Goal: Task Accomplishment & Management: Use online tool/utility

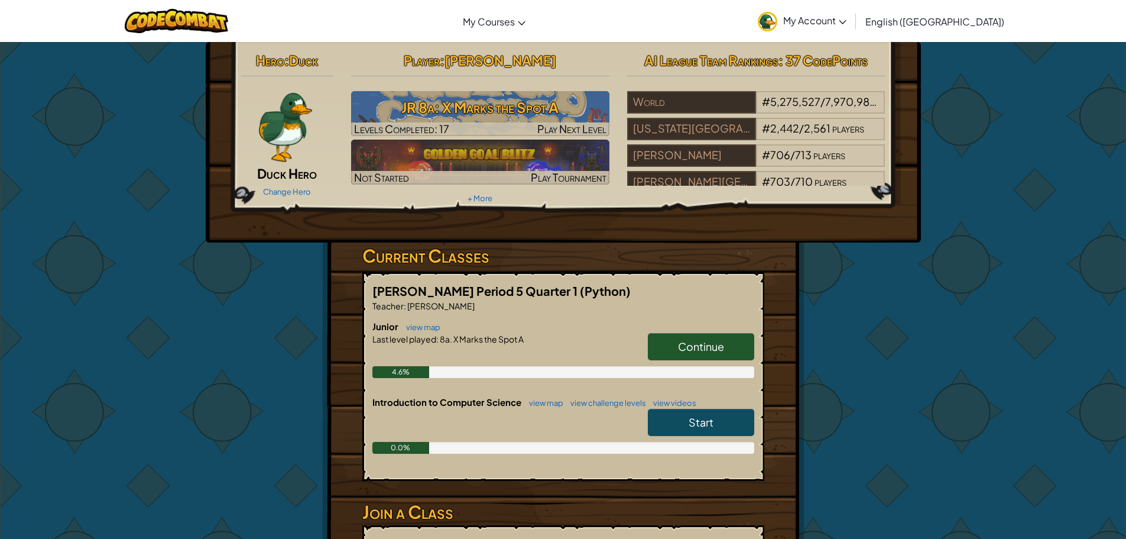
click at [658, 350] on link "Continue" at bounding box center [701, 346] width 106 height 27
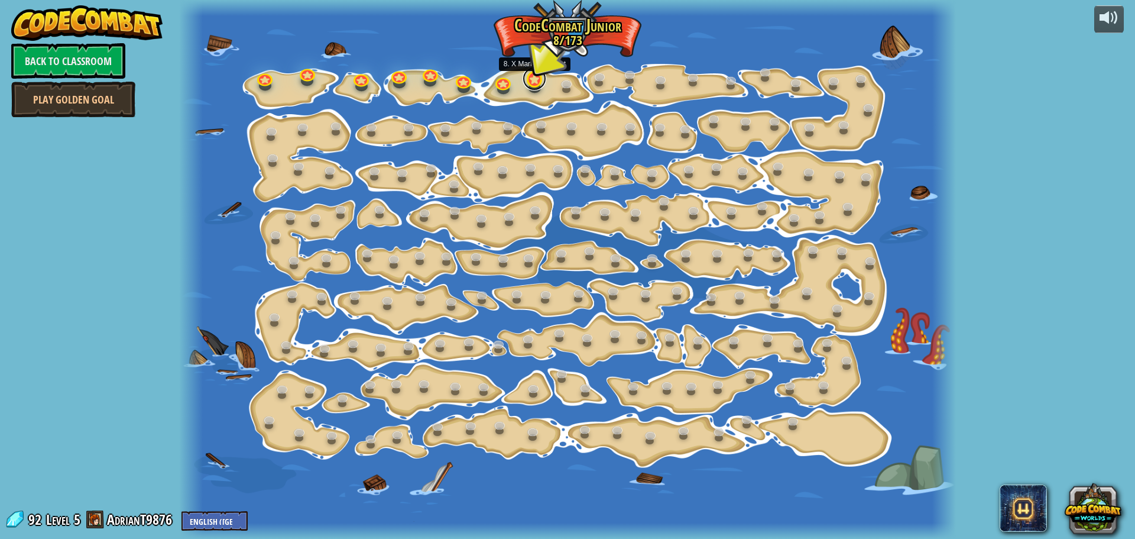
click at [538, 78] on link at bounding box center [535, 79] width 24 height 24
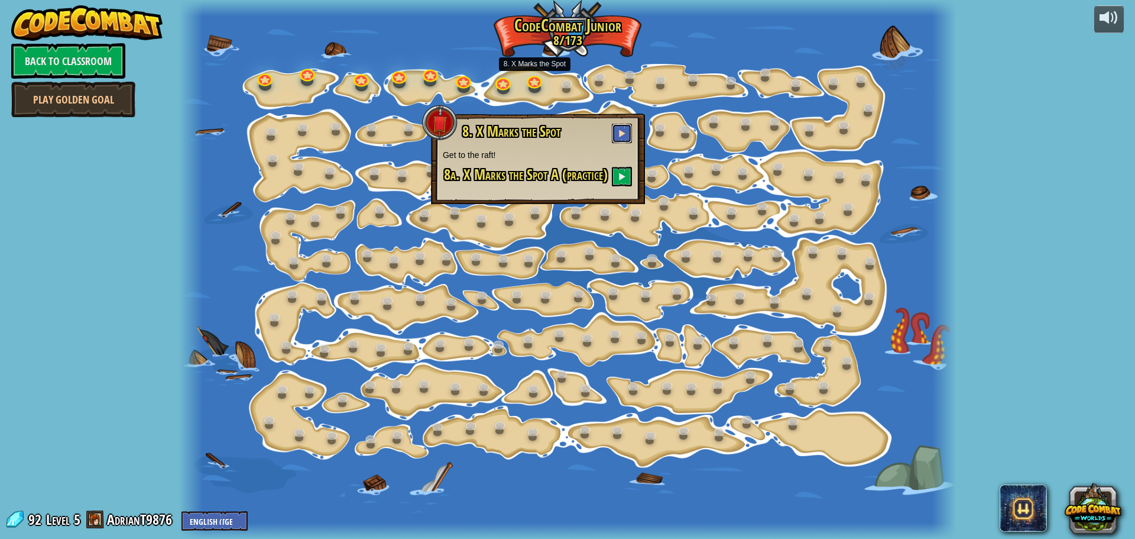
click at [620, 131] on span at bounding box center [622, 133] width 8 height 8
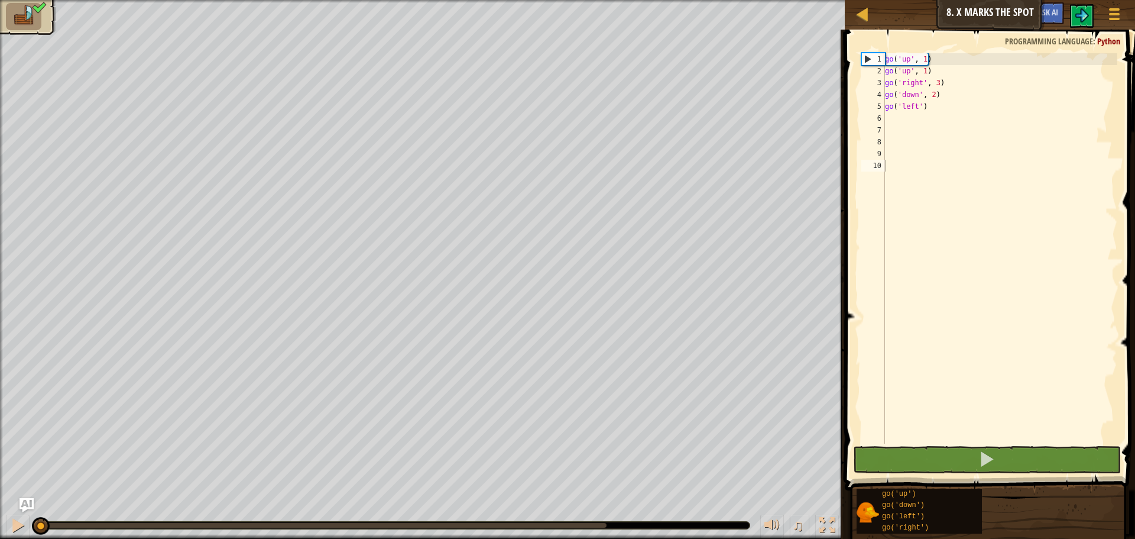
click at [925, 443] on div "1 2 3 4 5 6 7 8 9 10 go ( 'up' , 1 ) go ( 'up' , 1 ) go ( 'right' , 3 ) go ( 'd…" at bounding box center [988, 282] width 294 height 495
drag, startPoint x: 934, startPoint y: 452, endPoint x: 935, endPoint y: 445, distance: 7.2
click at [935, 448] on button at bounding box center [987, 459] width 268 height 27
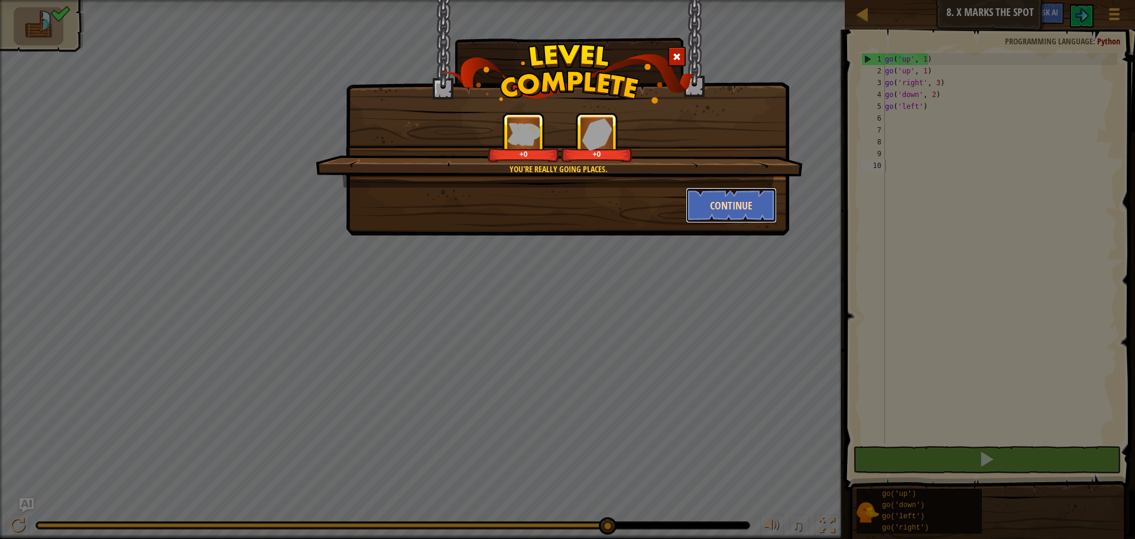
drag, startPoint x: 736, startPoint y: 222, endPoint x: 738, endPoint y: 216, distance: 6.6
click at [738, 216] on button "Continue" at bounding box center [732, 204] width 92 height 35
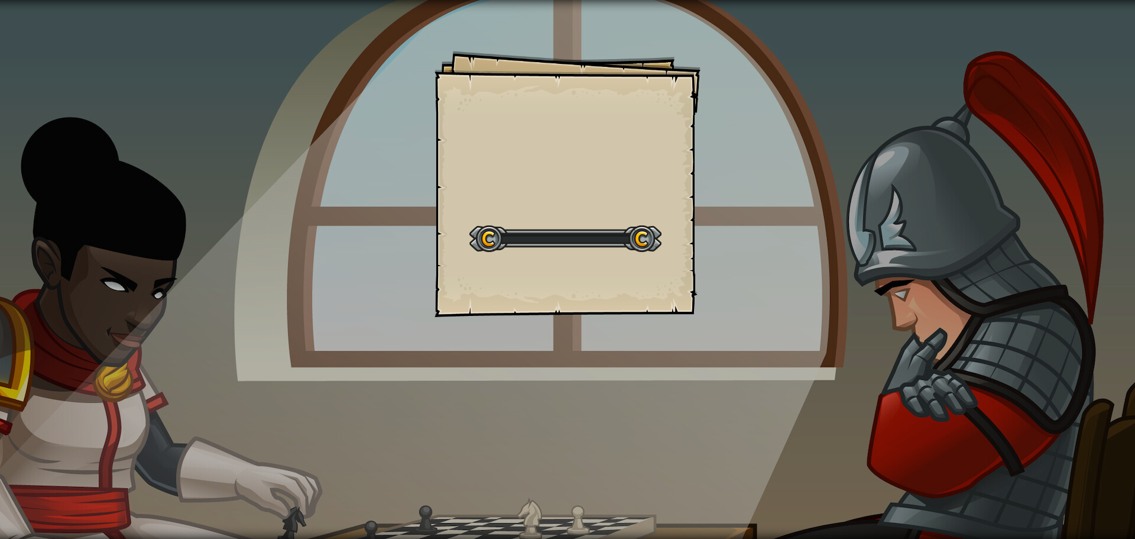
click at [745, 208] on div "Goals Start Level Error loading from server. Try refreshing the page. You'll ne…" at bounding box center [567, 269] width 1135 height 539
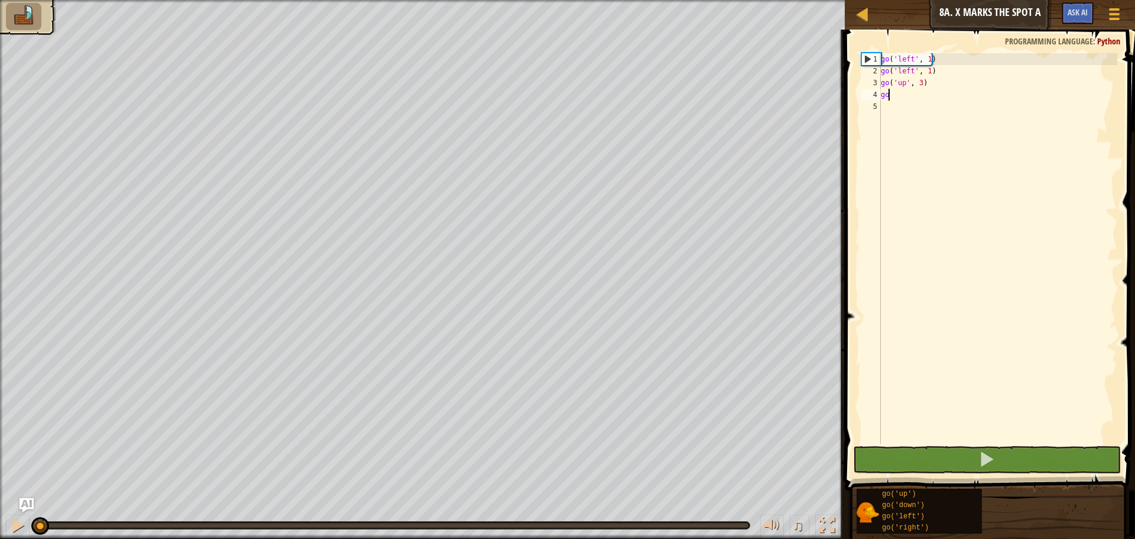
click at [898, 90] on div "go ( 'left' , 1 ) go ( 'left' , 1 ) go ( 'up' , 3 ) go" at bounding box center [998, 260] width 239 height 414
type textarea "g"
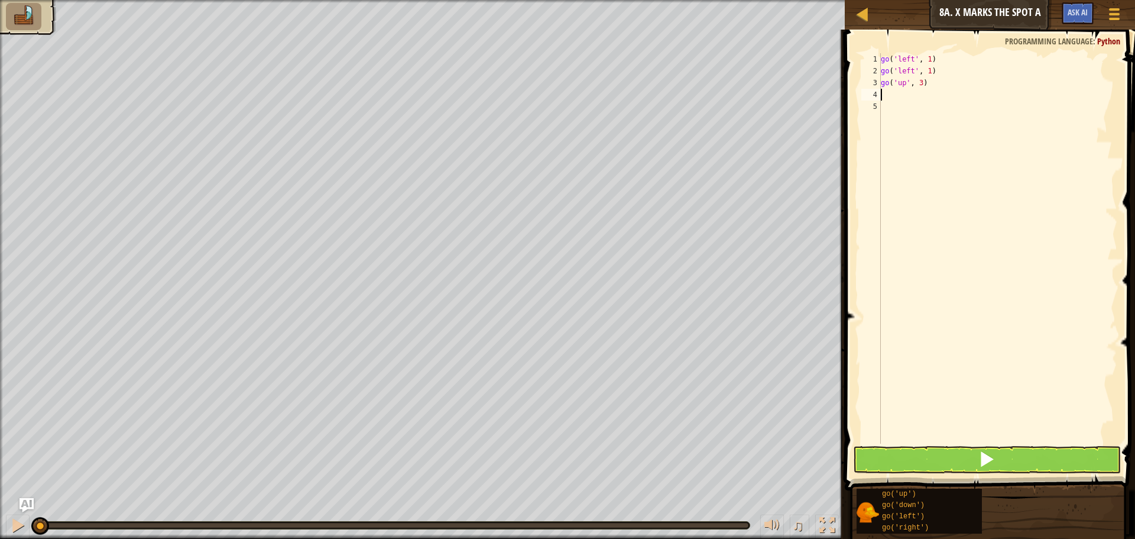
type textarea "go"
type textarea "g"
click at [986, 448] on button at bounding box center [987, 459] width 268 height 27
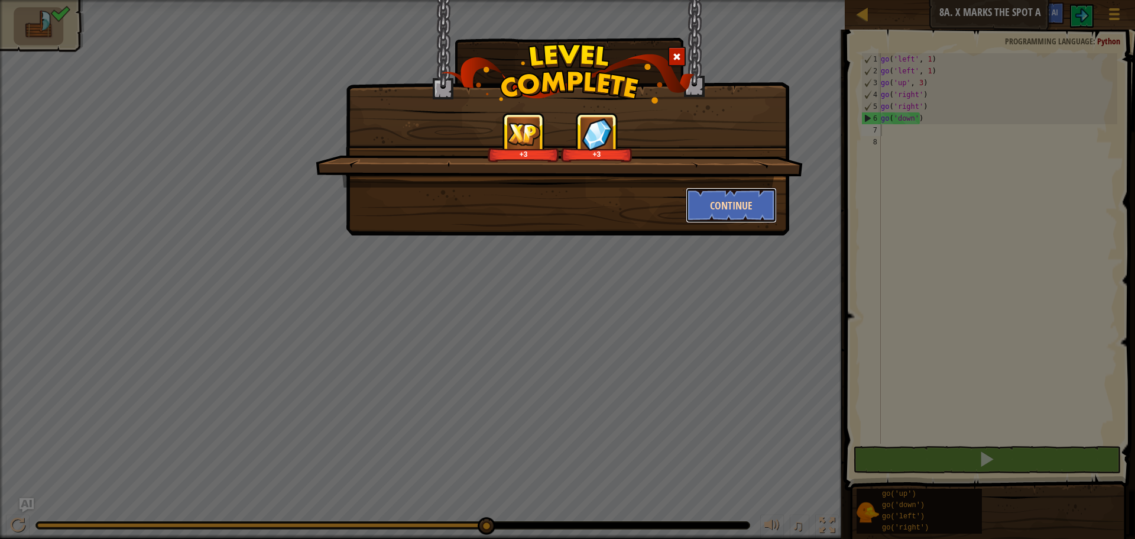
click at [731, 199] on button "Continue" at bounding box center [732, 204] width 92 height 35
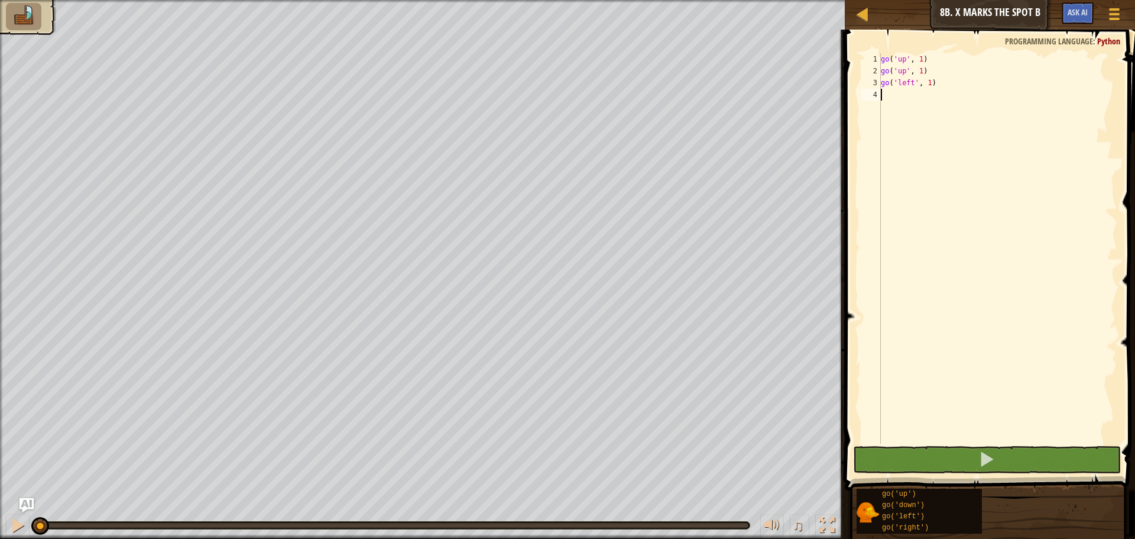
click at [892, 95] on div "go ( 'up' , 1 ) go ( 'up' , 1 ) go ( 'left' , 1 )" at bounding box center [998, 260] width 239 height 414
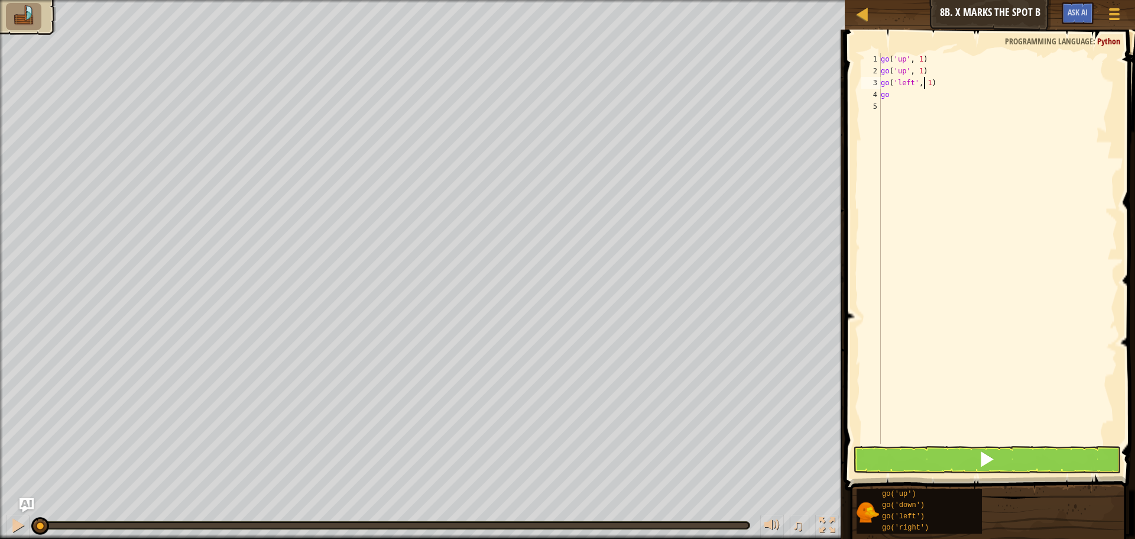
click at [926, 81] on div "go ( 'up' , 1 ) go ( 'up' , 1 ) go ( 'left' , 1 ) go" at bounding box center [998, 260] width 239 height 414
click at [929, 81] on div "go ( 'up' , 1 ) go ( 'up' , 1 ) go ( 'left' , 1 ) go" at bounding box center [998, 260] width 239 height 414
type textarea "go('left', 3)"
click at [915, 217] on div "go ( 'up' , 1 ) go ( 'up' , 1 ) go ( 'left' , 3 ) go" at bounding box center [998, 260] width 239 height 414
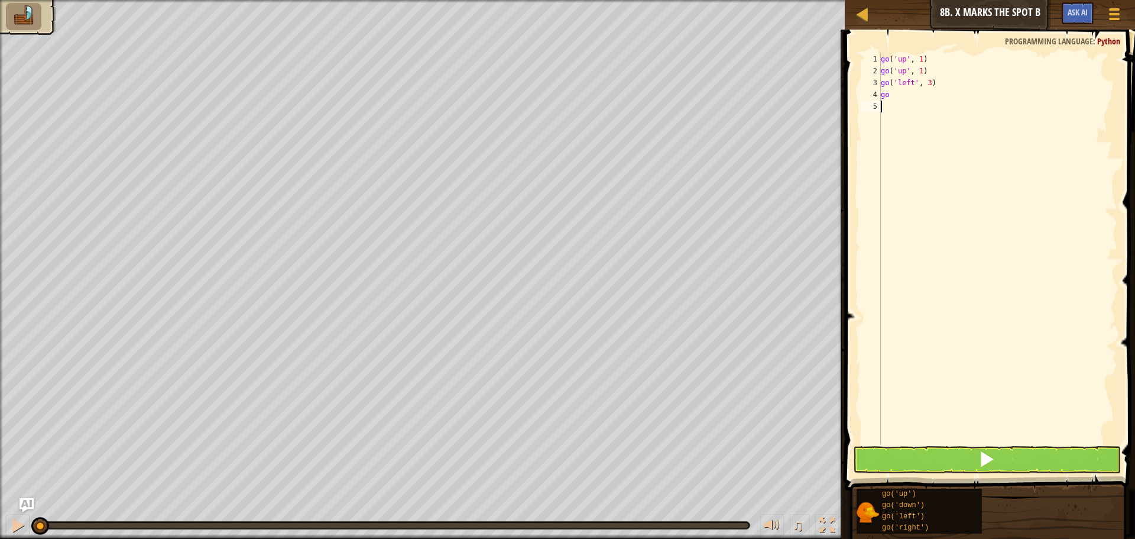
scroll to position [5, 0]
click at [895, 95] on div "go ( 'up' , 1 ) go ( 'up' , 1 ) go ( 'left' , 3 ) go" at bounding box center [998, 260] width 239 height 414
type textarea "go d"
type textarea "g"
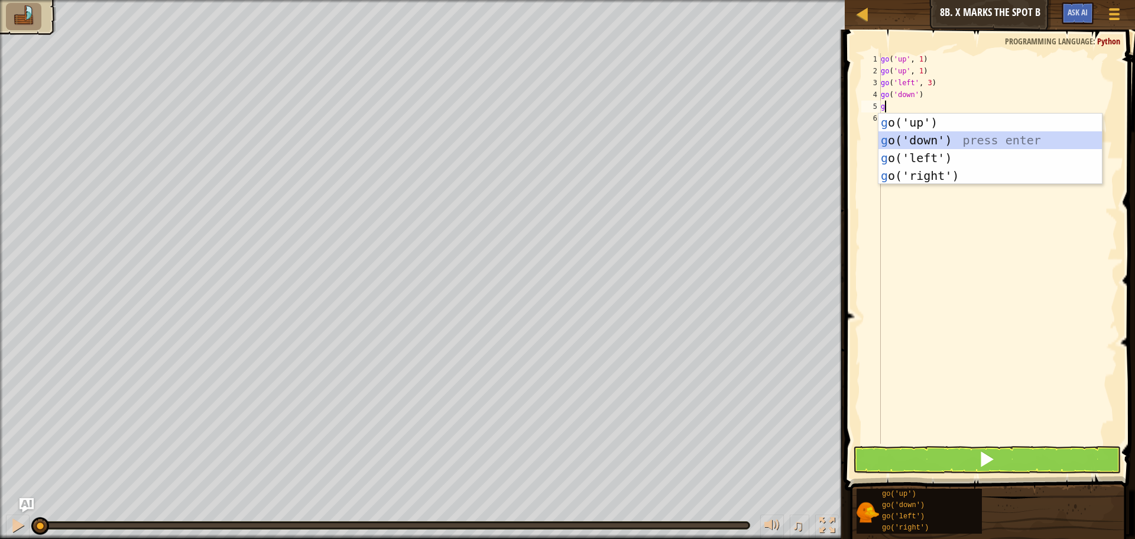
click at [906, 131] on div "g o('up') press enter g o('down') press enter g o('left') press enter g o('righ…" at bounding box center [990, 167] width 223 height 106
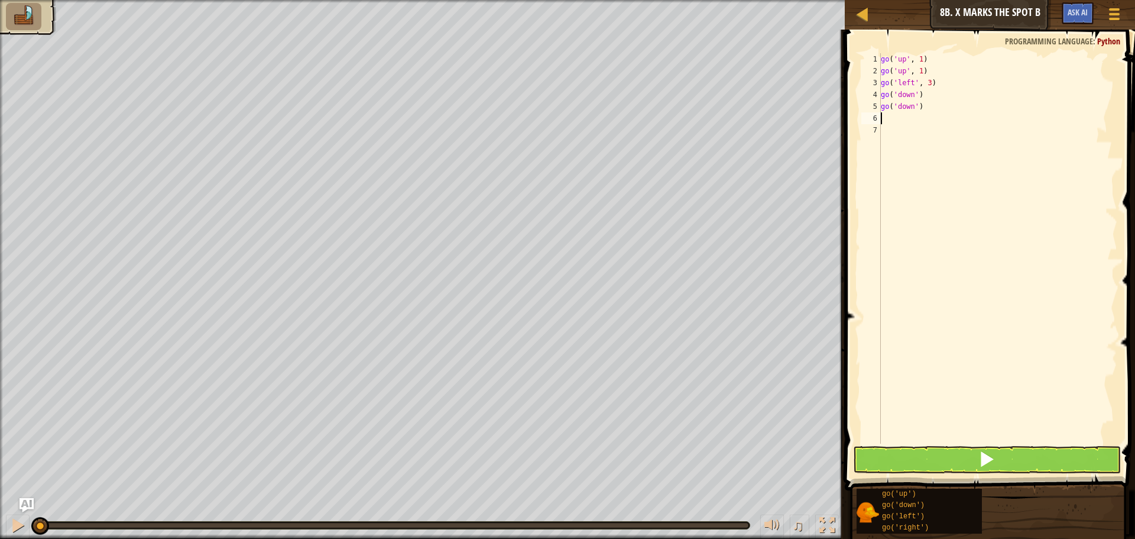
type textarea "g"
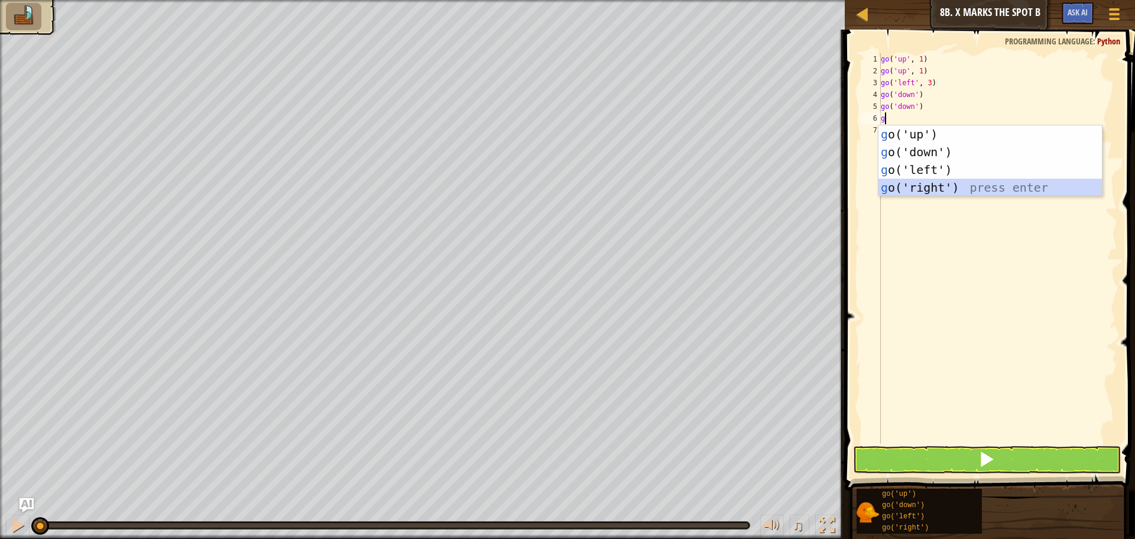
click at [919, 187] on div "g o('up') press enter g o('down') press enter g o('left') press enter g o('righ…" at bounding box center [990, 178] width 223 height 106
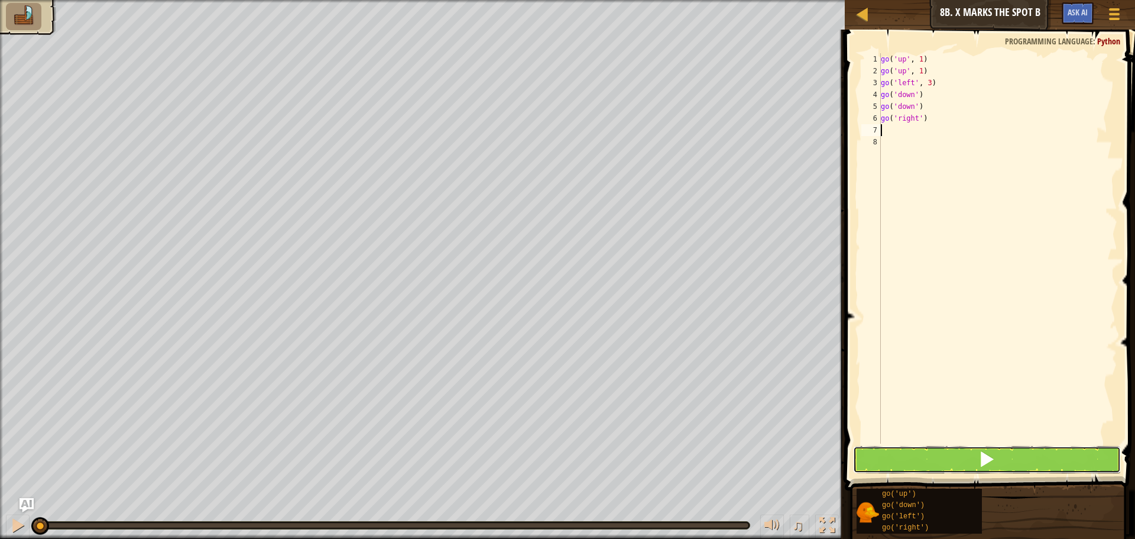
click at [921, 447] on button at bounding box center [987, 459] width 268 height 27
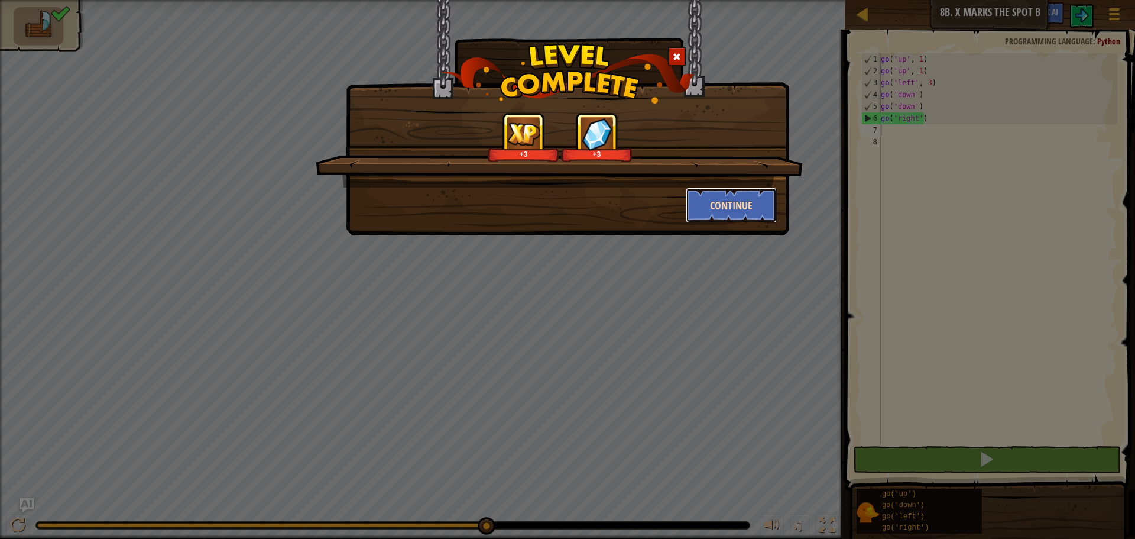
click at [726, 197] on button "Continue" at bounding box center [732, 204] width 92 height 35
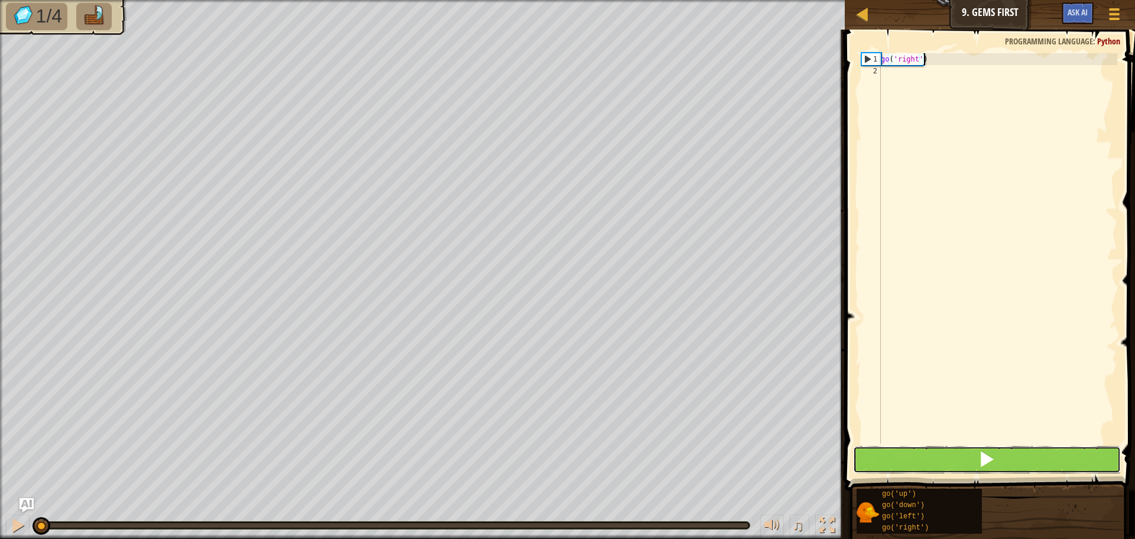
click at [934, 464] on button at bounding box center [987, 459] width 268 height 27
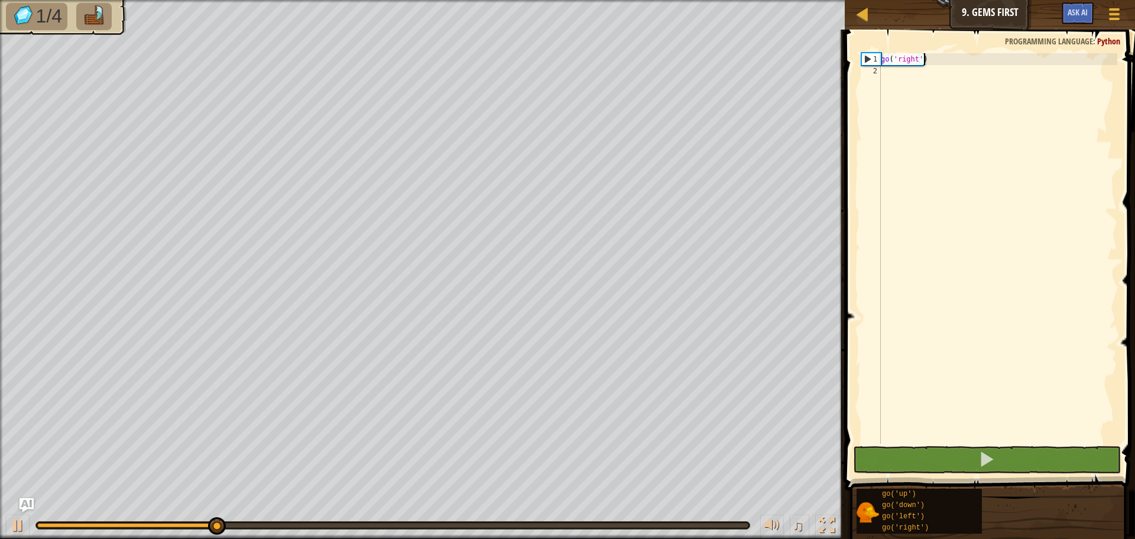
click at [981, 139] on div "go ( 'right' )" at bounding box center [998, 260] width 239 height 414
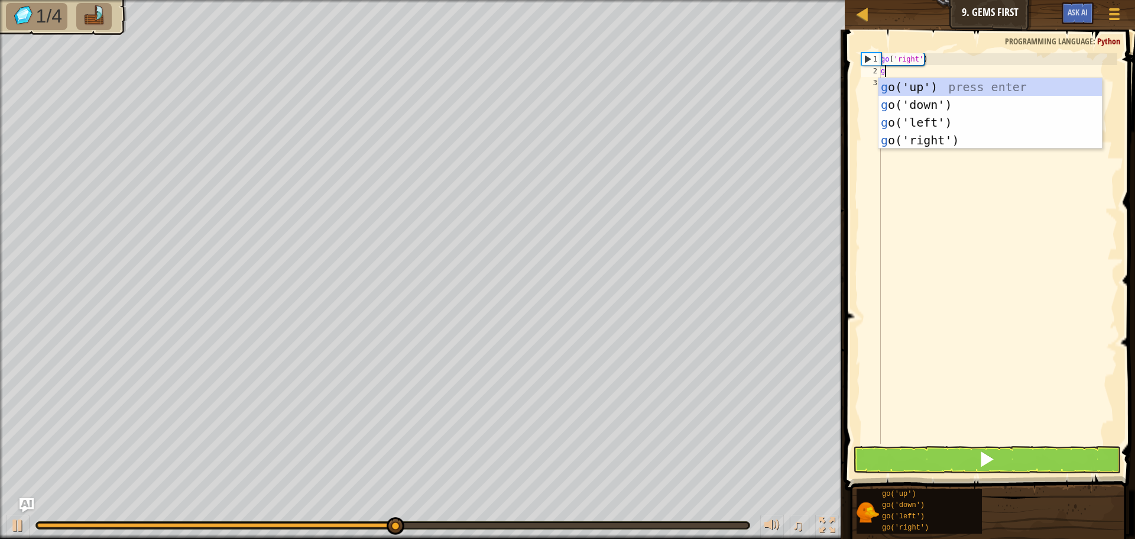
type textarea "go"
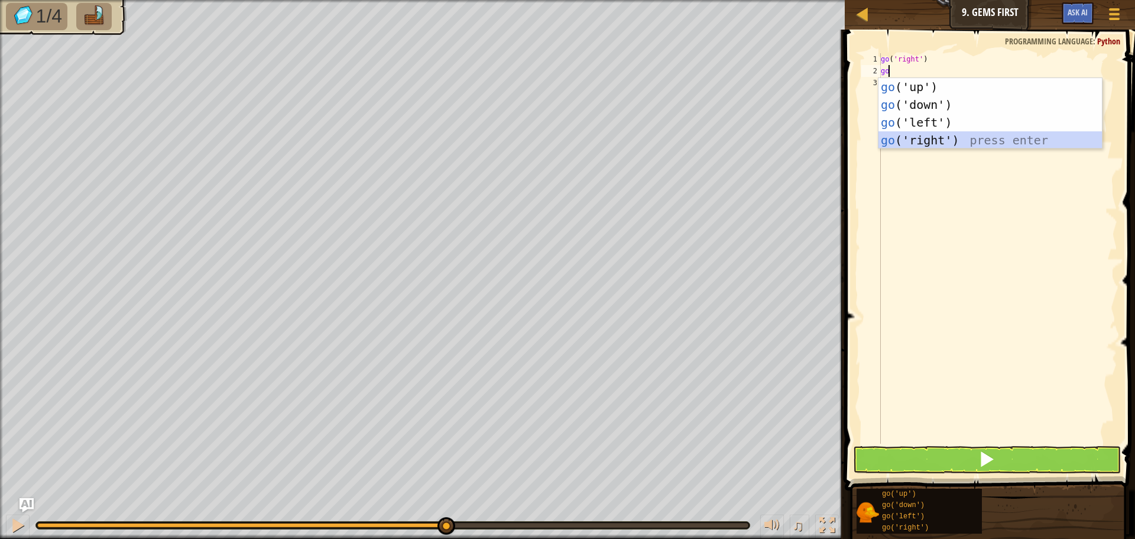
click at [950, 139] on div "go ('up') press enter go ('down') press enter go ('left') press enter go ('righ…" at bounding box center [990, 131] width 223 height 106
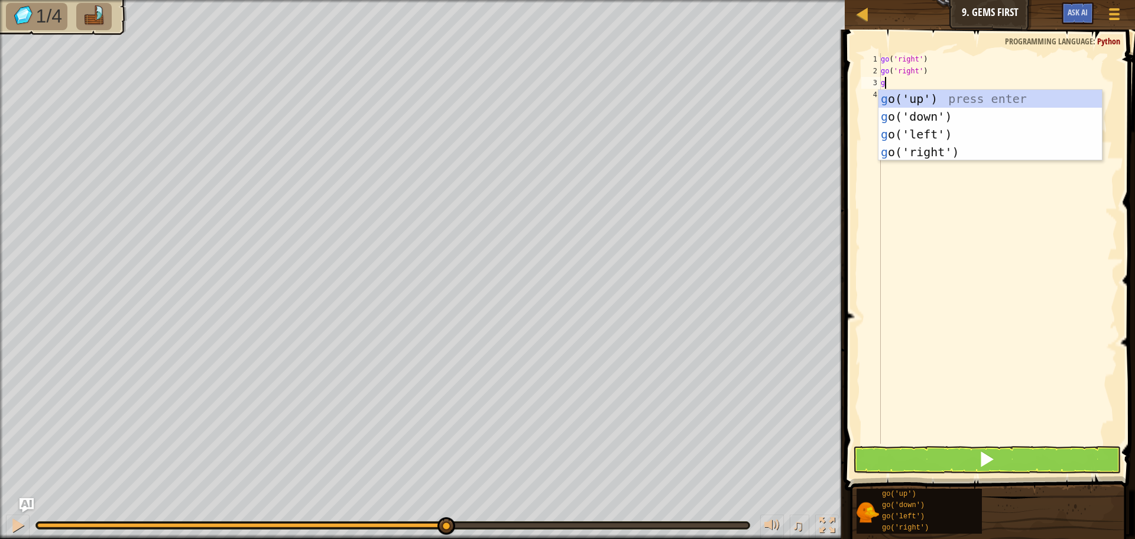
type textarea "go"
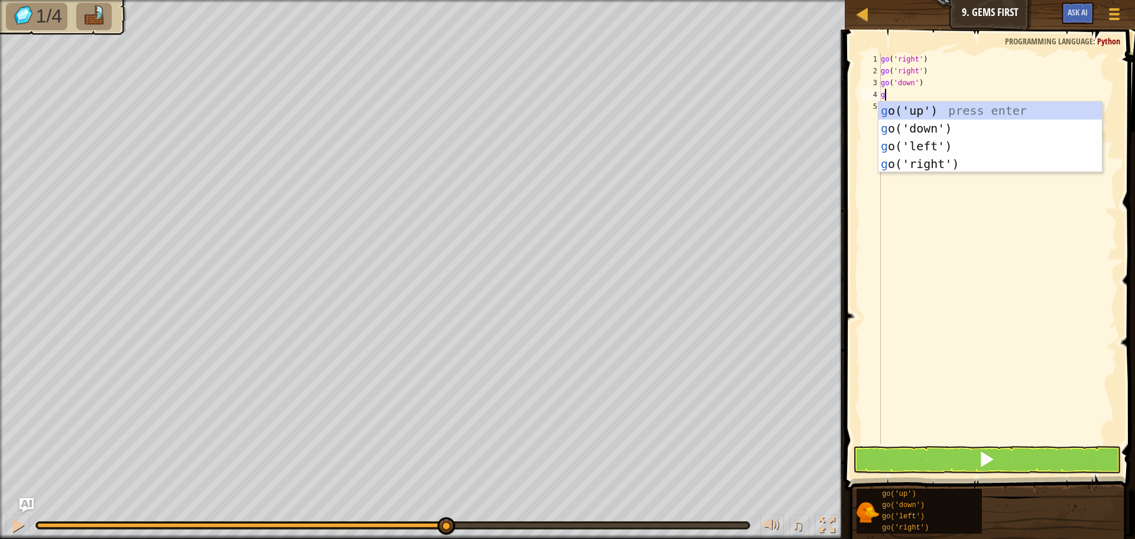
type textarea "go"
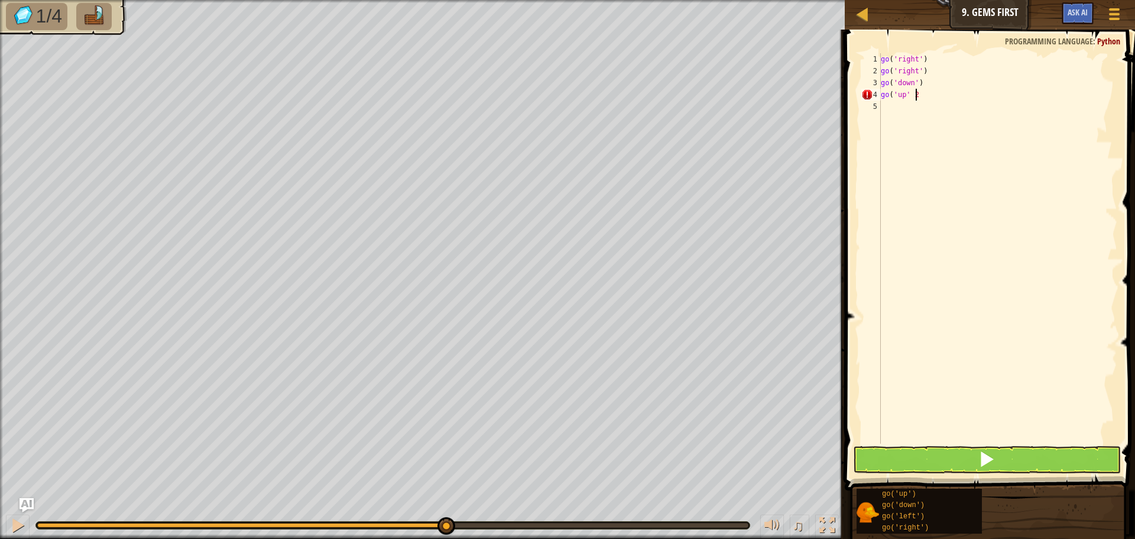
scroll to position [5, 2]
type textarea "go('up' 2)"
click at [902, 469] on button at bounding box center [987, 459] width 268 height 27
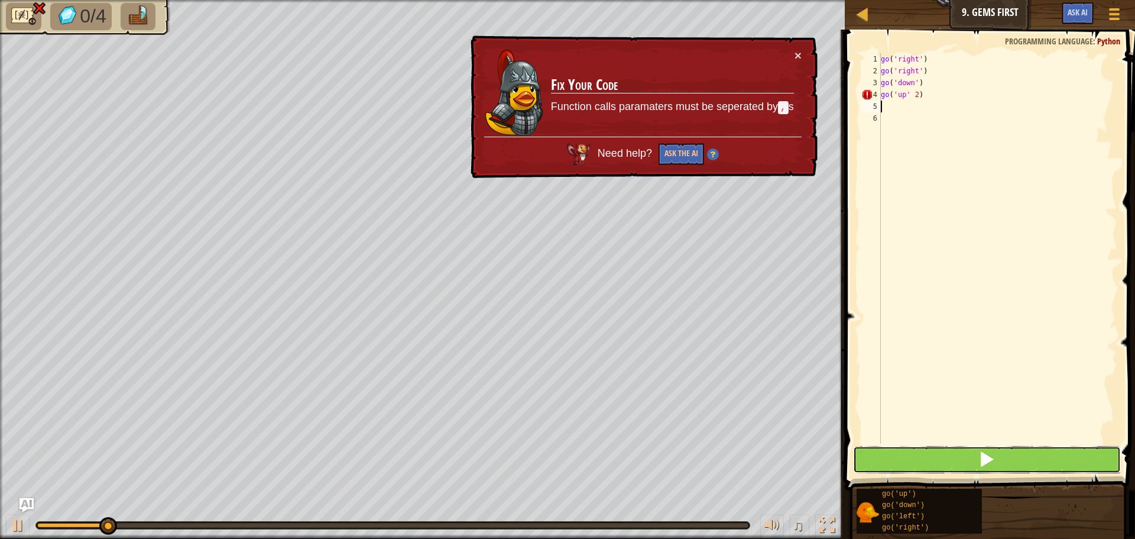
click at [902, 469] on button at bounding box center [987, 459] width 268 height 27
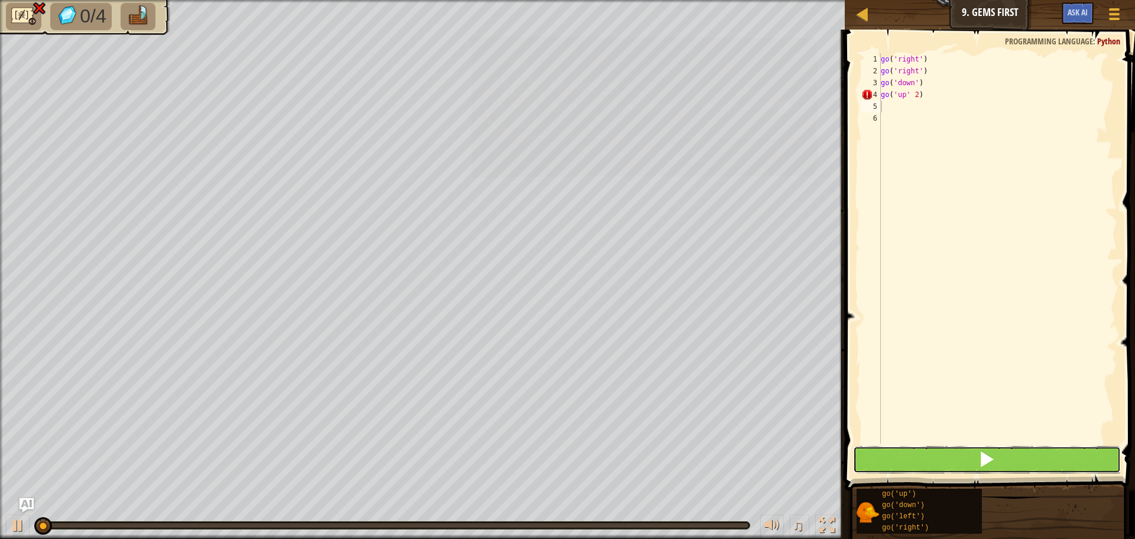
click at [902, 469] on button at bounding box center [987, 459] width 268 height 27
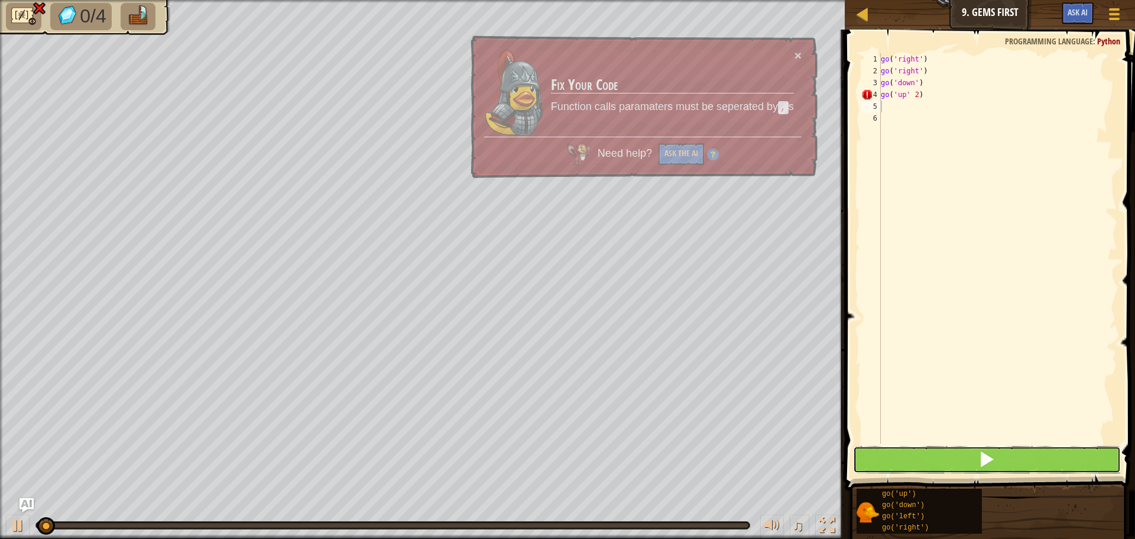
click at [902, 469] on button at bounding box center [987, 459] width 268 height 27
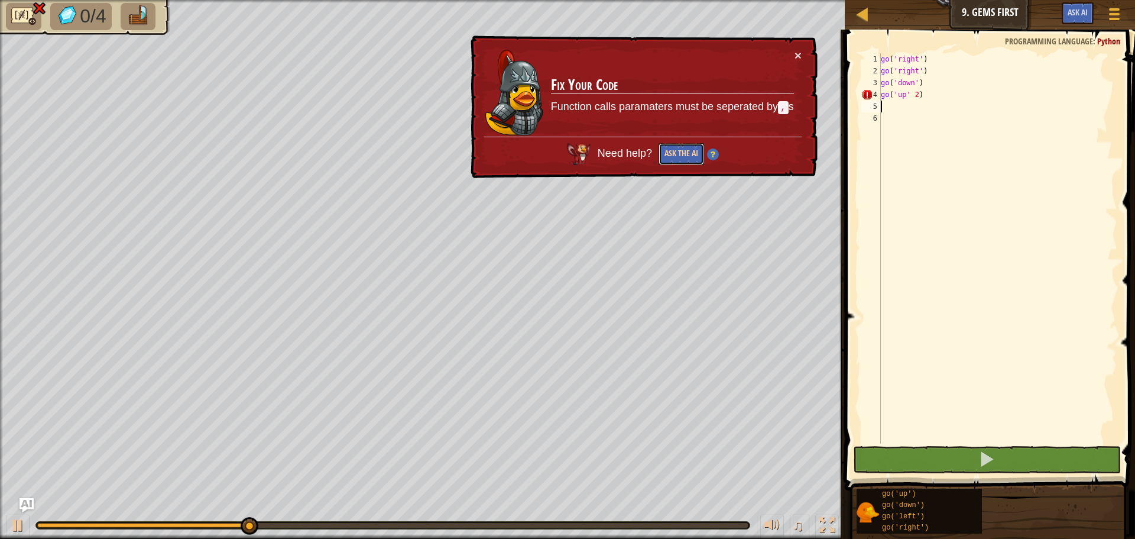
click at [687, 151] on button "Ask the AI" at bounding box center [681, 154] width 46 height 22
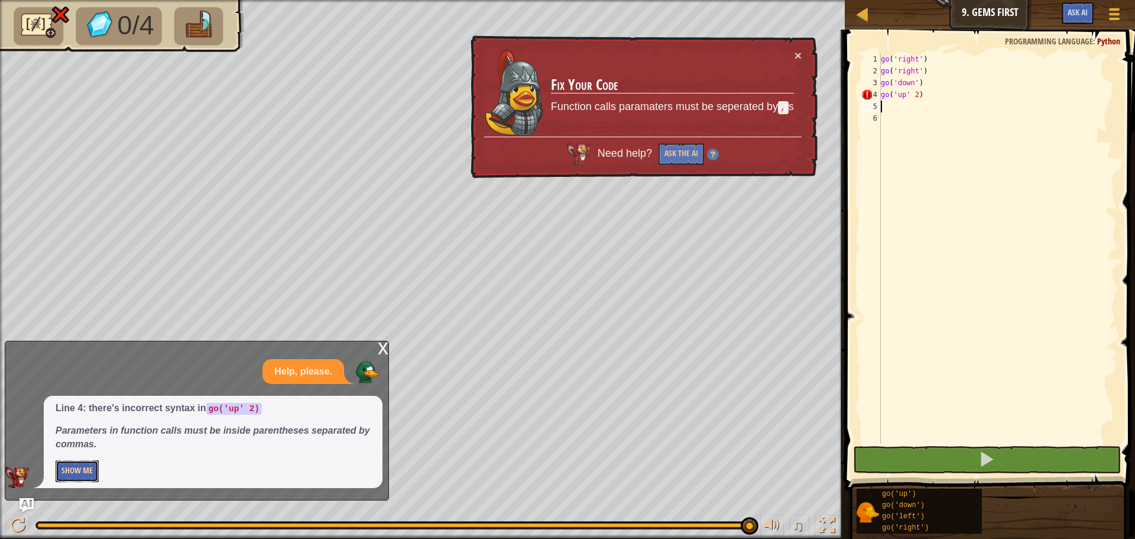
click at [82, 468] on button "Show Me" at bounding box center [77, 471] width 43 height 22
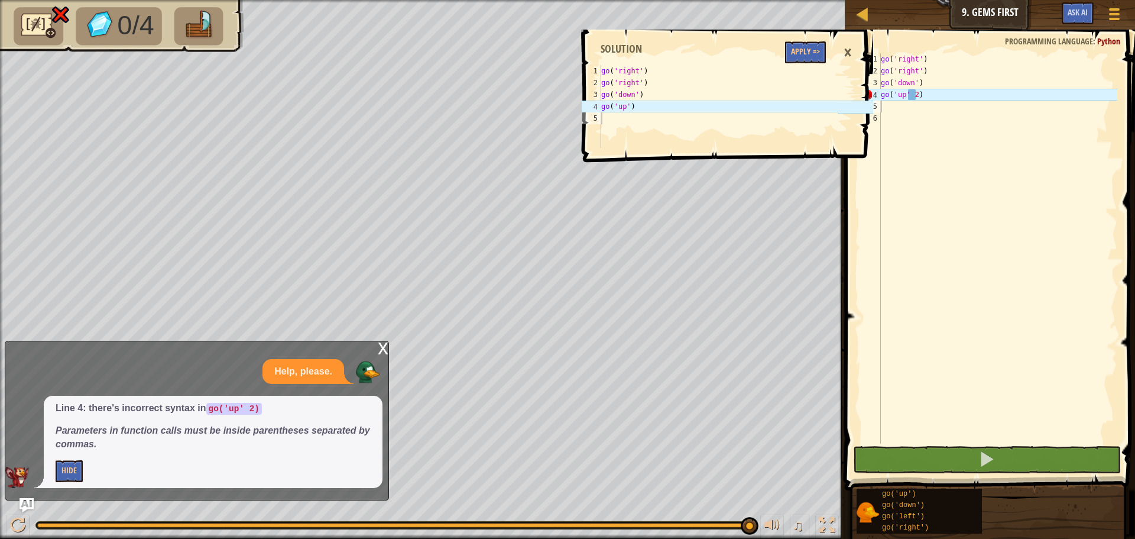
click at [83, 468] on p "Hide" at bounding box center [213, 471] width 315 height 22
click at [919, 94] on div "go ( 'right' ) go ( 'right' ) go ( 'down' ) go ( 'up' 2 )" at bounding box center [998, 260] width 239 height 414
click at [909, 94] on div "go ( 'right' ) go ( 'right' ) go ( 'down' ) go ( 'up' 2 )" at bounding box center [998, 260] width 239 height 414
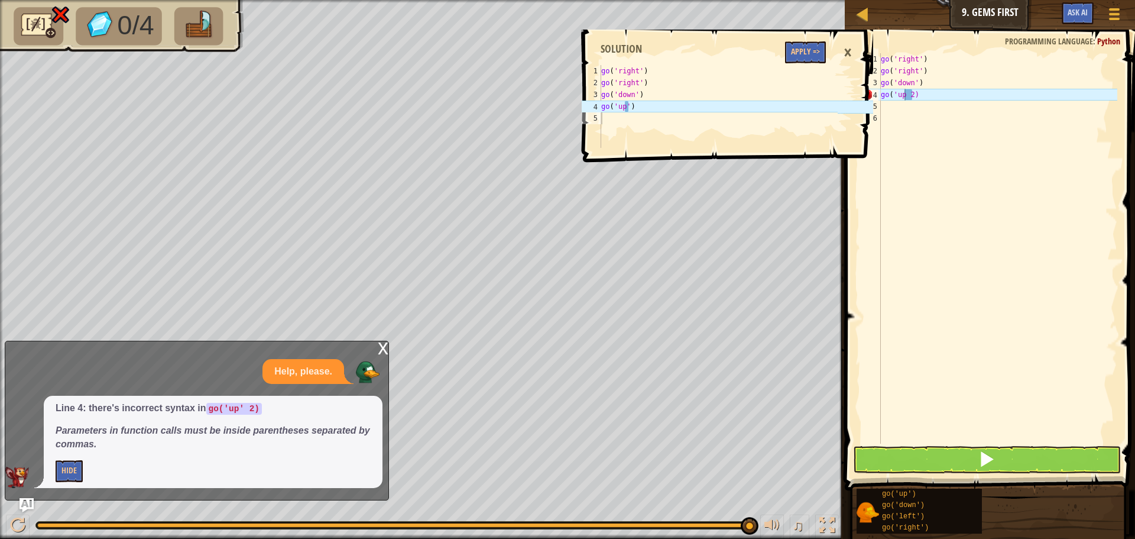
click at [844, 47] on div "×" at bounding box center [848, 52] width 20 height 27
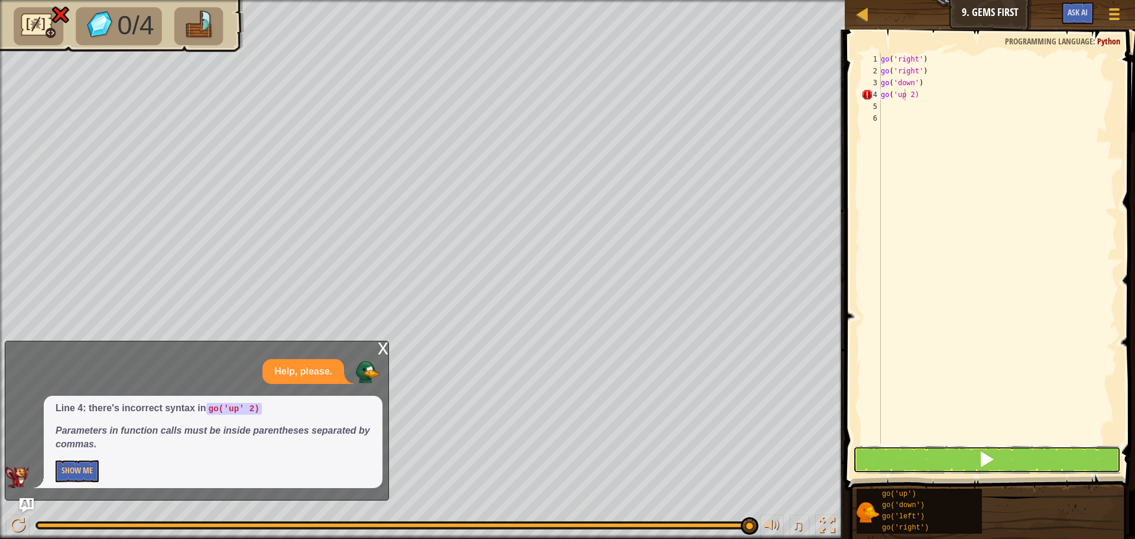
click at [1027, 453] on button at bounding box center [987, 459] width 268 height 27
click at [1027, 454] on button at bounding box center [987, 459] width 268 height 27
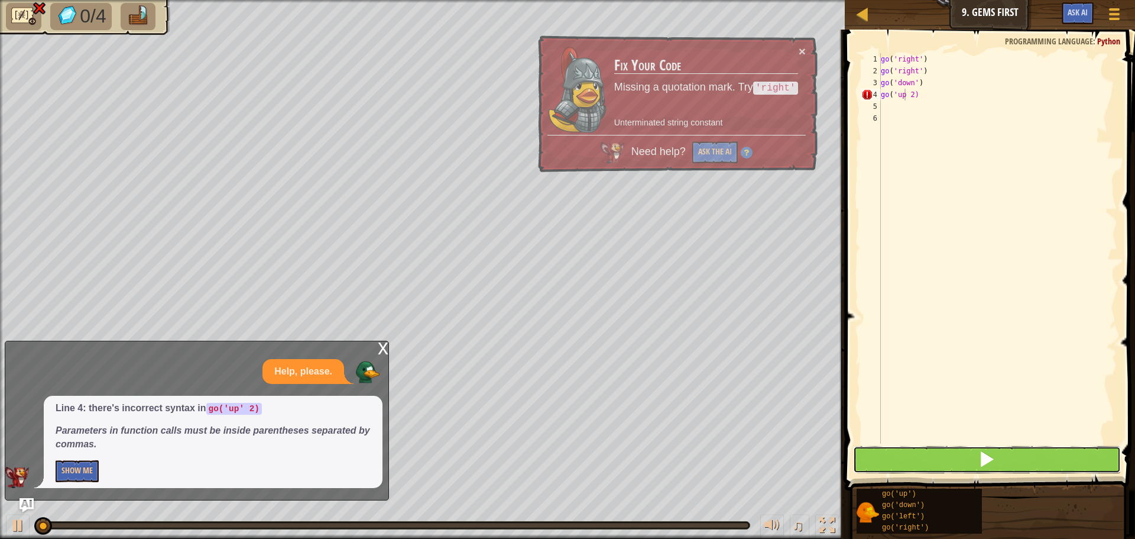
click at [1027, 454] on button at bounding box center [987, 459] width 268 height 27
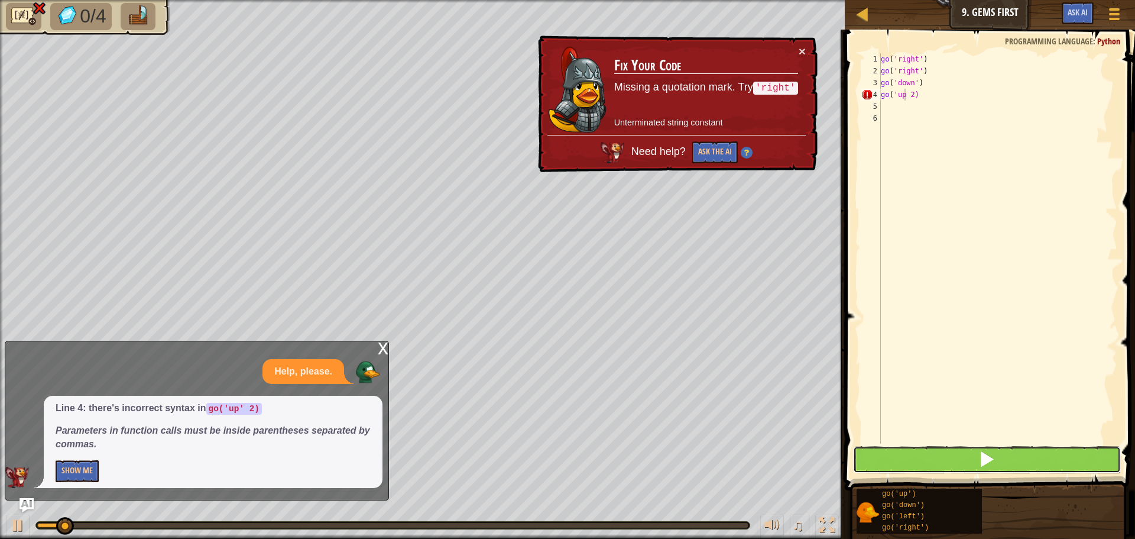
click at [1027, 454] on button at bounding box center [987, 459] width 268 height 27
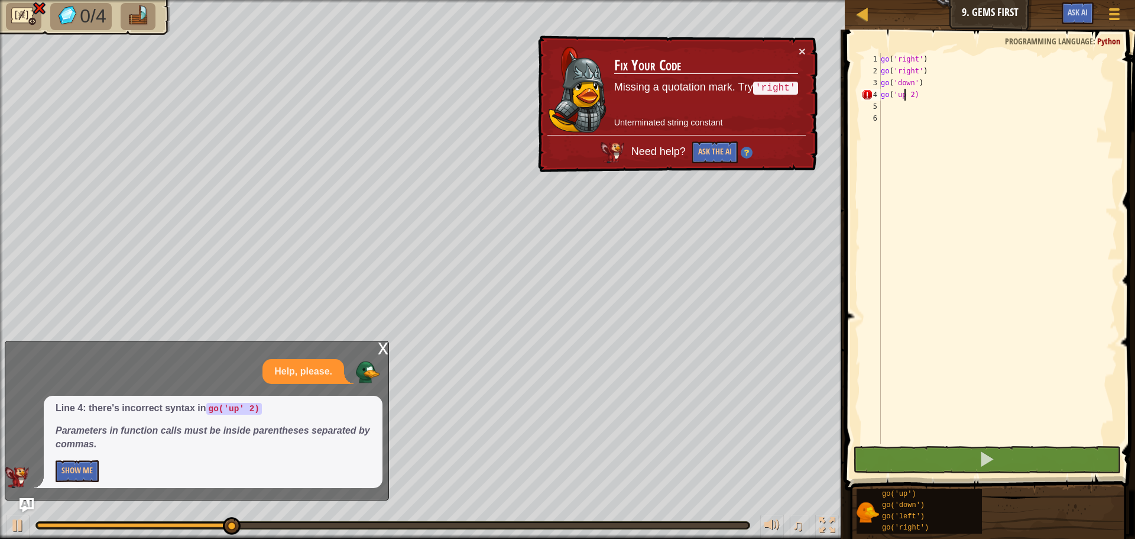
drag, startPoint x: 928, startPoint y: 91, endPoint x: 921, endPoint y: 95, distance: 8.7
click at [921, 95] on div "go ( 'right' ) go ( 'right' ) go ( 'down' ) go ( 'up 2)" at bounding box center [998, 260] width 239 height 414
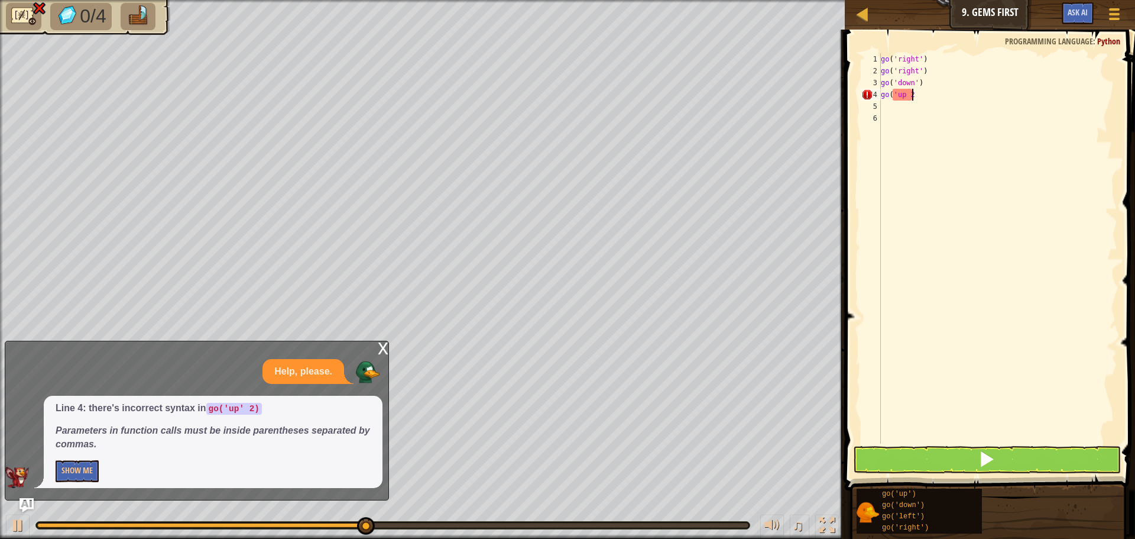
type textarea "g"
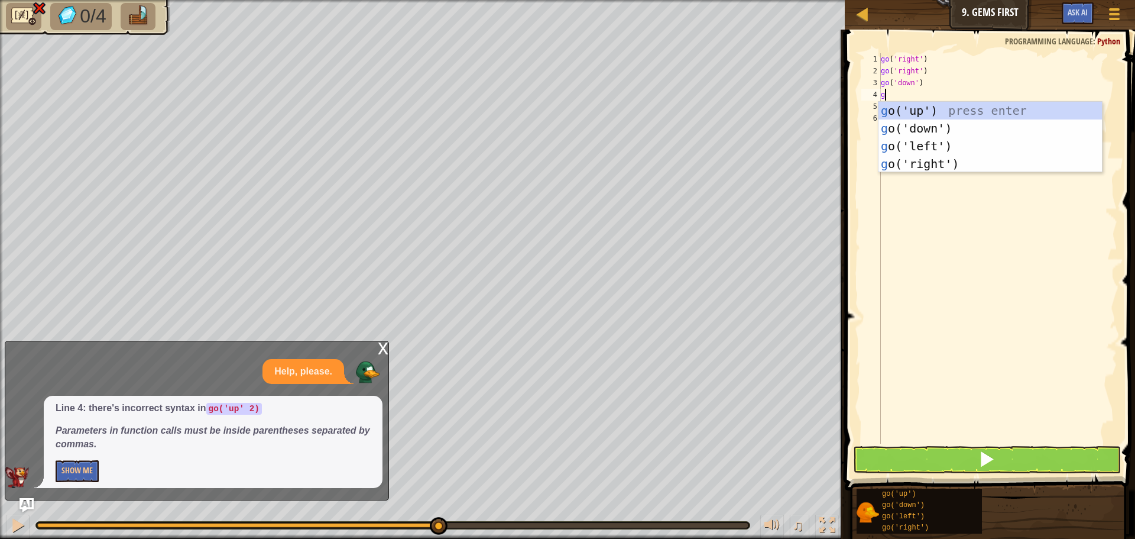
type textarea "go"
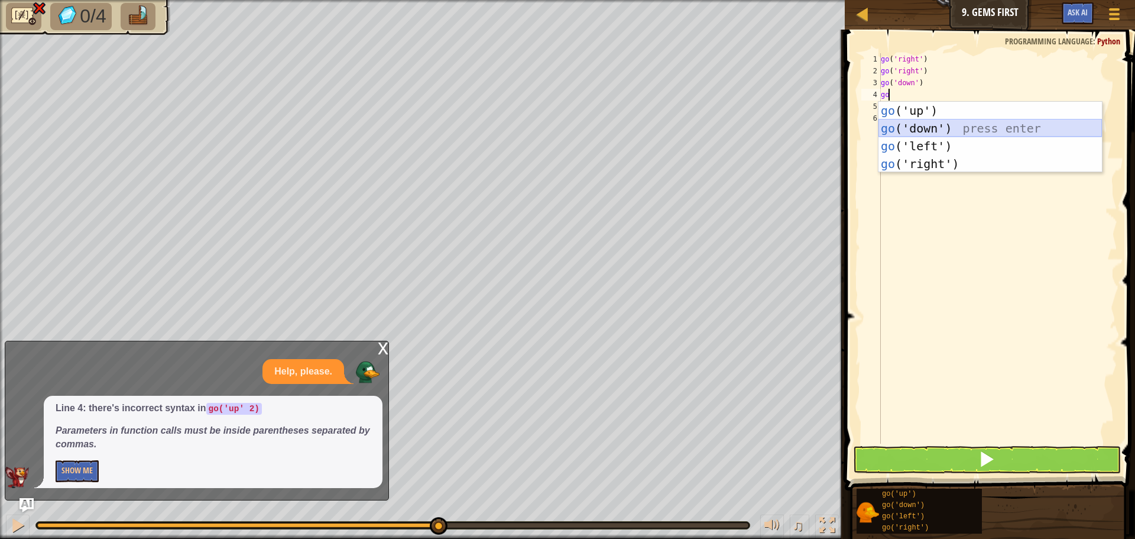
click at [922, 134] on div "go ('up') press enter go ('down') press enter go ('left') press enter go ('righ…" at bounding box center [990, 155] width 223 height 106
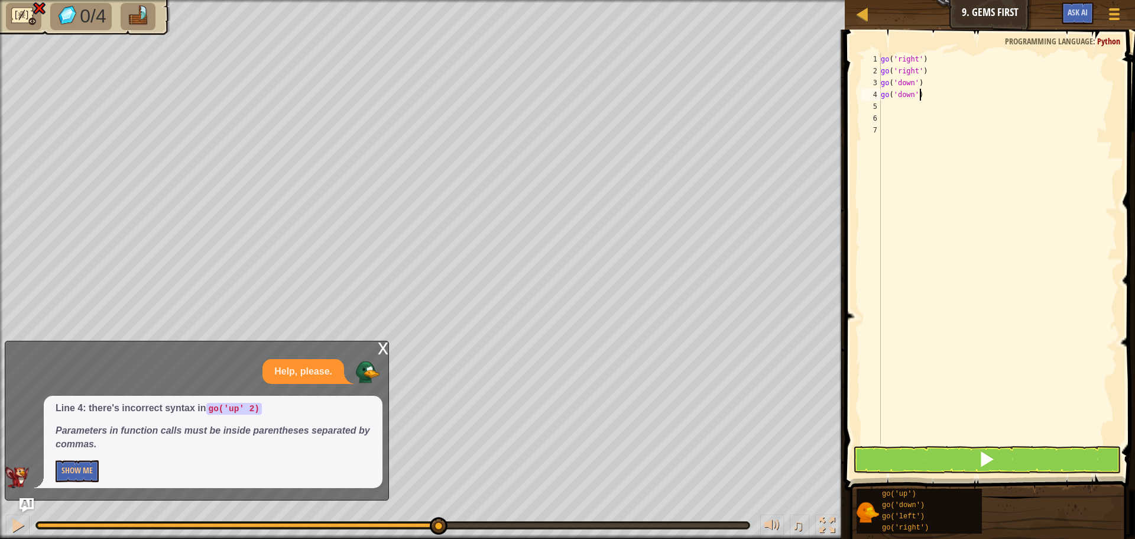
click at [928, 99] on div "go ( 'right' ) go ( 'right' ) go ( 'down' ) go ( 'down' )" at bounding box center [998, 260] width 239 height 414
type textarea "g"
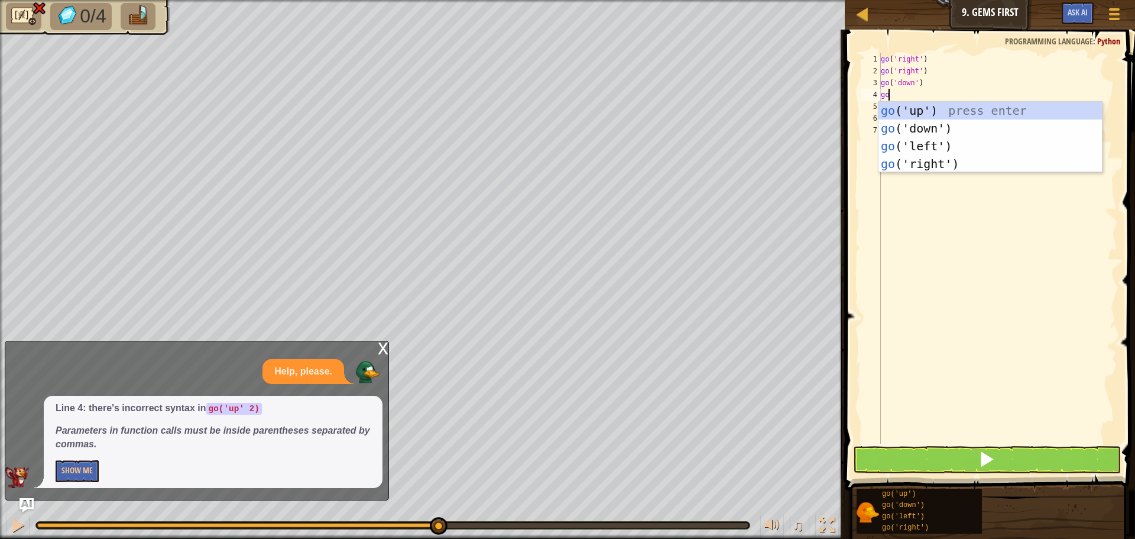
type textarea "go"
click at [922, 113] on div "go ('up') press enter go ('down') press enter go ('left') press enter go ('righ…" at bounding box center [990, 155] width 223 height 106
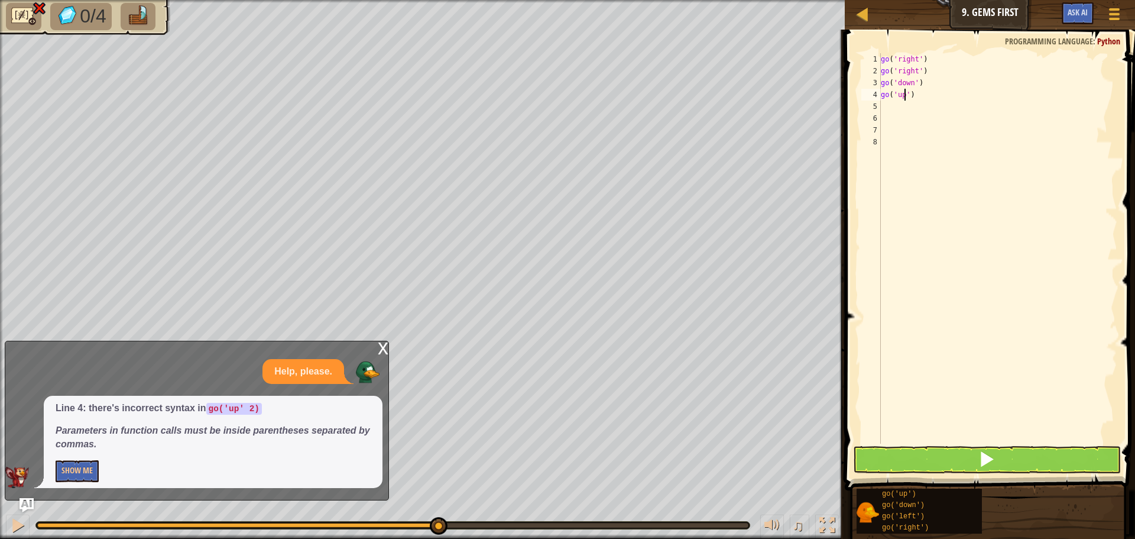
click at [906, 91] on div "go ( 'right' ) go ( 'right' ) go ( 'down' ) go ( 'up' )" at bounding box center [998, 260] width 239 height 414
click at [908, 90] on div "go ( 'right' ) go ( 'right' ) go ( 'down' ) go ( 'up' )" at bounding box center [998, 260] width 239 height 414
type textarea "go('up 2')"
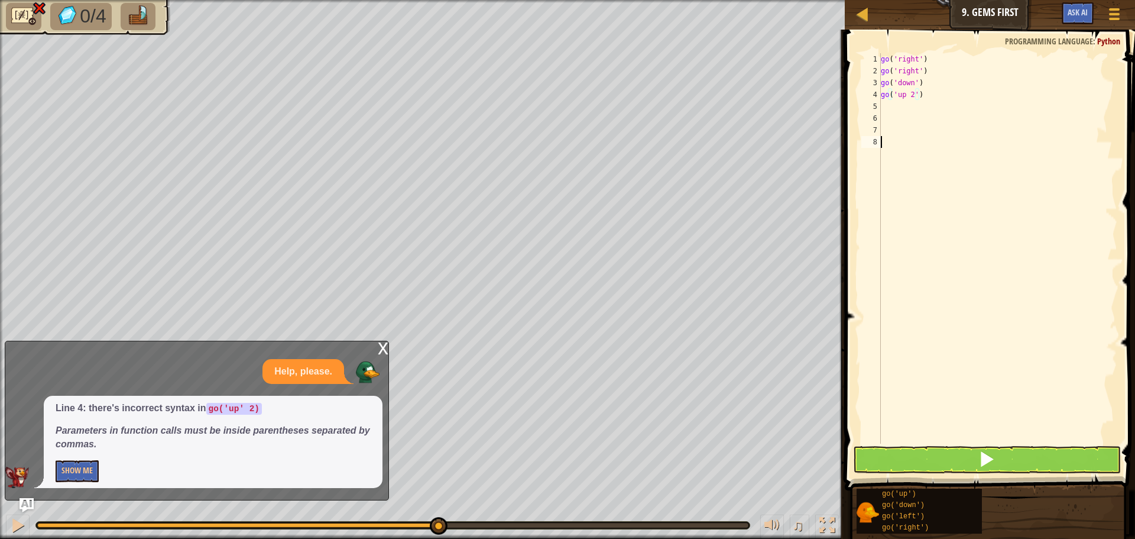
drag, startPoint x: 960, startPoint y: 242, endPoint x: 954, endPoint y: 253, distance: 11.9
click at [960, 240] on div "go ( 'right' ) go ( 'right' ) go ( 'down' ) go ( 'up 2' )" at bounding box center [998, 260] width 239 height 414
click at [908, 448] on button at bounding box center [987, 459] width 268 height 27
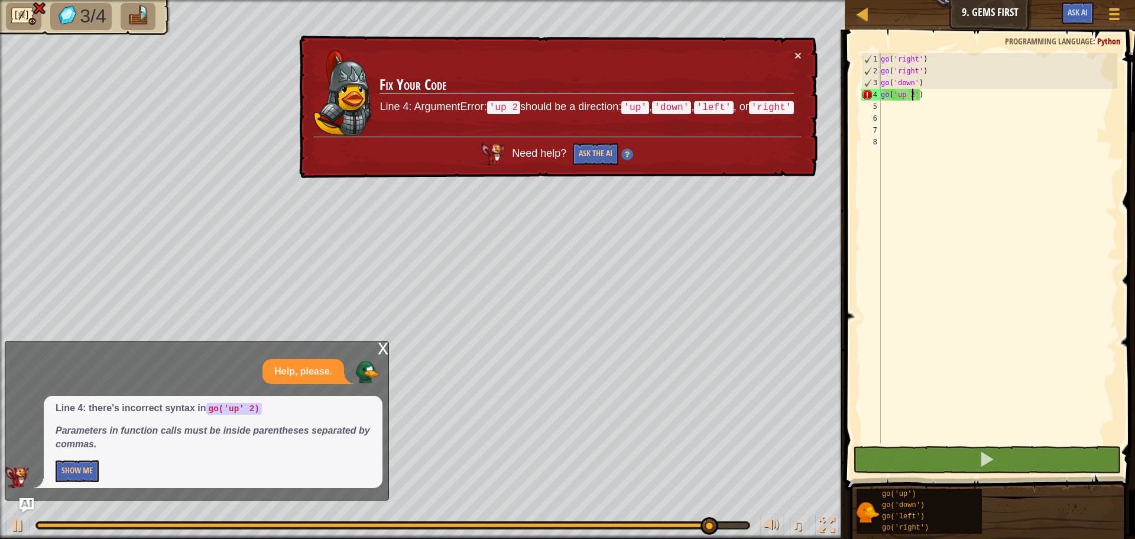
click at [913, 93] on div "go ( 'right' ) go ( 'right' ) go ( 'down' ) go ( 'up 2' )" at bounding box center [998, 260] width 239 height 414
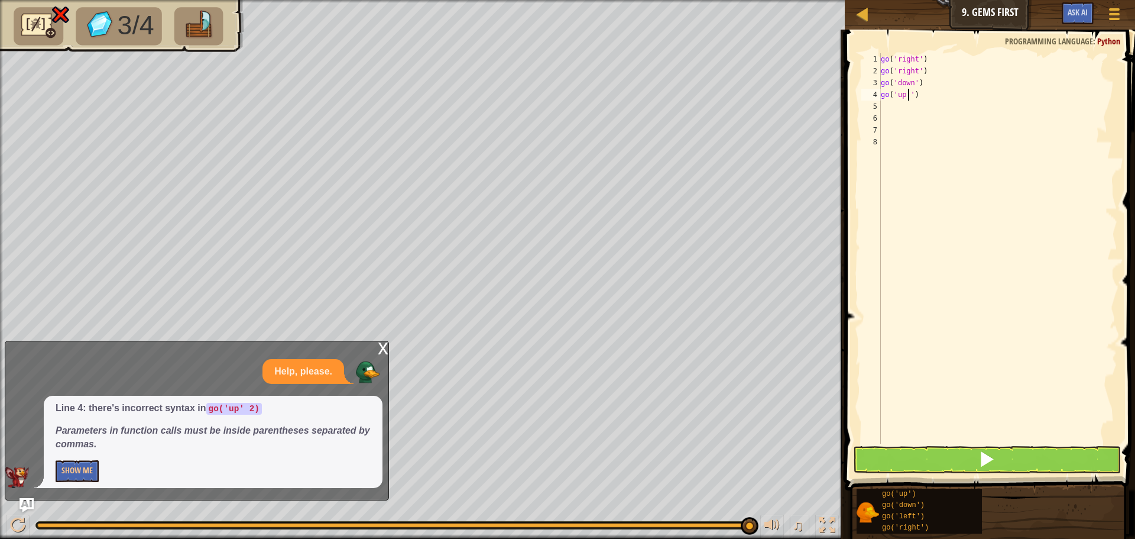
type textarea "go('up')"
click at [895, 108] on div "go ( 'right' ) go ( 'right' ) go ( 'down' ) go ( 'up' )" at bounding box center [998, 260] width 239 height 414
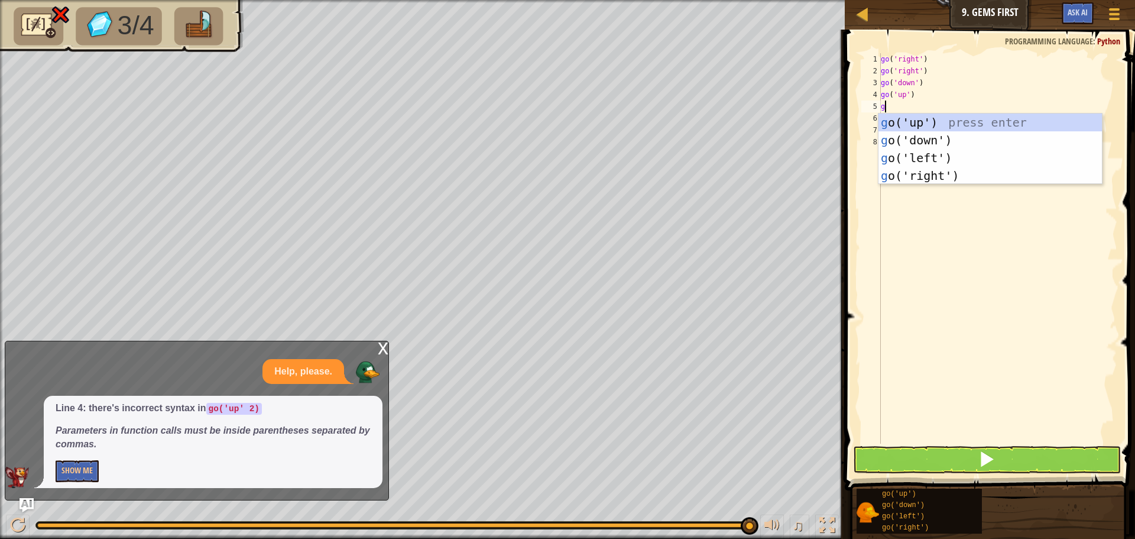
type textarea "go"
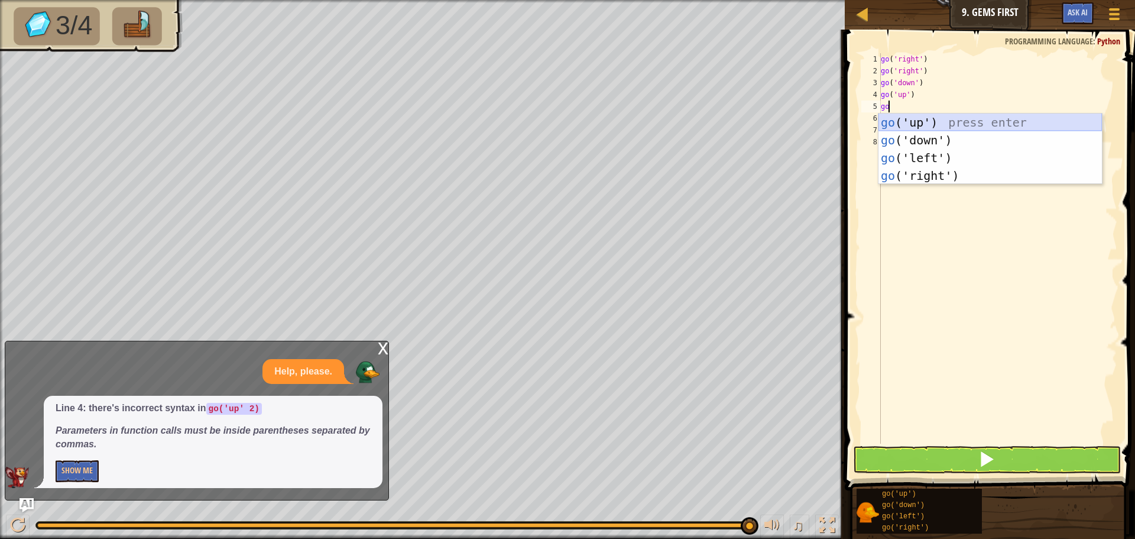
click at [922, 122] on div "go ('up') press enter go ('down') press enter go ('left') press enter go ('righ…" at bounding box center [990, 167] width 223 height 106
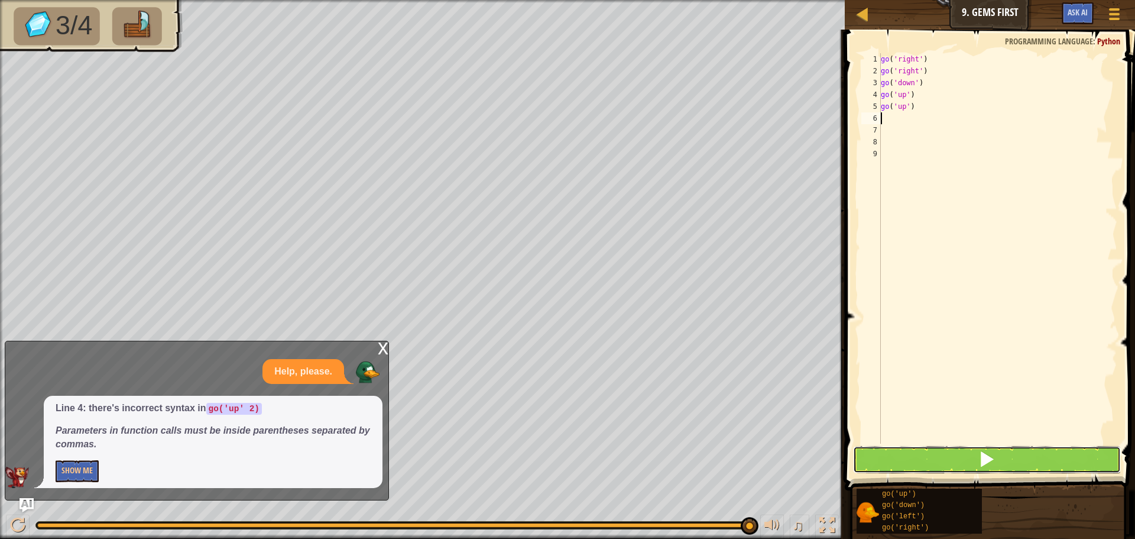
click at [925, 450] on button at bounding box center [987, 459] width 268 height 27
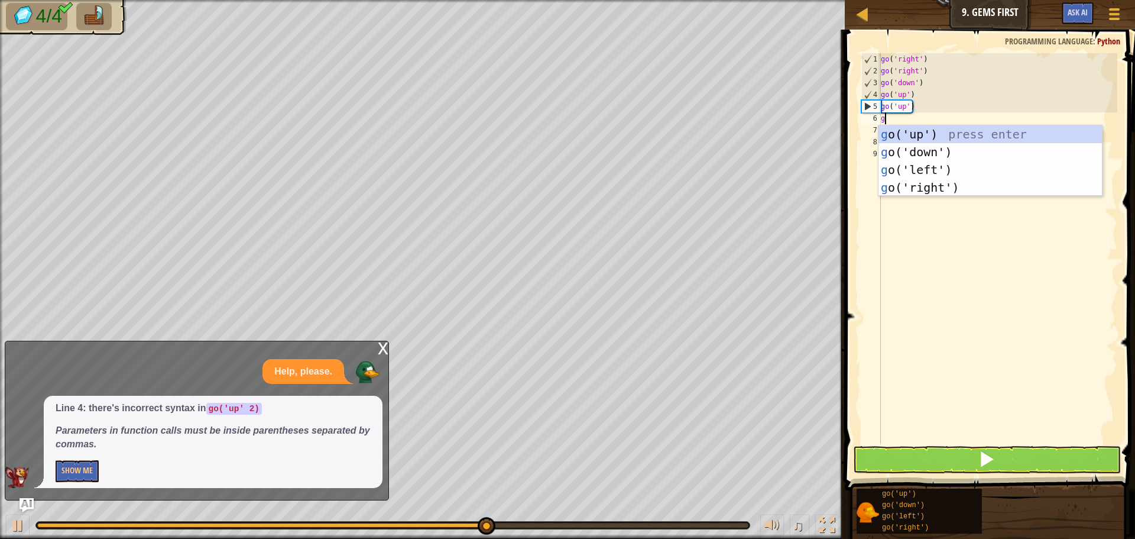
type textarea "go"
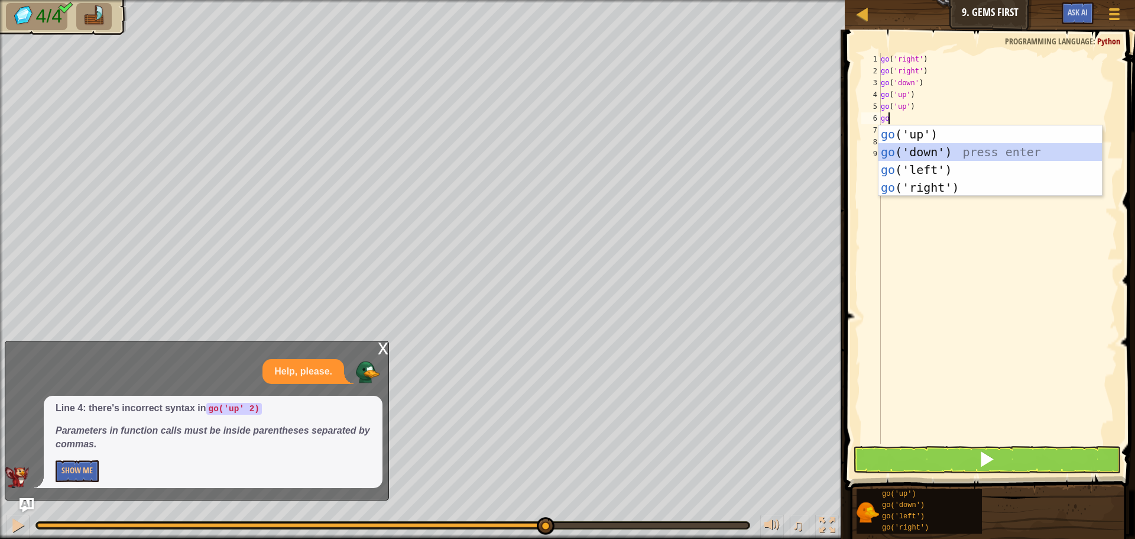
click at [912, 155] on div "go ('up') press enter go ('down') press enter go ('left') press enter go ('righ…" at bounding box center [990, 178] width 223 height 106
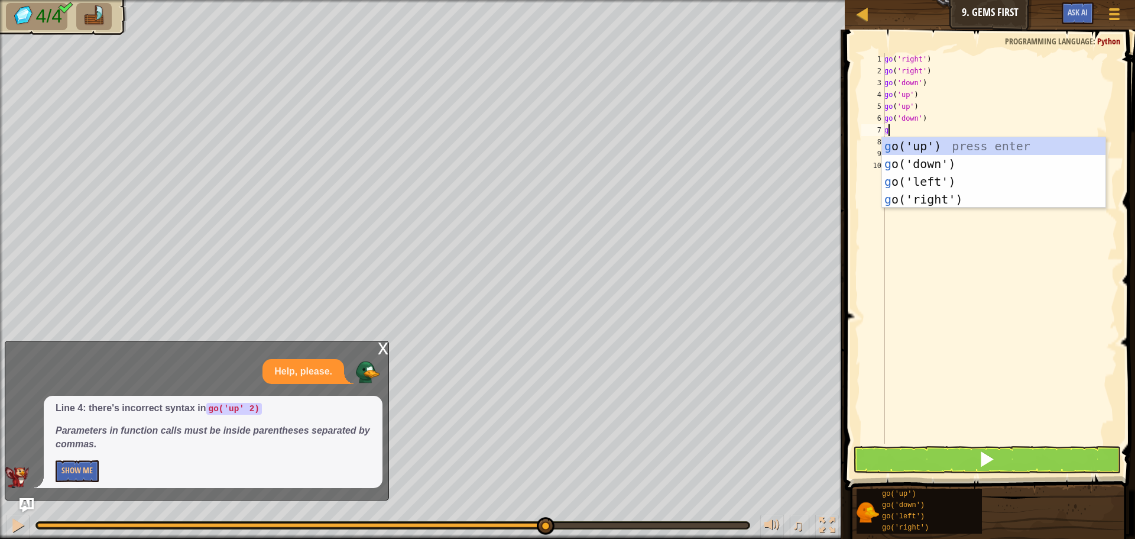
type textarea "go"
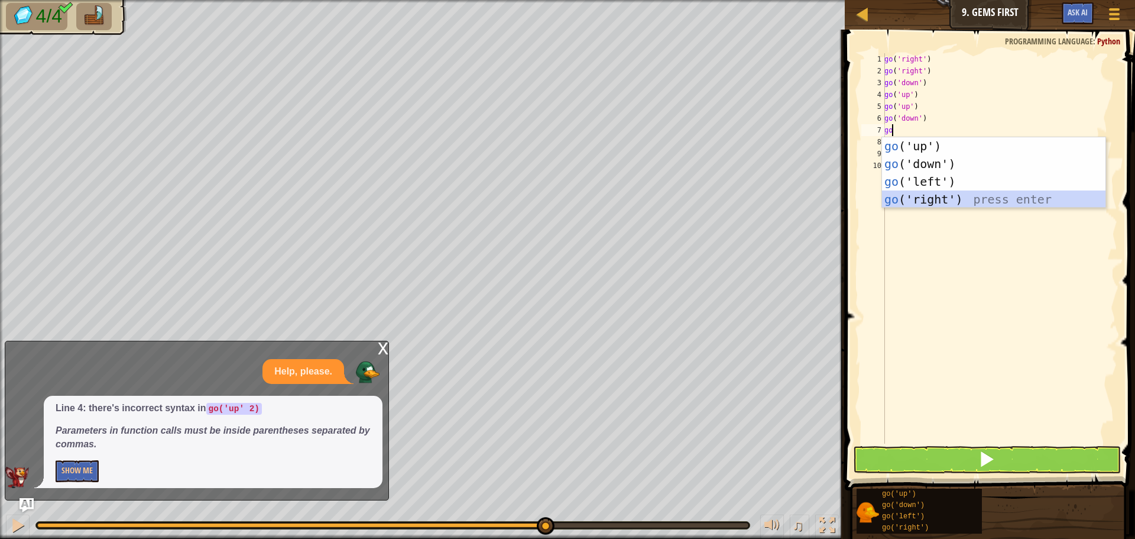
click at [925, 201] on div "go ('up') press enter go ('down') press enter go ('left') press enter go ('righ…" at bounding box center [993, 190] width 223 height 106
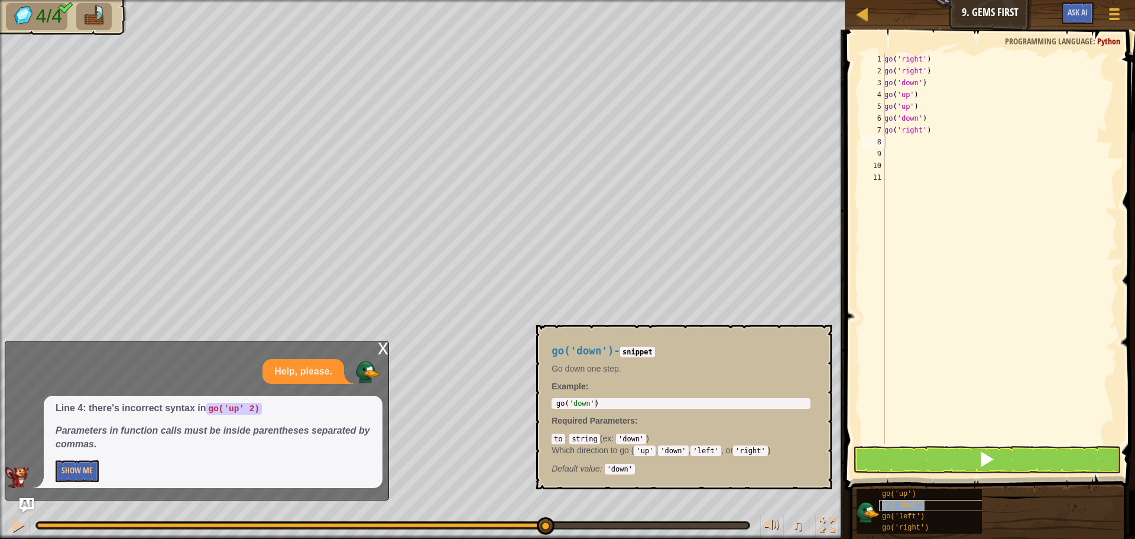
click at [898, 504] on span "go('down')" at bounding box center [903, 505] width 43 height 8
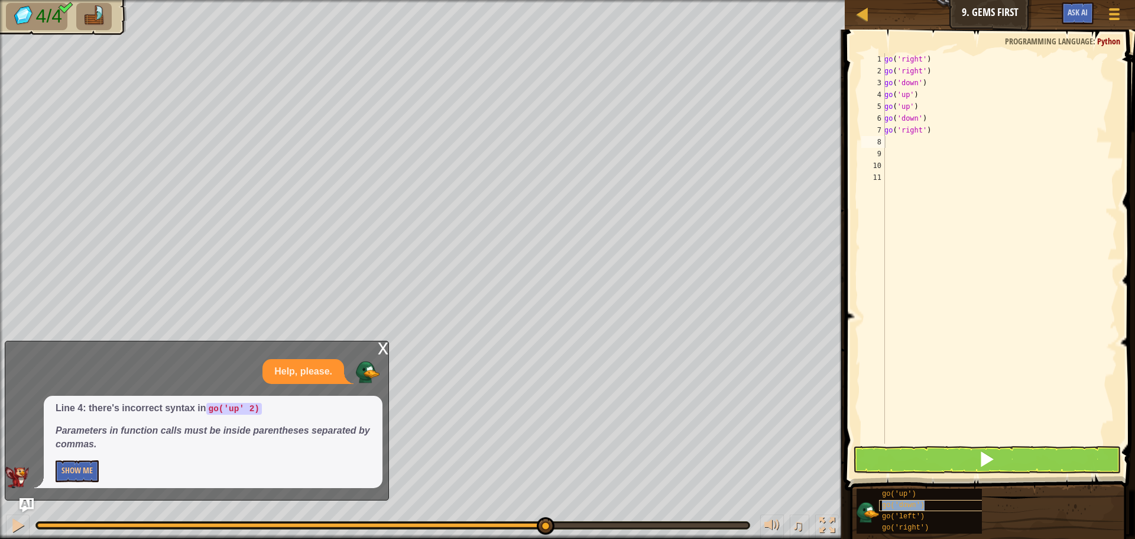
click at [898, 504] on span "go('down')" at bounding box center [903, 505] width 43 height 8
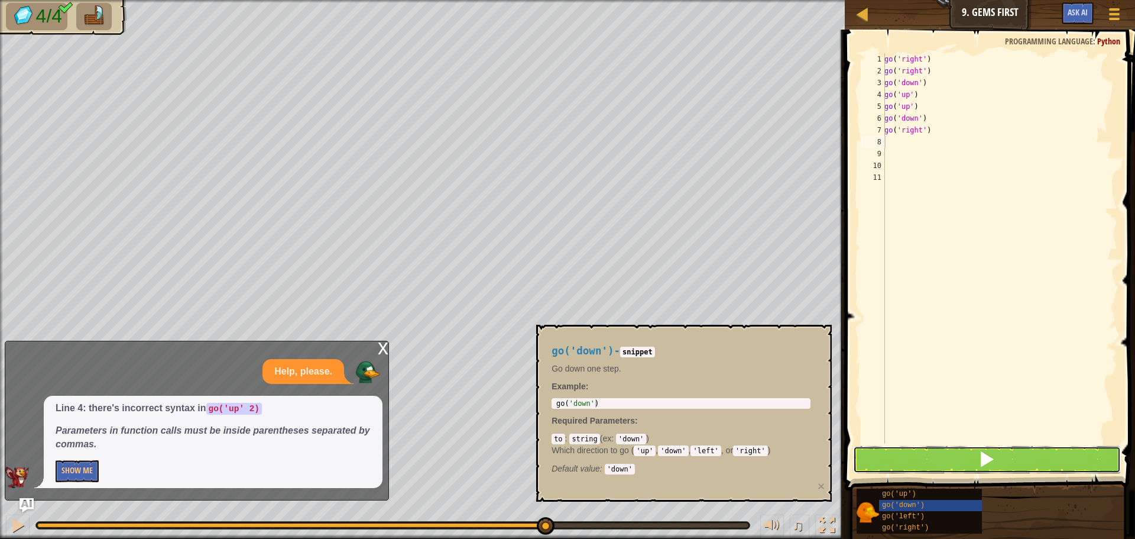
click at [901, 465] on button at bounding box center [987, 459] width 268 height 27
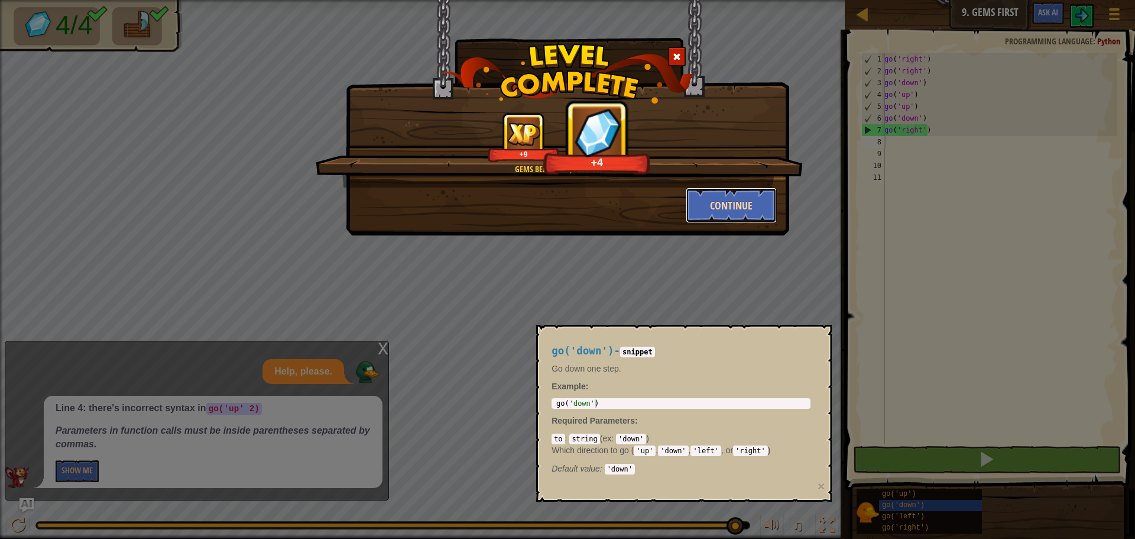
click at [734, 210] on button "Continue" at bounding box center [732, 204] width 92 height 35
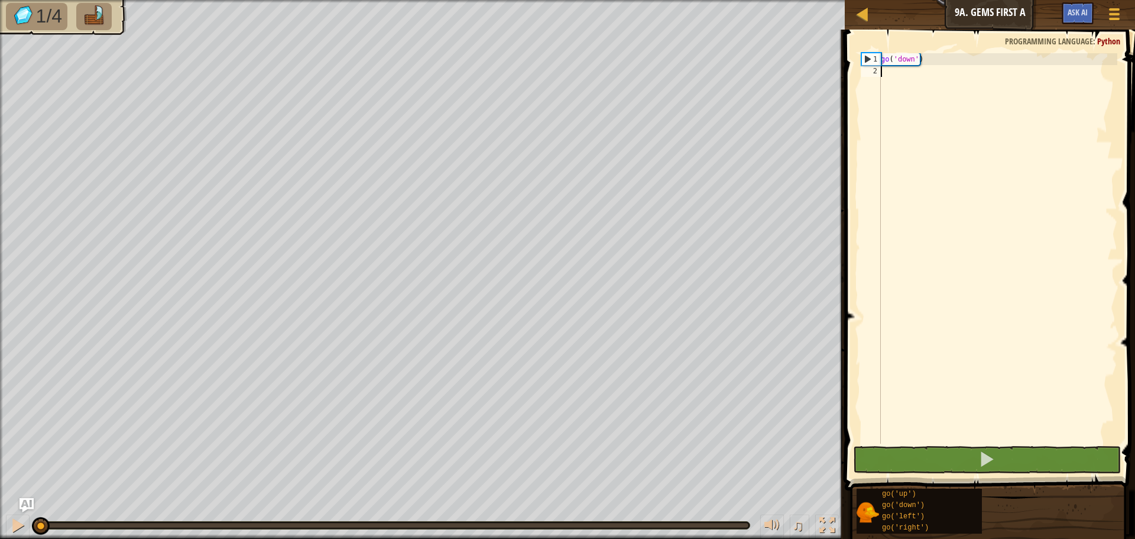
click at [924, 132] on div "go ( 'down' )" at bounding box center [998, 260] width 239 height 414
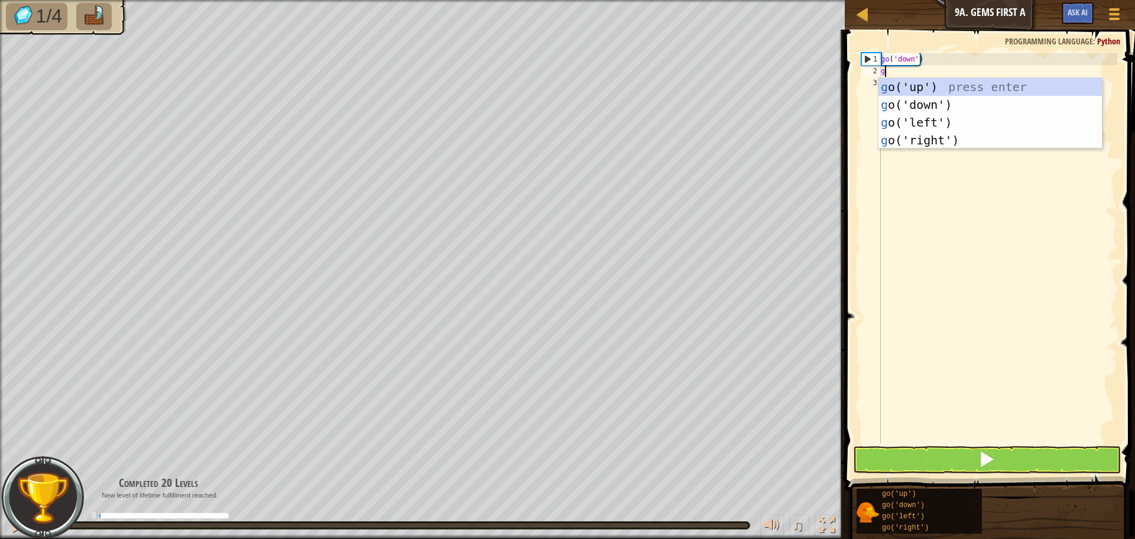
scroll to position [5, 1]
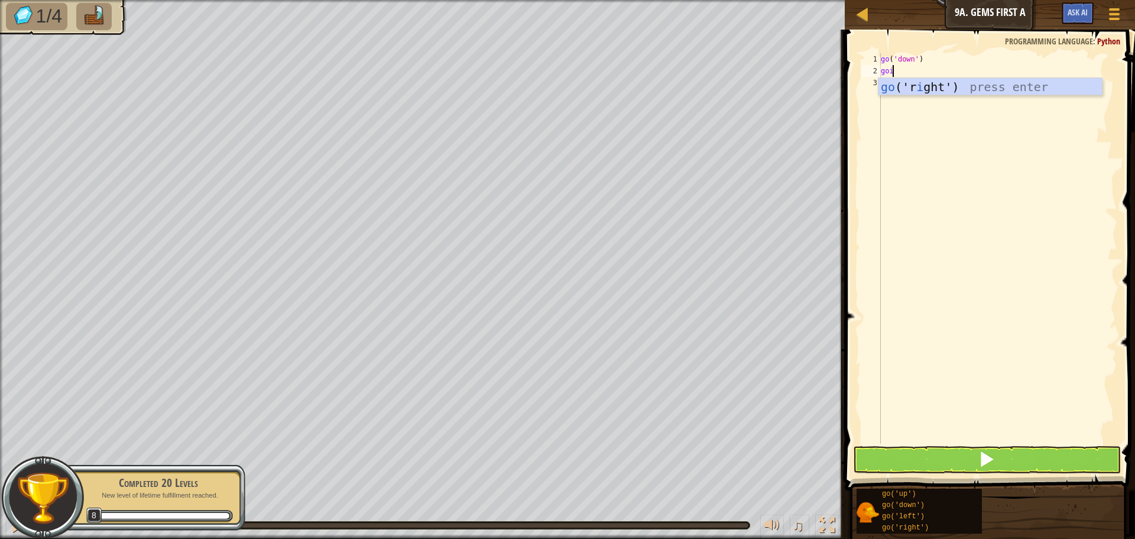
type textarea "go"
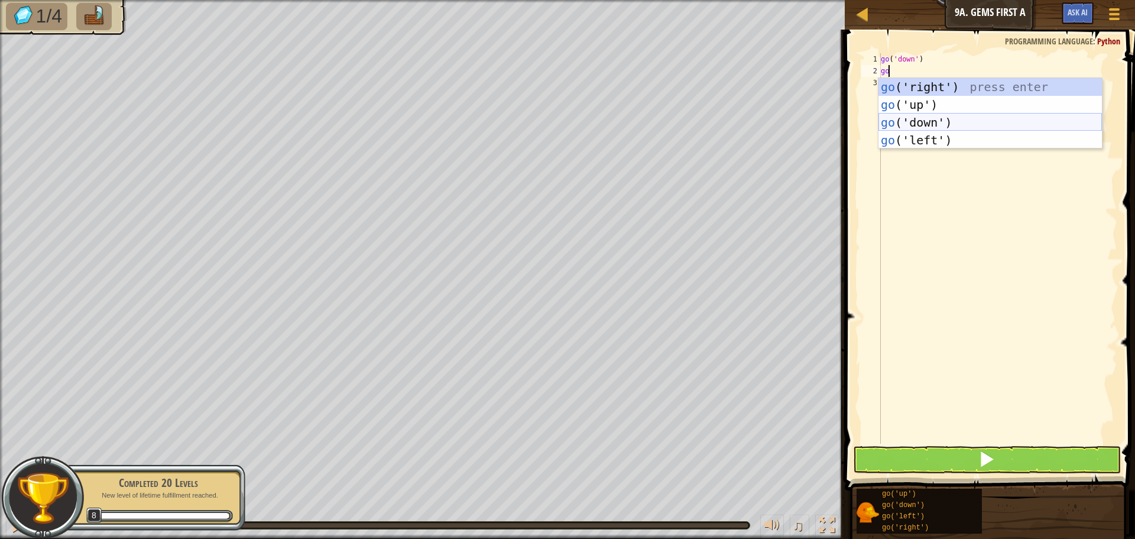
click at [933, 119] on div "go ('right') press enter go ('up') press enter go ('down') press enter go ('lef…" at bounding box center [990, 131] width 223 height 106
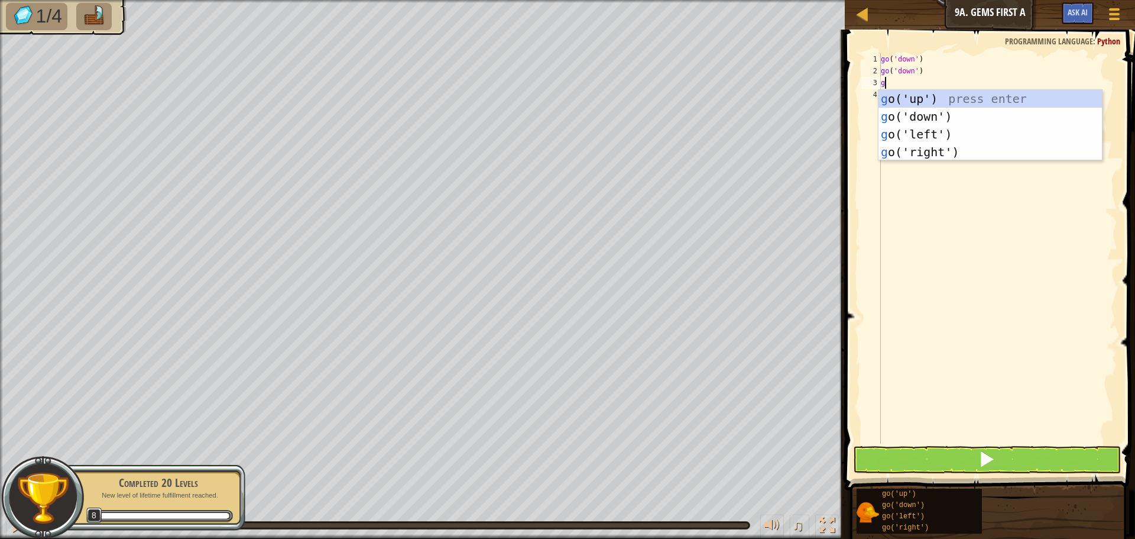
type textarea "go"
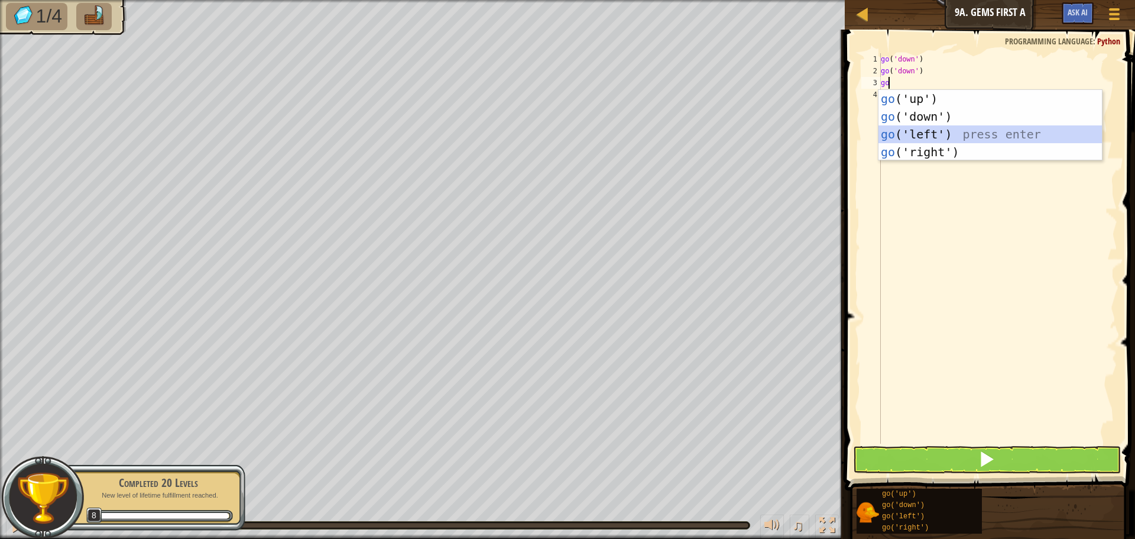
click at [934, 129] on div "go ('up') press enter go ('down') press enter go ('left') press enter go ('righ…" at bounding box center [990, 143] width 223 height 106
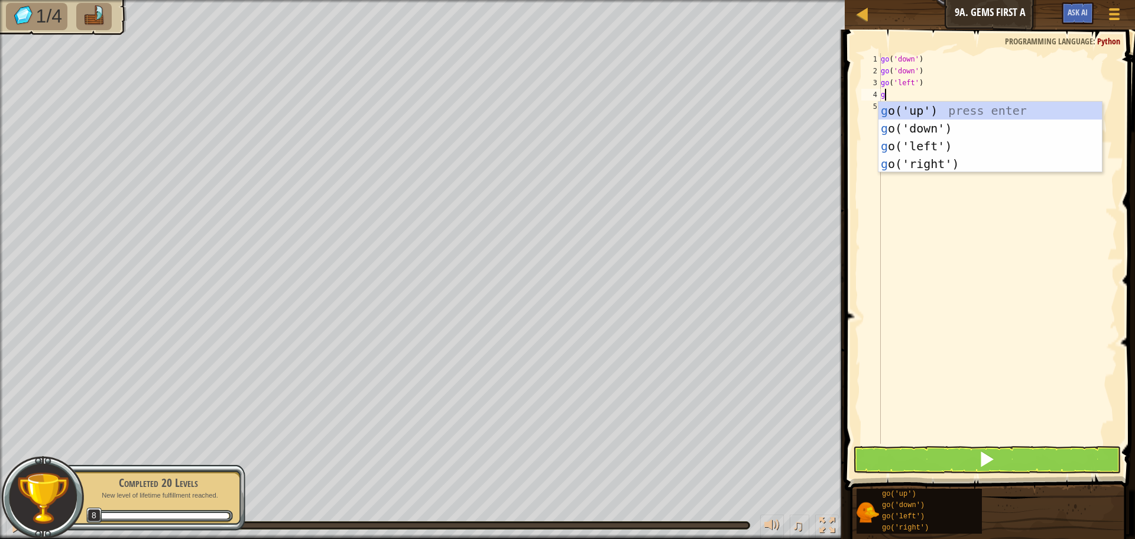
type textarea "go"
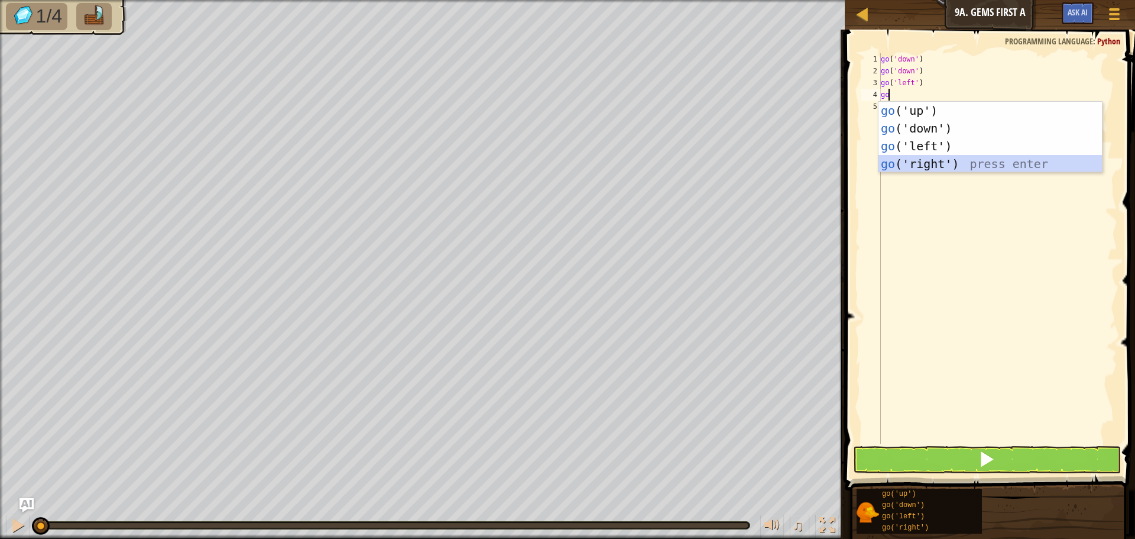
click at [914, 161] on div "go ('up') press enter go ('down') press enter go ('left') press enter go ('righ…" at bounding box center [990, 155] width 223 height 106
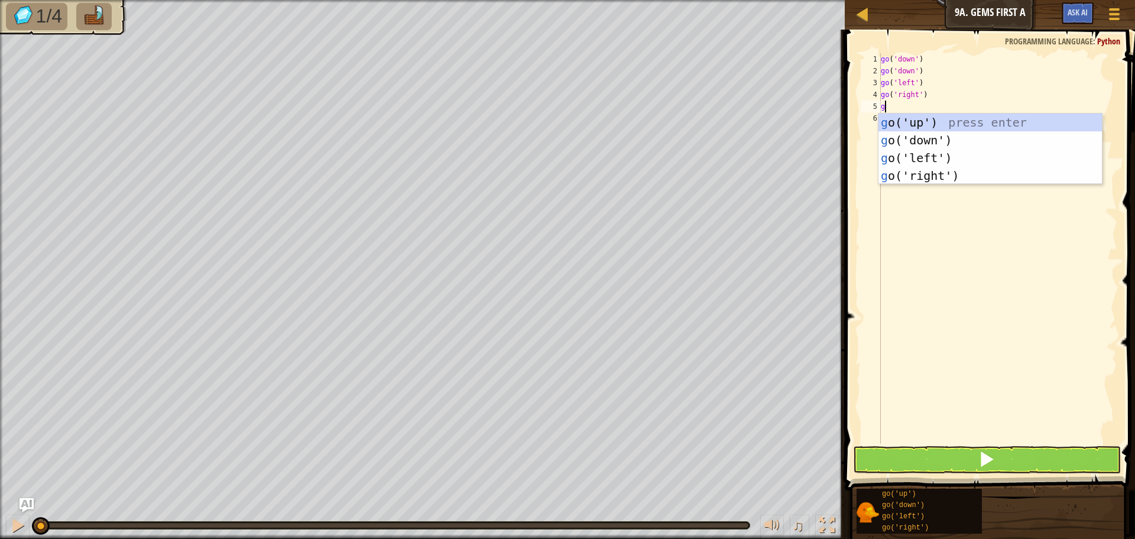
type textarea "go"
click at [934, 171] on div "go ('up') press enter go ('down') press enter go ('left') press enter go ('righ…" at bounding box center [990, 167] width 223 height 106
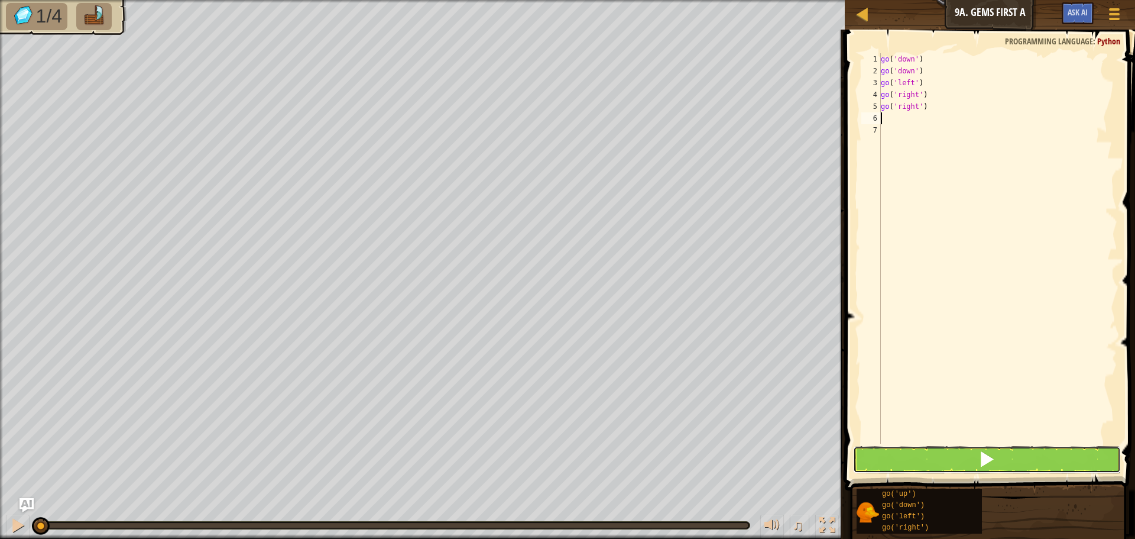
click at [947, 451] on button at bounding box center [987, 459] width 268 height 27
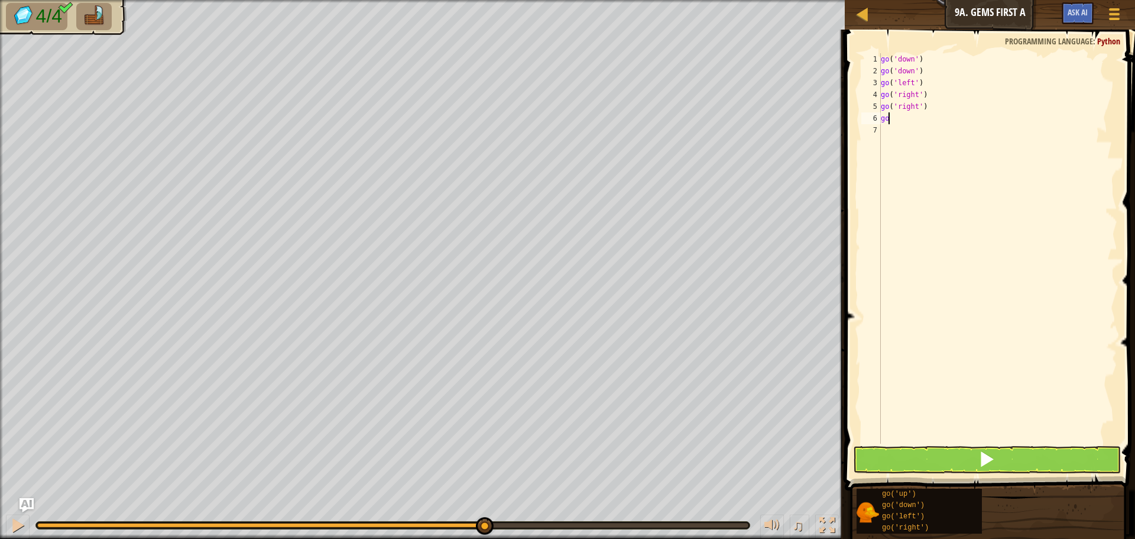
type textarea "g"
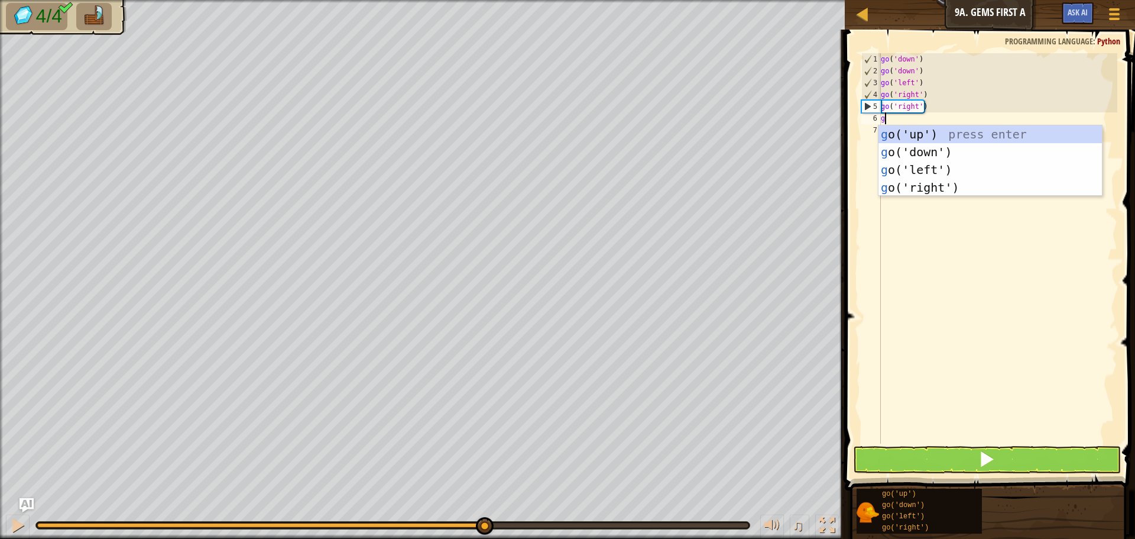
type textarea "go"
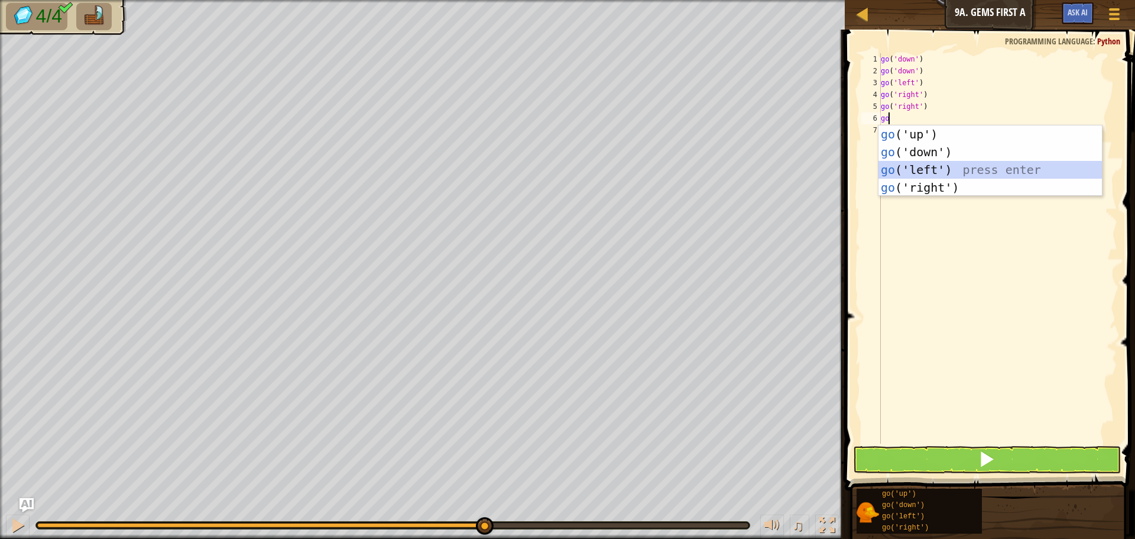
click at [945, 172] on div "go ('up') press enter go ('down') press enter go ('left') press enter go ('righ…" at bounding box center [990, 178] width 223 height 106
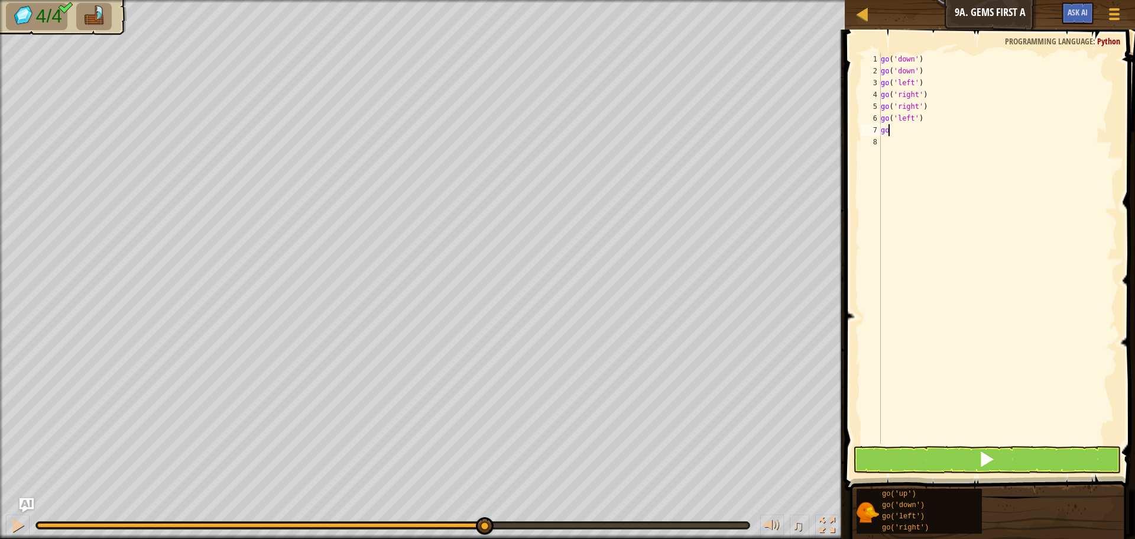
type textarea "g"
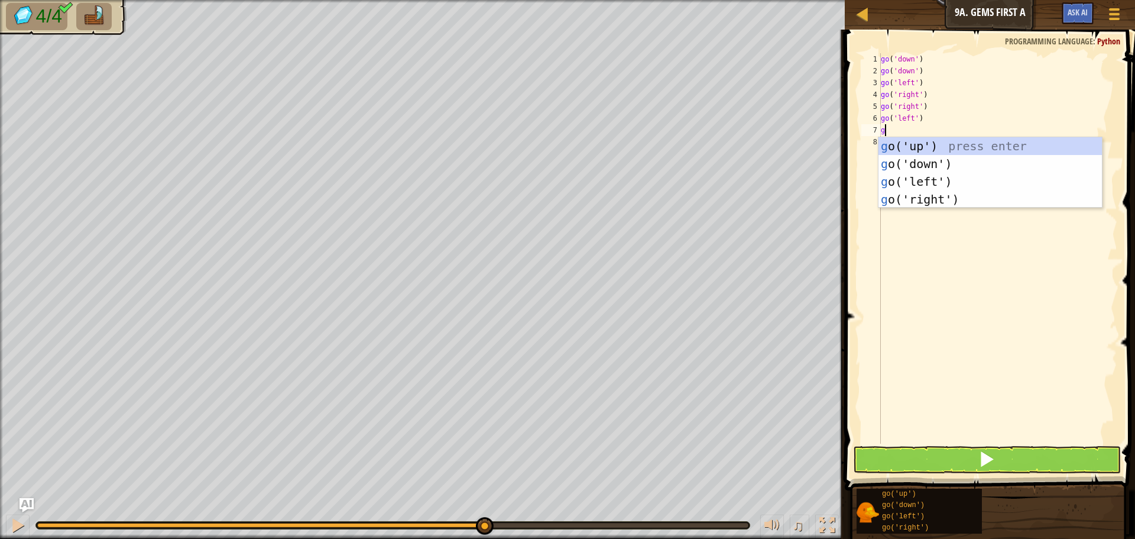
type textarea "go"
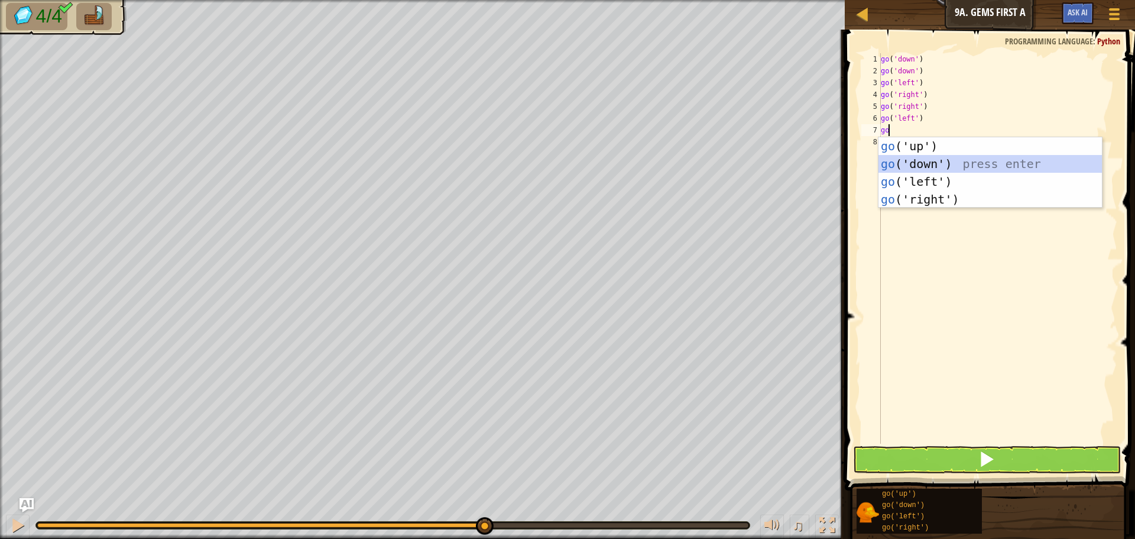
click at [915, 165] on div "go ('up') press enter go ('down') press enter go ('left') press enter go ('righ…" at bounding box center [990, 190] width 223 height 106
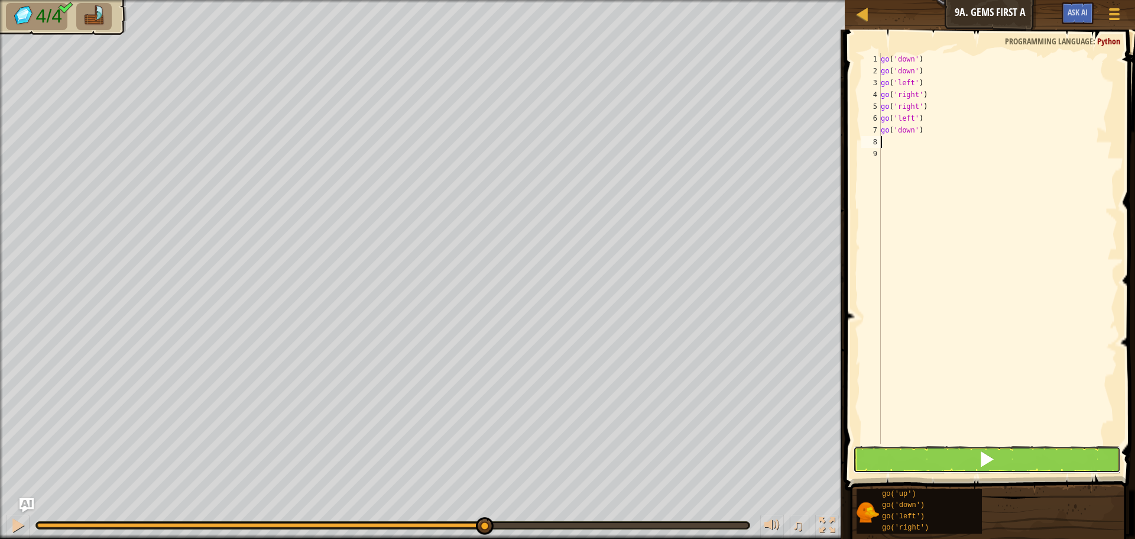
click at [940, 456] on button at bounding box center [987, 459] width 268 height 27
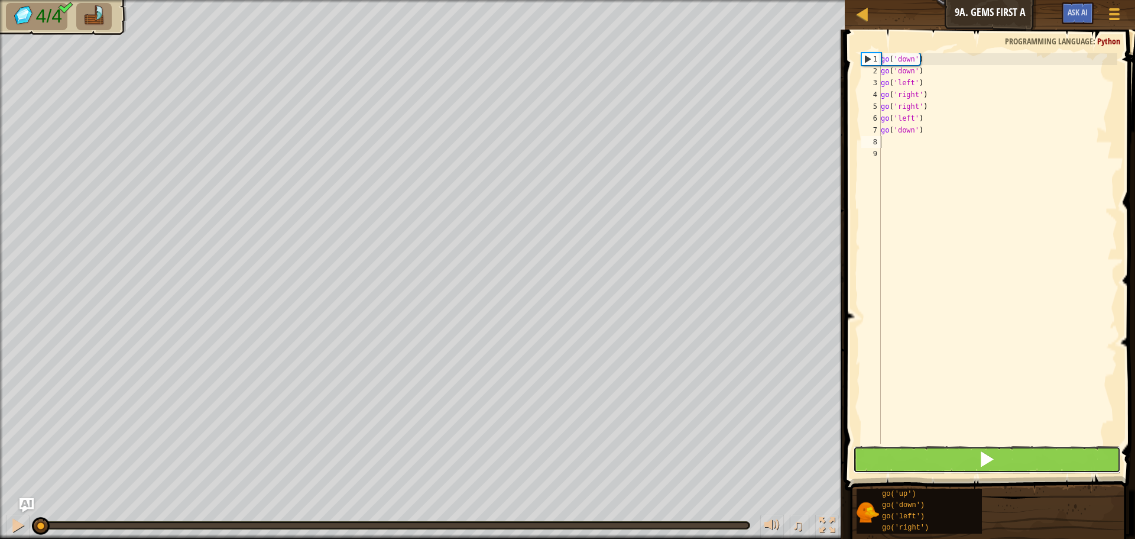
click at [941, 456] on button at bounding box center [987, 459] width 268 height 27
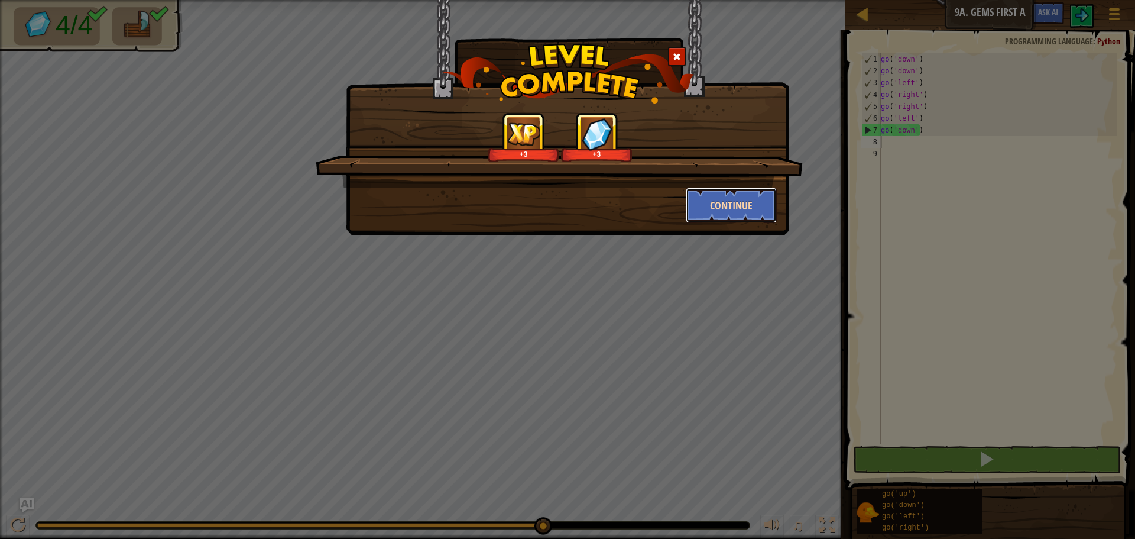
click at [748, 203] on button "Continue" at bounding box center [732, 204] width 92 height 35
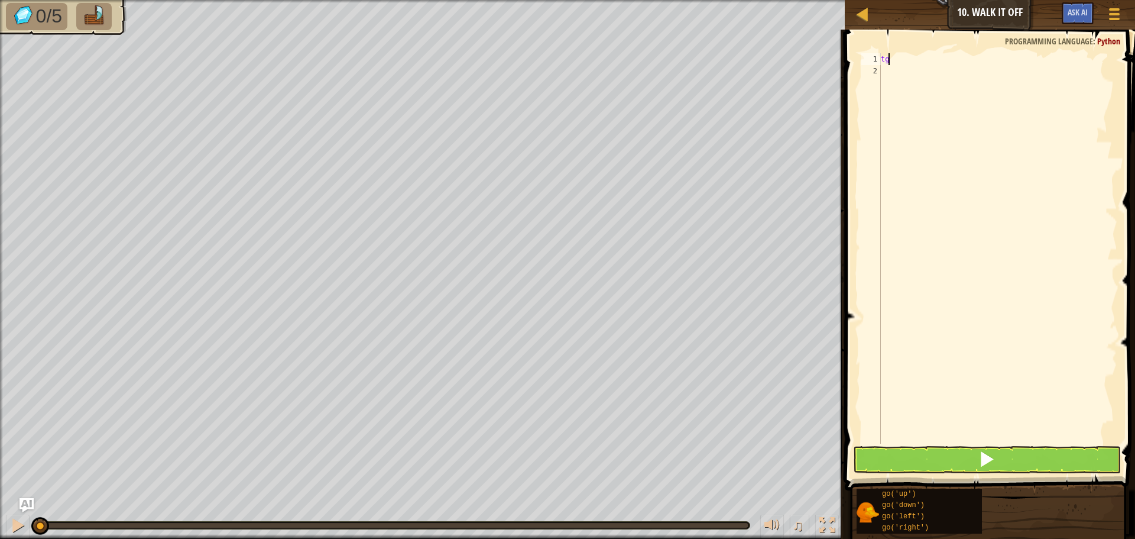
scroll to position [5, 0]
type textarea "t"
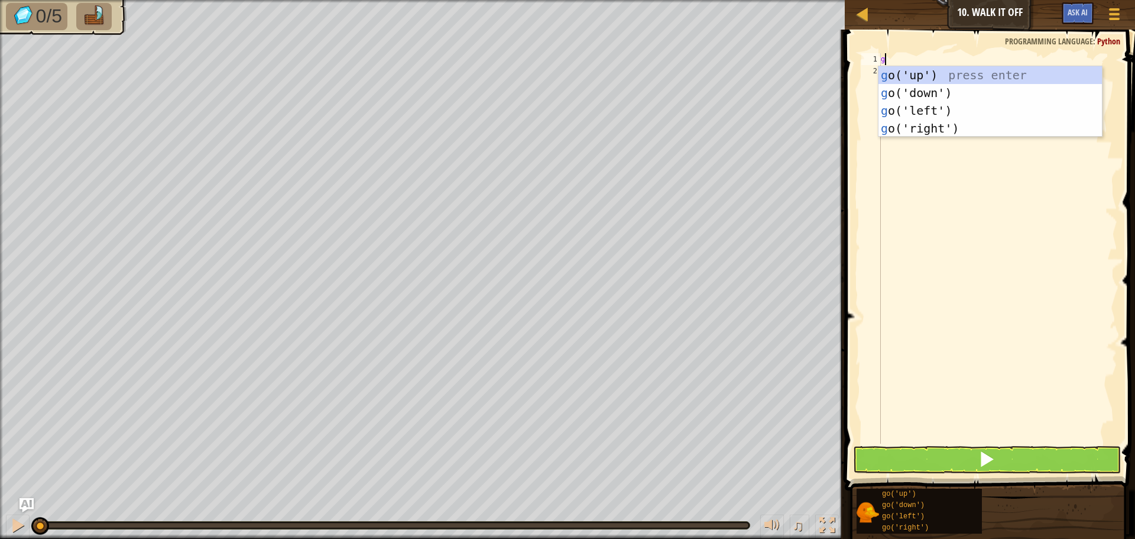
type textarea "go"
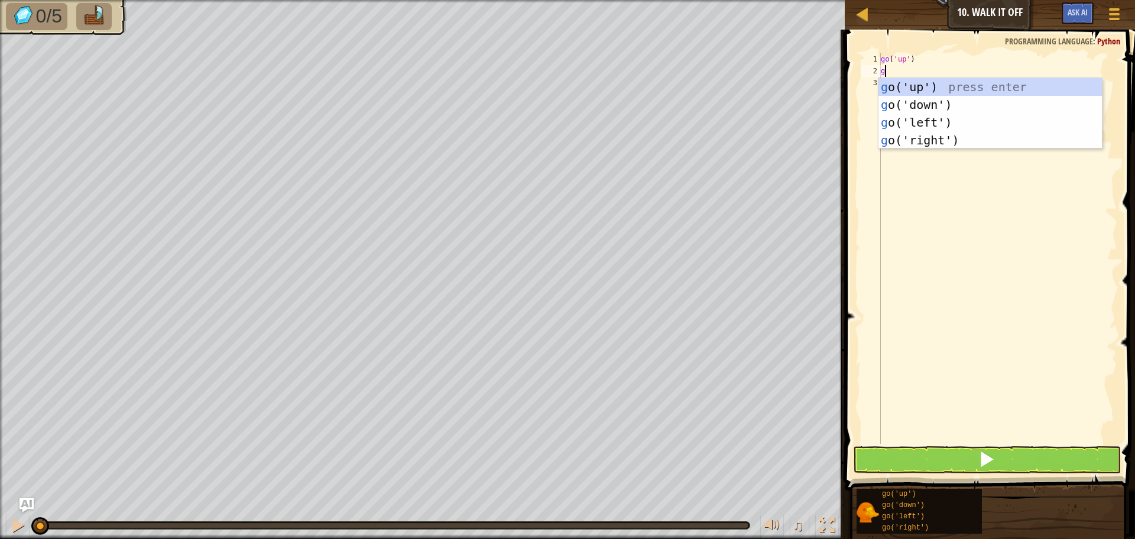
type textarea "go"
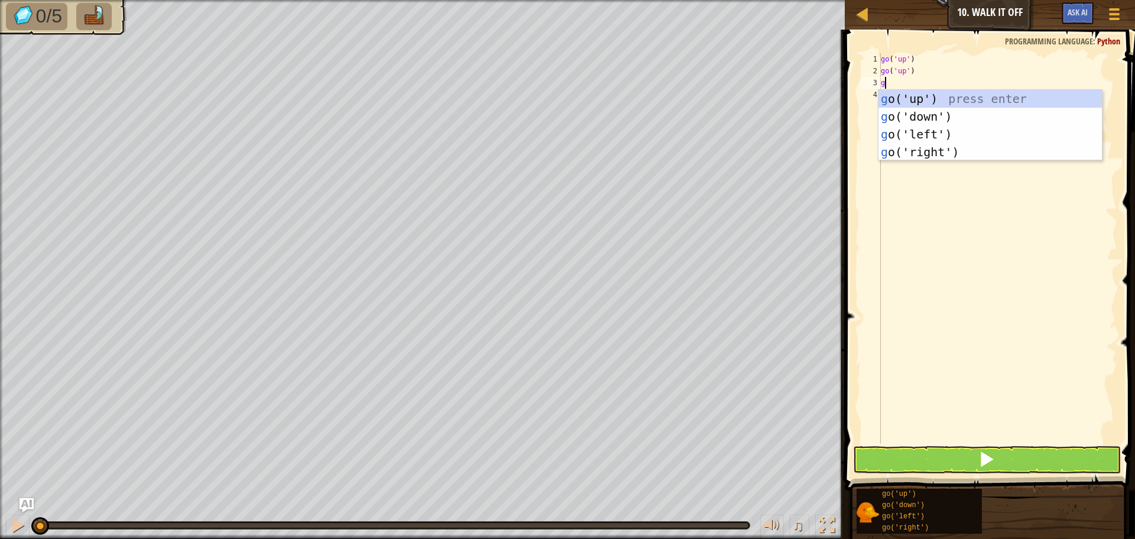
type textarea "go"
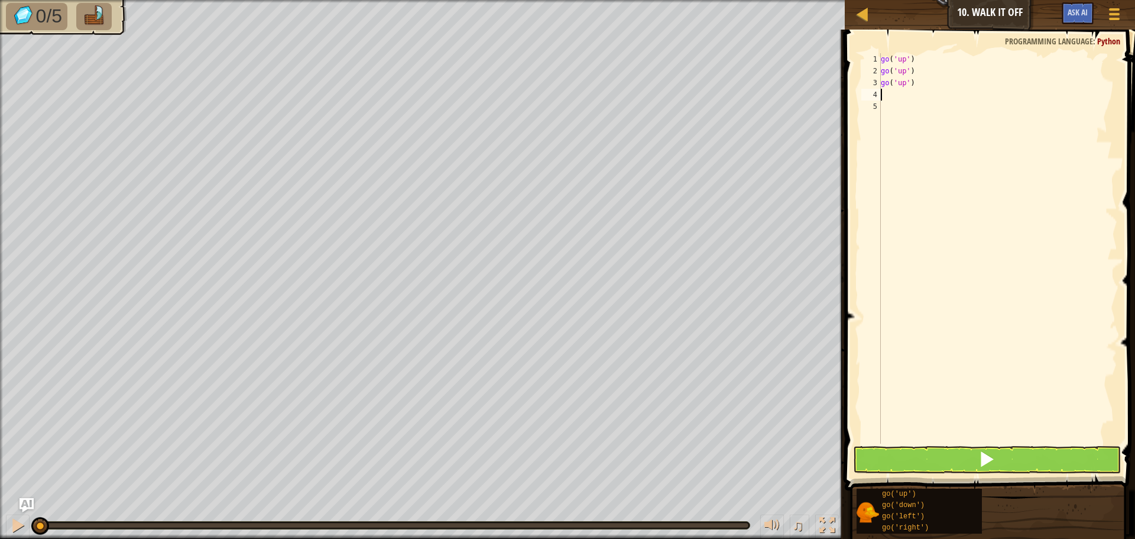
type textarea "go"
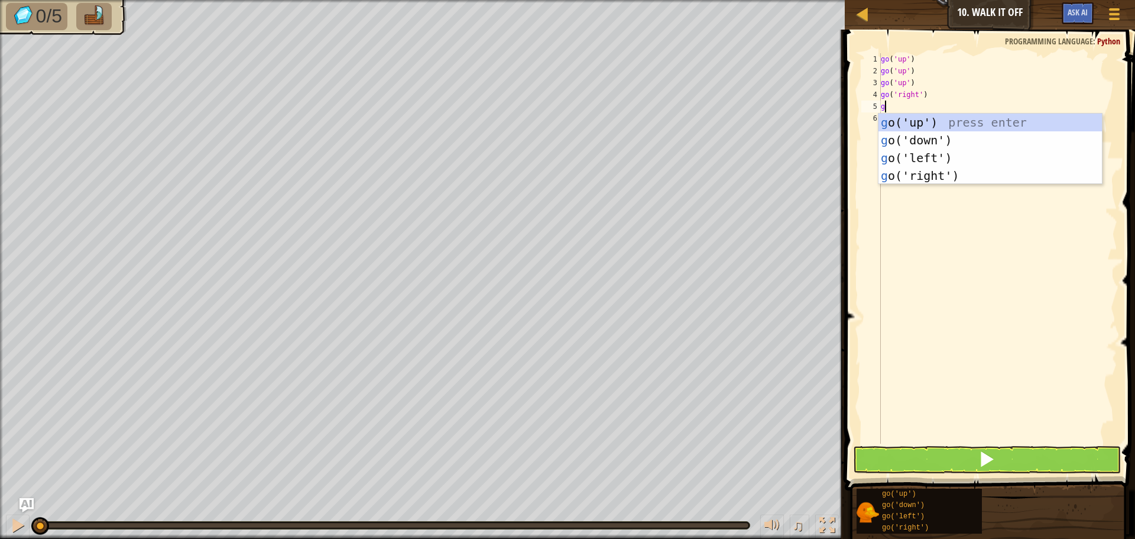
type textarea "go"
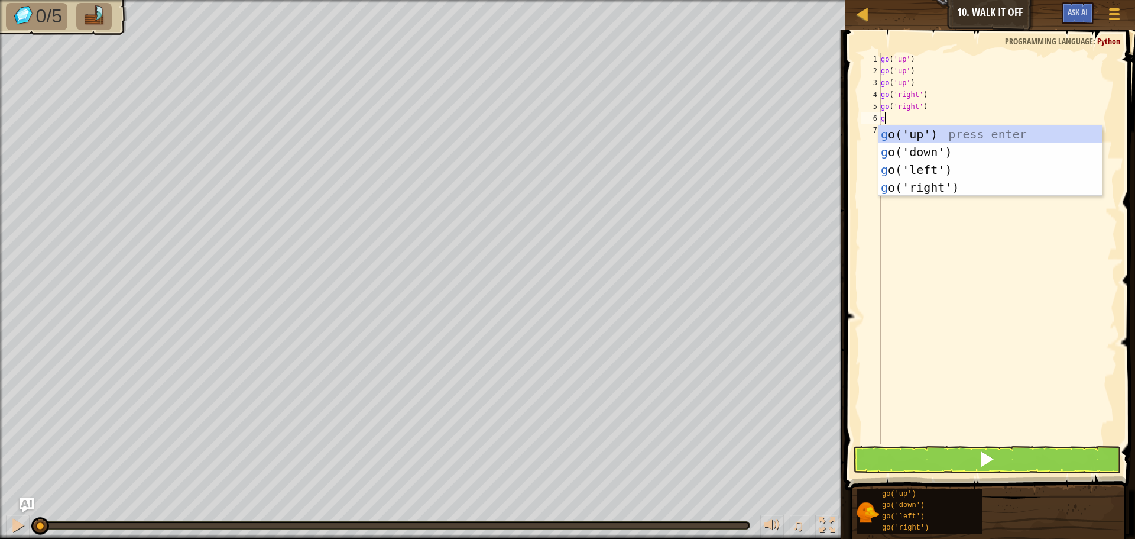
type textarea "go"
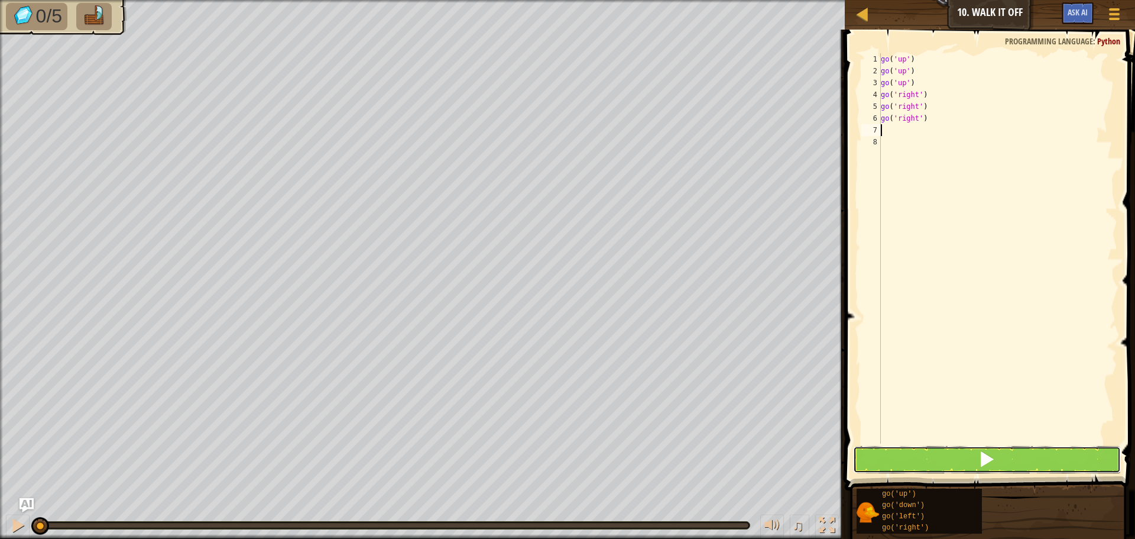
click at [944, 466] on button at bounding box center [987, 459] width 268 height 27
click at [944, 465] on button at bounding box center [987, 459] width 268 height 27
click at [947, 461] on button at bounding box center [987, 459] width 268 height 27
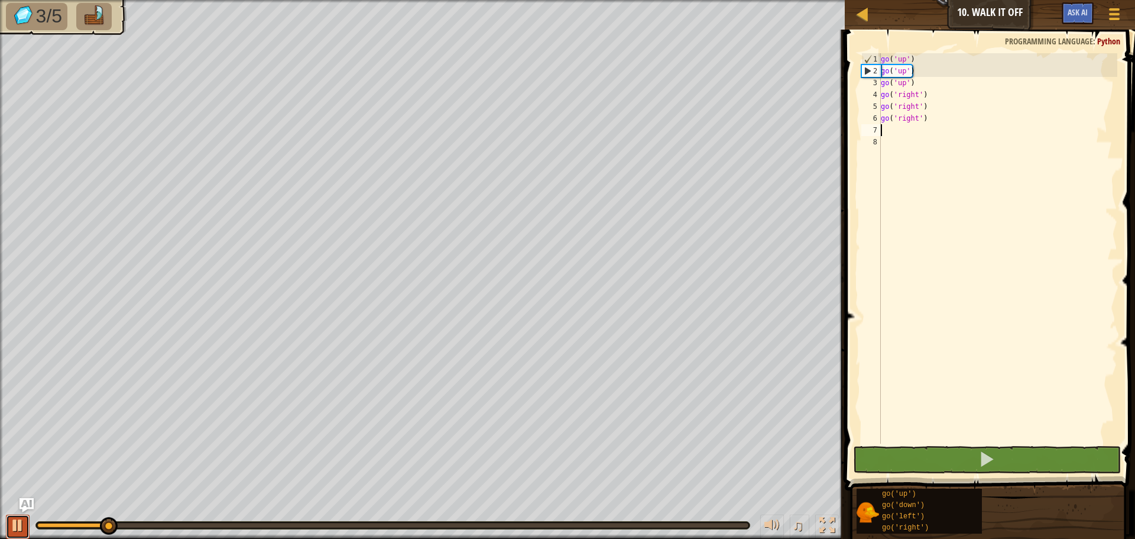
click at [12, 527] on div at bounding box center [17, 524] width 15 height 15
click at [25, 501] on img "Ask AI" at bounding box center [26, 504] width 15 height 15
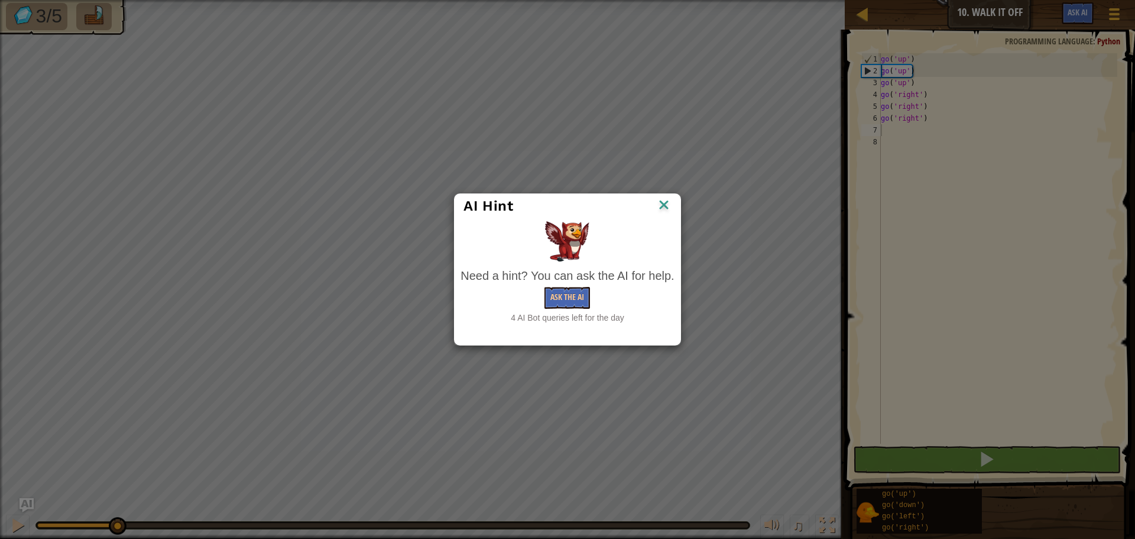
click at [662, 206] on img at bounding box center [663, 206] width 15 height 18
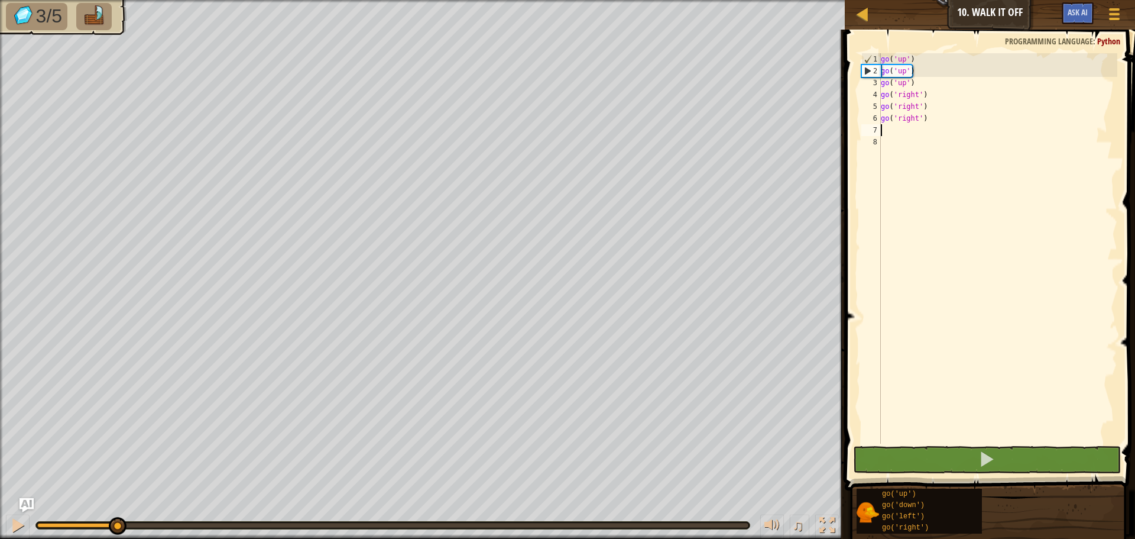
click at [947, 170] on div "go ( 'up' ) go ( 'up' ) go ( 'up' ) go ( 'right' ) go ( 'right' ) go ( 'right' )" at bounding box center [998, 260] width 239 height 414
drag, startPoint x: 903, startPoint y: 175, endPoint x: 893, endPoint y: 150, distance: 26.6
click at [893, 151] on div "go ( 'up' ) go ( 'up' ) go ( 'up' ) go ( 'right' ) go ( 'right' ) go ( 'right' )" at bounding box center [998, 260] width 239 height 414
click at [898, 137] on div "go ( 'up' ) go ( 'up' ) go ( 'up' ) go ( 'right' ) go ( 'right' ) go ( 'right' )" at bounding box center [998, 260] width 239 height 414
click at [895, 130] on div "go ( 'up' ) go ( 'up' ) go ( 'up' ) go ( 'right' ) go ( 'right' ) go ( 'right' )" at bounding box center [998, 260] width 239 height 414
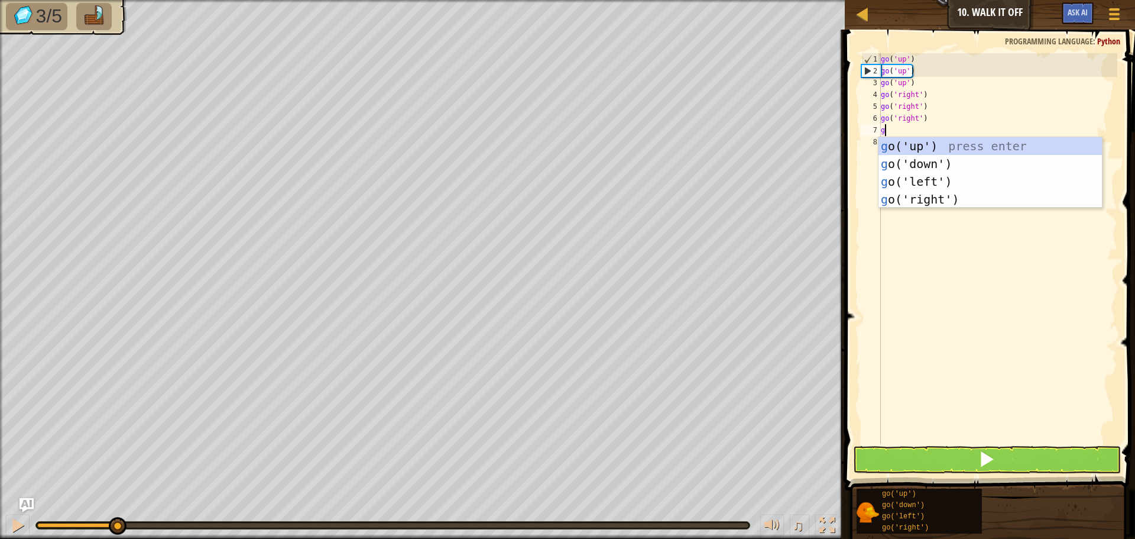
type textarea "go"
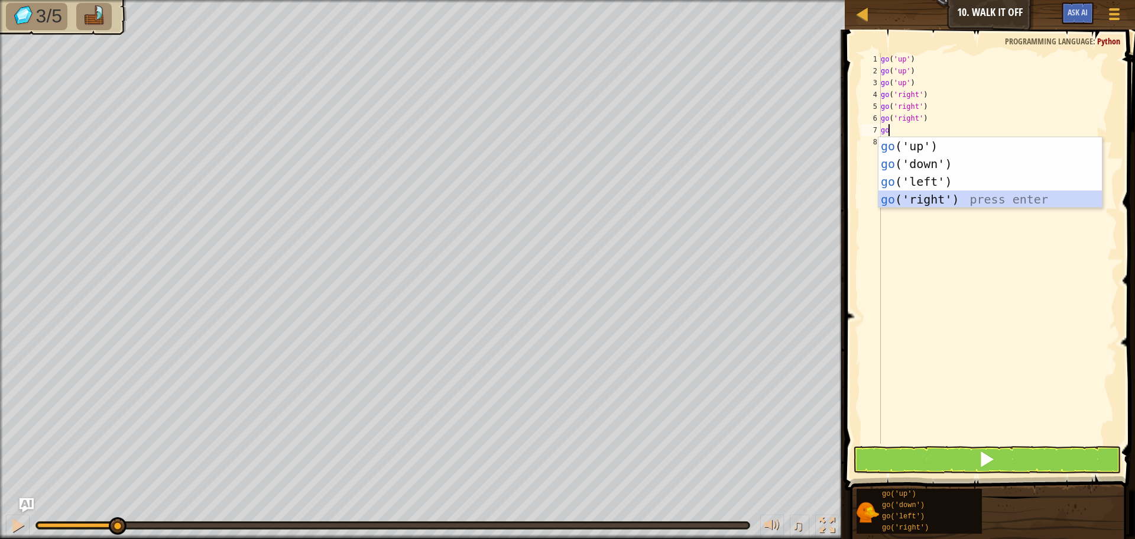
click at [965, 198] on div "go ('up') press enter go ('down') press enter go ('left') press enter go ('righ…" at bounding box center [990, 190] width 223 height 106
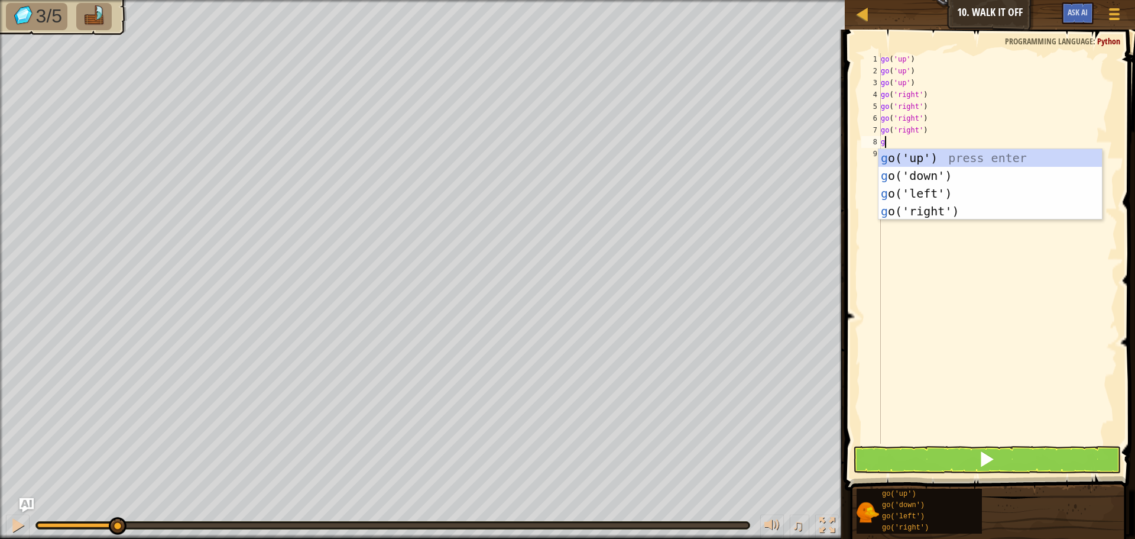
type textarea "go"
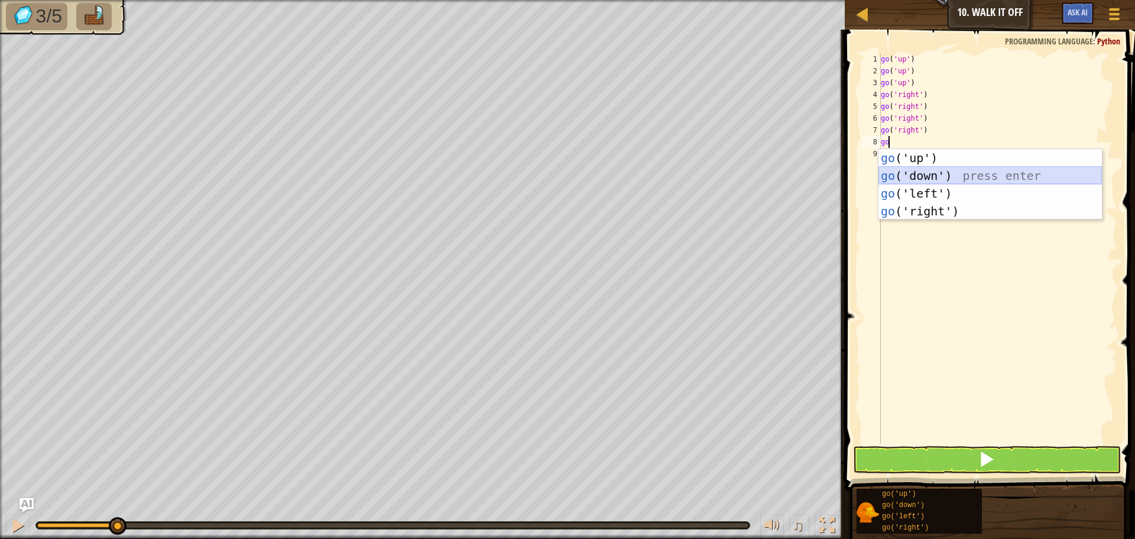
click at [925, 178] on div "go ('up') press enter go ('down') press enter go ('left') press enter go ('righ…" at bounding box center [990, 202] width 223 height 106
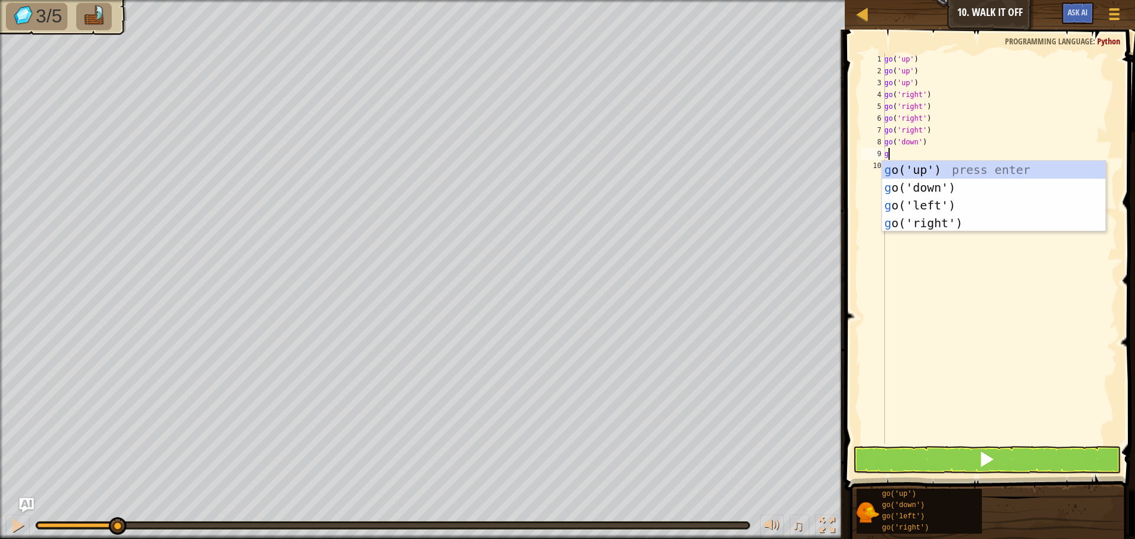
type textarea "go"
click at [900, 186] on div "go ('up') press enter go ('down') press enter go ('left') press enter go ('righ…" at bounding box center [993, 214] width 223 height 106
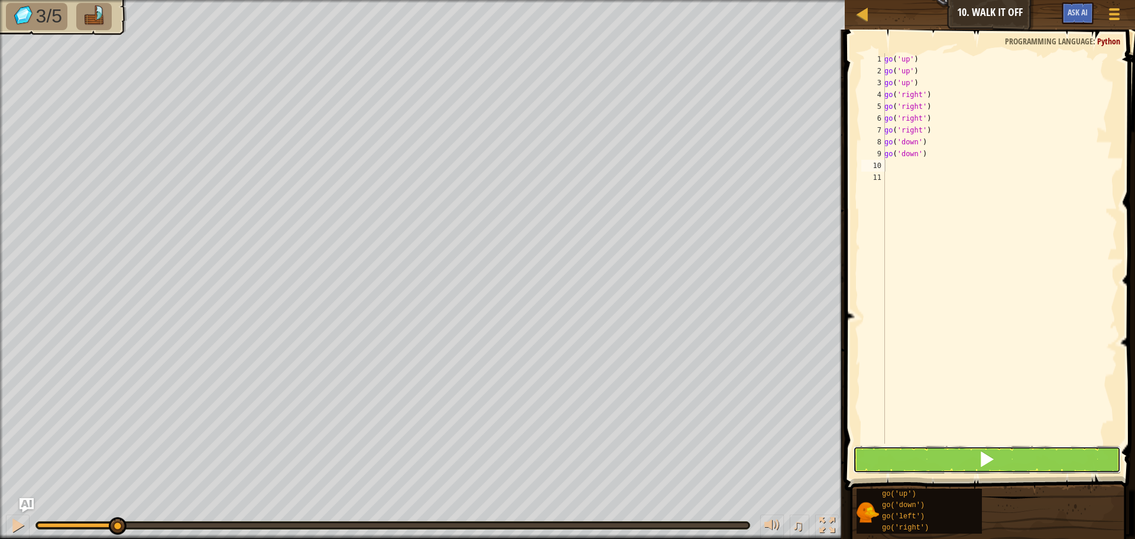
click at [955, 446] on button at bounding box center [987, 459] width 268 height 27
click at [954, 446] on button at bounding box center [987, 459] width 268 height 27
click at [951, 451] on button at bounding box center [987, 459] width 268 height 27
click at [949, 454] on button at bounding box center [987, 459] width 268 height 27
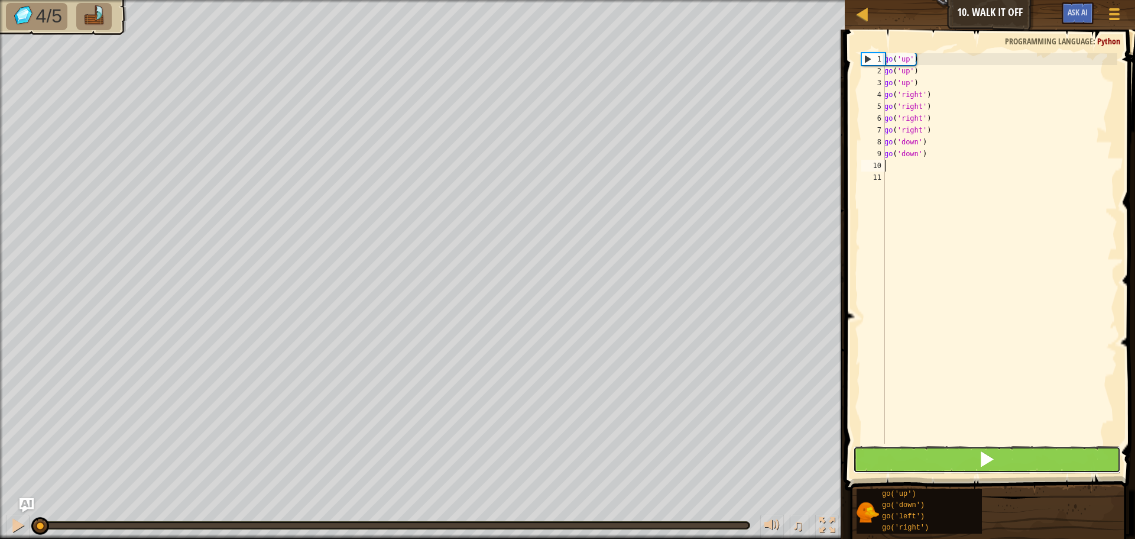
click at [948, 455] on button at bounding box center [987, 459] width 268 height 27
click at [946, 457] on button at bounding box center [987, 459] width 268 height 27
click at [946, 458] on button at bounding box center [987, 459] width 268 height 27
click at [945, 458] on button at bounding box center [987, 459] width 268 height 27
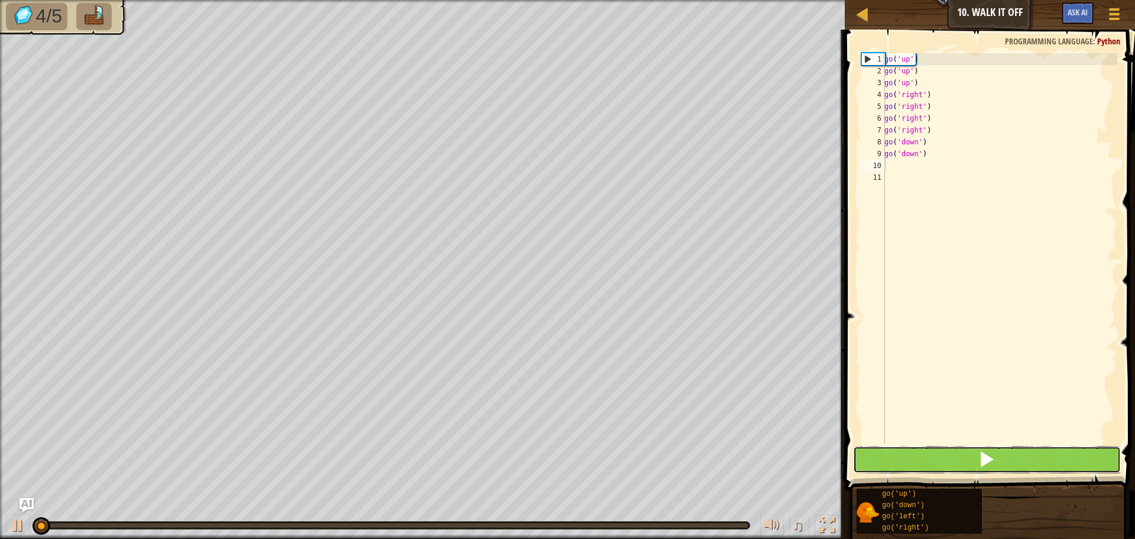
click at [944, 459] on button at bounding box center [987, 459] width 268 height 27
click at [942, 462] on button at bounding box center [987, 459] width 268 height 27
click at [946, 462] on button at bounding box center [987, 459] width 268 height 27
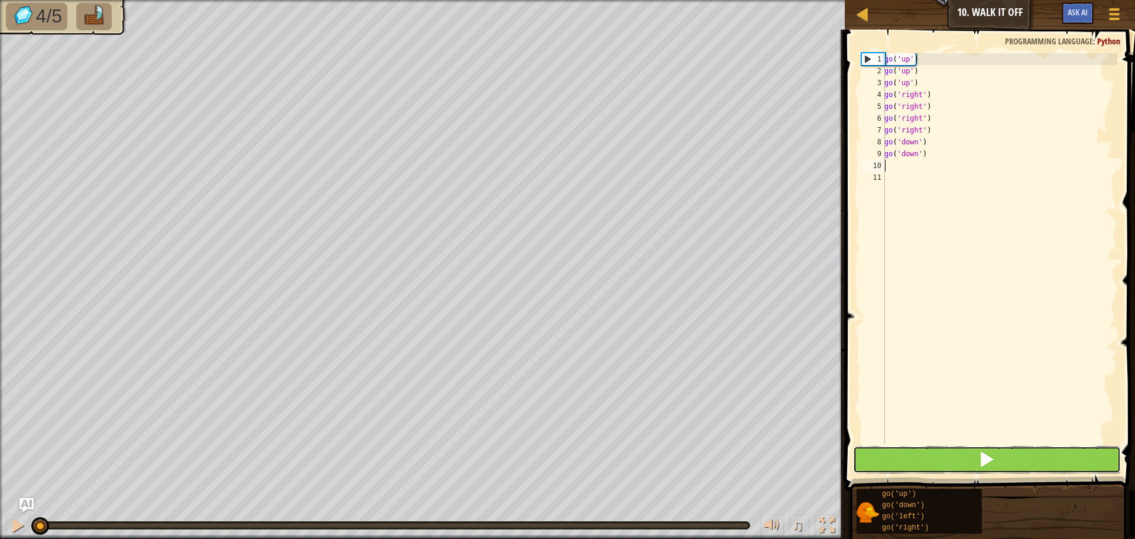
click at [946, 462] on button at bounding box center [987, 459] width 268 height 27
drag, startPoint x: 946, startPoint y: 462, endPoint x: 900, endPoint y: 457, distance: 46.4
click at [945, 462] on button at bounding box center [987, 459] width 268 height 27
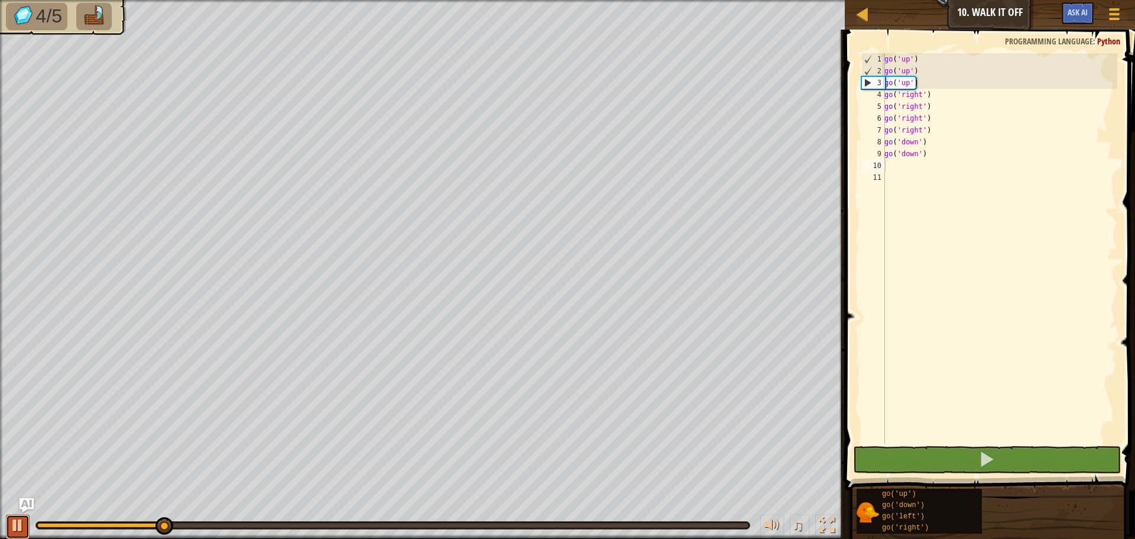
click at [14, 525] on div at bounding box center [17, 524] width 15 height 15
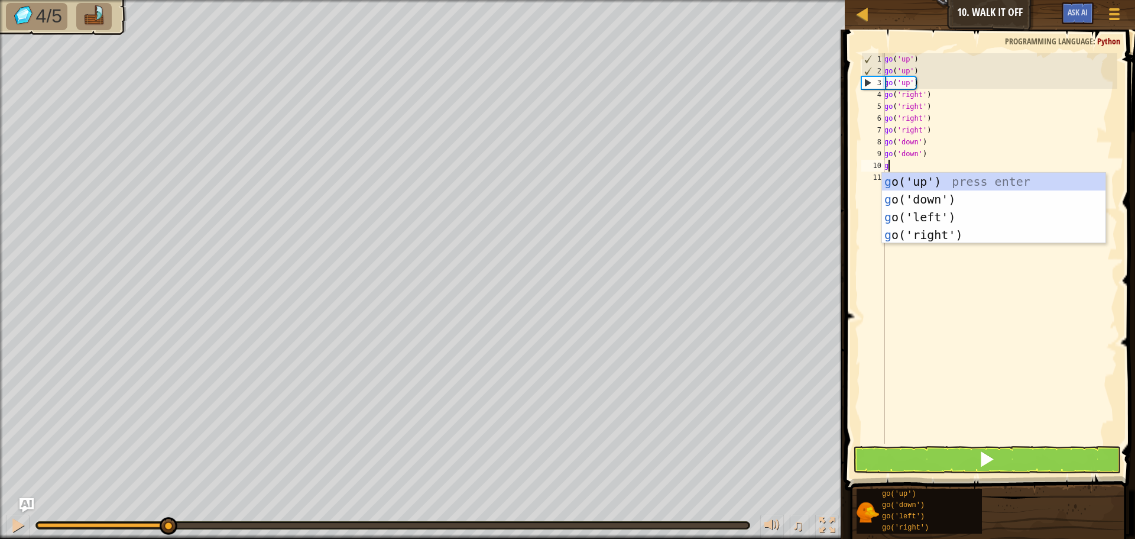
type textarea "go"
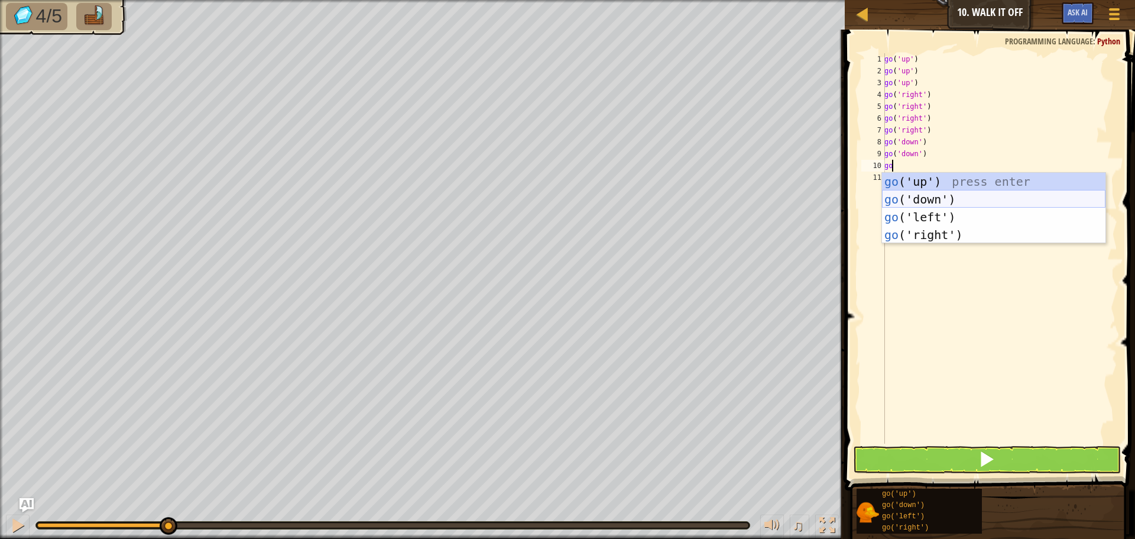
click at [952, 193] on div "go ('up') press enter go ('down') press enter go ('left') press enter go ('righ…" at bounding box center [993, 226] width 223 height 106
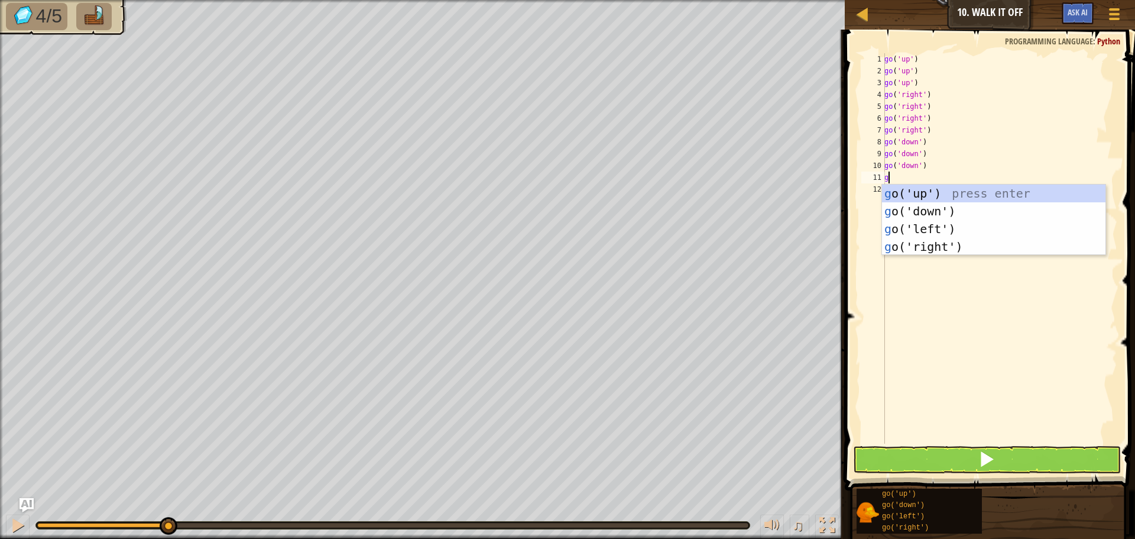
type textarea "go"
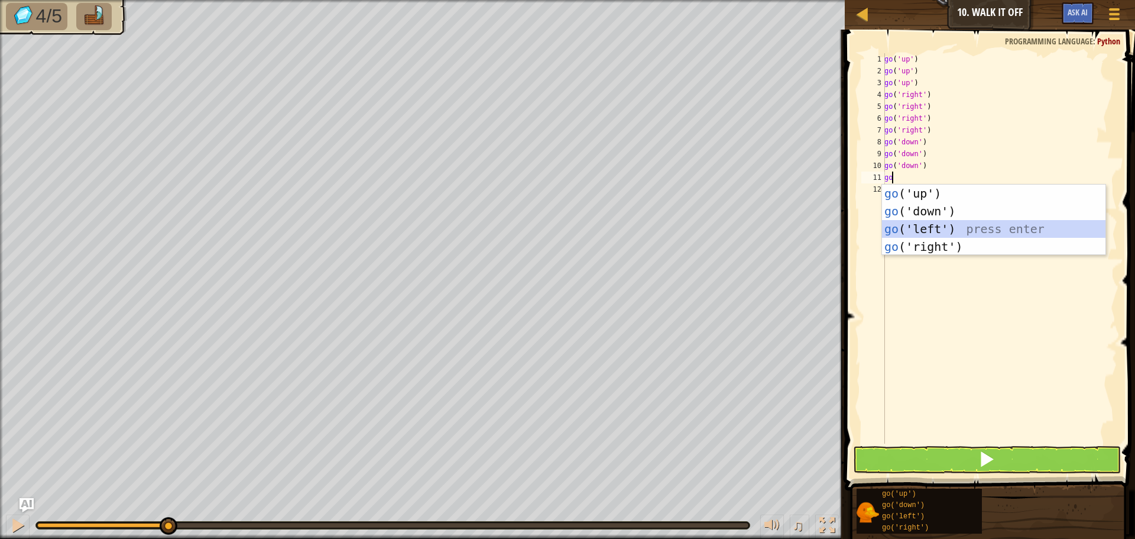
click at [945, 225] on div "go ('up') press enter go ('down') press enter go ('left') press enter go ('righ…" at bounding box center [993, 237] width 223 height 106
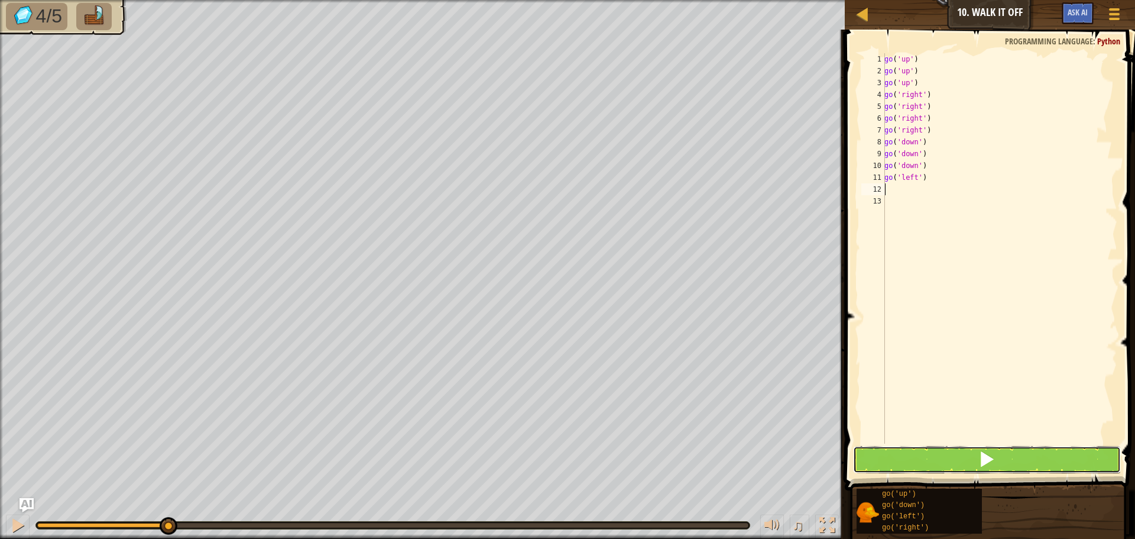
click at [965, 459] on button at bounding box center [987, 459] width 268 height 27
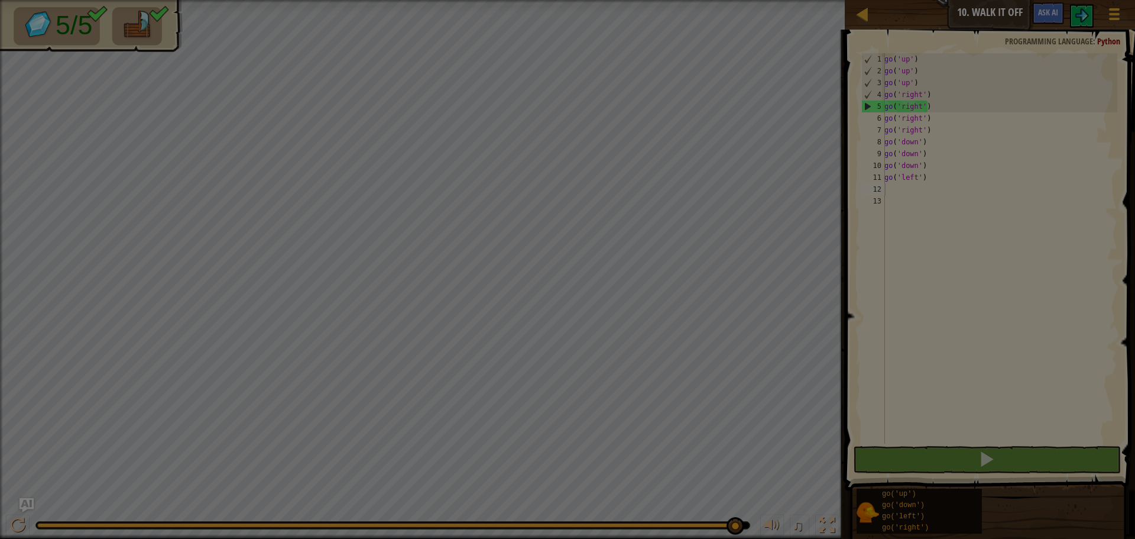
drag, startPoint x: 103, startPoint y: 525, endPoint x: 1135, endPoint y: 537, distance: 1031.8
click at [1135, 1] on body "Map Junior 10. Walk It Off Game Menu Ask AI 1 ההההההההההההההההההההההההההההההההה…" at bounding box center [567, 0] width 1135 height 1
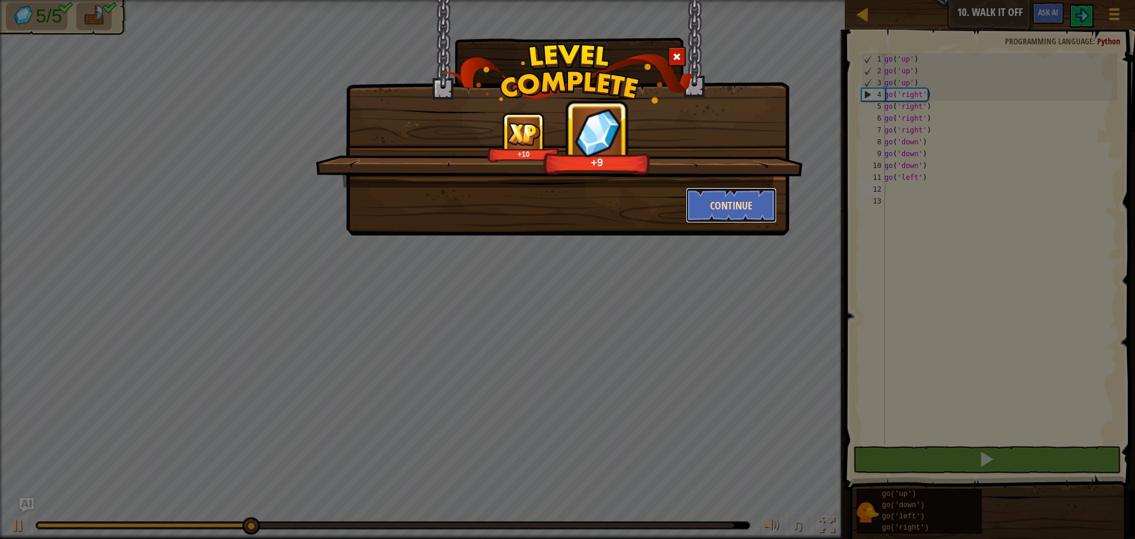
click at [738, 207] on button "Continue" at bounding box center [732, 204] width 92 height 35
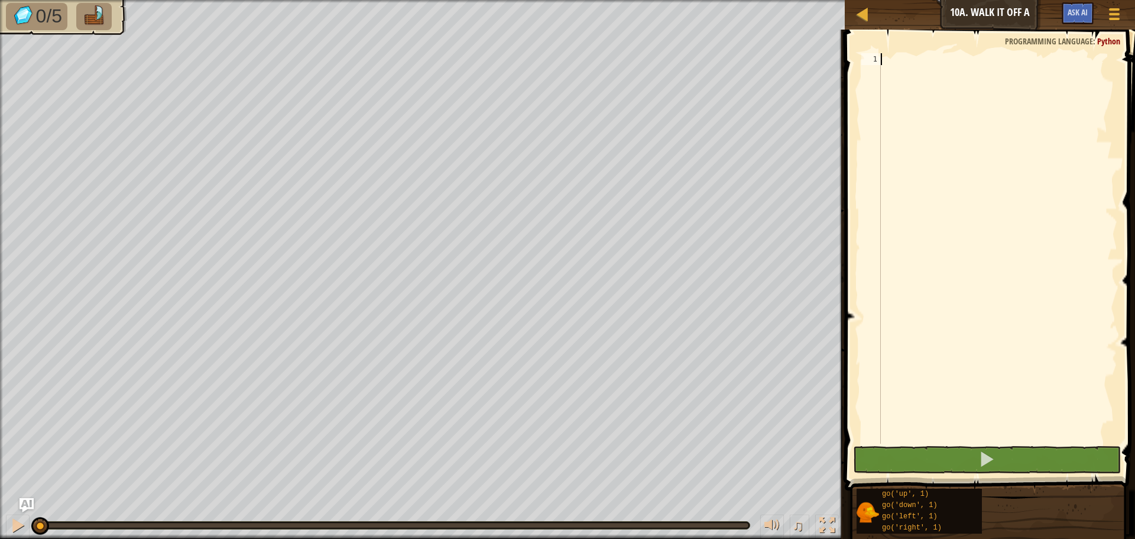
scroll to position [5, 0]
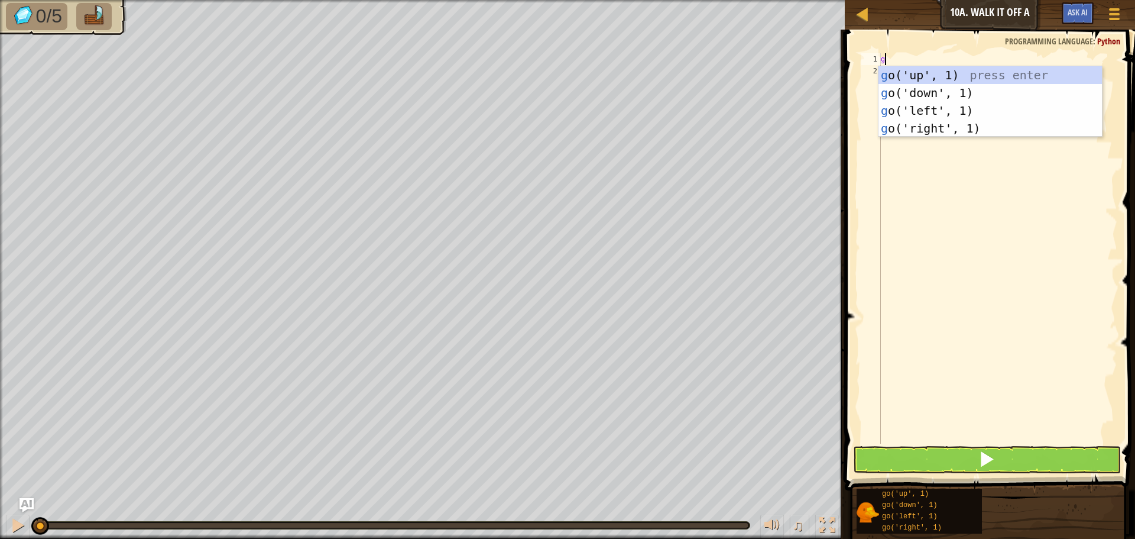
type textarea "go"
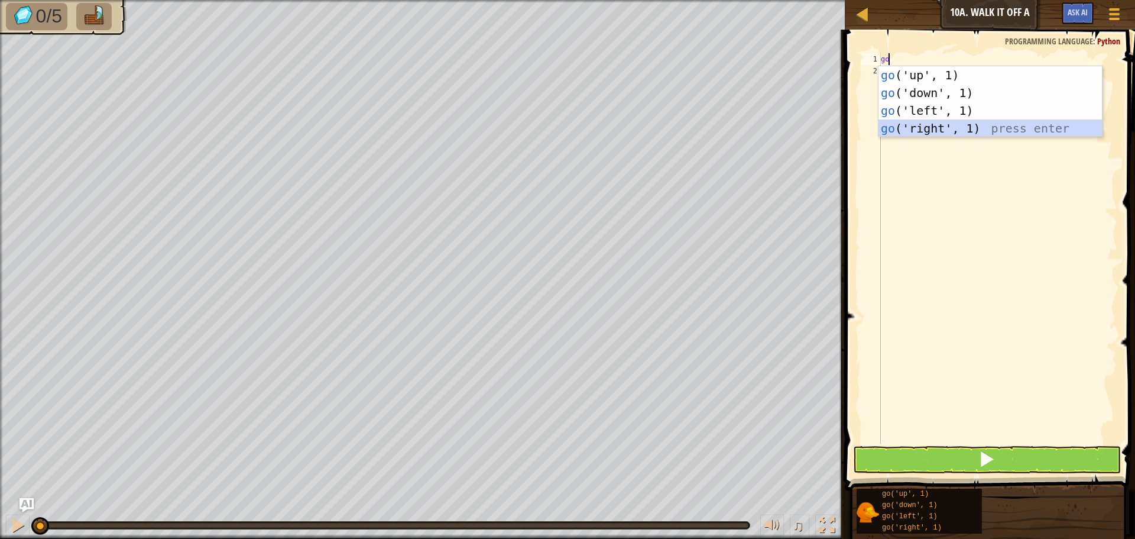
click at [955, 122] on div "go ('up', 1) press enter go ('down', 1) press enter go ('left', 1) press enter …" at bounding box center [990, 119] width 223 height 106
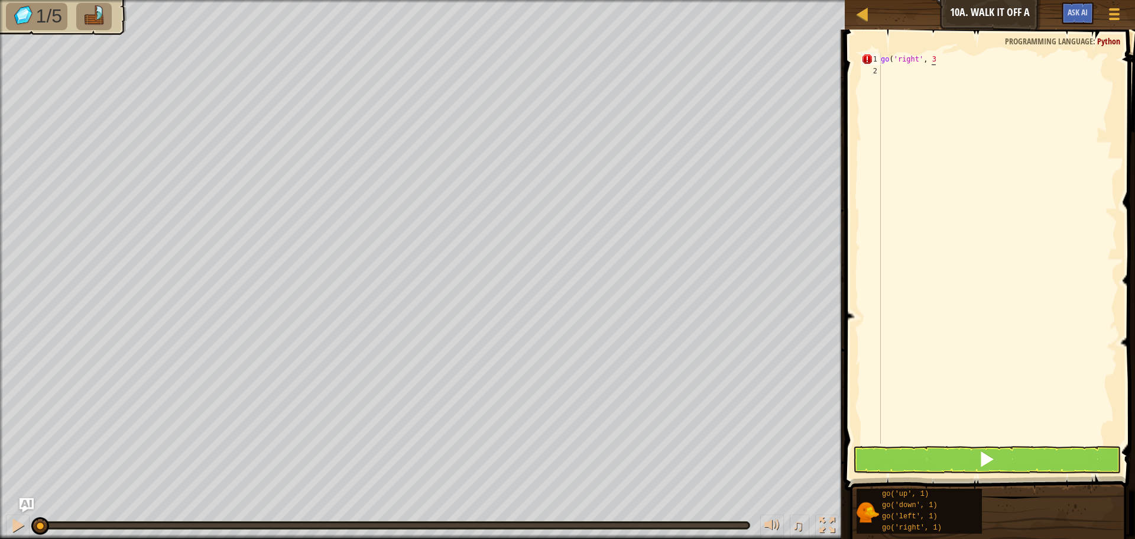
scroll to position [5, 4]
click at [968, 453] on button at bounding box center [987, 459] width 268 height 27
click at [928, 451] on button at bounding box center [987, 459] width 268 height 27
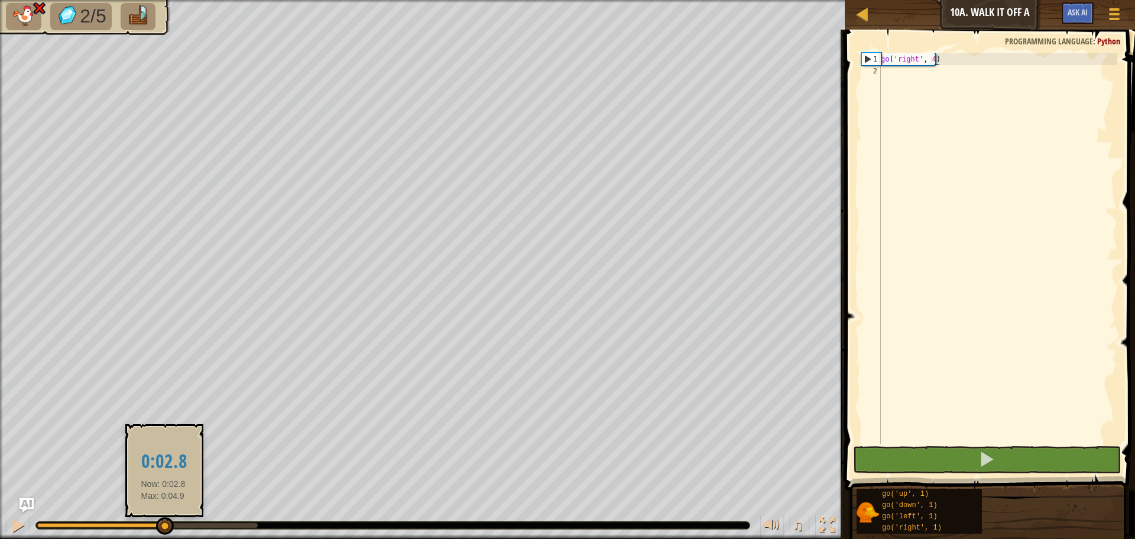
click at [155, 524] on div at bounding box center [100, 525] width 127 height 5
click at [163, 522] on div at bounding box center [165, 526] width 18 height 18
click at [152, 524] on div at bounding box center [94, 525] width 115 height 5
click at [158, 521] on div at bounding box center [153, 526] width 18 height 18
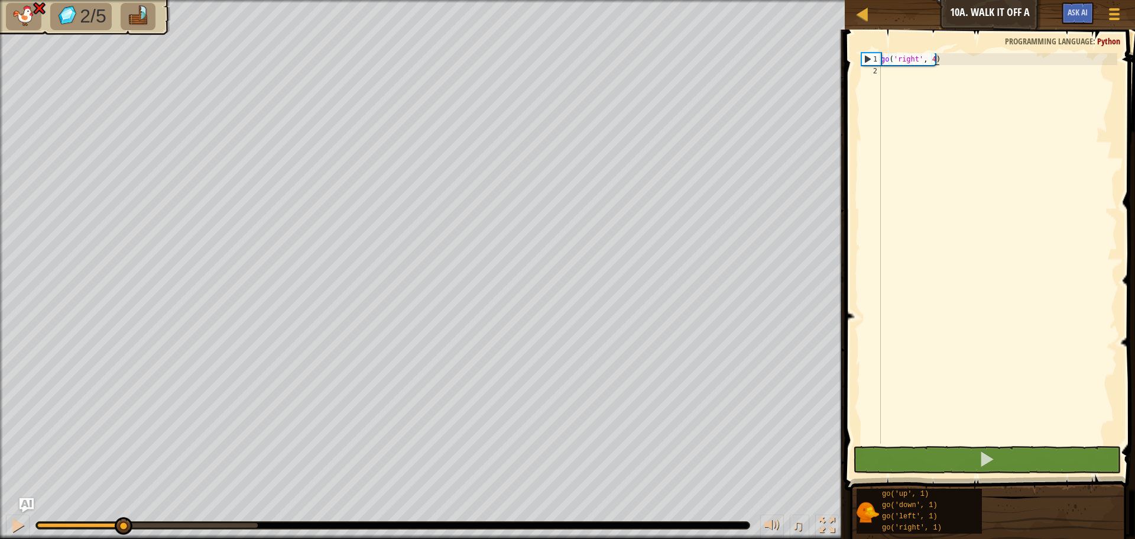
drag, startPoint x: 170, startPoint y: 518, endPoint x: 85, endPoint y: 548, distance: 90.3
click at [3, 523] on div "♫" at bounding box center [422, 521] width 845 height 35
click at [9, 523] on button at bounding box center [18, 526] width 24 height 24
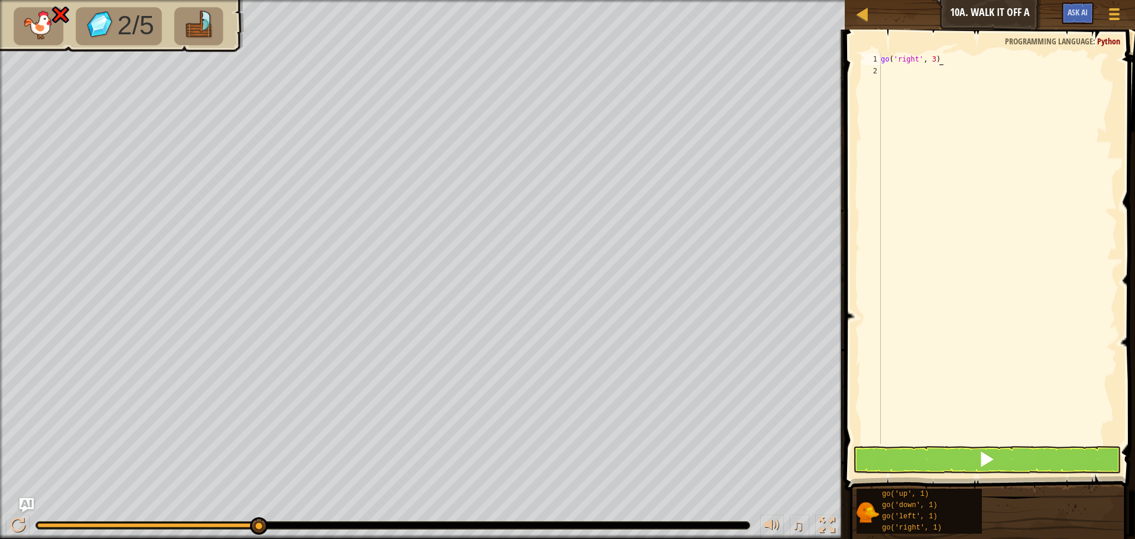
type textarea "go('right', 3)"
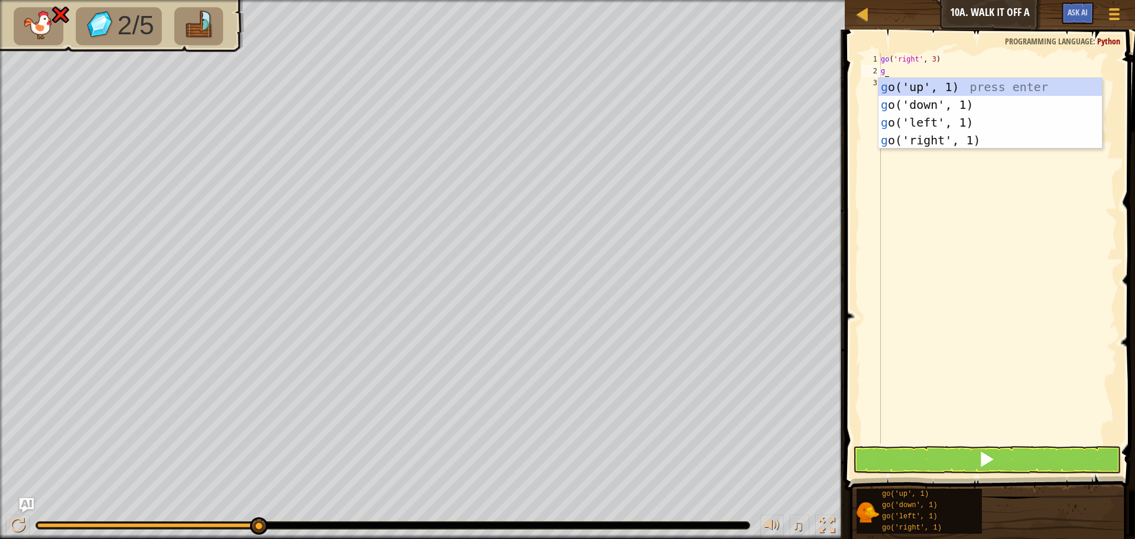
type textarea "go"
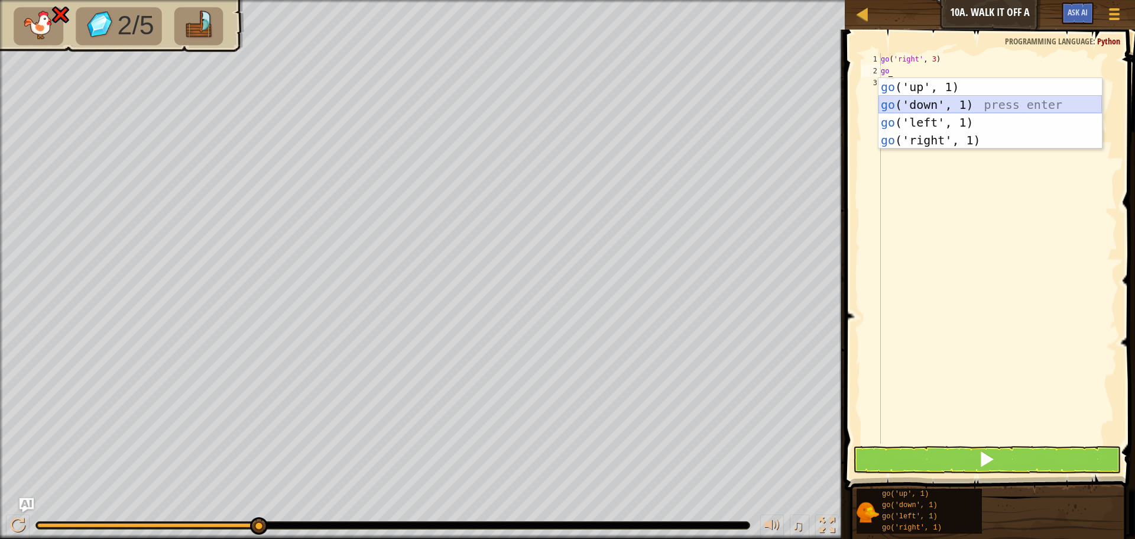
click at [1000, 99] on div "go ('up', 1) press enter go ('down', 1) press enter go ('left', 1) press enter …" at bounding box center [990, 131] width 223 height 106
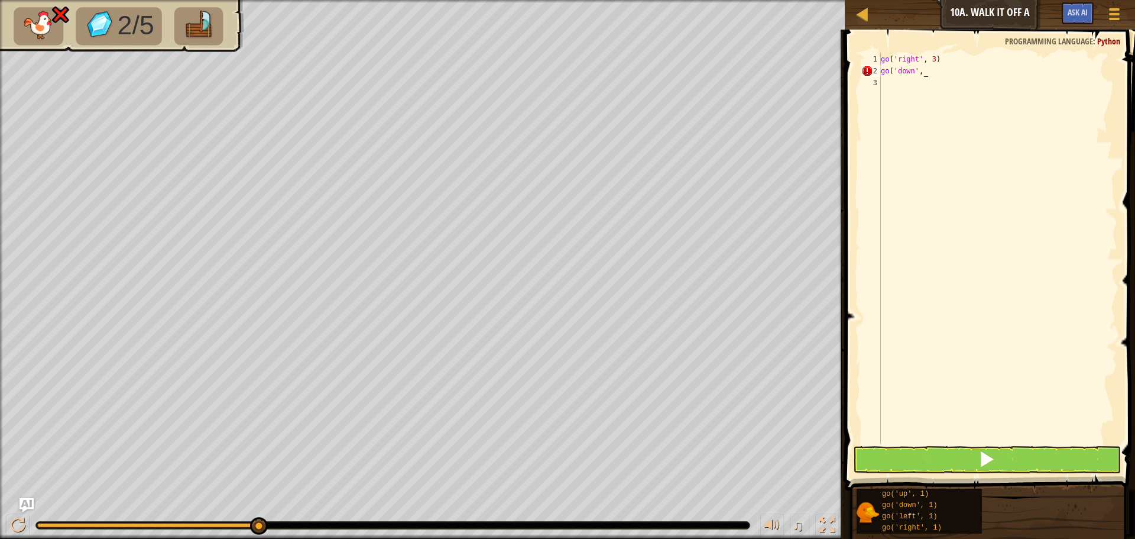
scroll to position [5, 4]
type textarea "go('down', 3)"
type textarea "g"
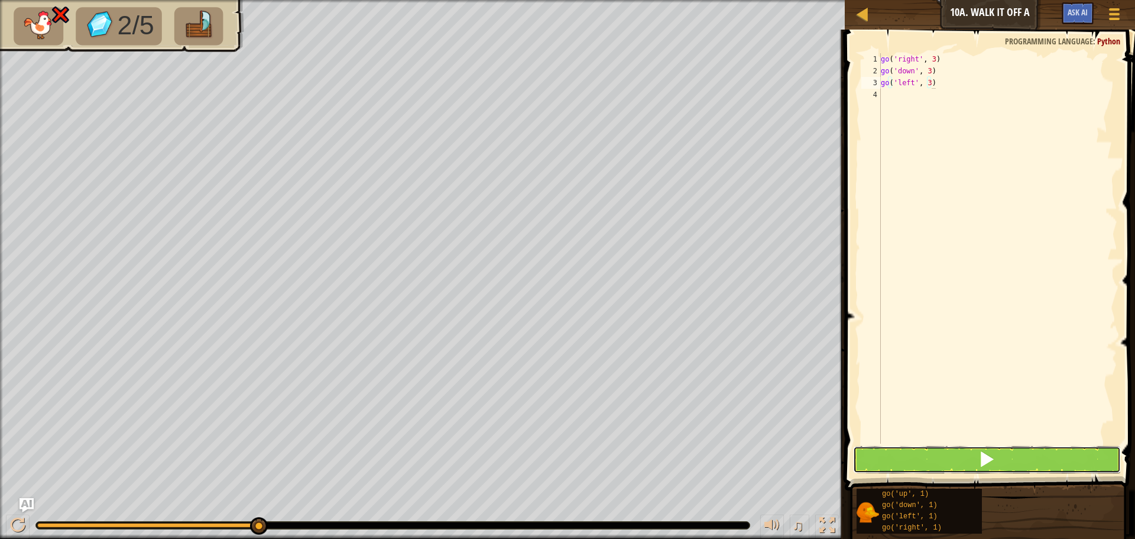
click at [1022, 460] on button at bounding box center [987, 459] width 268 height 27
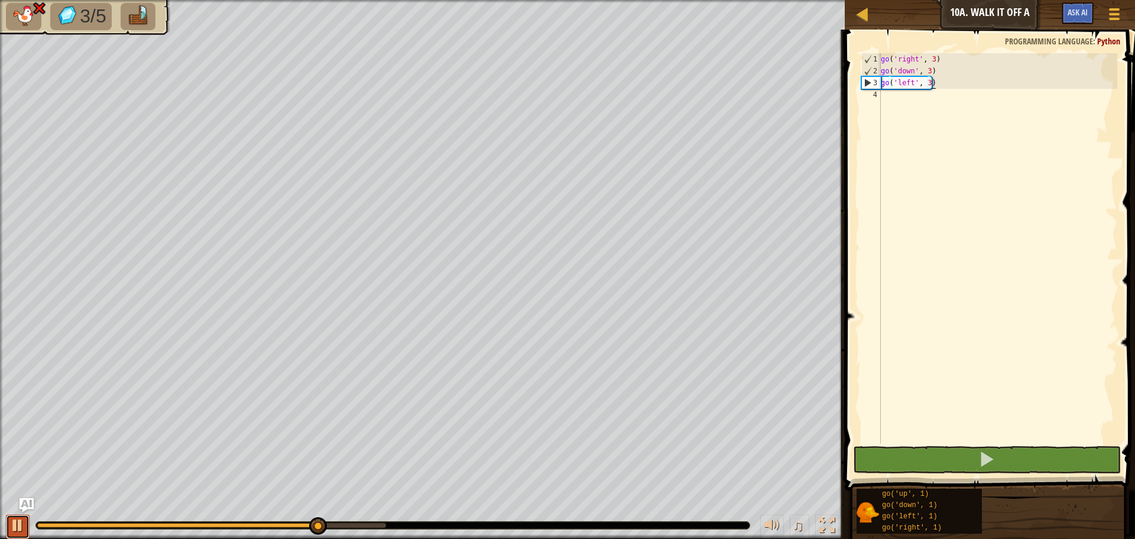
click at [16, 530] on div at bounding box center [17, 524] width 15 height 15
click at [17, 530] on div at bounding box center [17, 524] width 15 height 15
click at [18, 530] on div at bounding box center [17, 524] width 15 height 15
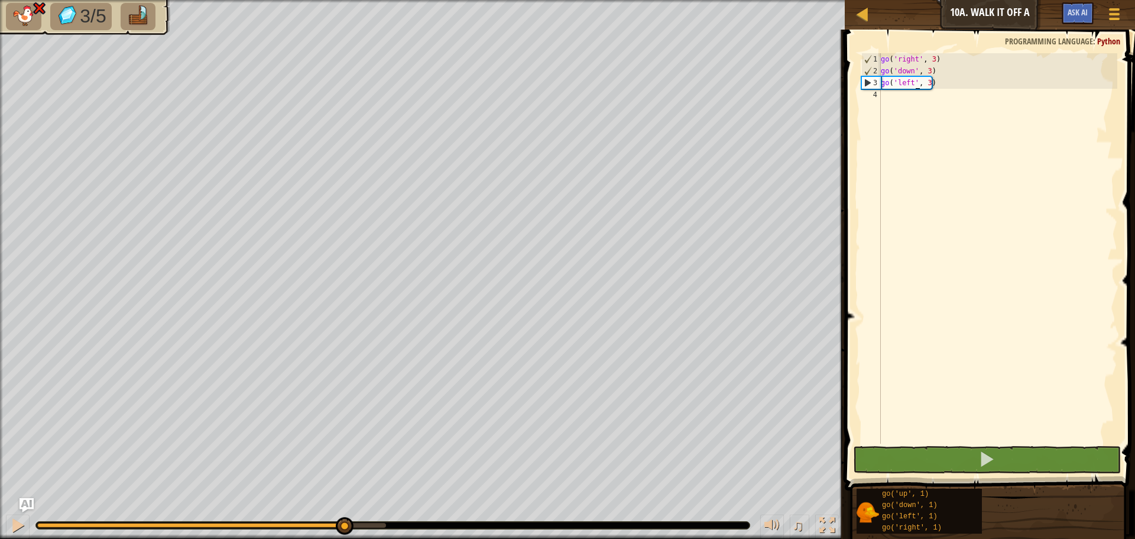
click at [915, 83] on div "go ( 'right' , 3 ) go ( 'down' , 3 ) go ( 'left' , 3 )" at bounding box center [998, 260] width 239 height 414
click at [929, 82] on div "go ( 'right' , 3 ) go ( 'down' , 3 ) go ( 'left' , 3 )" at bounding box center [998, 260] width 239 height 414
click at [927, 83] on div "go ( 'right' , 3 ) go ( 'down' , 3 ) go ( 'left' , 3 )" at bounding box center [998, 260] width 239 height 414
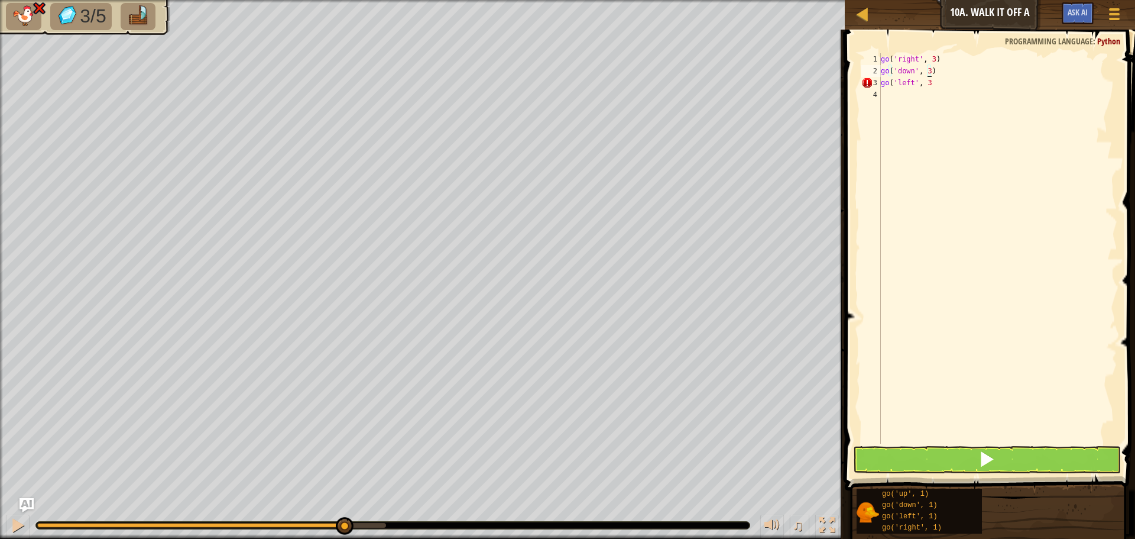
click at [928, 69] on div "go ( 'right' , 3 ) go ( 'down' , 3 ) go ( 'left' , 3" at bounding box center [998, 260] width 239 height 414
drag, startPoint x: 925, startPoint y: 86, endPoint x: 941, endPoint y: 83, distance: 16.2
click at [930, 86] on div "go ( 'right' , 3 ) go ( 'down' , 4 ) go ( 'left' , 3" at bounding box center [998, 260] width 239 height 414
click at [934, 84] on div "go ( 'right' , 3 ) go ( 'down' , 4 ) go ( 'left' , 3" at bounding box center [998, 248] width 239 height 390
click at [931, 82] on div "go ( 'right' , 3 ) go ( 'down' , 4 ) go ( 'left' , 3" at bounding box center [998, 260] width 239 height 414
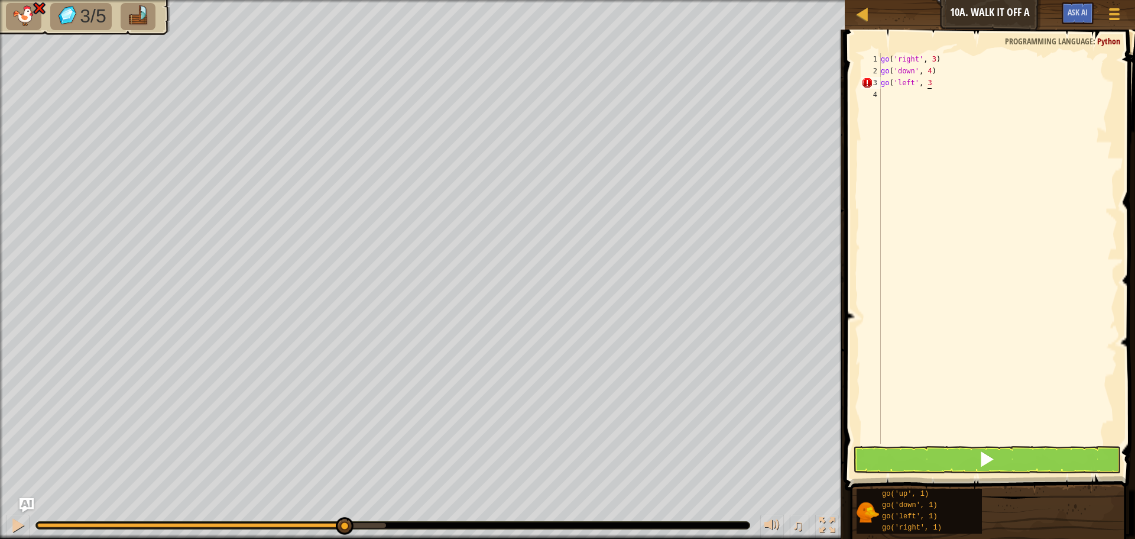
type textarea "go('left', 3)"
click at [908, 112] on div "go ( 'right' , 3 ) go ( 'down' , 4 ) go ( 'left' , 3 )" at bounding box center [998, 260] width 239 height 414
type textarea "g"
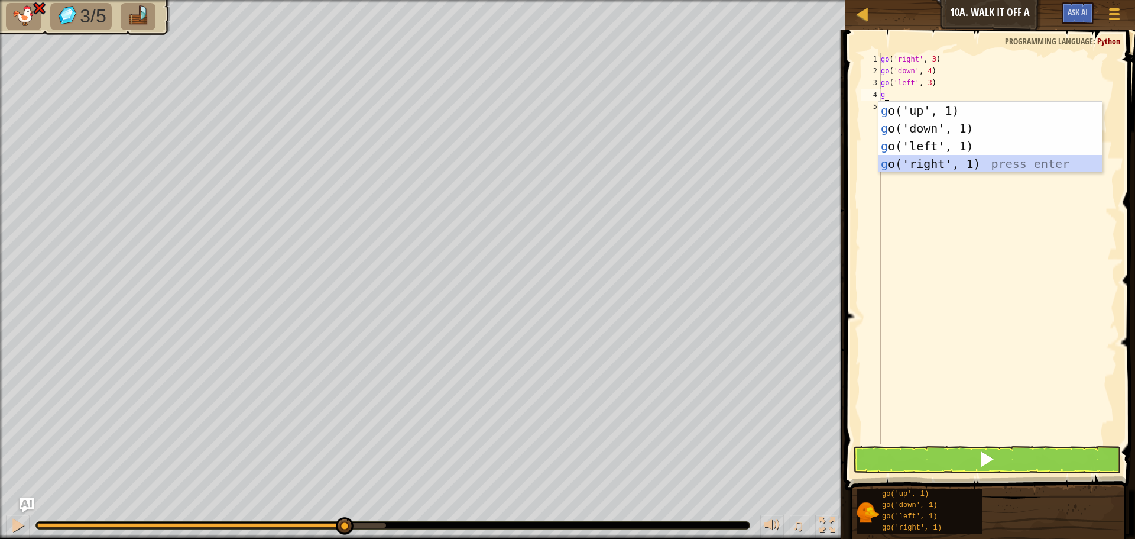
click at [913, 157] on div "g o('up', 1) press enter g o('down', 1) press enter g o('left', 1) press enter …" at bounding box center [990, 155] width 223 height 106
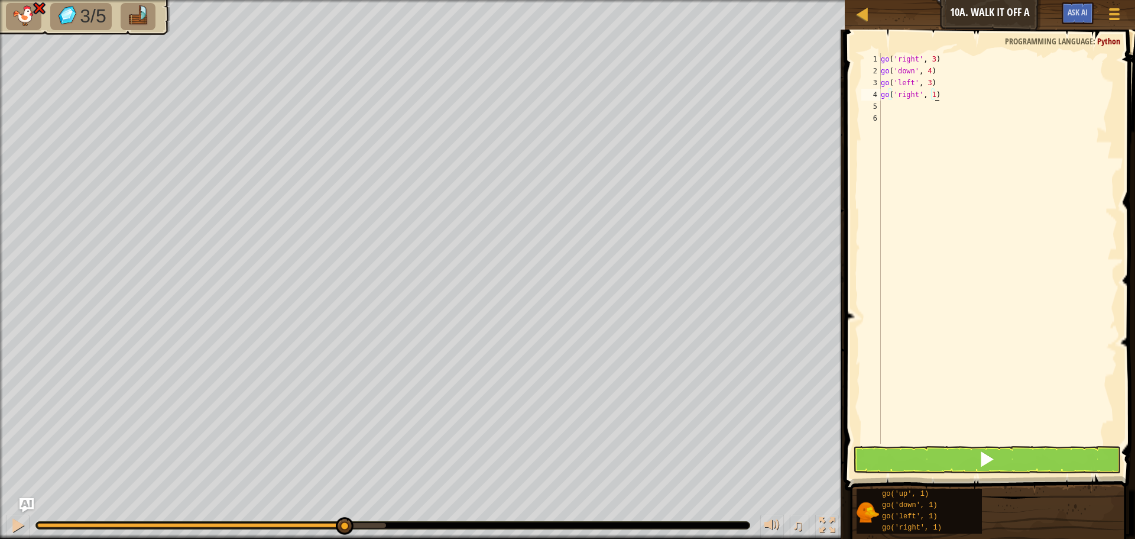
click at [944, 94] on div "go ( 'right' , 3 ) go ( 'down' , 4 ) go ( 'left' , 3 ) go ( 'right' , 1 )" at bounding box center [998, 260] width 239 height 414
click at [914, 91] on div "go ( 'right' , 3 ) go ( 'down' , 4 ) go ( 'left' , 3 ) go ( 'right' , 1 )" at bounding box center [998, 260] width 239 height 414
click at [915, 91] on div "go ( 'right' , 3 ) go ( 'down' , 4 ) go ( 'left' , 3 ) go ( t ', 1)" at bounding box center [998, 260] width 239 height 414
type textarea "go u"
click at [891, 455] on button at bounding box center [987, 459] width 268 height 27
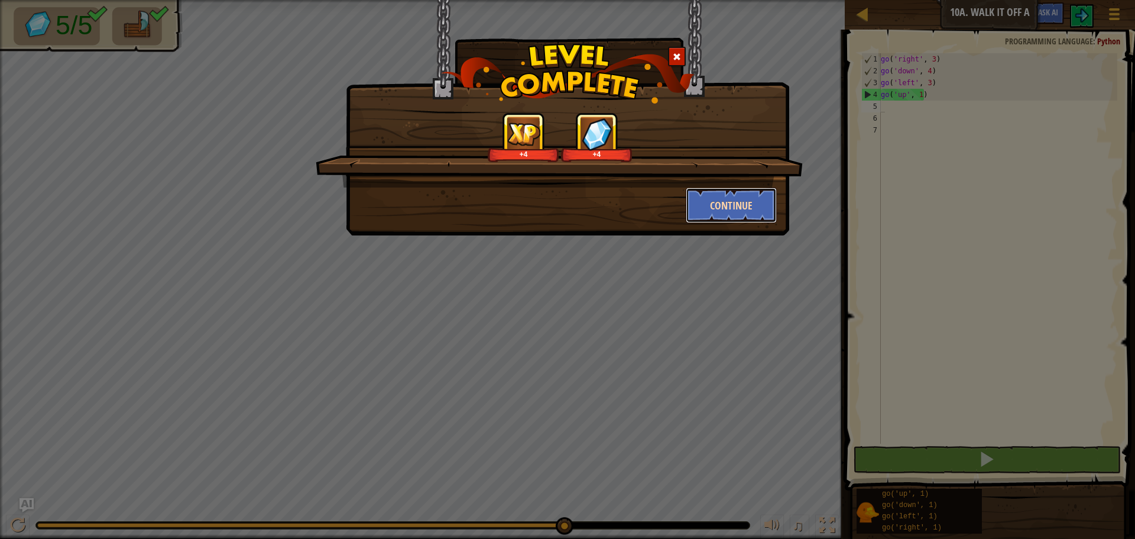
click at [749, 210] on button "Continue" at bounding box center [732, 204] width 92 height 35
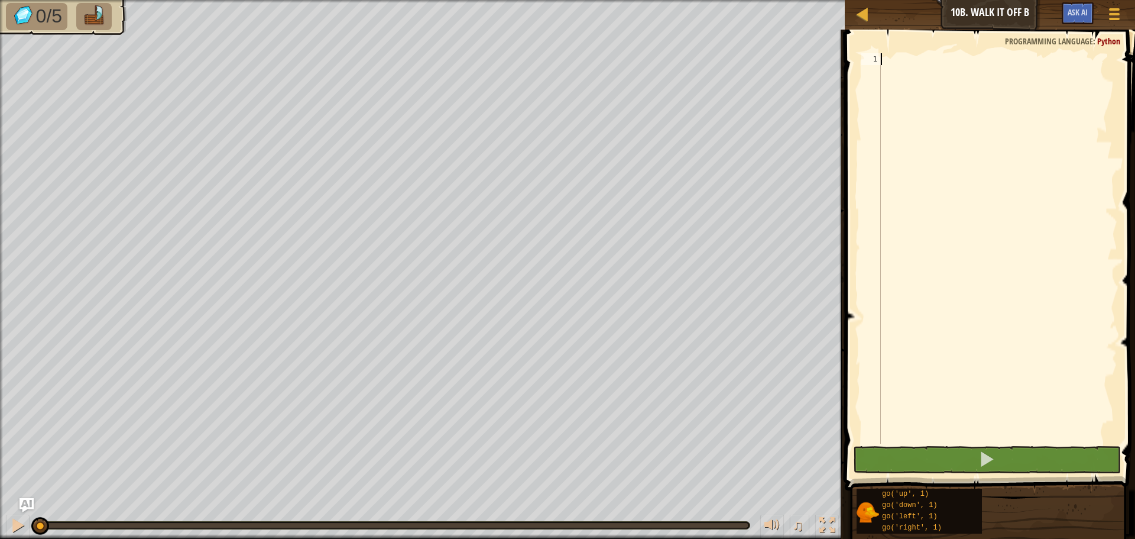
drag, startPoint x: 846, startPoint y: 253, endPoint x: 918, endPoint y: 212, distance: 82.9
drag, startPoint x: 1081, startPoint y: 96, endPoint x: 912, endPoint y: 172, distance: 185.5
drag, startPoint x: 912, startPoint y: 172, endPoint x: 1043, endPoint y: 142, distance: 134.0
drag, startPoint x: 1043, startPoint y: 142, endPoint x: 897, endPoint y: 218, distance: 164.5
drag, startPoint x: 897, startPoint y: 218, endPoint x: 1091, endPoint y: 219, distance: 193.9
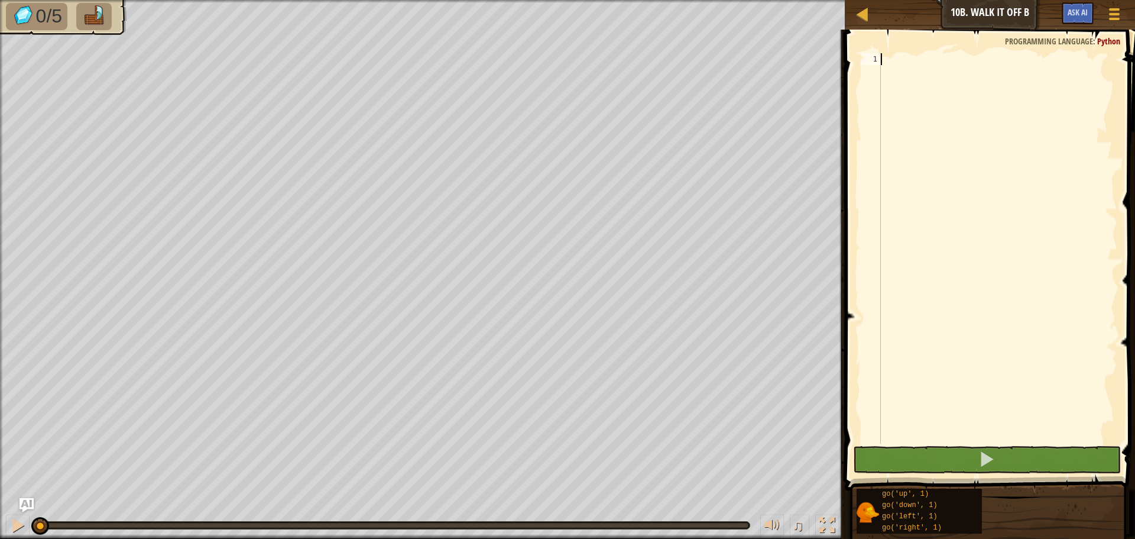
drag, startPoint x: 1091, startPoint y: 219, endPoint x: 887, endPoint y: 298, distance: 218.3
drag, startPoint x: 887, startPoint y: 298, endPoint x: 945, endPoint y: 312, distance: 59.7
drag, startPoint x: 945, startPoint y: 309, endPoint x: 878, endPoint y: 297, distance: 67.9
type textarea "g"
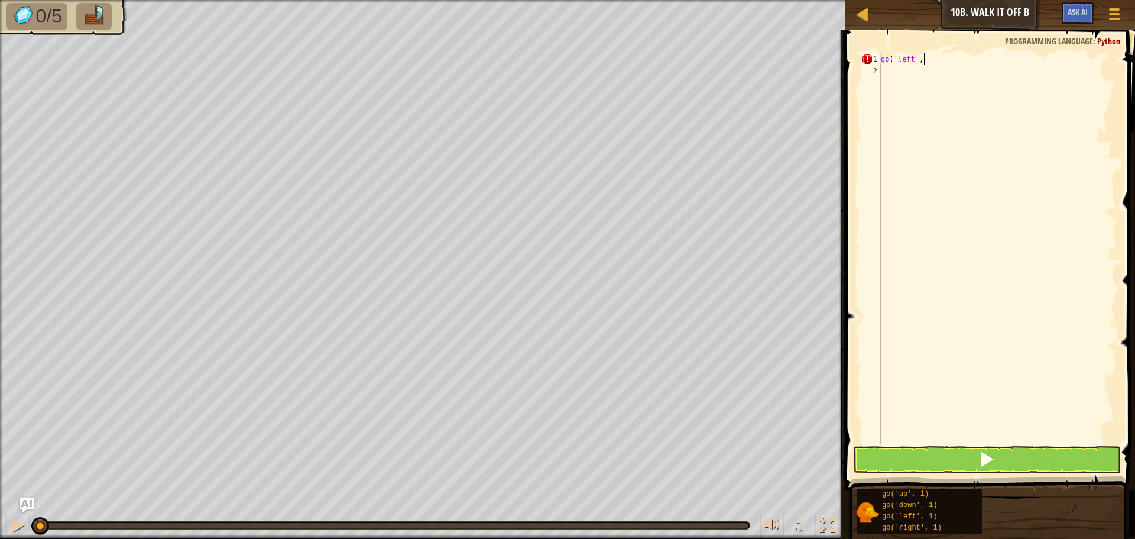
scroll to position [5, 4]
type textarea "go('left', 4)"
click at [937, 456] on button at bounding box center [987, 459] width 268 height 27
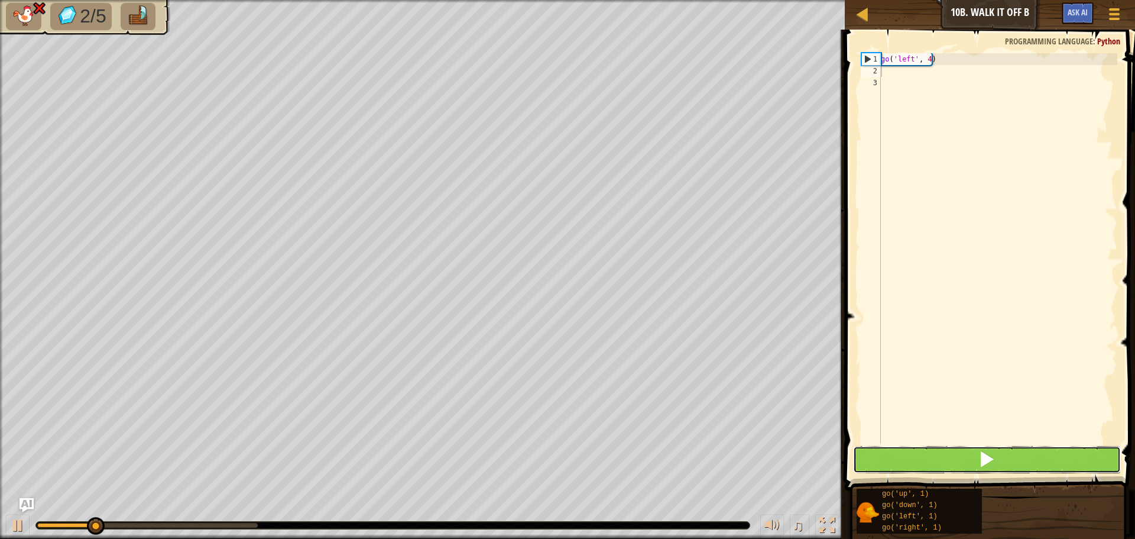
click at [937, 451] on button at bounding box center [987, 459] width 268 height 27
click at [939, 461] on button at bounding box center [987, 459] width 268 height 27
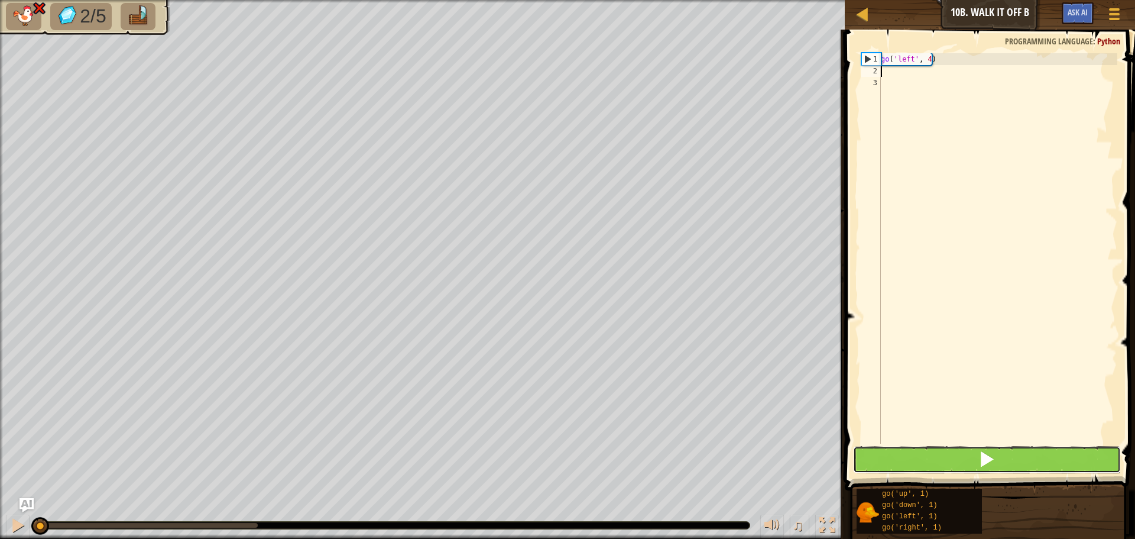
click at [939, 461] on button at bounding box center [987, 459] width 268 height 27
click at [940, 461] on button at bounding box center [987, 459] width 268 height 27
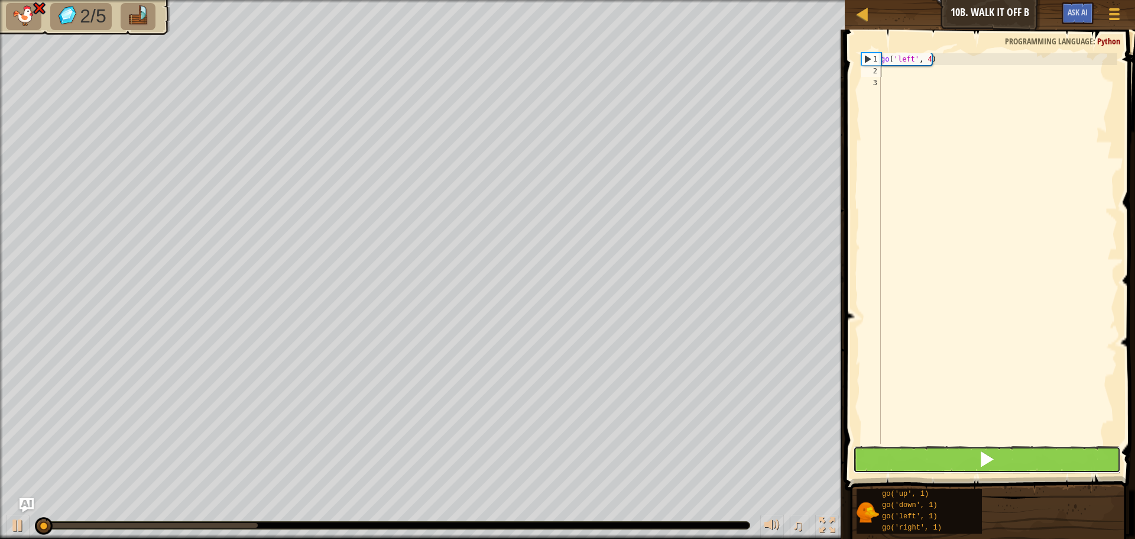
click at [940, 461] on button at bounding box center [987, 459] width 268 height 27
click at [940, 463] on button at bounding box center [987, 459] width 268 height 27
click at [940, 464] on button at bounding box center [987, 459] width 268 height 27
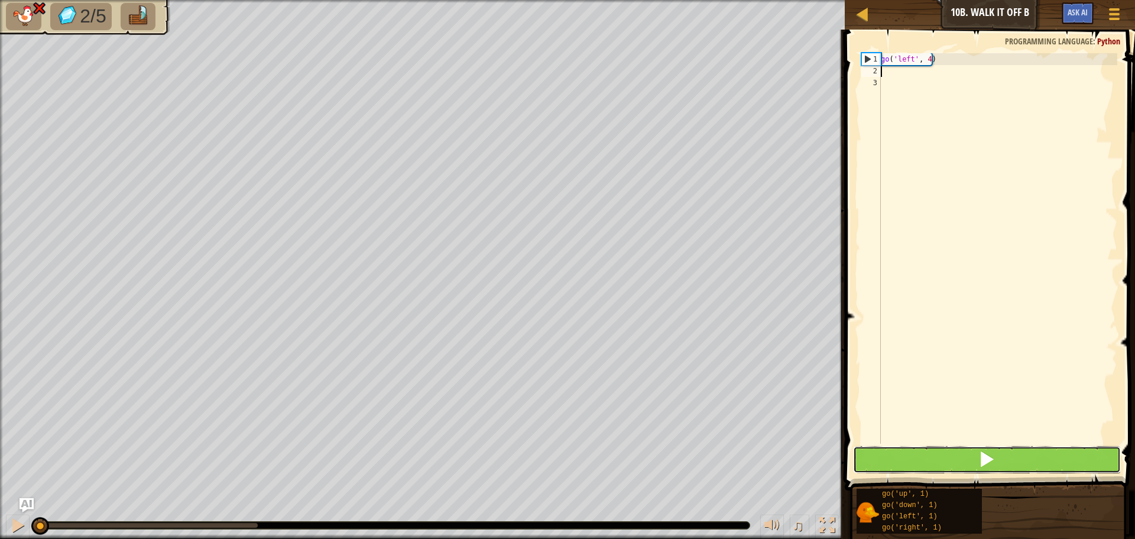
click at [940, 464] on button at bounding box center [987, 459] width 268 height 27
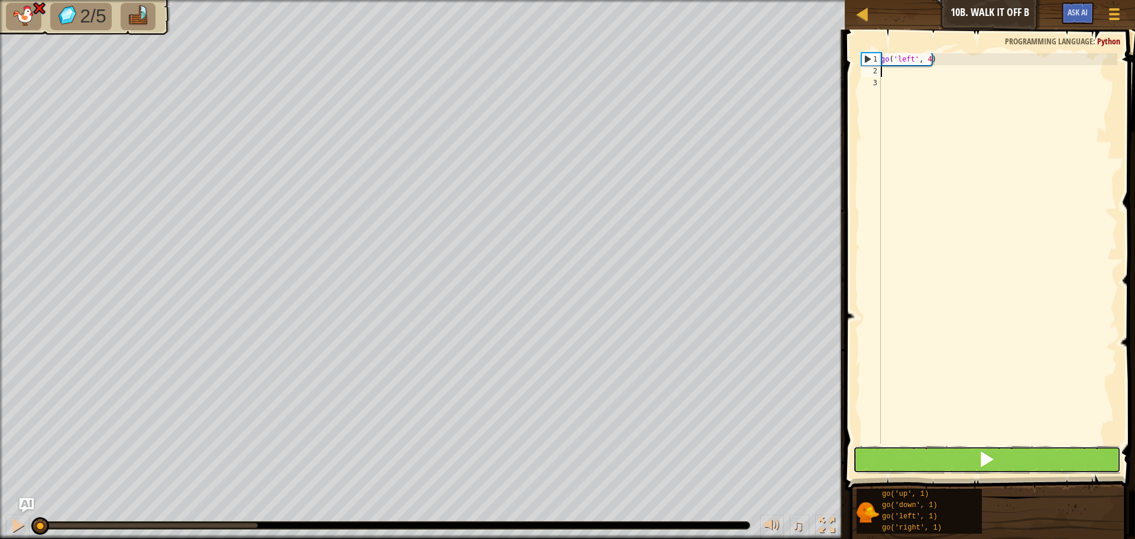
click at [940, 464] on button at bounding box center [987, 459] width 268 height 27
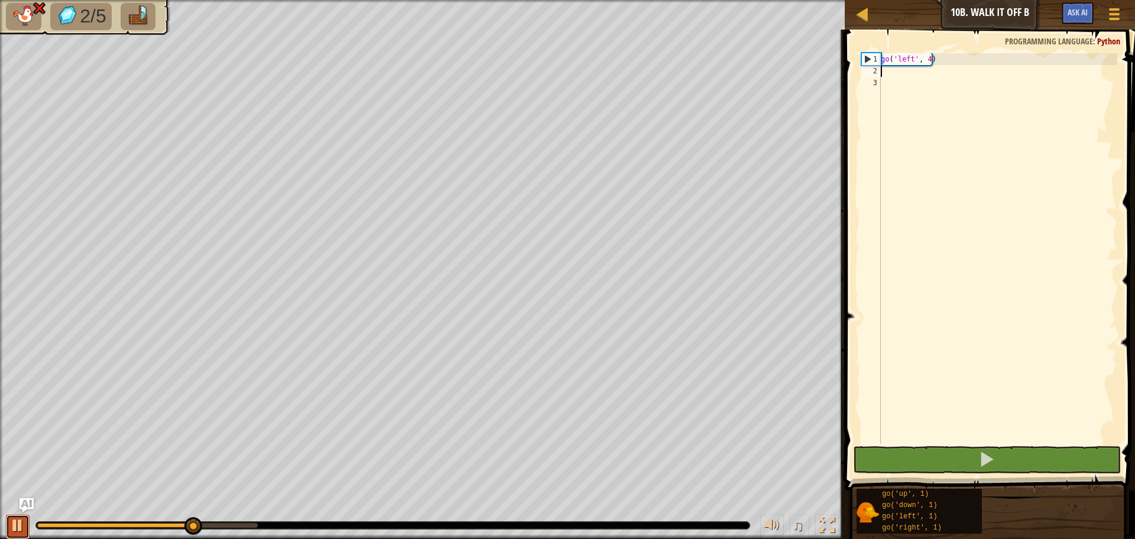
click at [17, 519] on div at bounding box center [17, 524] width 15 height 15
drag, startPoint x: 17, startPoint y: 519, endPoint x: 10, endPoint y: 516, distance: 7.1
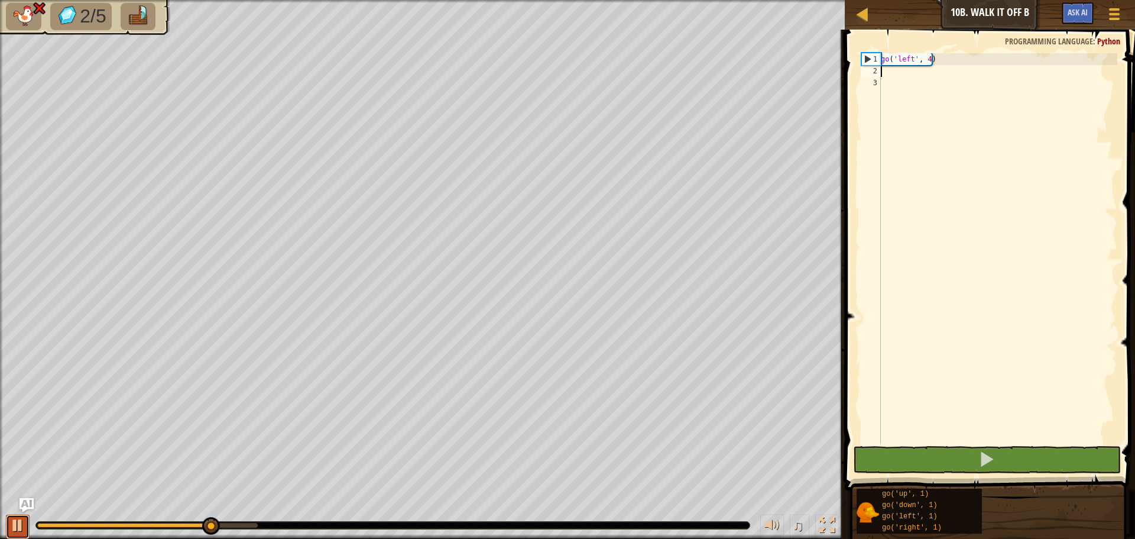
click at [17, 517] on div at bounding box center [17, 524] width 15 height 15
click at [940, 70] on div "go ( 'left' , 4 )" at bounding box center [998, 260] width 239 height 414
click at [940, 60] on div "go ( 'left' , 4 )" at bounding box center [998, 260] width 239 height 414
click at [928, 57] on div "go ( 'left' , 4 )" at bounding box center [998, 260] width 239 height 414
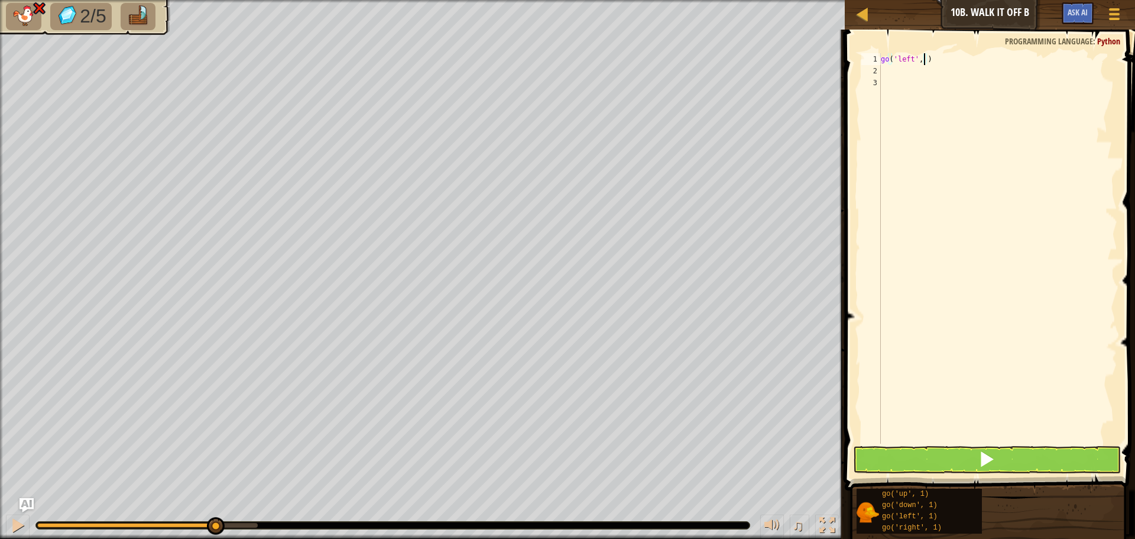
scroll to position [5, 4]
type textarea "go('left', 3)"
click at [19, 524] on div at bounding box center [17, 524] width 15 height 15
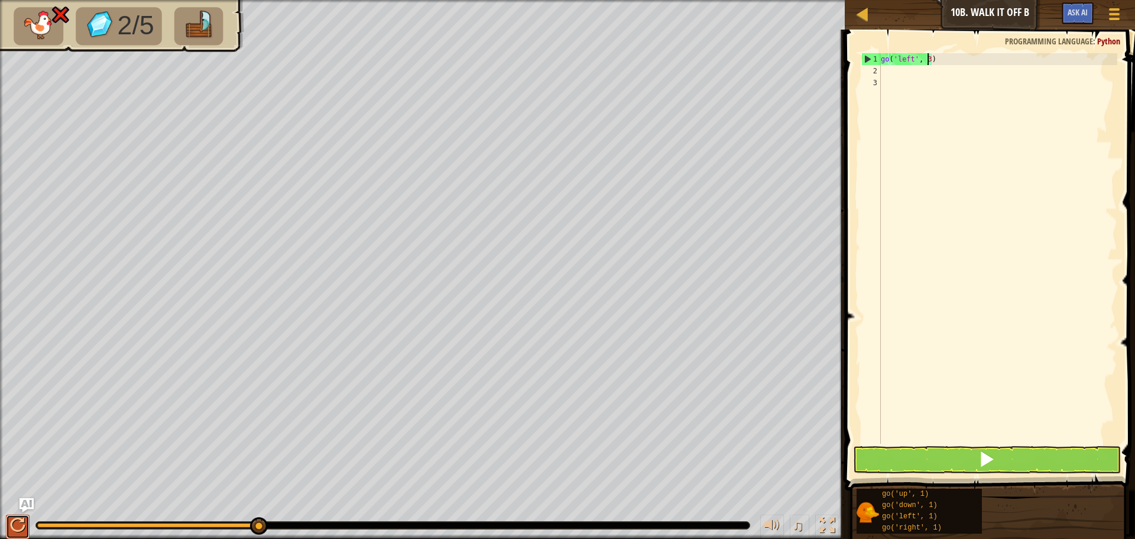
click at [21, 517] on div at bounding box center [17, 524] width 15 height 15
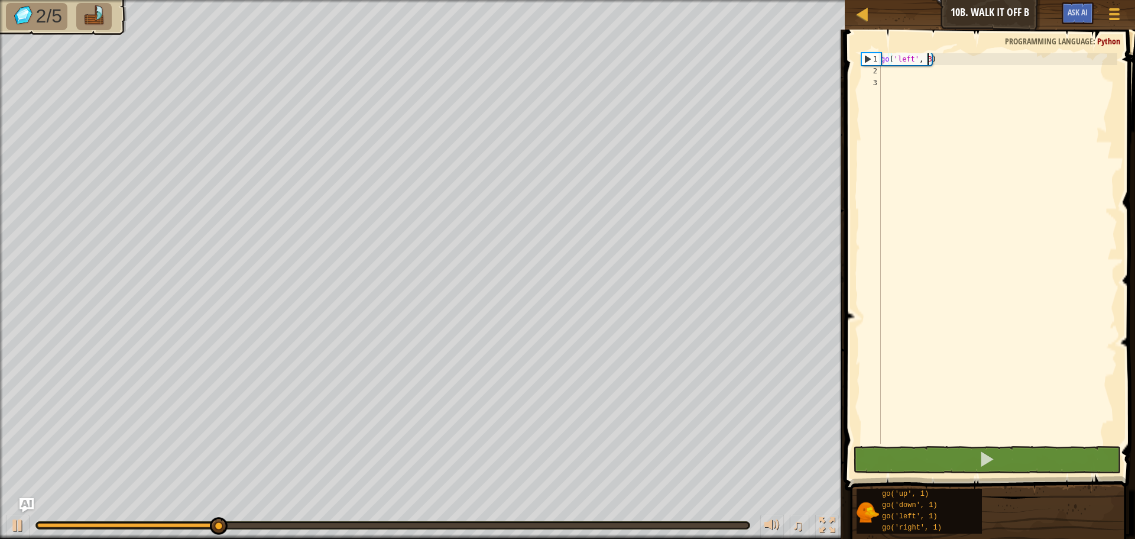
click at [882, 68] on div "go ( 'left' , 3 )" at bounding box center [998, 260] width 239 height 414
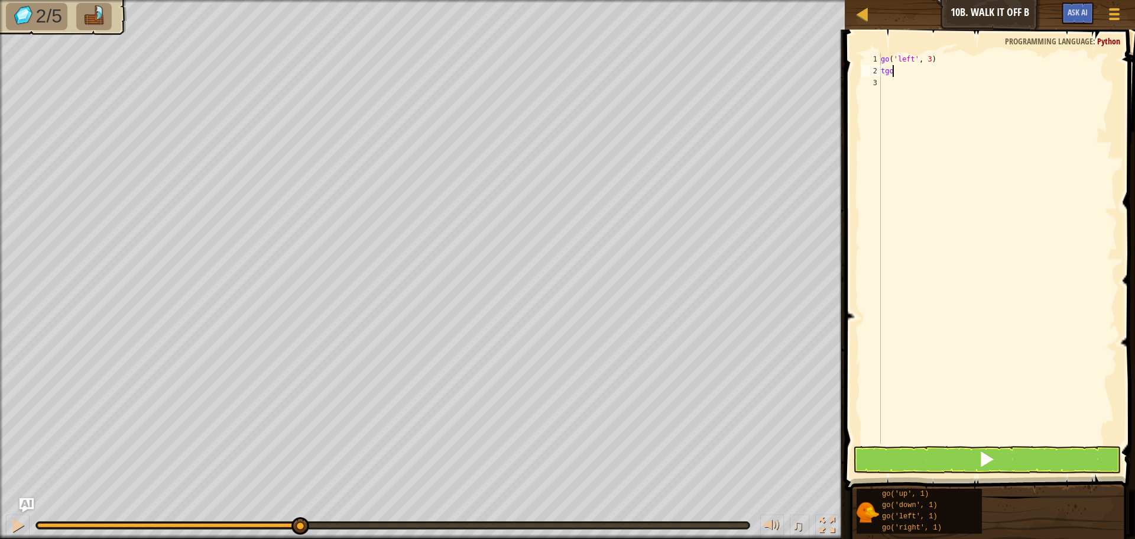
scroll to position [5, 0]
type textarea "t"
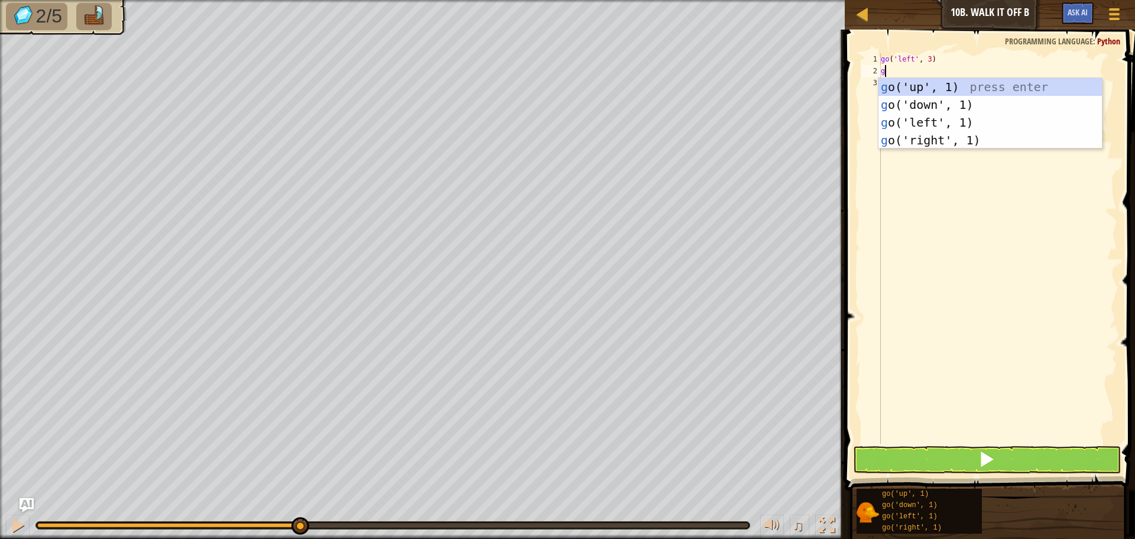
type textarea "go"
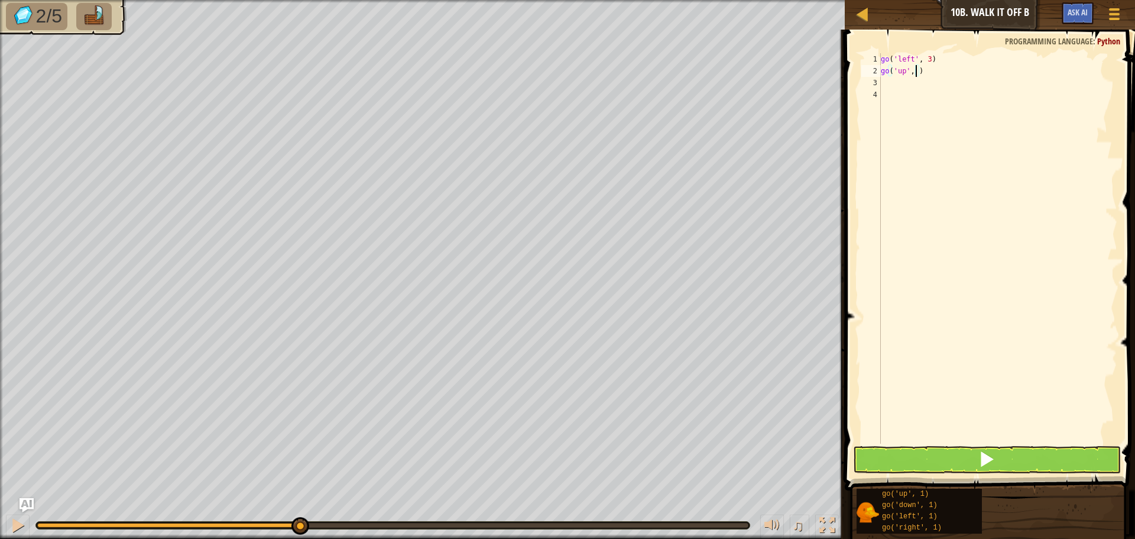
type textarea "go('up', 4)"
type textarea "g"
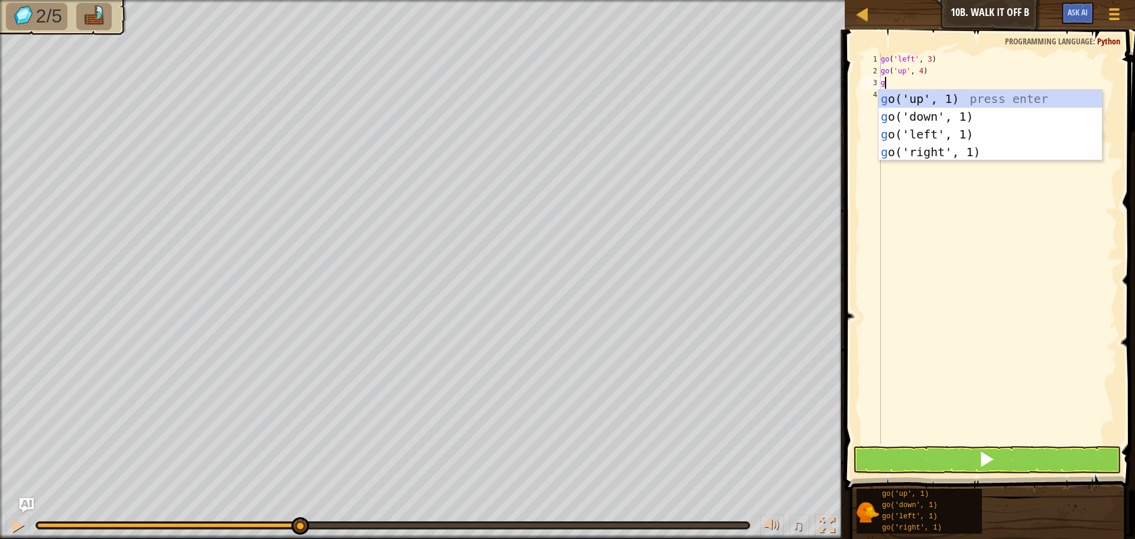
type textarea "go"
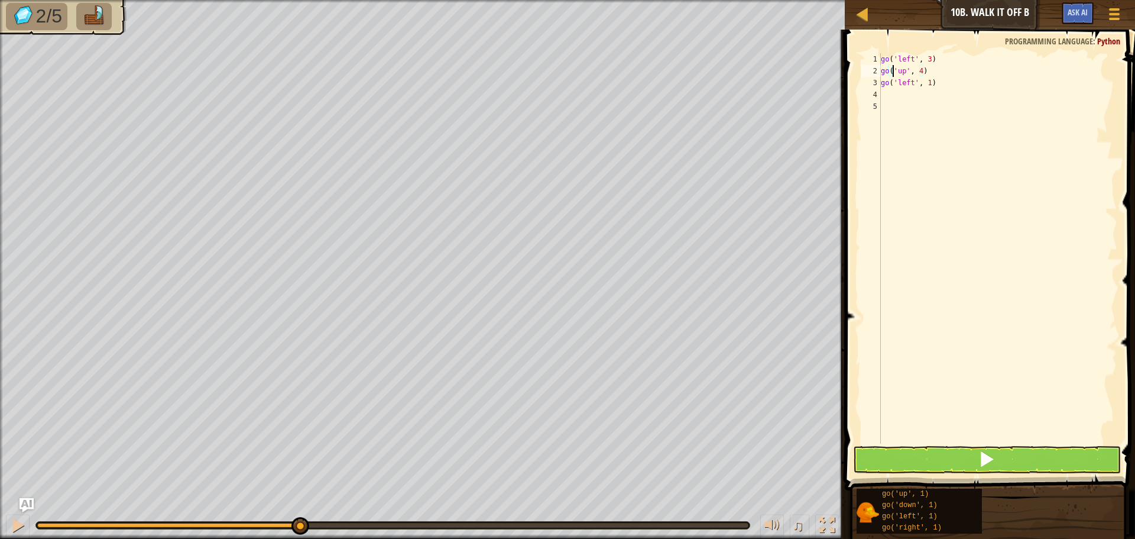
type textarea "go('left', 1)"
type textarea "go('left', 3)"
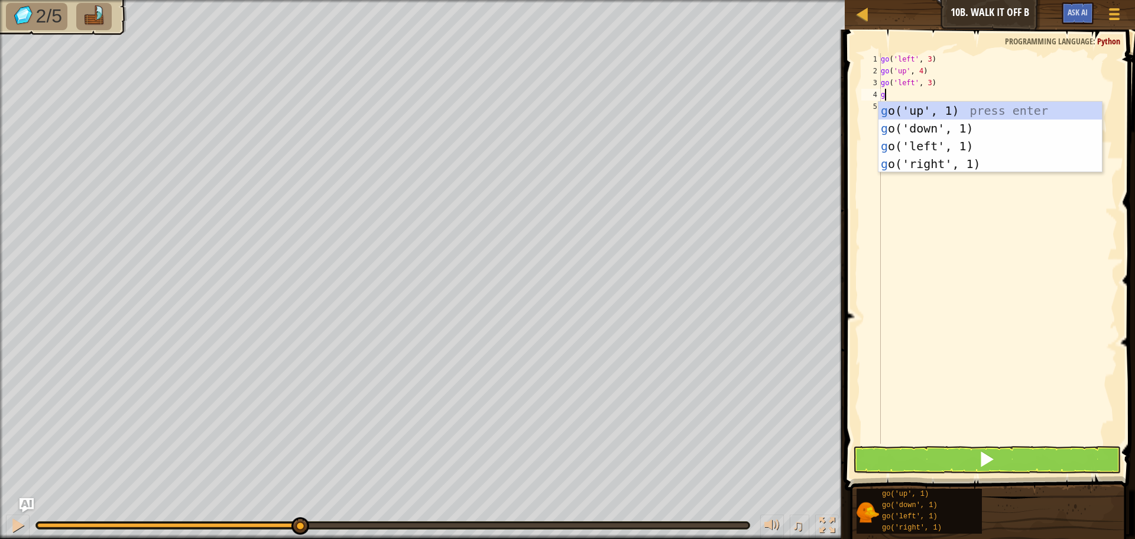
type textarea "go"
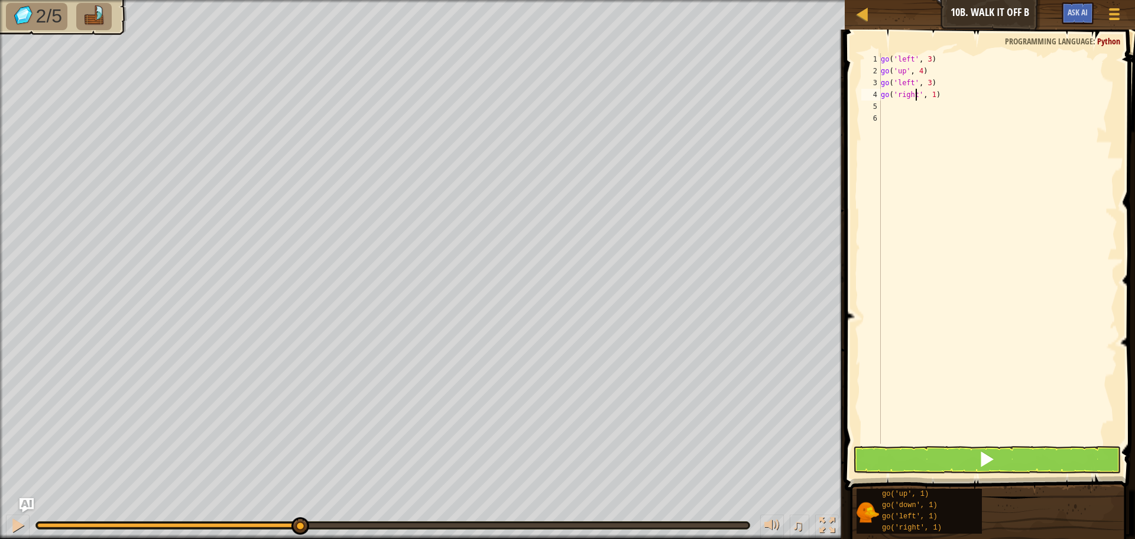
click at [915, 94] on div "go ( 'left' , 3 ) go ( 'up' , 4 ) go ( 'left' , 3 ) go ( 'right' , 1 )" at bounding box center [998, 260] width 239 height 414
click at [924, 103] on div "go( 'dow n', 1) press enter" at bounding box center [1001, 128] width 223 height 53
click at [893, 468] on button at bounding box center [987, 459] width 268 height 27
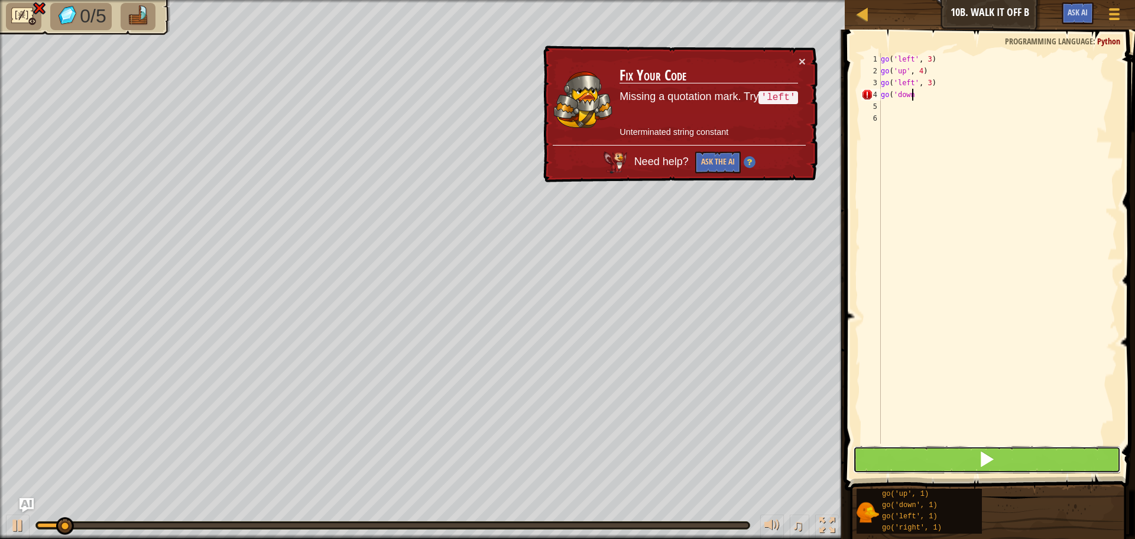
click at [906, 461] on button at bounding box center [987, 459] width 268 height 27
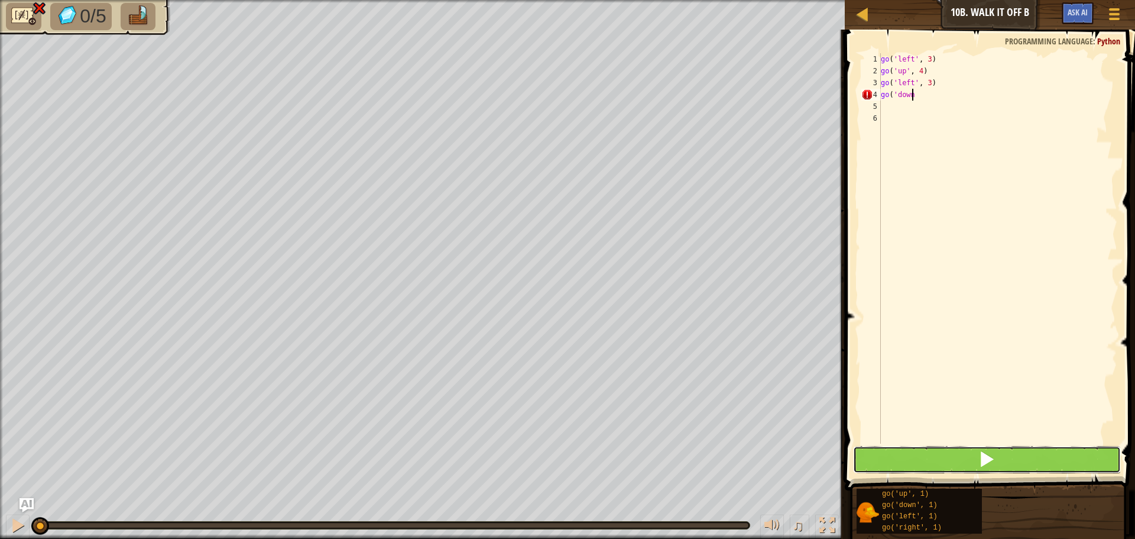
click at [906, 461] on button at bounding box center [987, 459] width 268 height 27
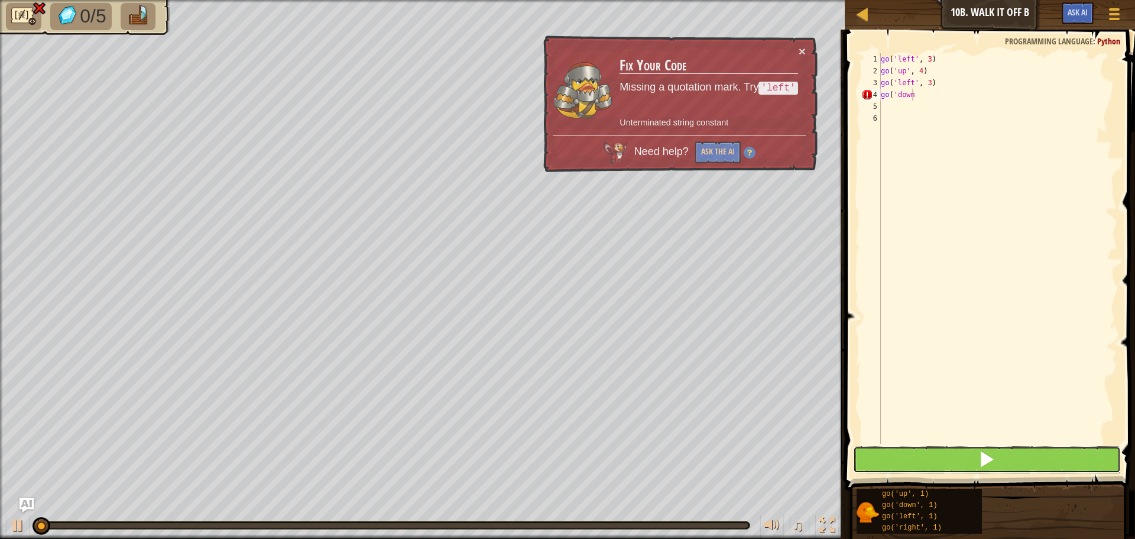
click at [906, 461] on button at bounding box center [987, 459] width 268 height 27
click at [907, 461] on button at bounding box center [987, 459] width 268 height 27
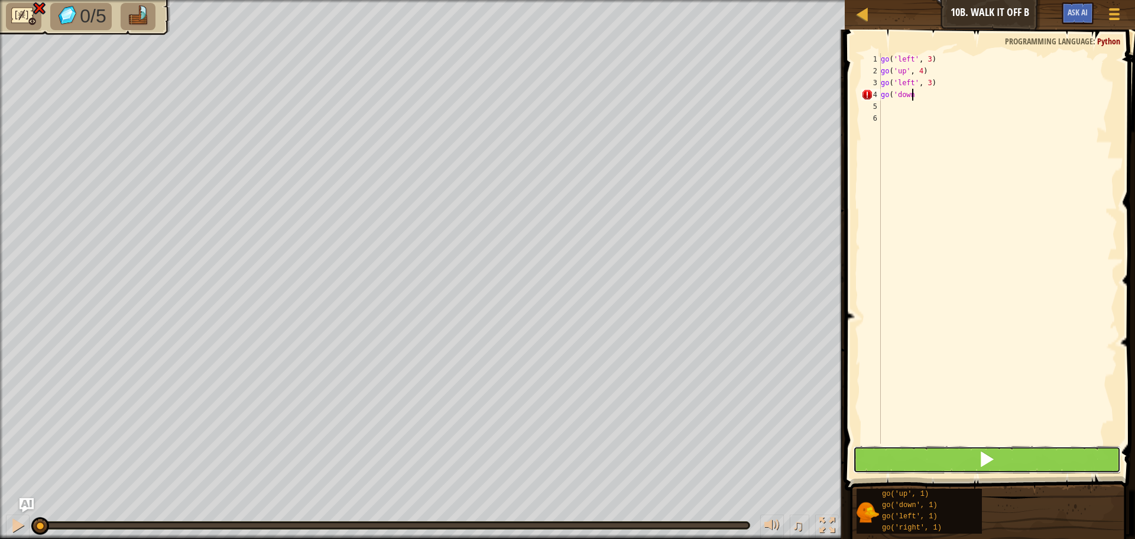
click at [910, 459] on button at bounding box center [987, 459] width 268 height 27
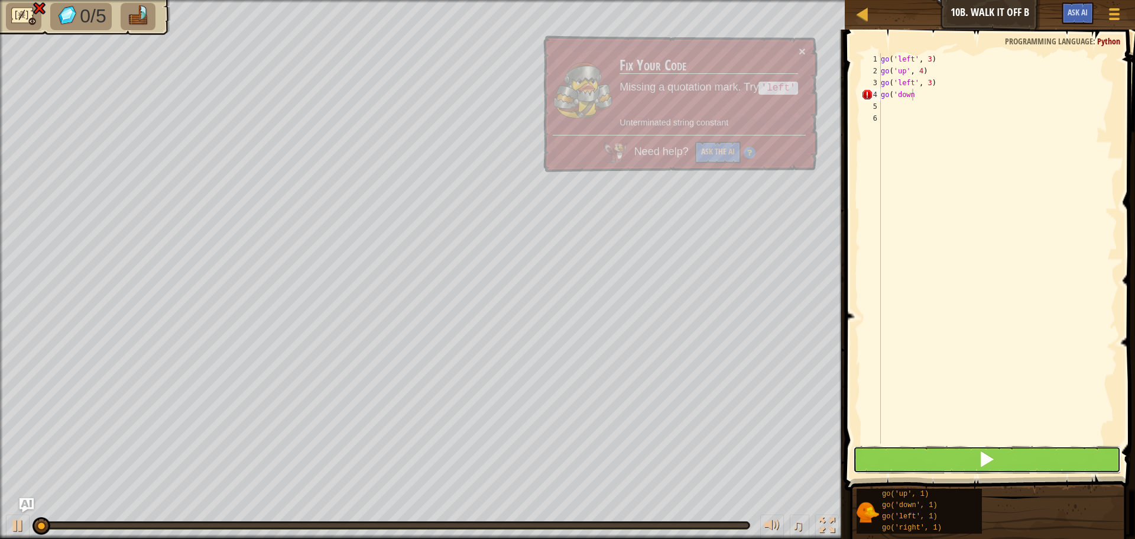
click at [911, 458] on button at bounding box center [987, 459] width 268 height 27
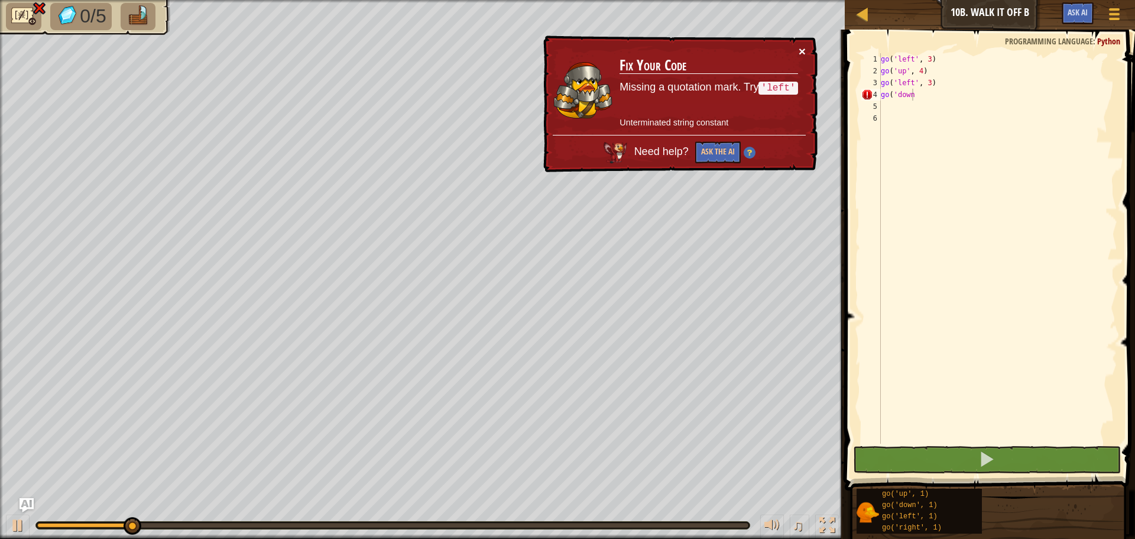
click at [804, 46] on button "×" at bounding box center [802, 51] width 7 height 12
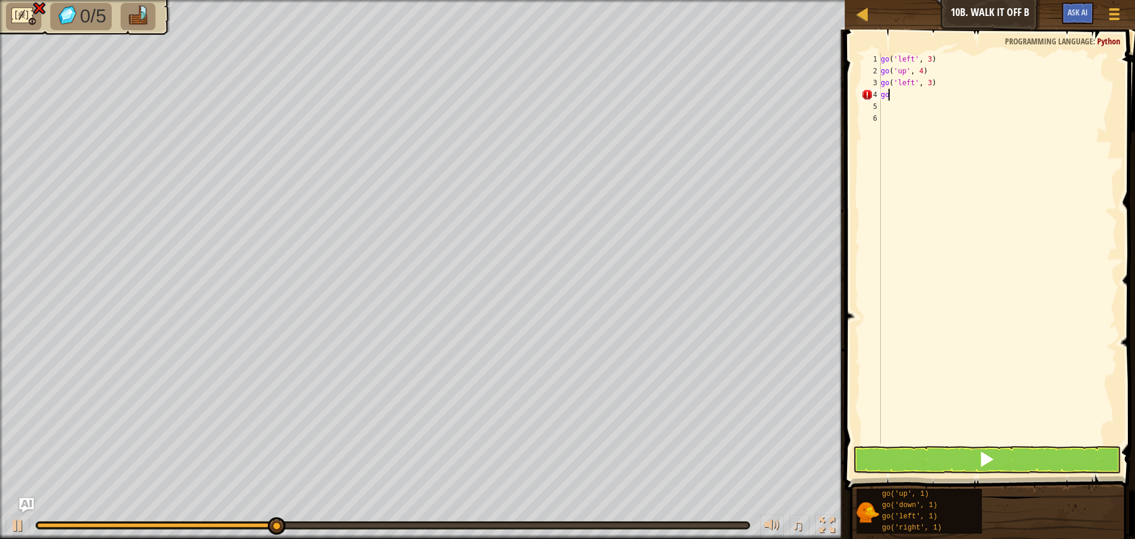
scroll to position [5, 0]
type textarea "g"
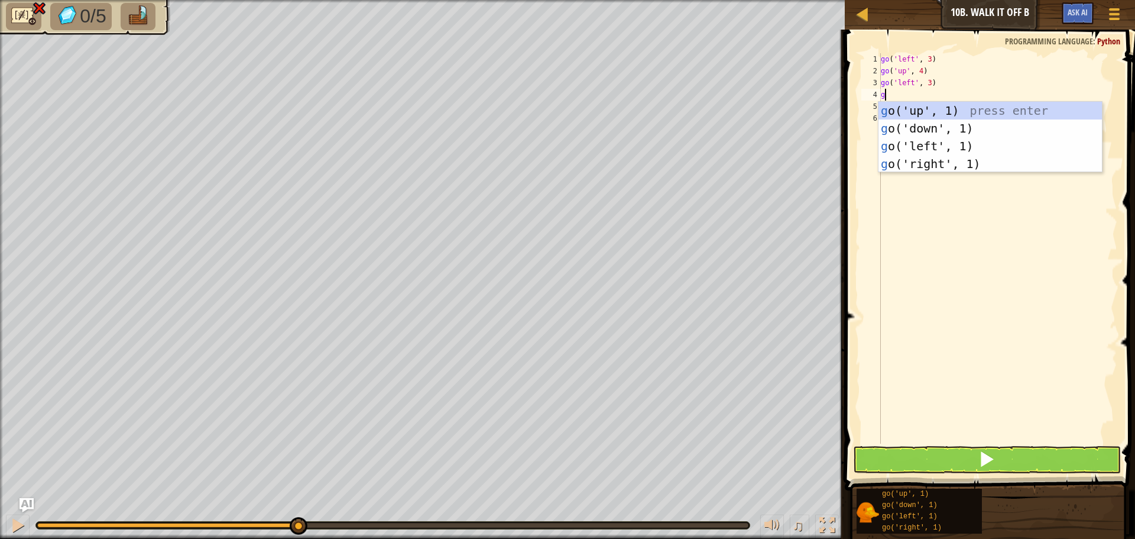
type textarea "go"
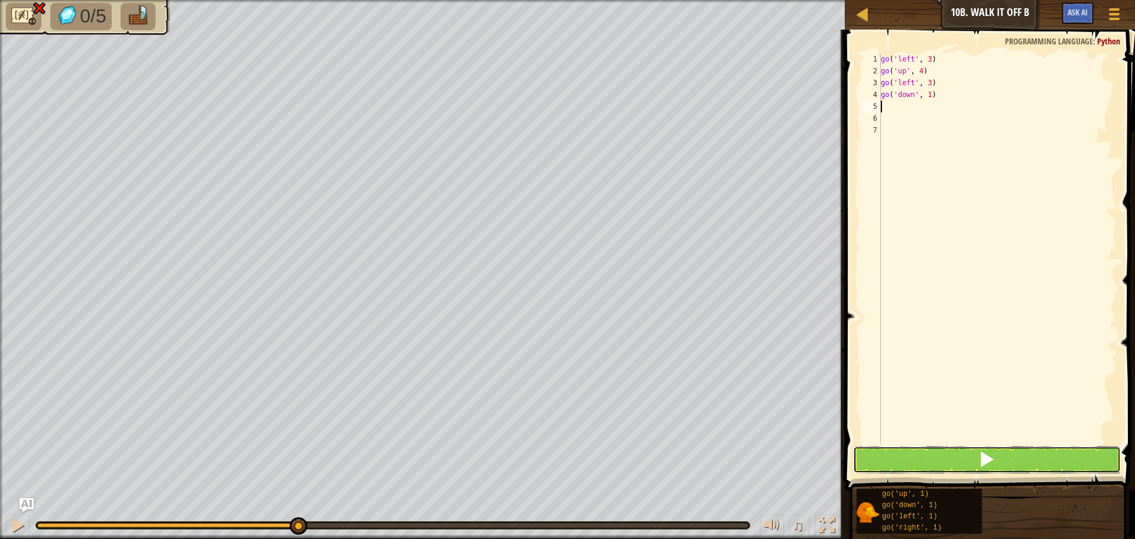
click at [919, 459] on button at bounding box center [987, 459] width 268 height 27
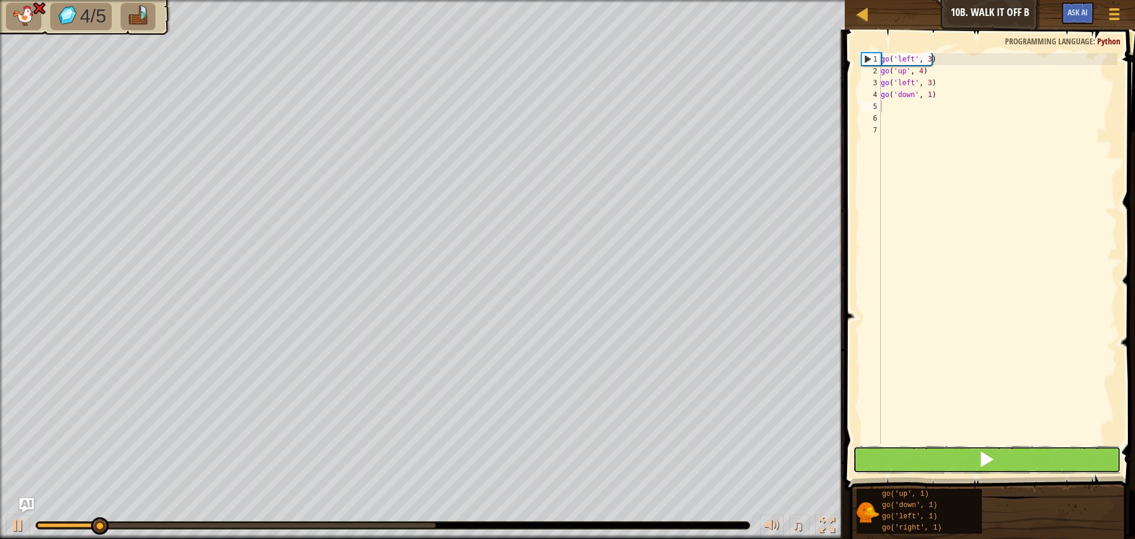
click at [916, 453] on button at bounding box center [987, 459] width 268 height 27
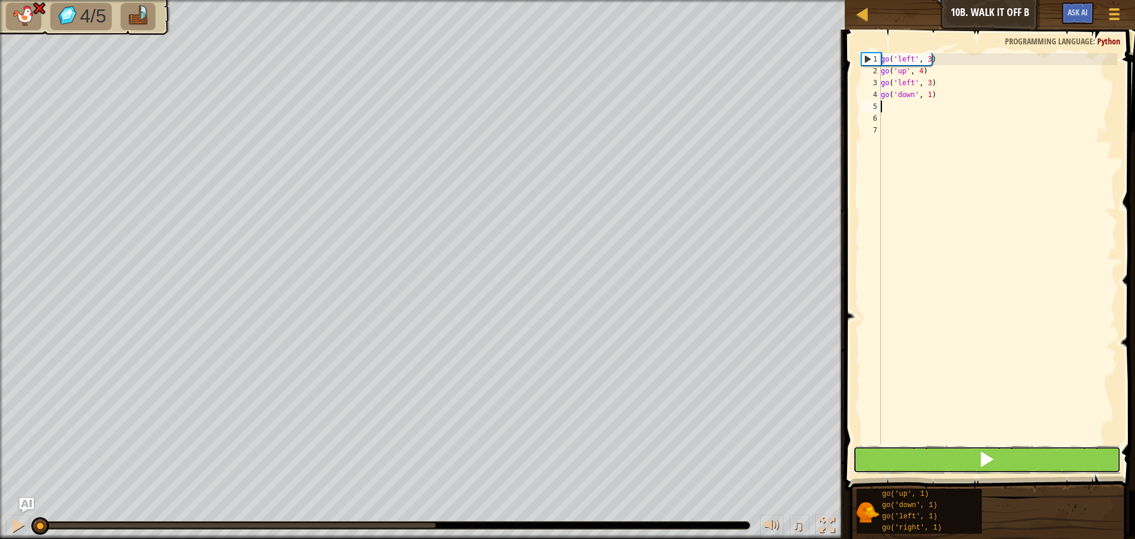
click at [916, 453] on button at bounding box center [987, 459] width 268 height 27
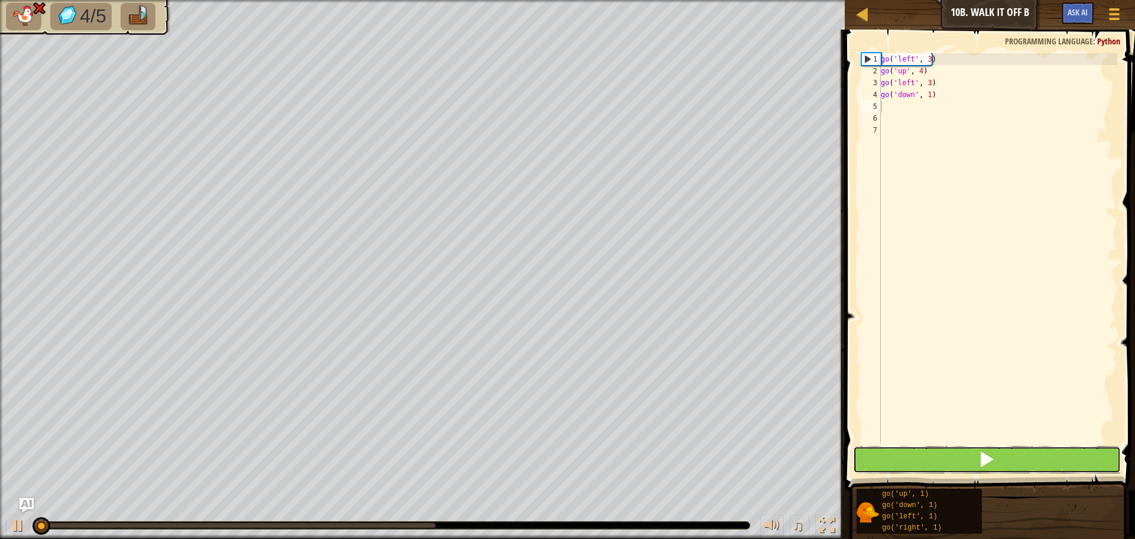
click at [916, 453] on button at bounding box center [987, 459] width 268 height 27
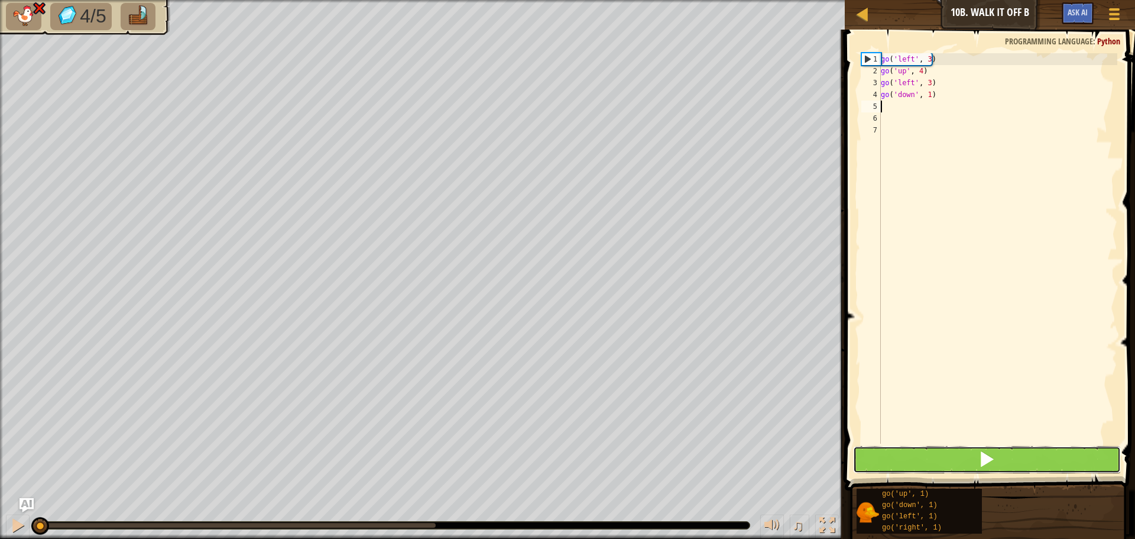
click at [916, 453] on button at bounding box center [987, 459] width 268 height 27
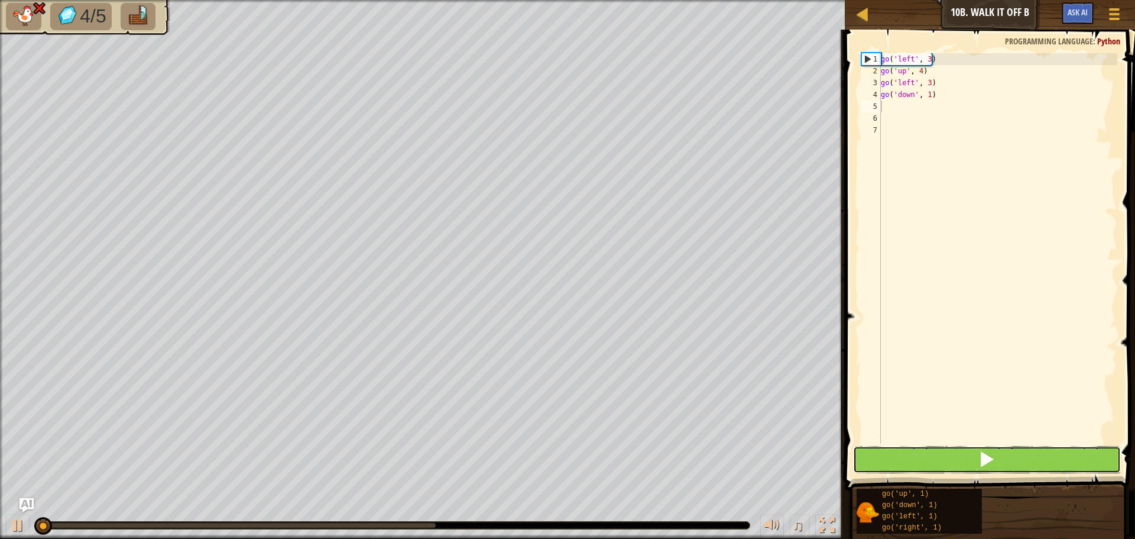
click at [916, 453] on button at bounding box center [987, 459] width 268 height 27
click at [917, 453] on button at bounding box center [987, 459] width 268 height 27
click at [918, 453] on button at bounding box center [987, 459] width 268 height 27
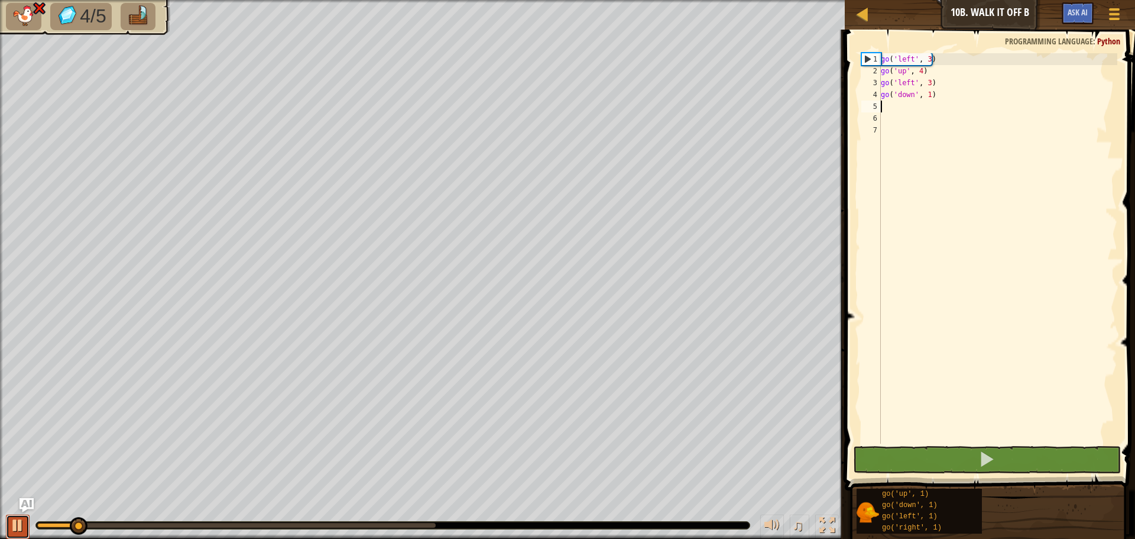
click at [17, 521] on div at bounding box center [17, 524] width 15 height 15
click at [911, 80] on div "go ( 'left' , 3 ) go ( 'up' , 4 ) go ( 'left' , 3 ) go ( 'down' , 1 )" at bounding box center [998, 260] width 239 height 414
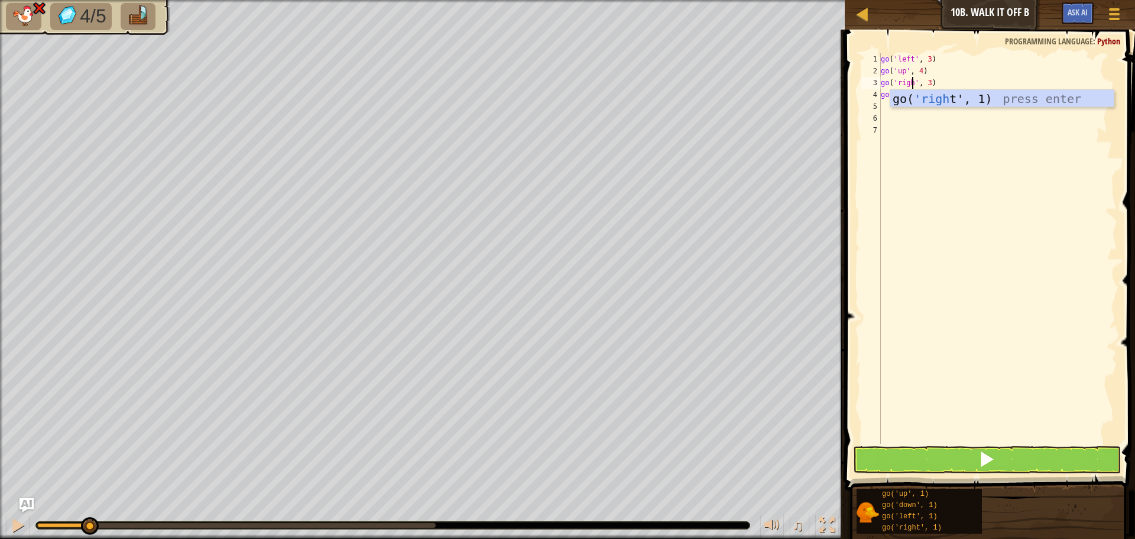
scroll to position [5, 3]
type textarea "go('right', 3)"
click at [924, 131] on div "go ( 'left' , 3 ) go ( 'up' , 4 ) go ( 'right' , 3 ) go ( 'down' , 1 )" at bounding box center [998, 260] width 239 height 414
click at [926, 461] on button at bounding box center [987, 459] width 268 height 27
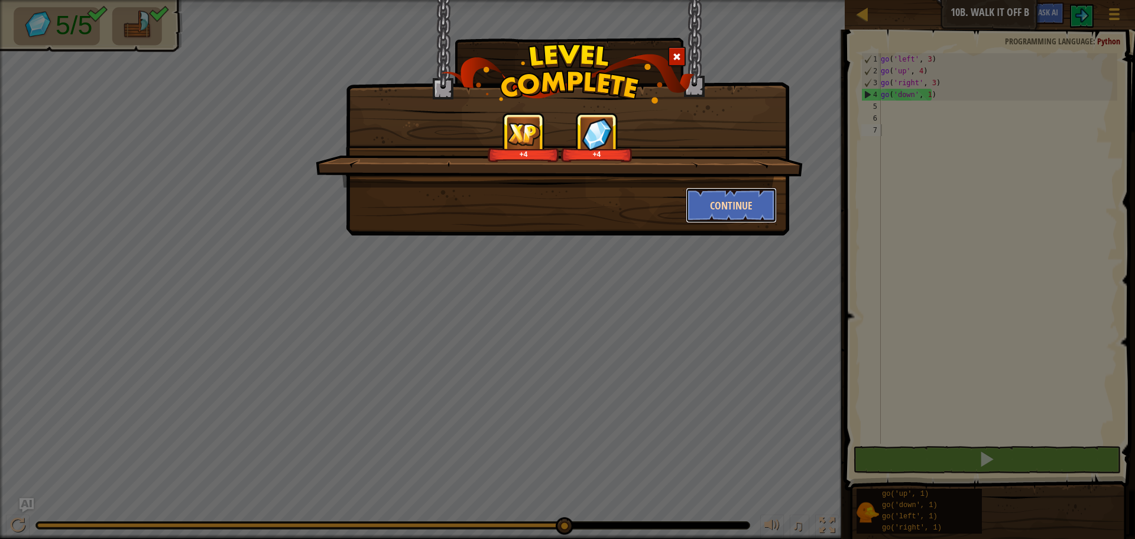
click at [736, 222] on button "Continue" at bounding box center [732, 204] width 92 height 35
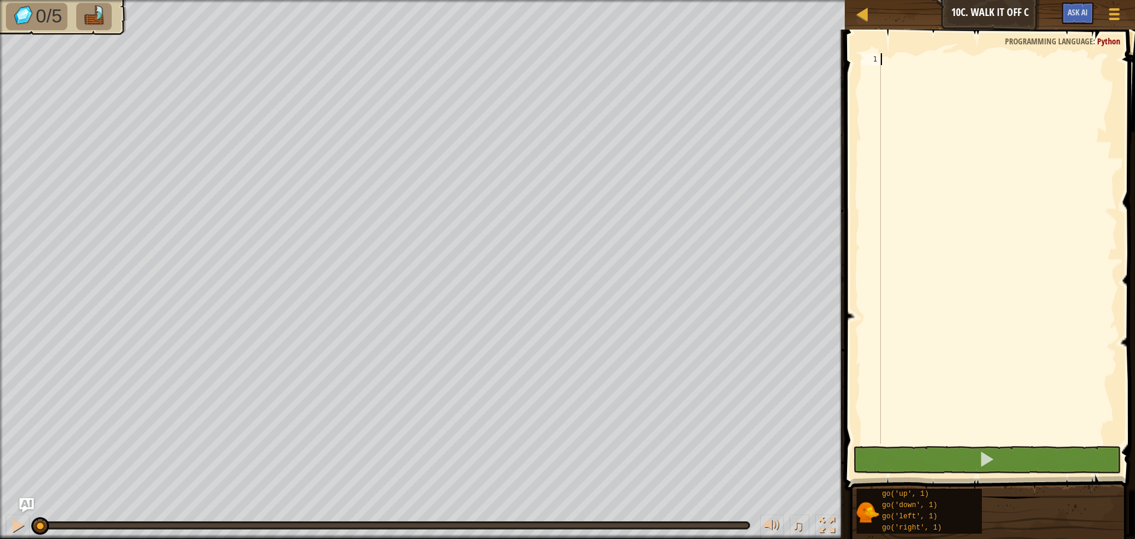
scroll to position [5, 0]
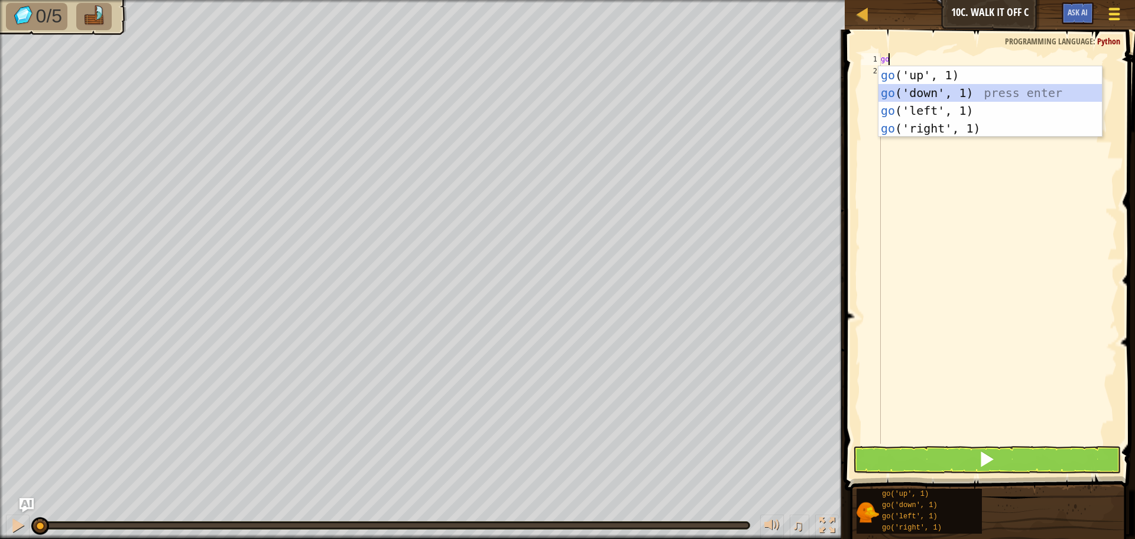
type textarea "go"
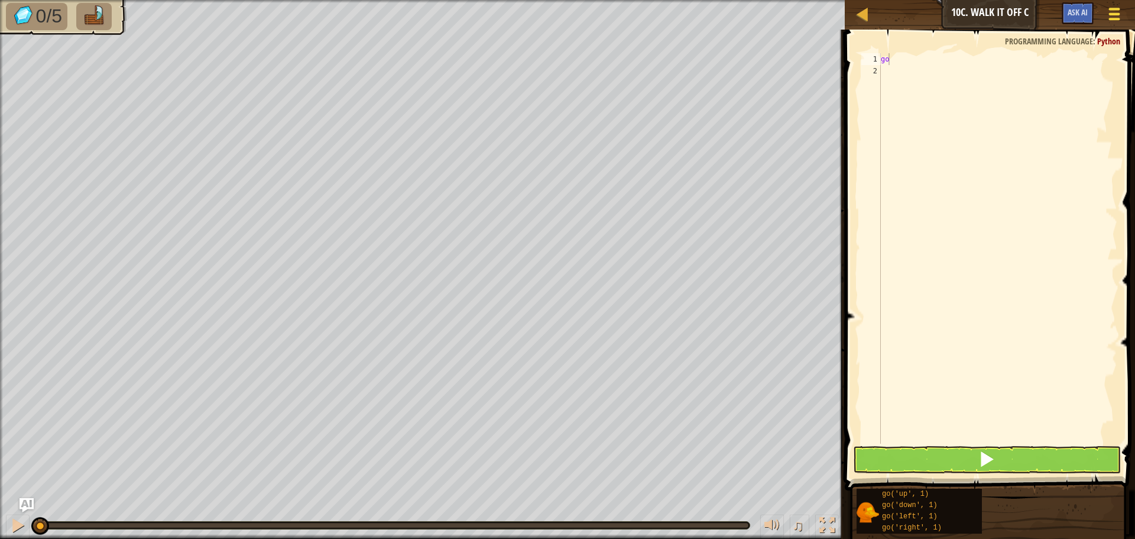
click at [1118, 9] on span at bounding box center [1114, 9] width 11 height 2
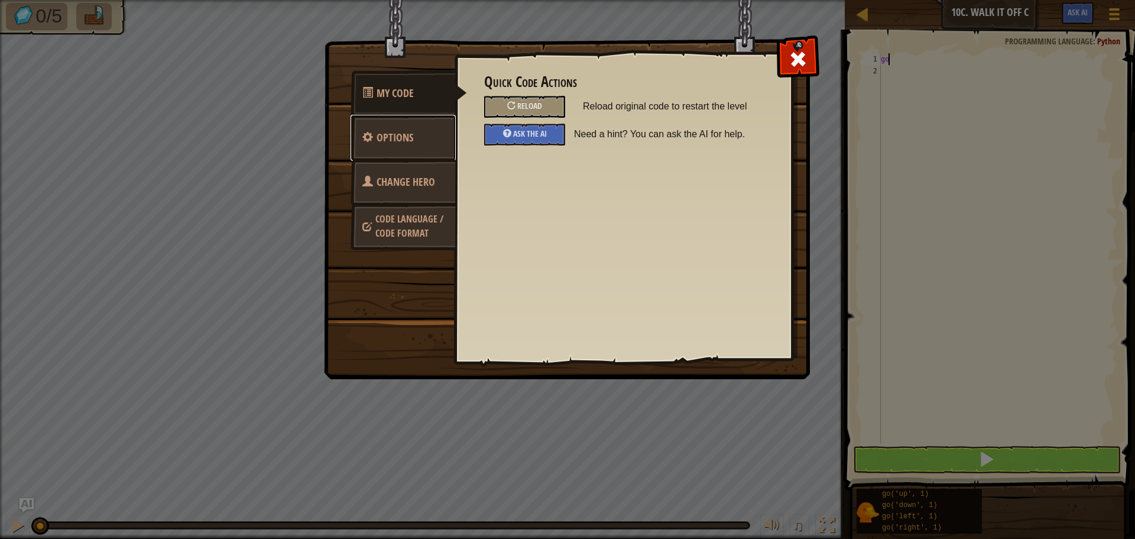
click at [419, 134] on link "Options" at bounding box center [403, 138] width 105 height 46
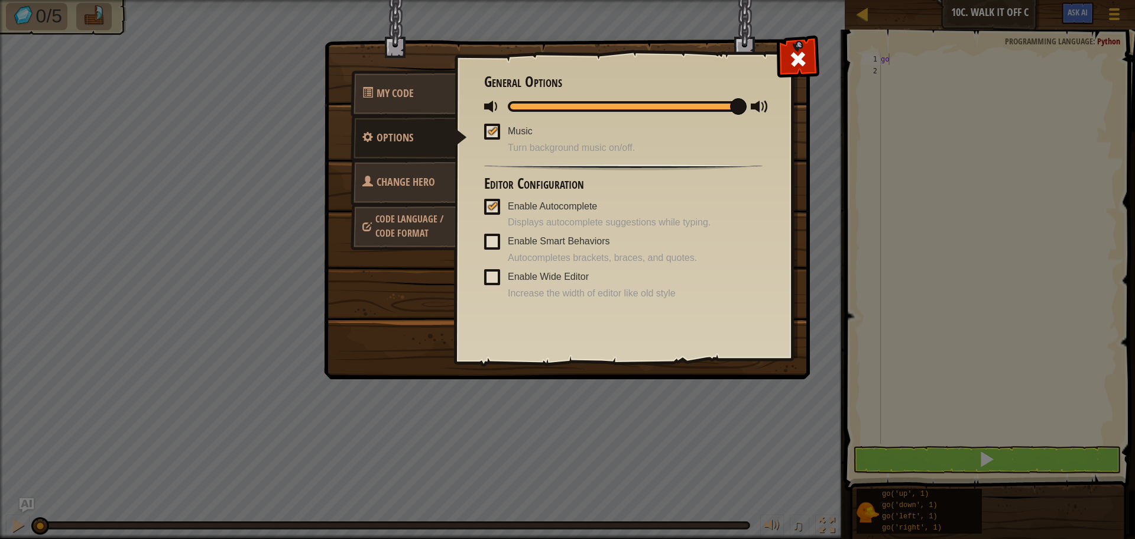
click at [390, 175] on span "Change Hero" at bounding box center [406, 181] width 59 height 15
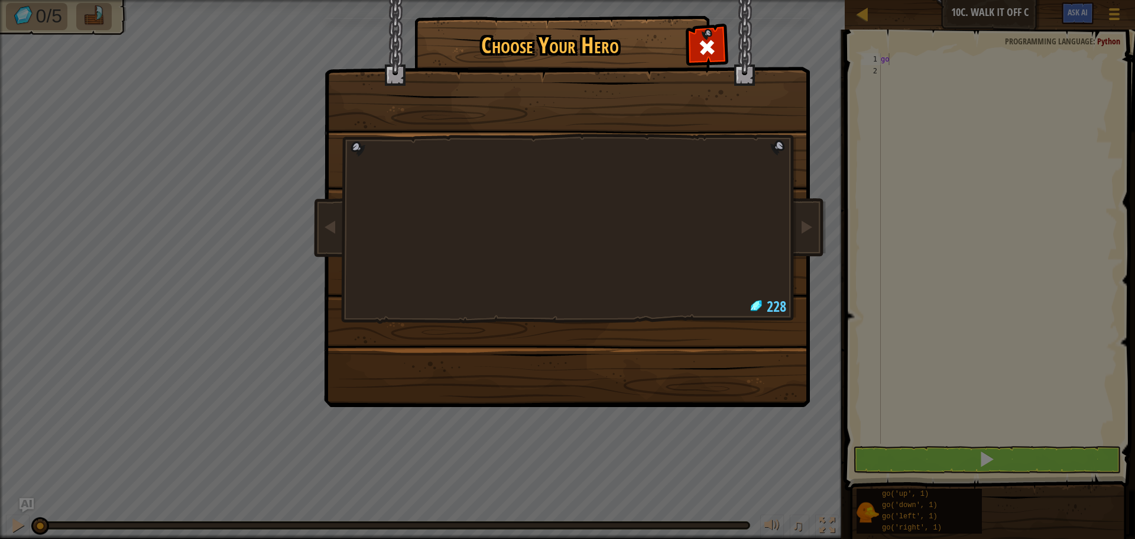
click at [388, 1] on body "Map Junior 10c. Walk It Off C Game Menu Ask AI 1 הההההההההההההההההההההההההההההה…" at bounding box center [567, 0] width 1135 height 1
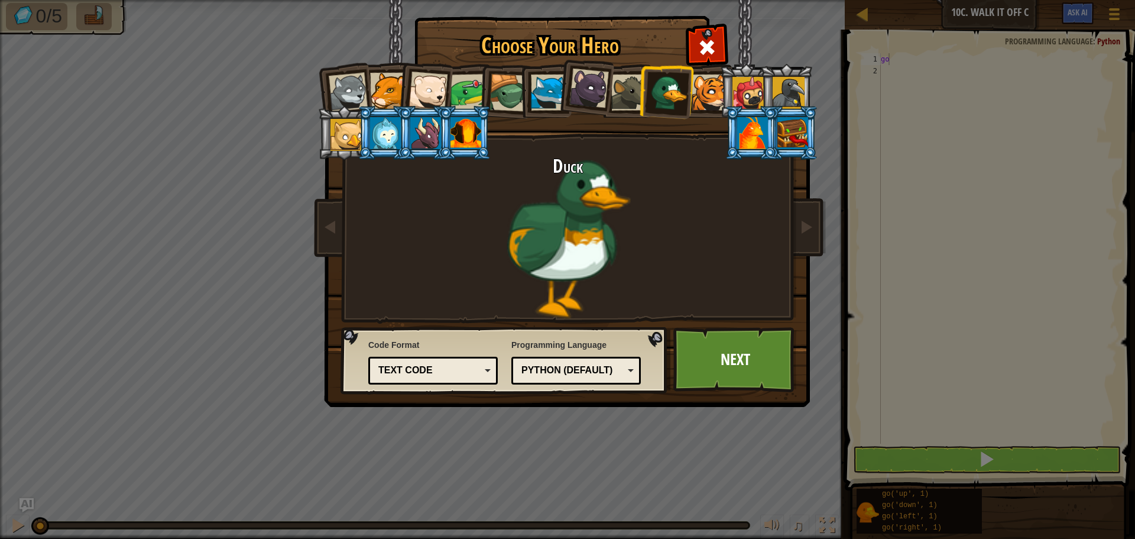
click at [782, 84] on div at bounding box center [789, 93] width 32 height 32
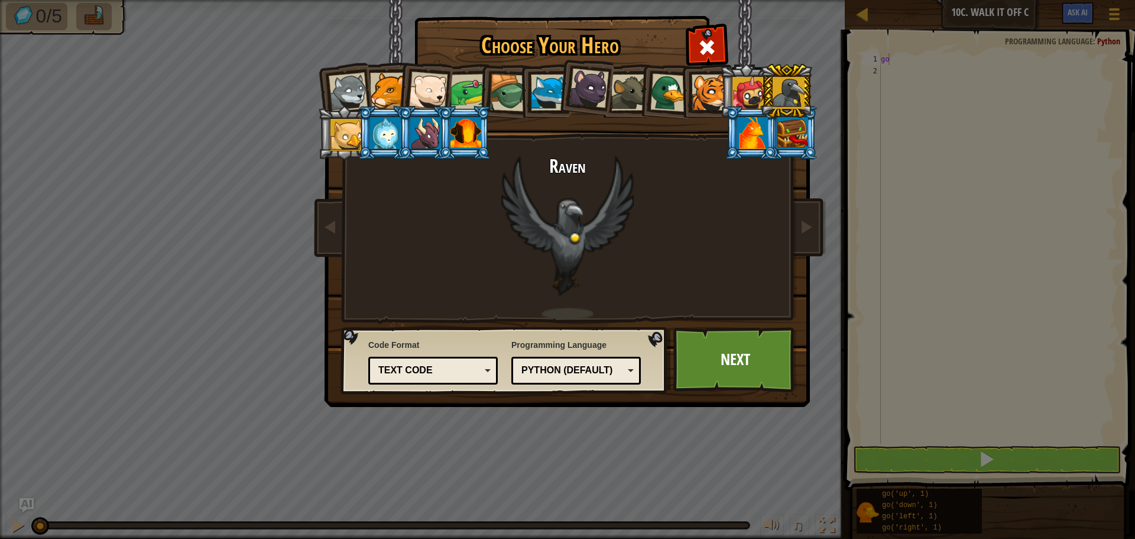
click at [666, 92] on div at bounding box center [669, 92] width 38 height 38
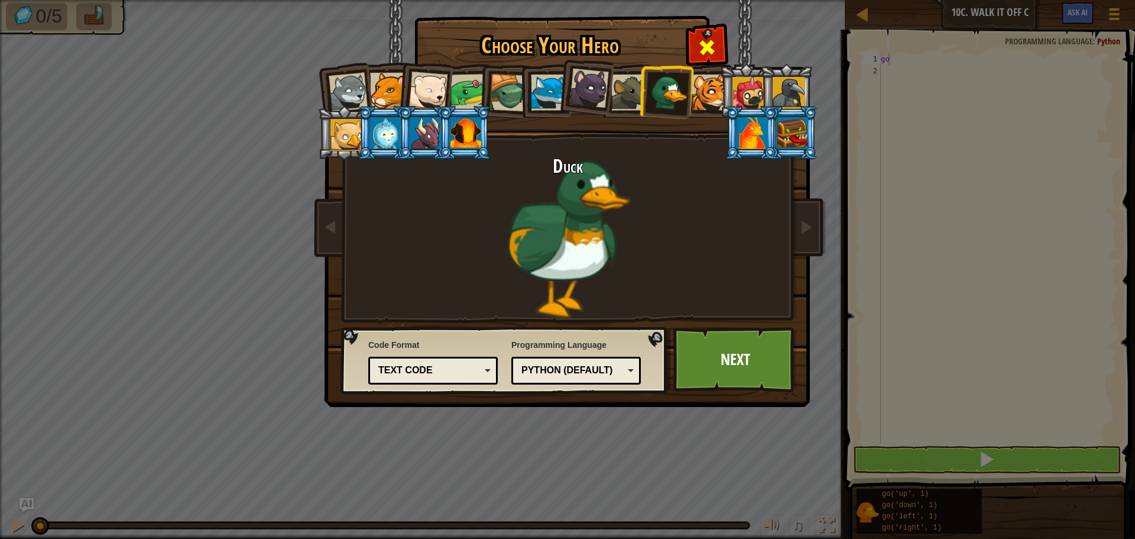
click at [710, 48] on span at bounding box center [707, 47] width 19 height 19
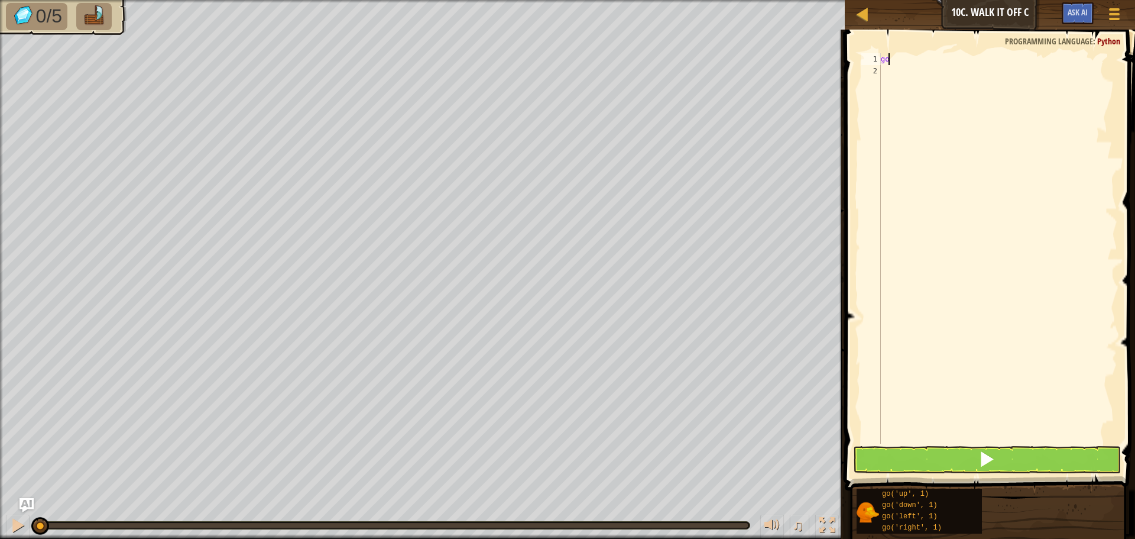
click at [862, 4] on div "Map Junior 10c. Walk It Off C Game Menu Ask AI" at bounding box center [990, 15] width 290 height 30
click at [860, 13] on div at bounding box center [863, 14] width 15 height 15
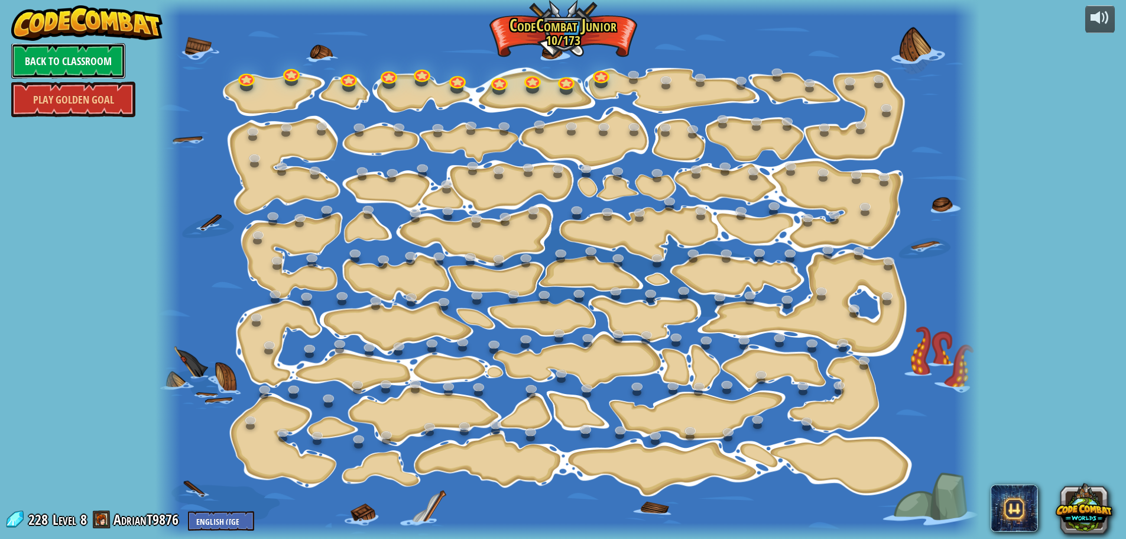
click at [44, 52] on link "Back to Classroom" at bounding box center [68, 60] width 114 height 35
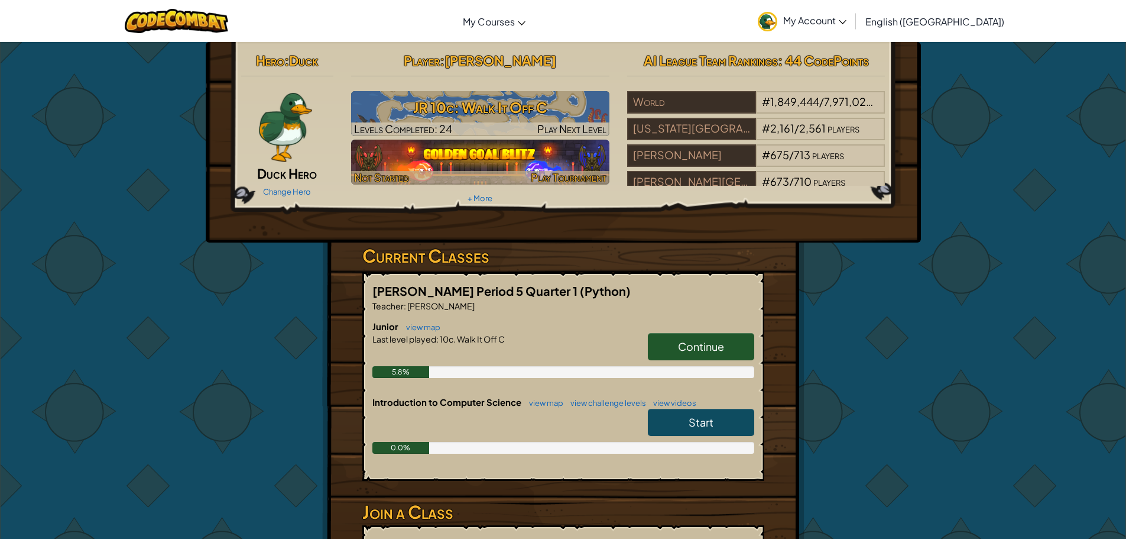
click at [568, 166] on img at bounding box center [480, 162] width 258 height 45
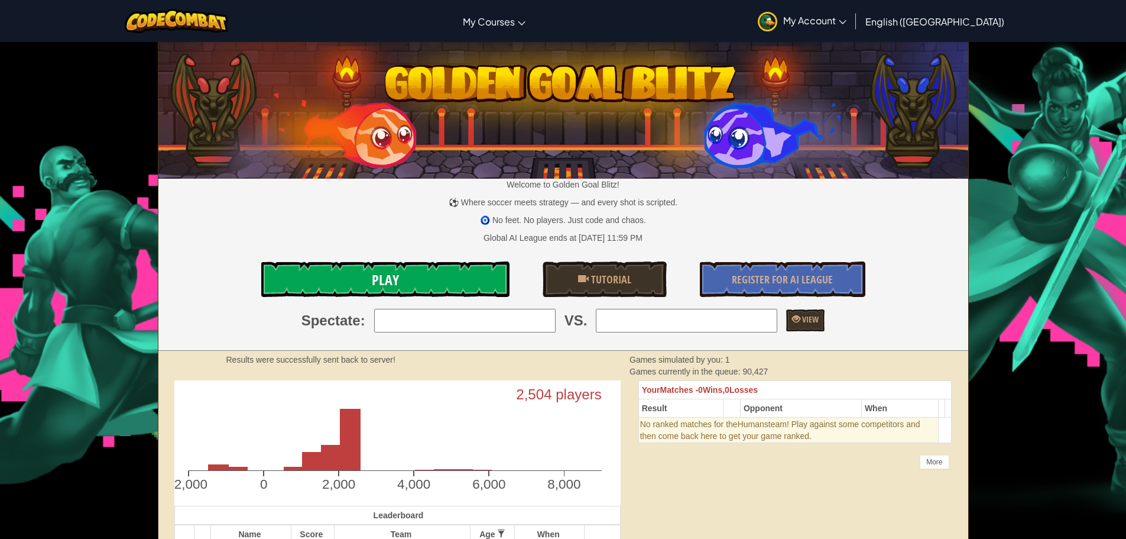
click at [446, 271] on link "Play" at bounding box center [385, 278] width 248 height 35
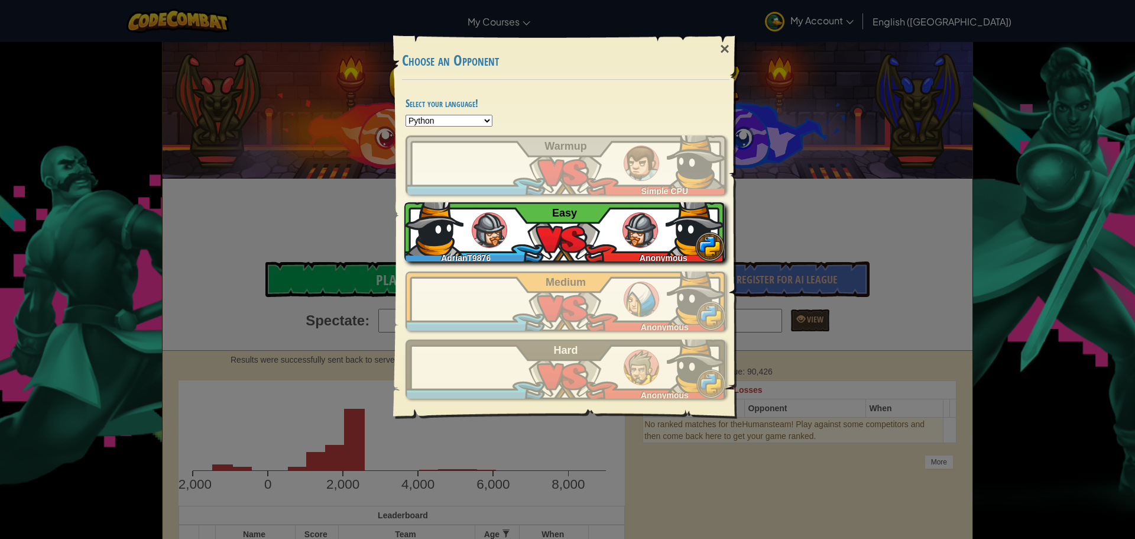
click at [575, 212] on span "Easy" at bounding box center [564, 213] width 25 height 12
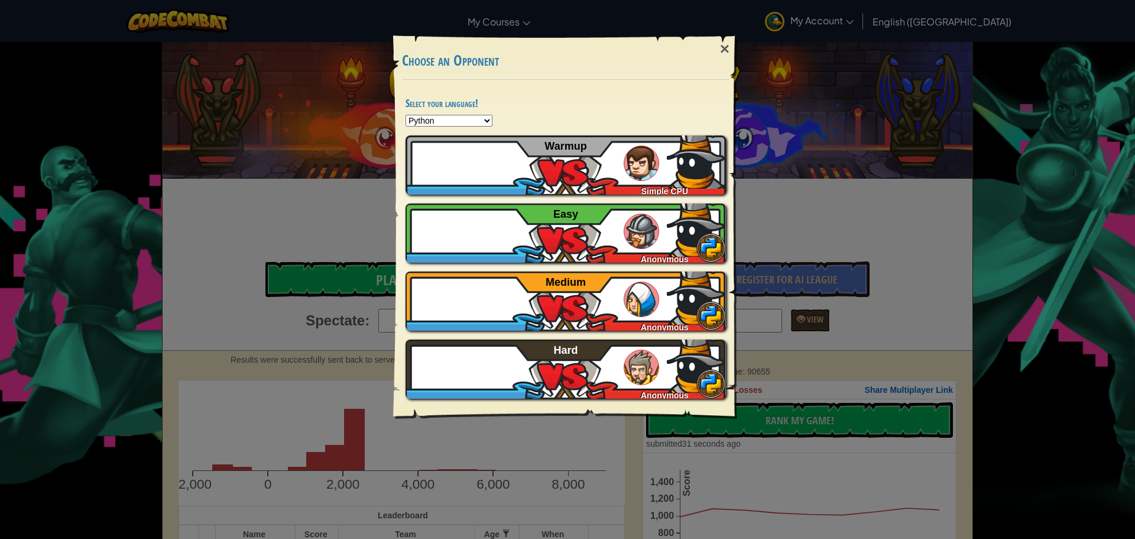
click at [299, 144] on div "× Choose an Opponent Select your language! Python JavaScript CoffeeScript Lua C…" at bounding box center [567, 269] width 1135 height 539
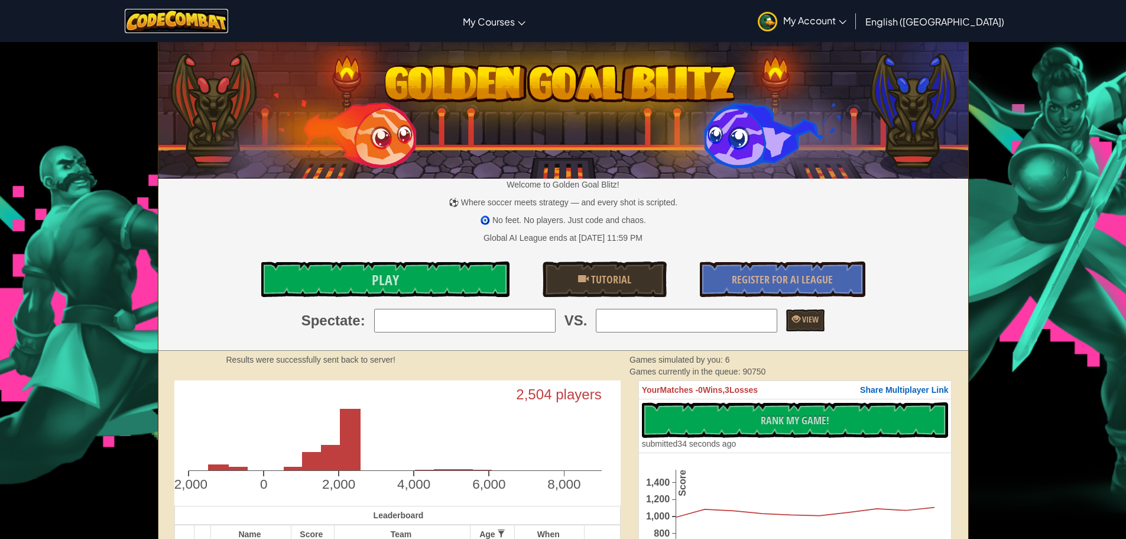
click at [155, 20] on img at bounding box center [176, 21] width 103 height 24
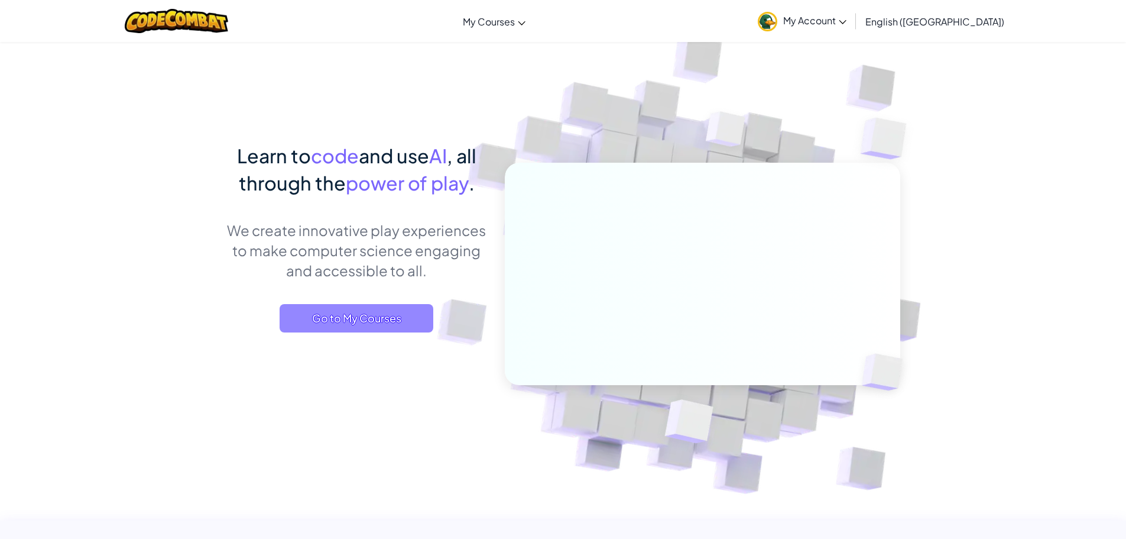
click at [362, 320] on span "Go to My Courses" at bounding box center [357, 318] width 154 height 28
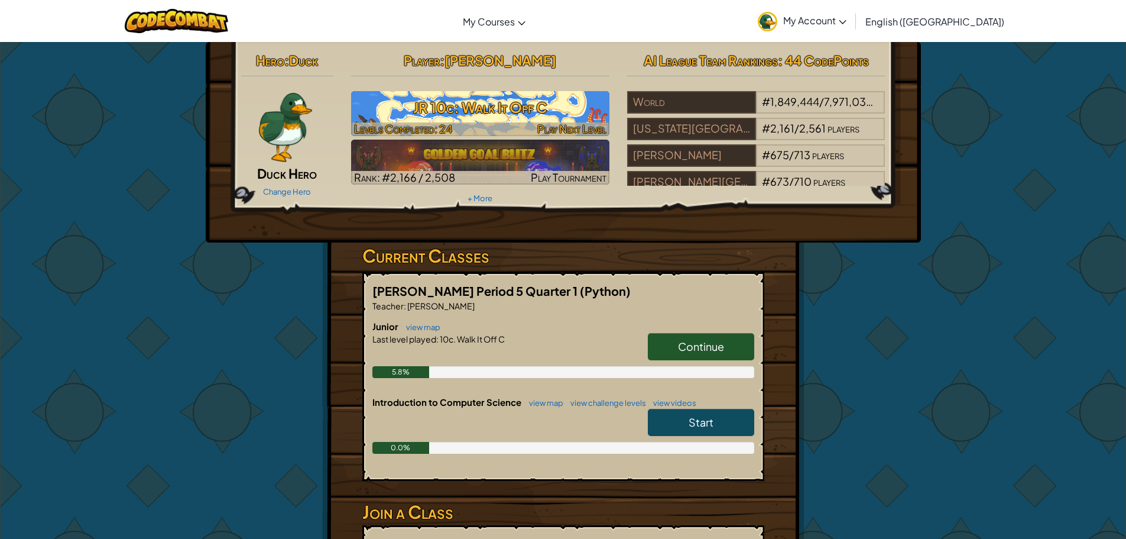
click at [497, 121] on h3 "JR 10c: Walk It Off C" at bounding box center [480, 107] width 258 height 27
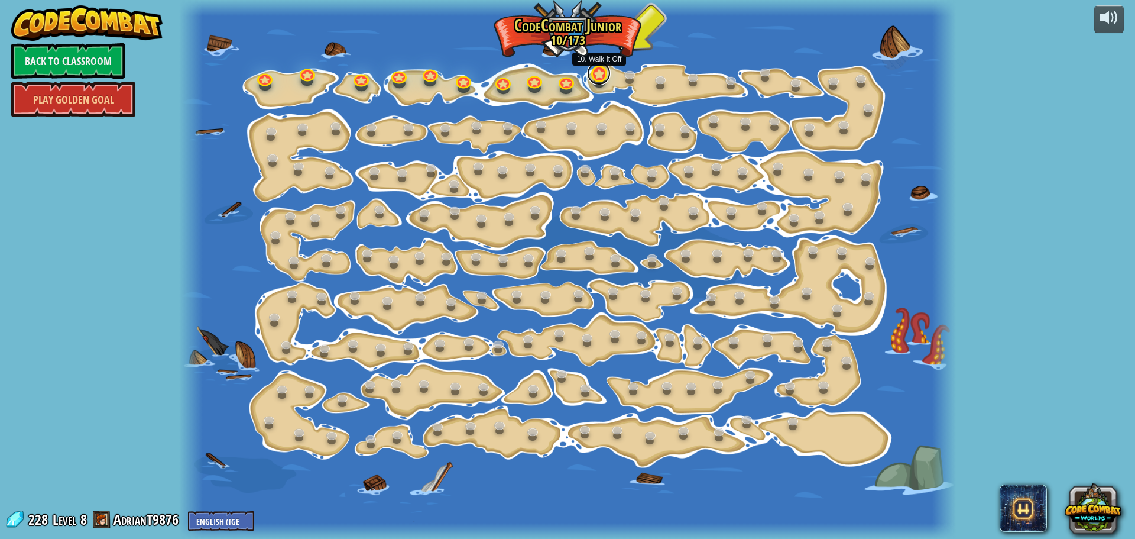
click at [602, 80] on link at bounding box center [599, 73] width 24 height 24
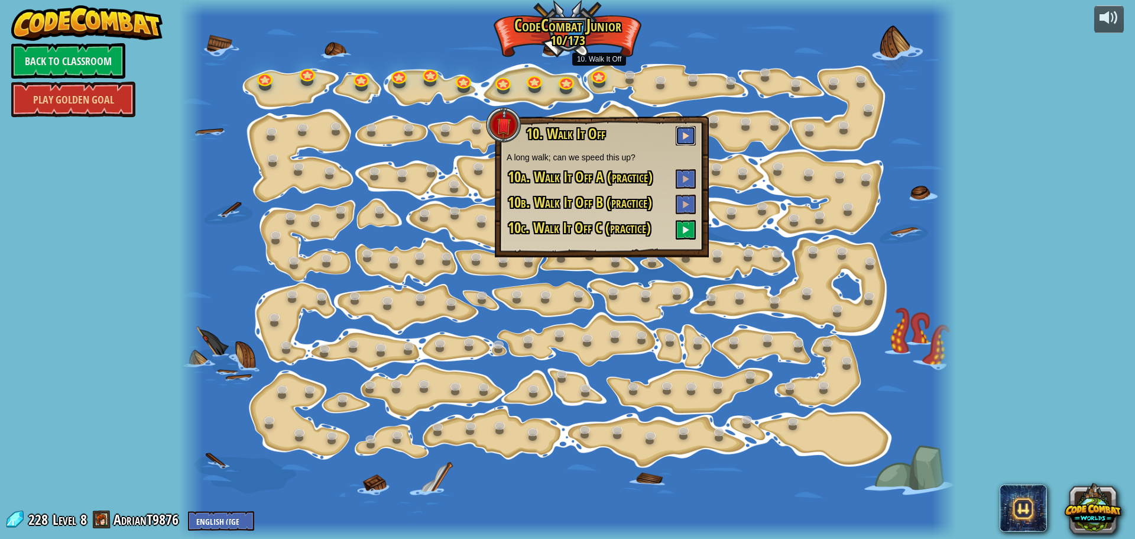
click at [694, 137] on button at bounding box center [686, 136] width 20 height 20
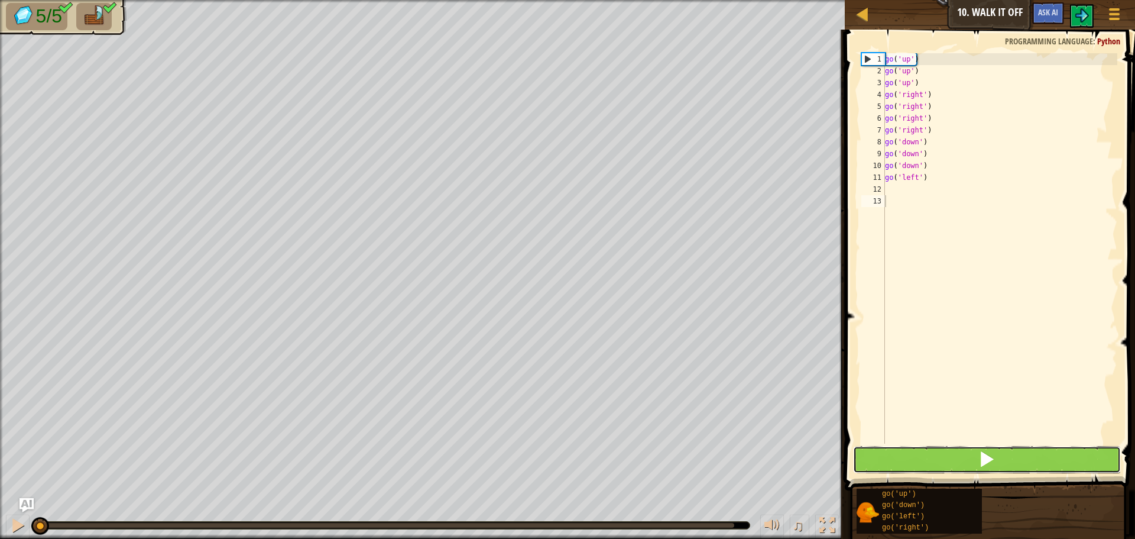
click at [908, 446] on button at bounding box center [987, 459] width 268 height 27
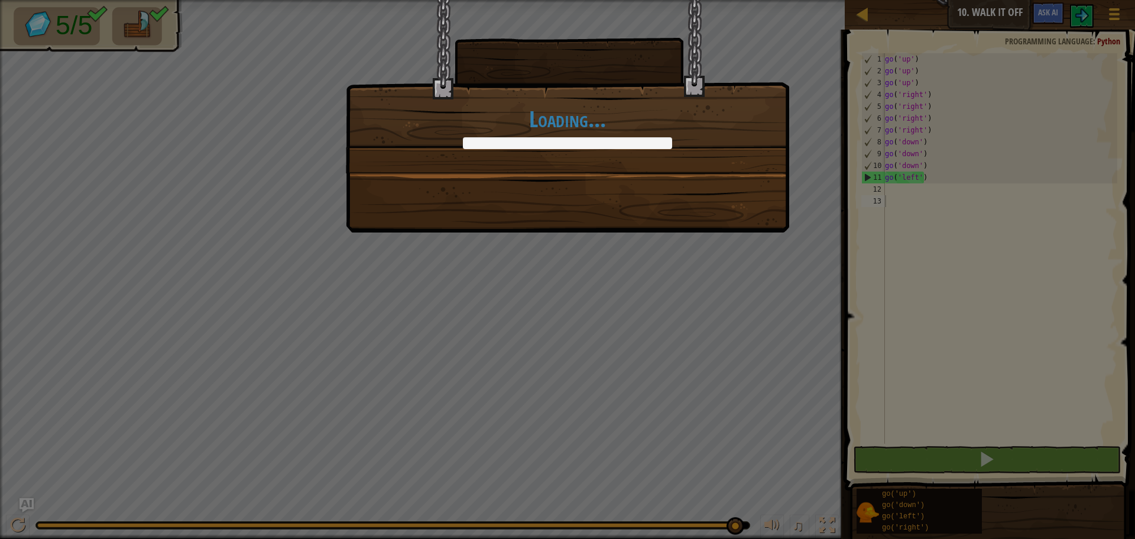
drag, startPoint x: 387, startPoint y: 527, endPoint x: 1135, endPoint y: 561, distance: 748.1
click at [1135, 1] on html "Map Junior 10. Walk It Off Game Menu Ask AI 1 ההההההההההההההההההההההההההההההההה…" at bounding box center [567, 0] width 1135 height 1
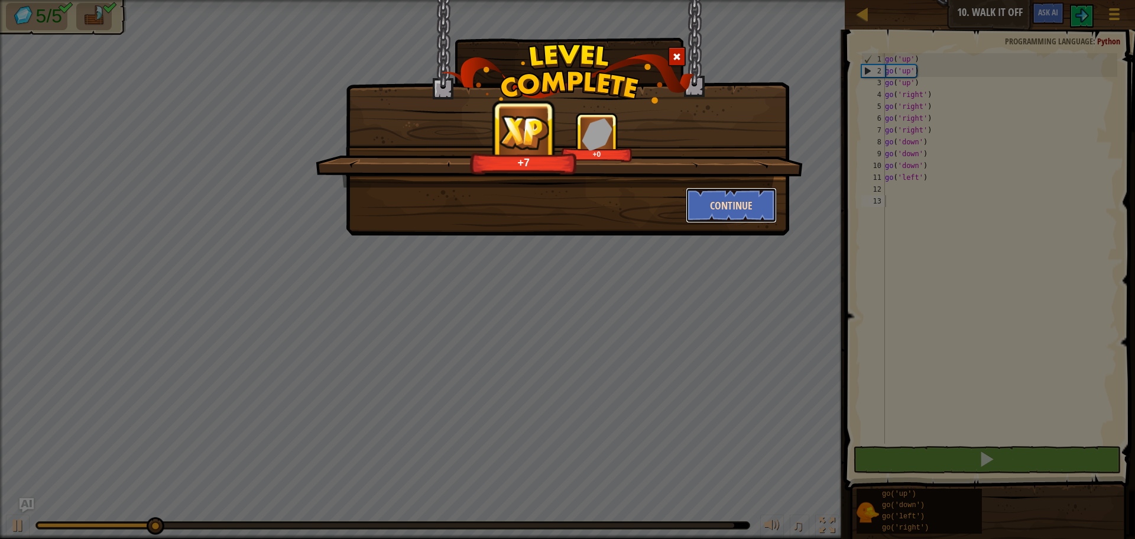
click at [733, 212] on button "Continue" at bounding box center [732, 204] width 92 height 35
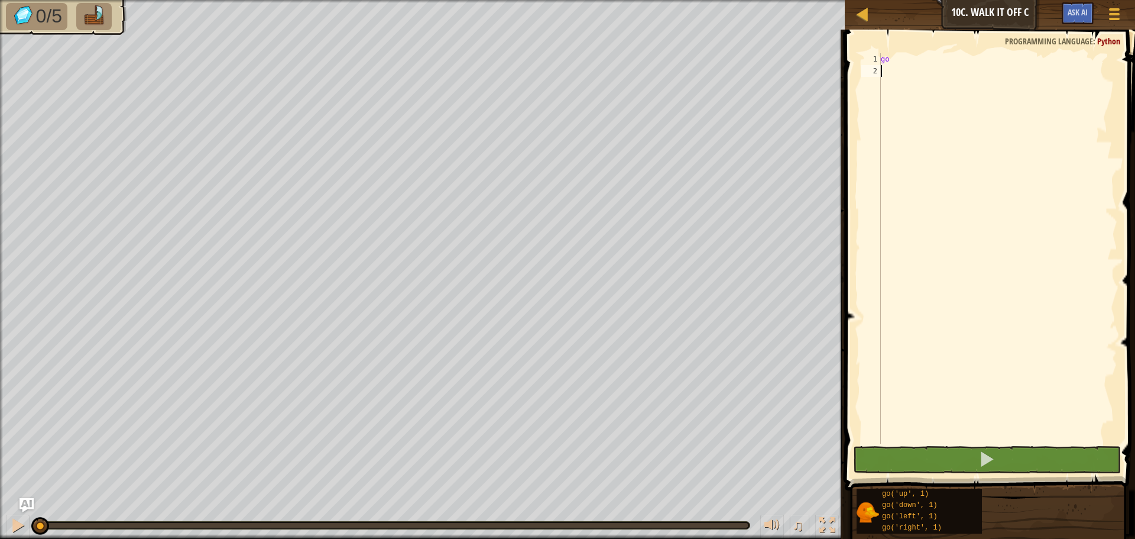
click at [892, 60] on div "go" at bounding box center [998, 260] width 239 height 414
type textarea "g"
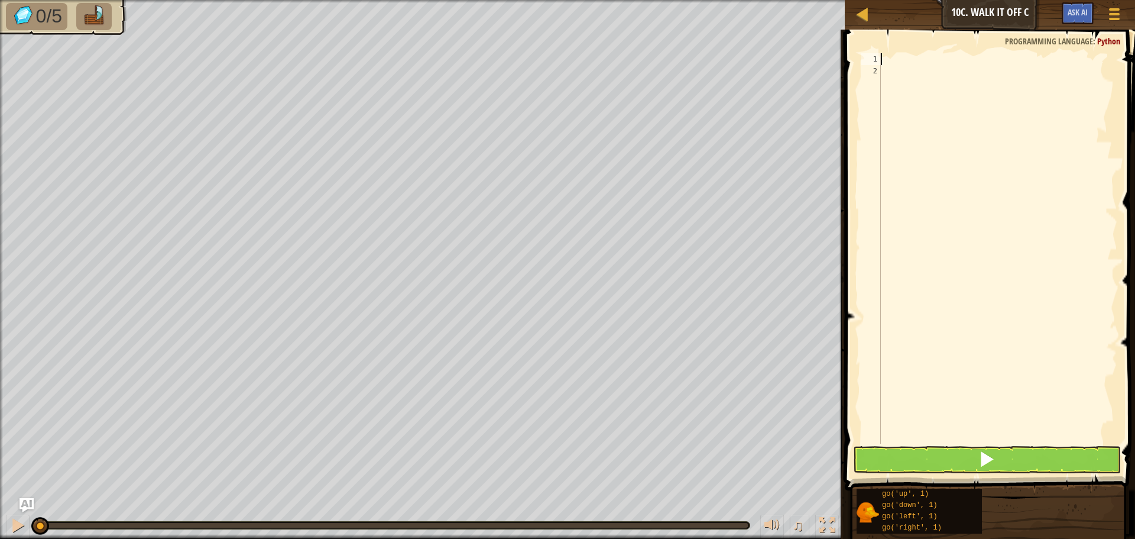
scroll to position [5, 0]
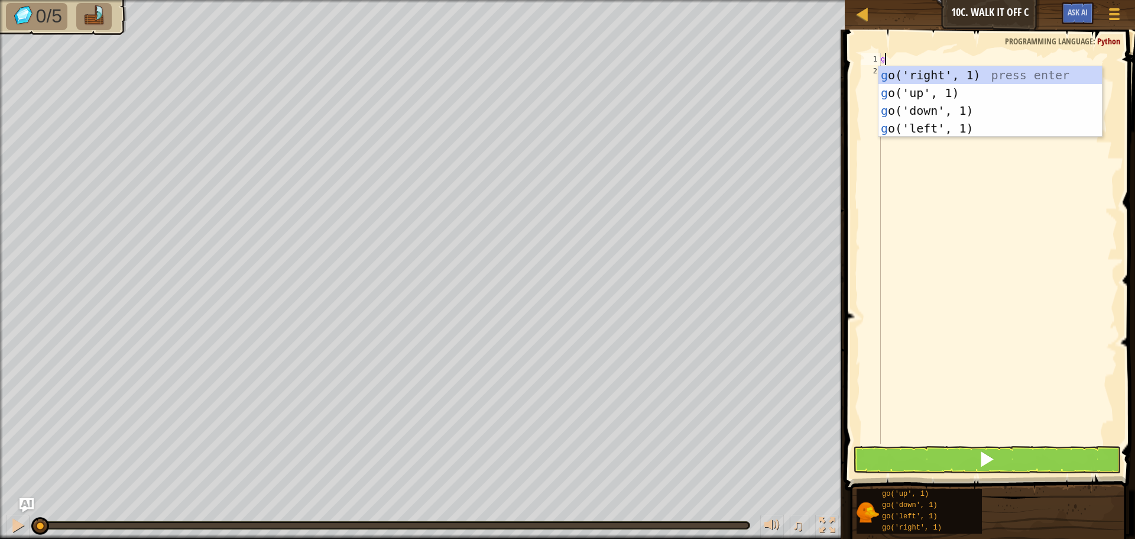
type textarea "gp"
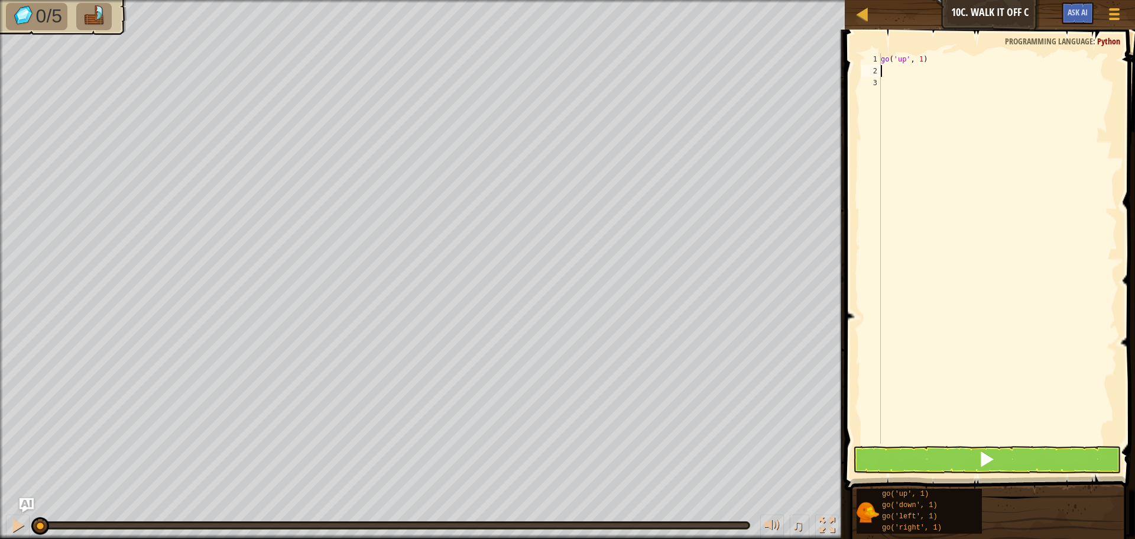
type textarea "go('up', 1)"
type textarea "go('up', 3)"
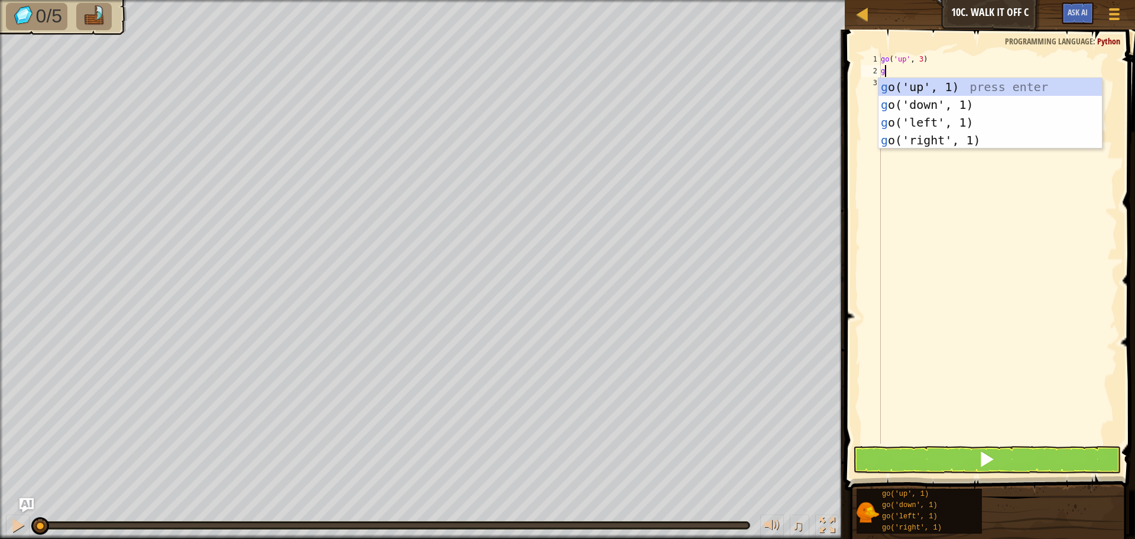
type textarea "gl"
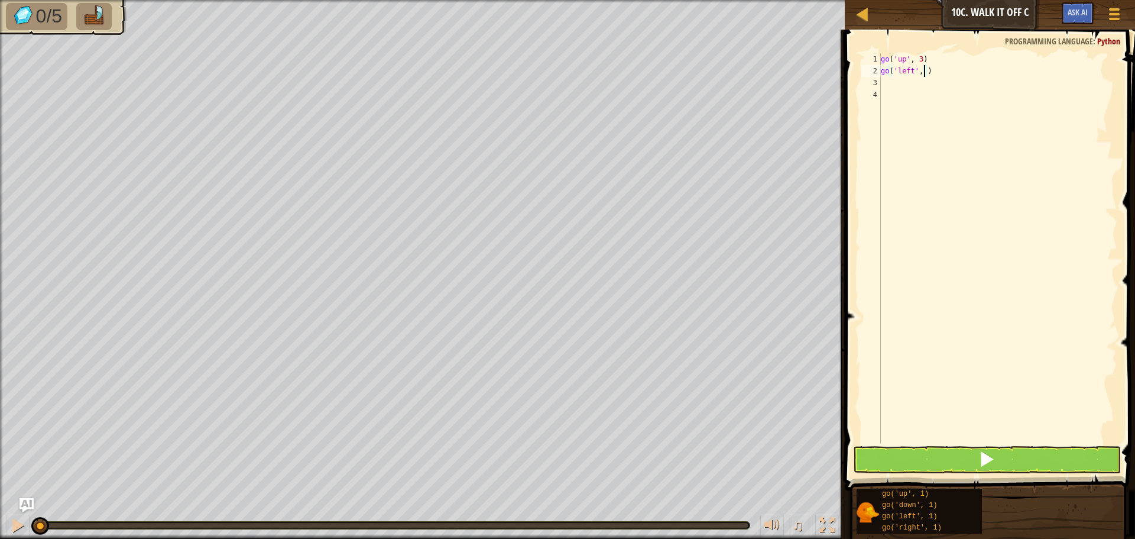
type textarea "go('left', 3)"
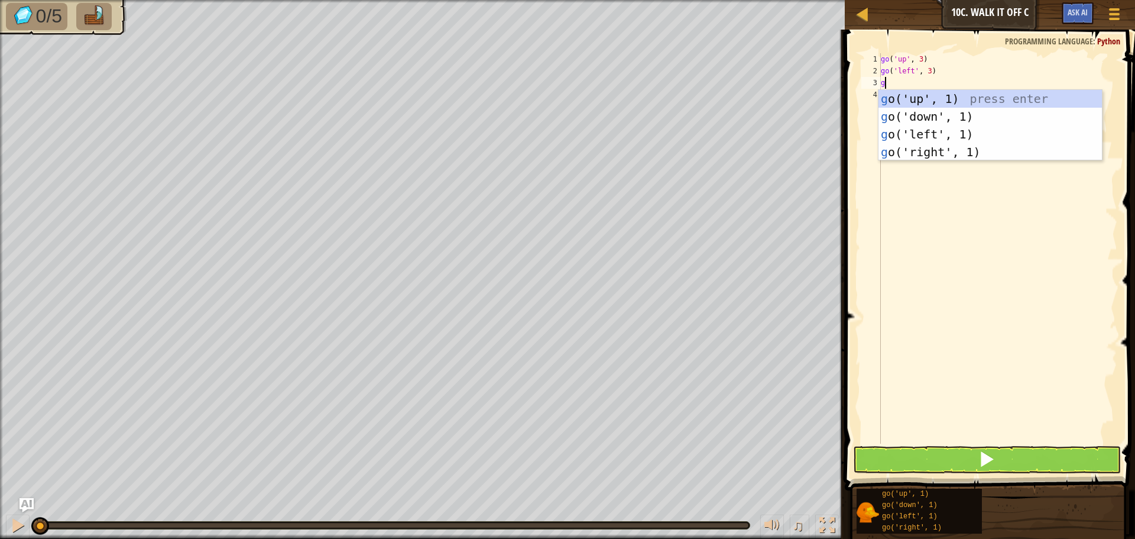
type textarea "go"
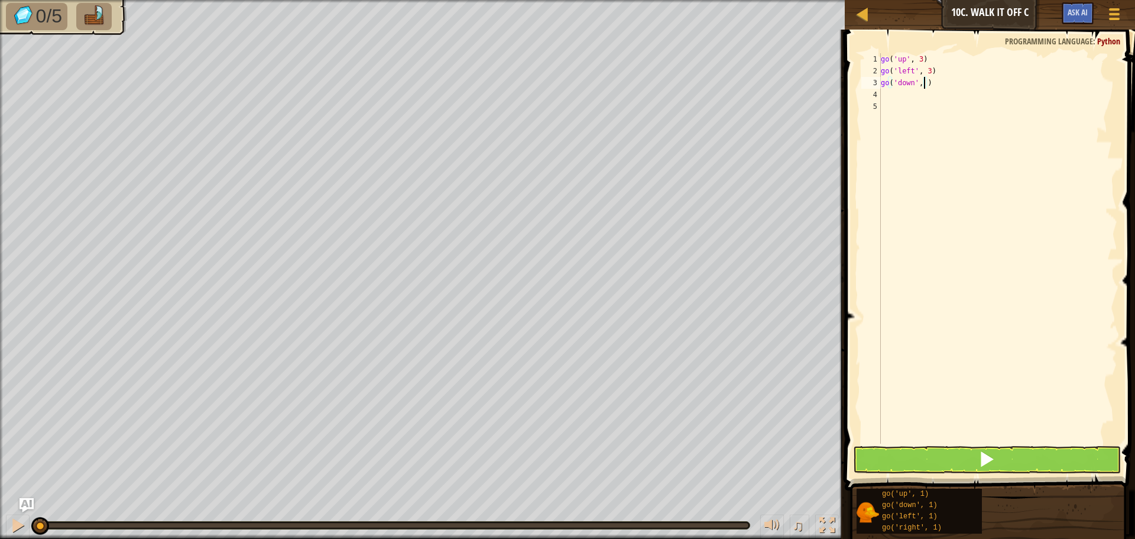
type textarea "go('down', 3)"
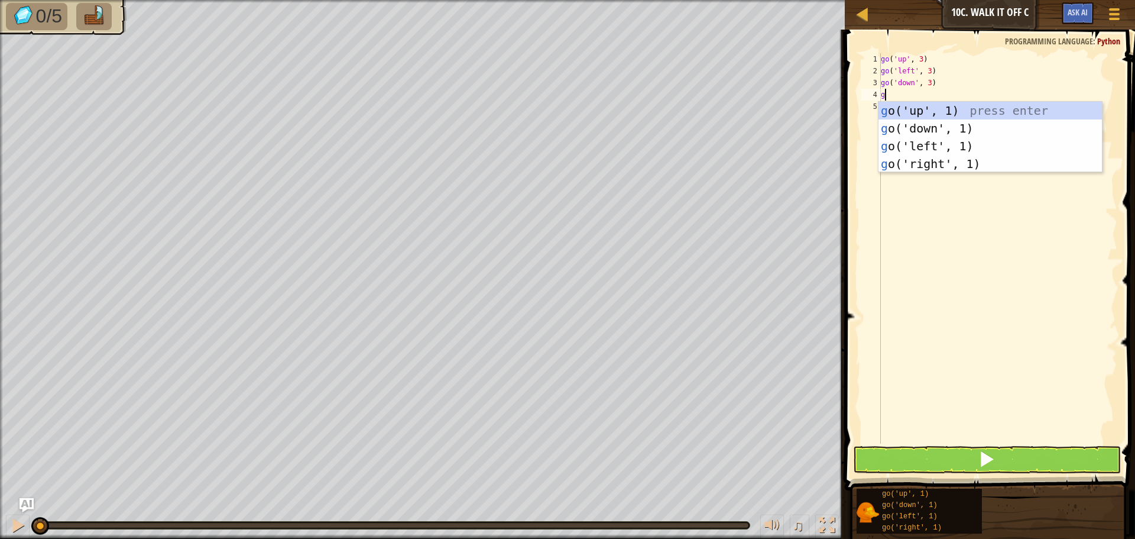
type textarea "gr"
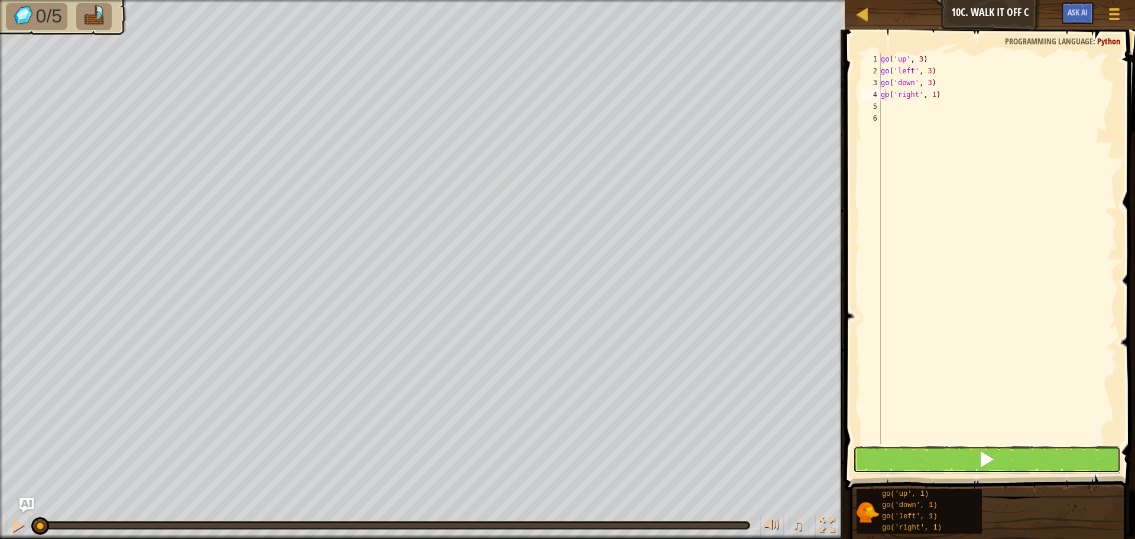
click at [962, 462] on button at bounding box center [987, 459] width 268 height 27
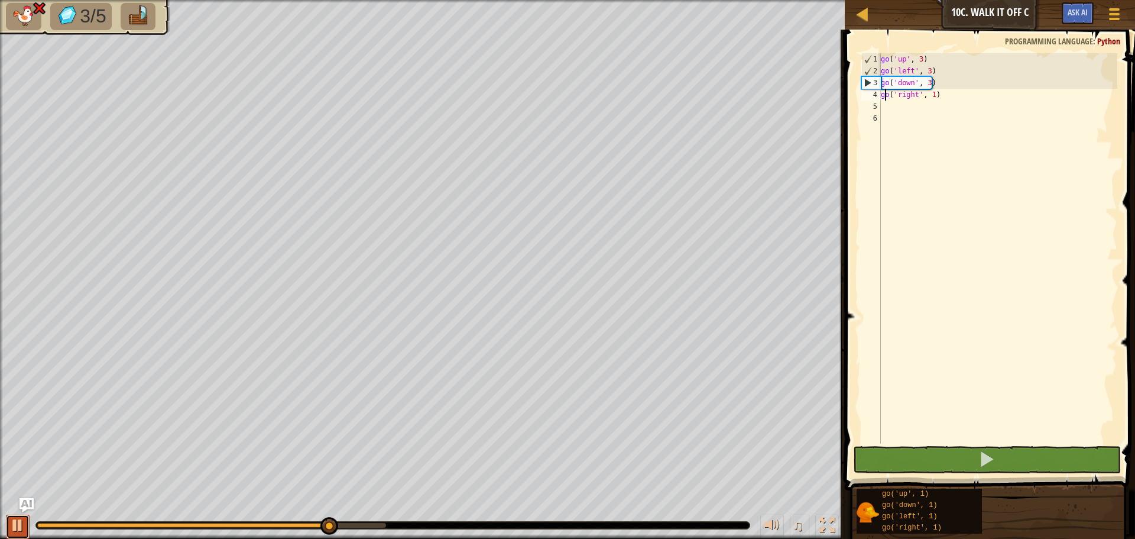
click at [20, 519] on div at bounding box center [17, 524] width 15 height 15
click at [927, 72] on div "go ( 'up' , 3 ) go ( 'left' , 3 ) go ( 'down' , 3 ) go ( 'right' , 1 )" at bounding box center [998, 260] width 239 height 414
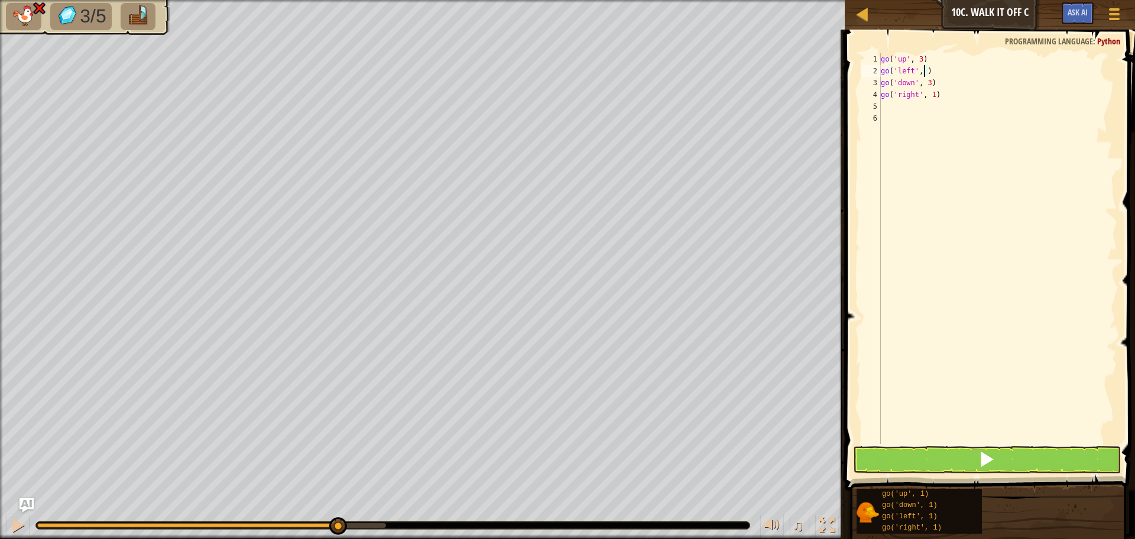
type textarea "go('left', 3)"
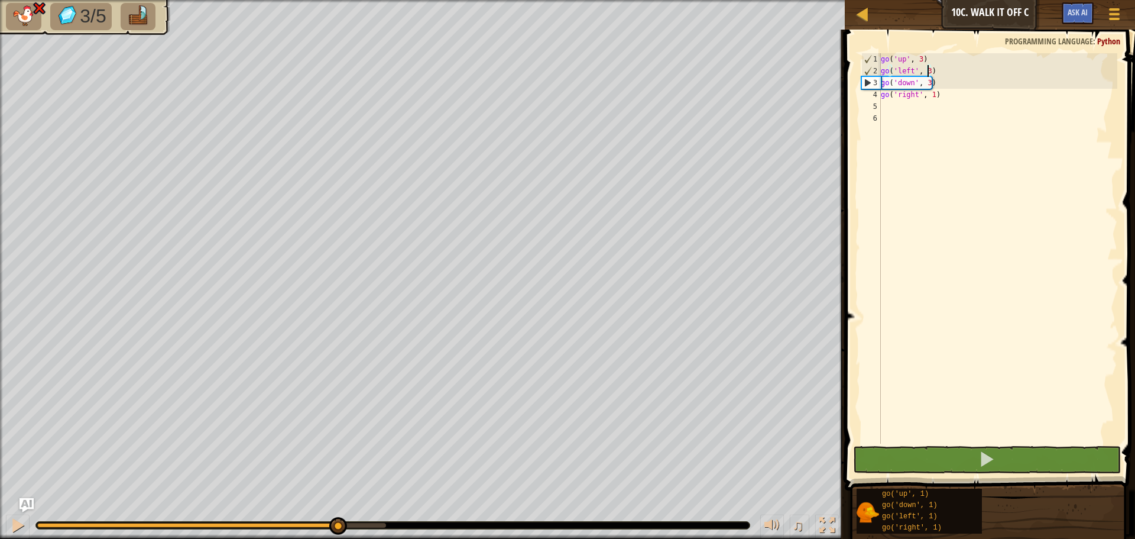
click at [1113, 301] on div "go ( 'up' , 3 ) go ( 'left' , 3 ) go ( 'down' , 3 ) go ( 'right' , 1 )" at bounding box center [998, 260] width 239 height 414
click at [926, 67] on div "go ( 'up' , 3 ) go ( 'left' , 3 ) go ( 'down' , 3 ) go ( 'right' , 1 )" at bounding box center [998, 260] width 239 height 414
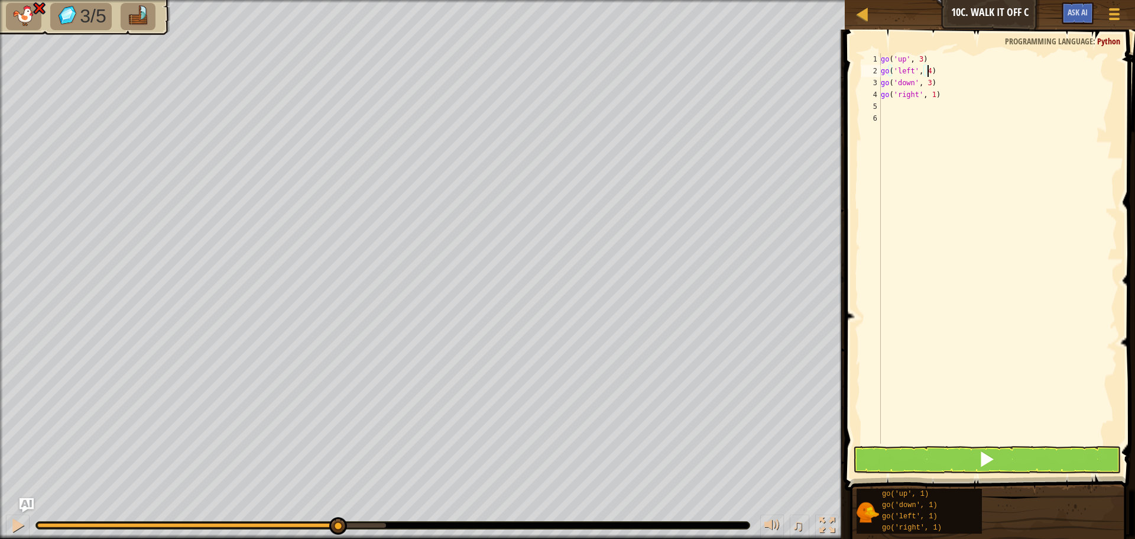
scroll to position [5, 4]
type textarea "go('left', 4)"
click at [911, 447] on button at bounding box center [987, 459] width 268 height 27
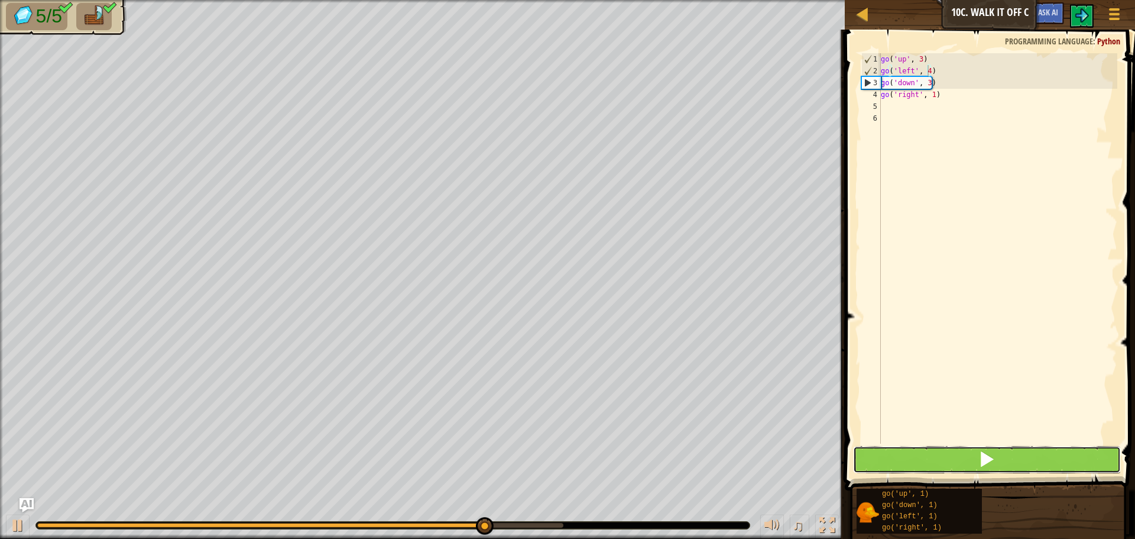
click at [906, 449] on button at bounding box center [987, 459] width 268 height 27
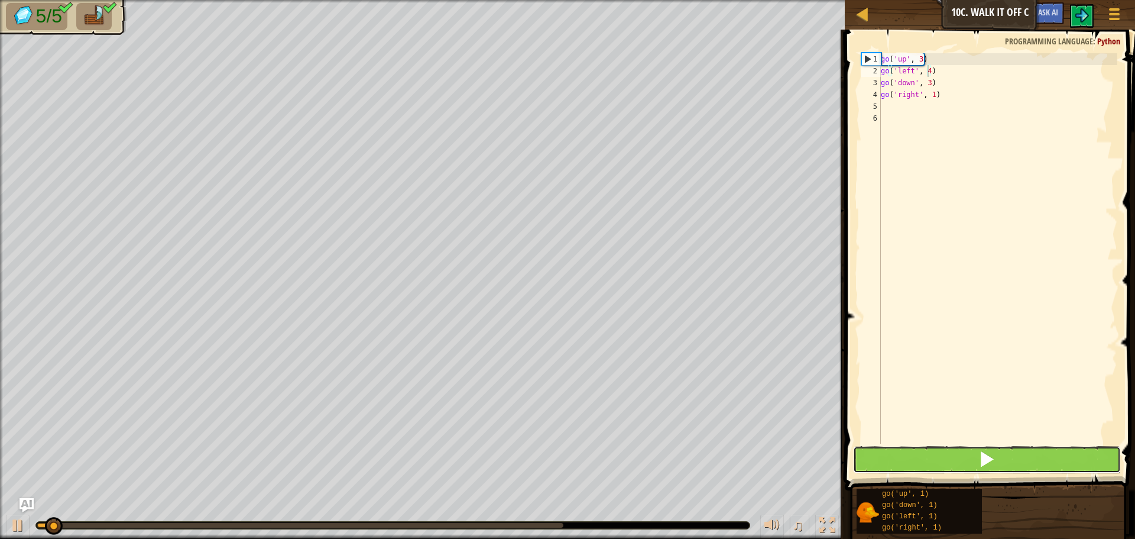
click at [906, 449] on button at bounding box center [987, 459] width 268 height 27
click at [905, 450] on button at bounding box center [987, 459] width 268 height 27
click at [905, 452] on button at bounding box center [987, 459] width 268 height 27
click at [904, 453] on button at bounding box center [987, 459] width 268 height 27
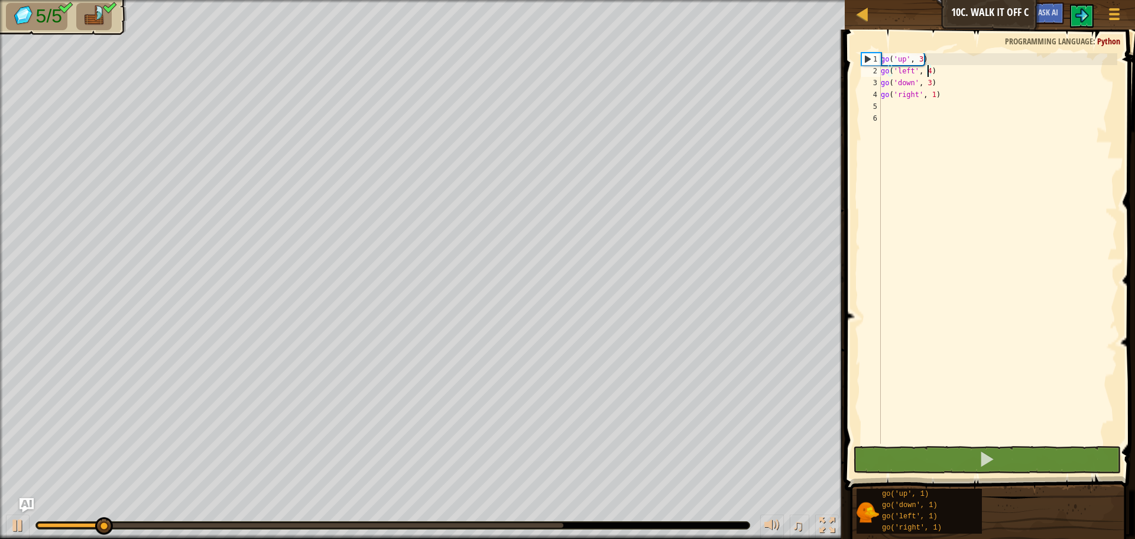
click at [558, 521] on div at bounding box center [393, 524] width 714 height 7
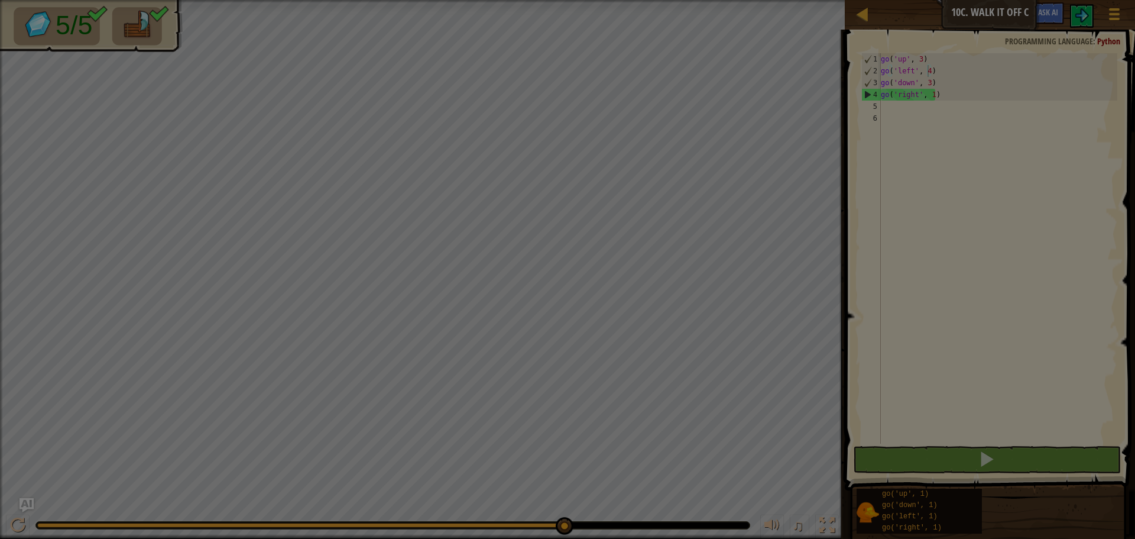
drag, startPoint x: 197, startPoint y: 521, endPoint x: 1074, endPoint y: 532, distance: 877.5
click at [1074, 1] on body "Map Junior 10c. Walk It Off C Game Menu Ask AI 1 הההההההההההההההההההההההההההההה…" at bounding box center [567, 0] width 1135 height 1
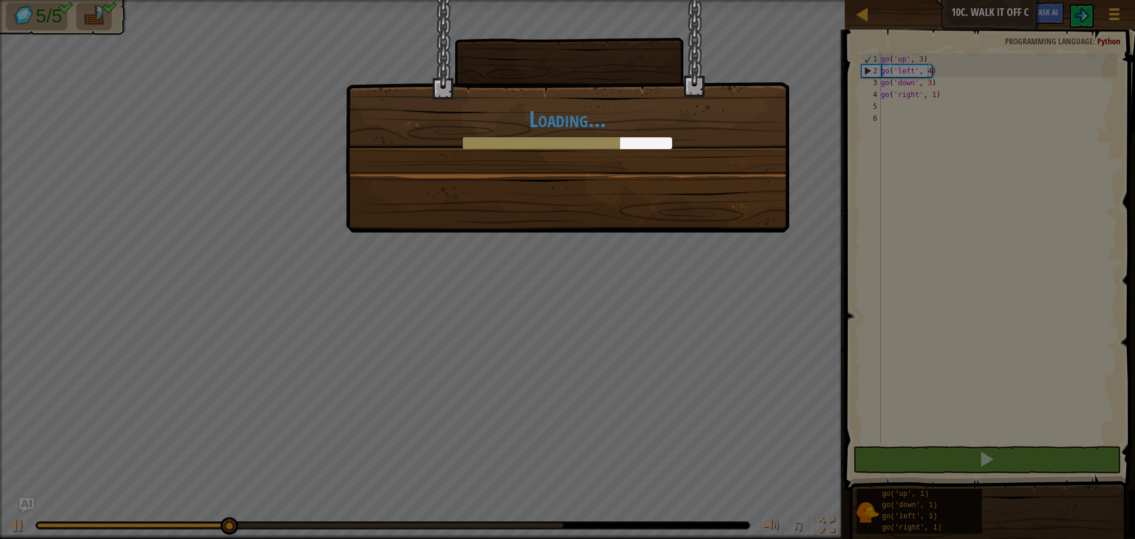
click at [710, 336] on div "Loading..." at bounding box center [567, 269] width 1135 height 539
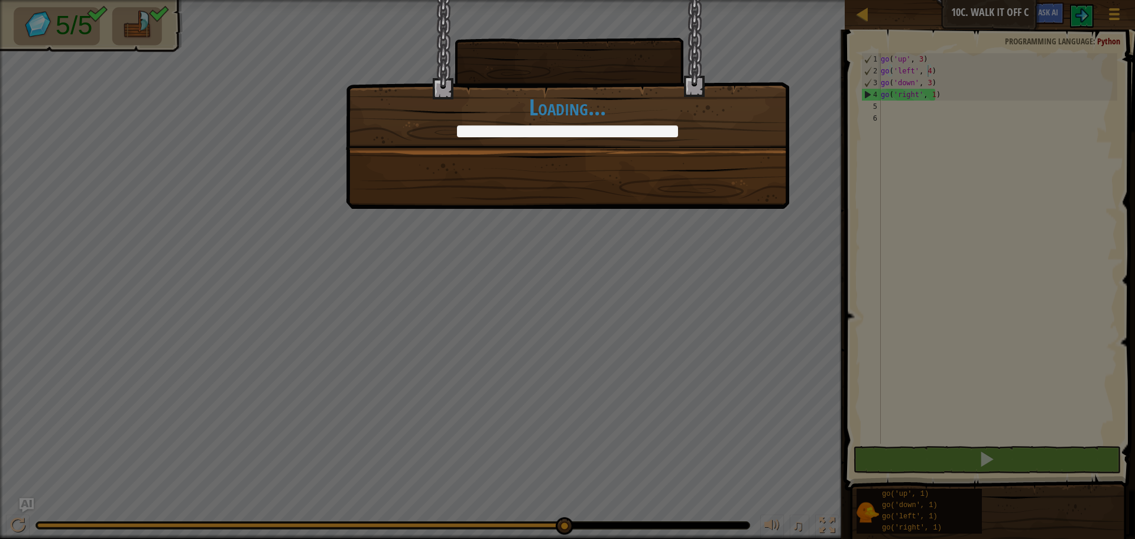
click at [665, 174] on div "+0 +0 Continue Loading..." at bounding box center [567, 104] width 443 height 209
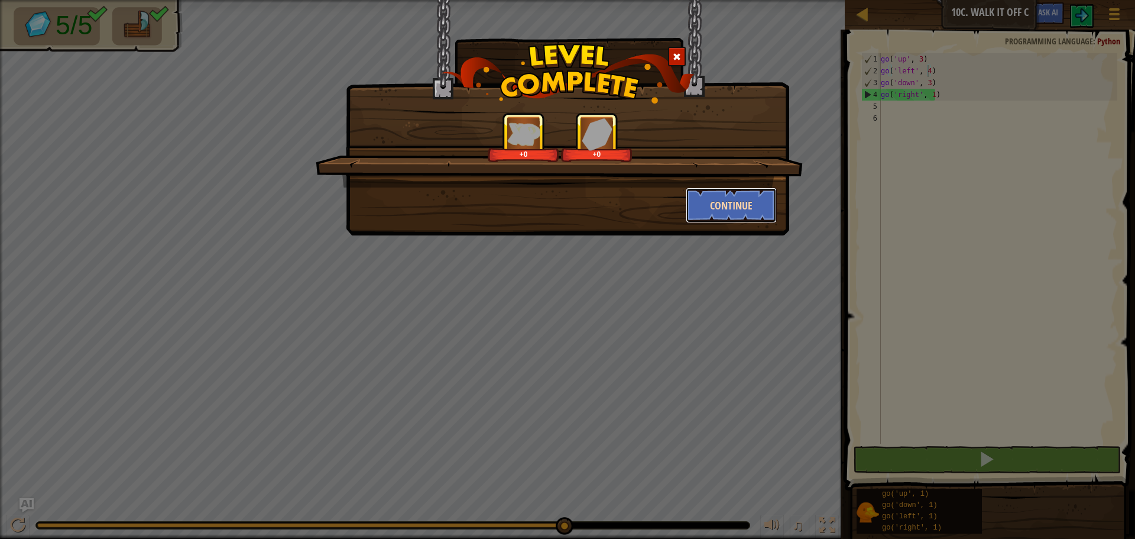
click at [752, 217] on button "Continue" at bounding box center [732, 204] width 92 height 35
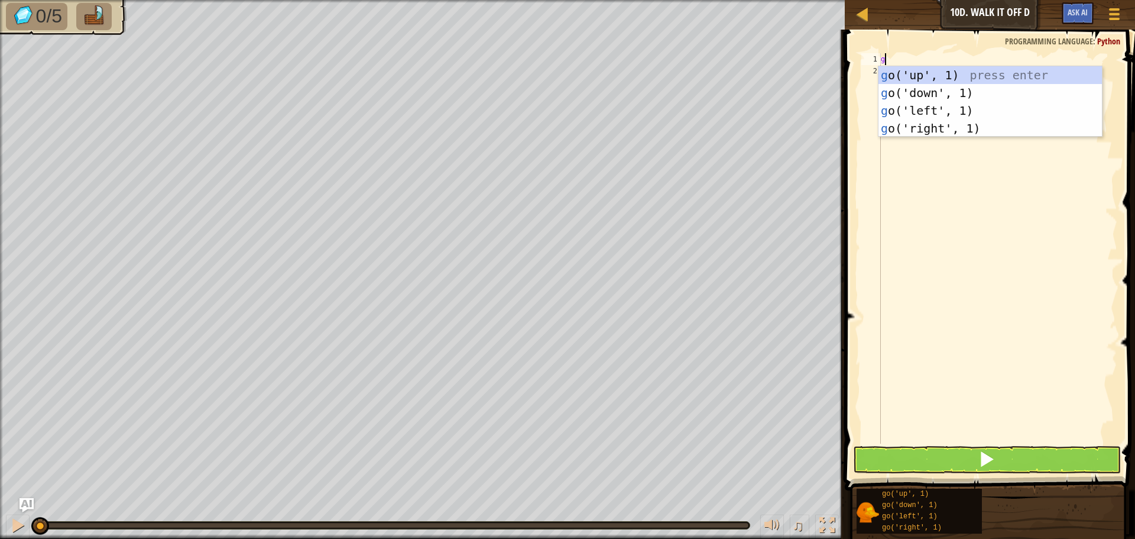
scroll to position [5, 0]
type textarea "go"
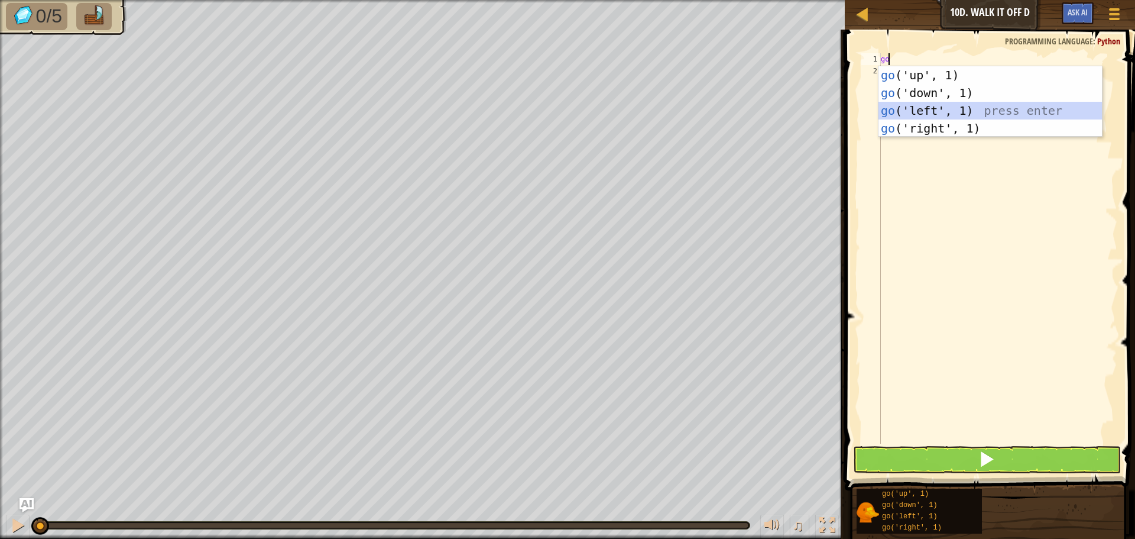
click at [905, 108] on div "go ('up', 1) press enter go ('down', 1) press enter go ('left', 1) press enter …" at bounding box center [990, 119] width 223 height 106
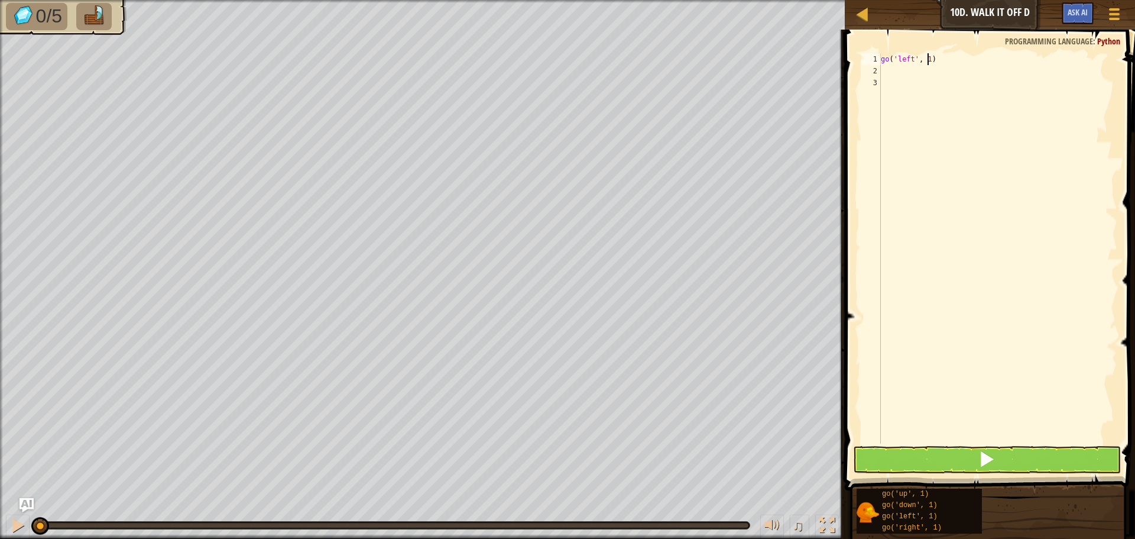
click at [929, 57] on div "go ( 'left' , 1 )" at bounding box center [998, 260] width 239 height 414
type textarea "go('left', 3)"
click at [918, 127] on div "go ( 'left' , 3 )" at bounding box center [998, 260] width 239 height 414
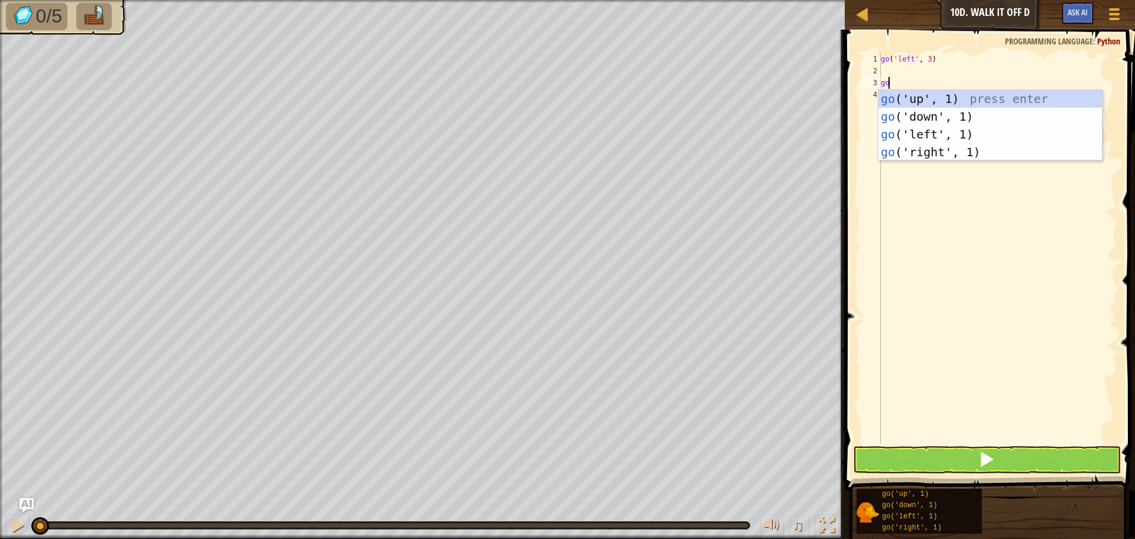
type textarea "go"
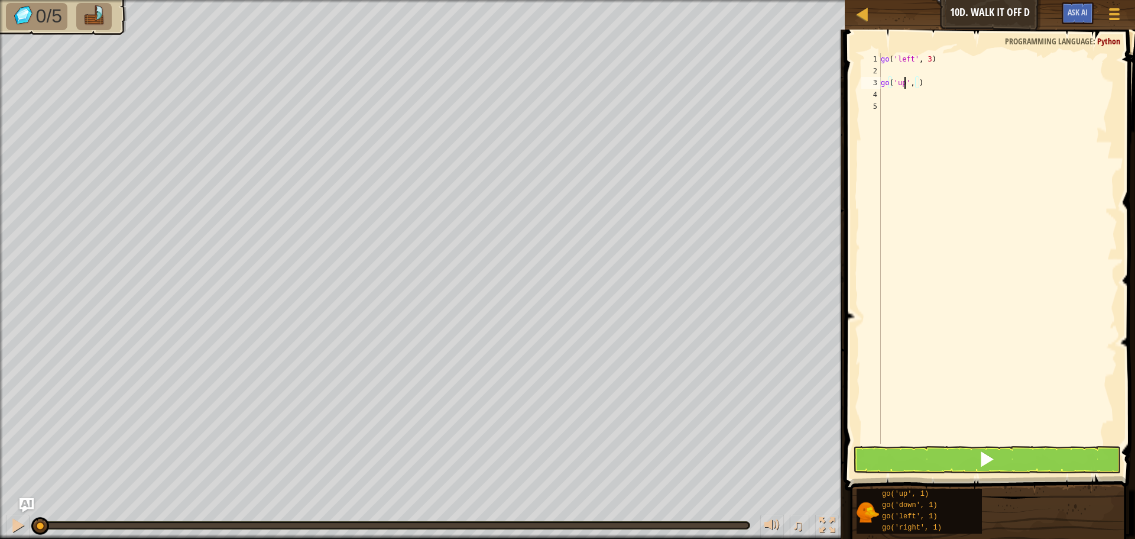
click at [904, 82] on div "go ( 'left' , 3 ) go ( 'up' , )" at bounding box center [998, 260] width 239 height 414
click at [928, 98] on div "go( 'do wn', 1) press enter" at bounding box center [1001, 116] width 223 height 53
click at [926, 82] on div "go ( 'left' , 3 ) go ( 'down' , 1 )" at bounding box center [998, 260] width 239 height 414
type textarea "go('down', 4)"
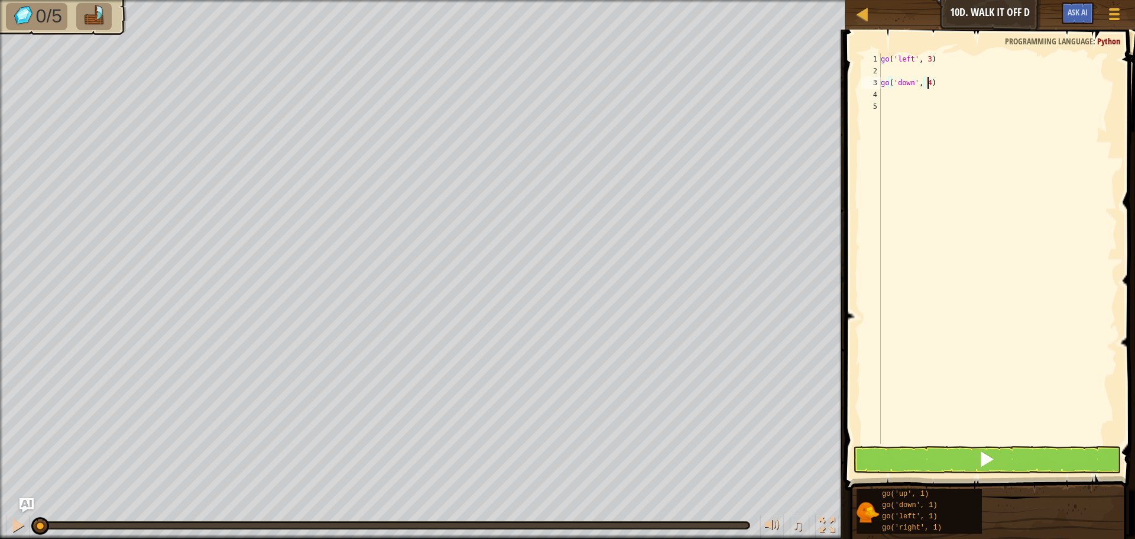
scroll to position [5, 4]
click at [896, 96] on div "go ( 'left' , 3 ) go ( 'down' , 4 )" at bounding box center [998, 260] width 239 height 414
drag, startPoint x: 894, startPoint y: 72, endPoint x: 892, endPoint y: 78, distance: 6.4
click at [892, 76] on div "go ( 'left' , 3 ) go ( 'down' , 4 )" at bounding box center [998, 260] width 239 height 414
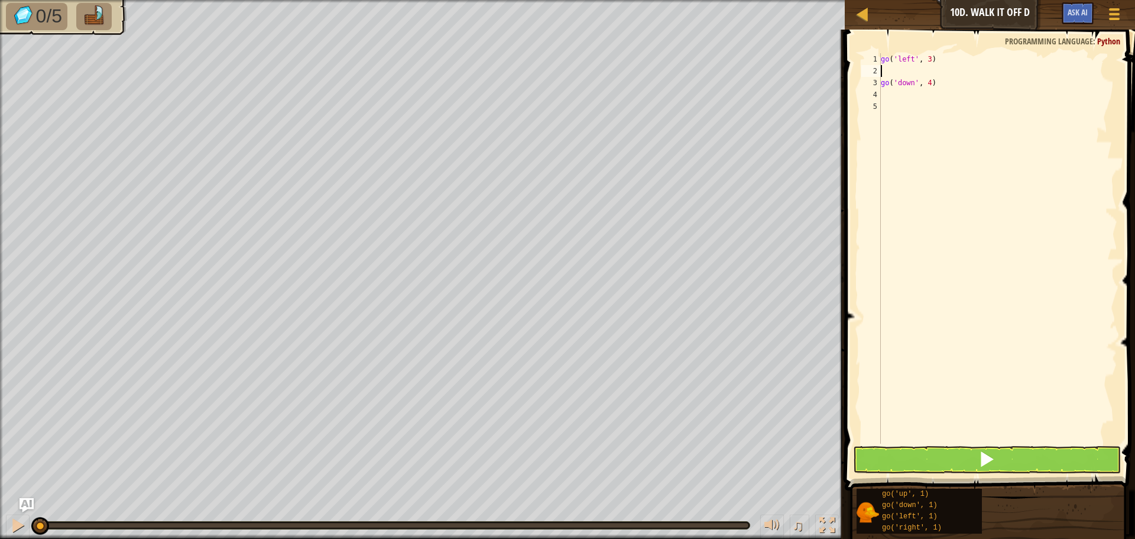
click at [890, 107] on div "go ( 'left' , 3 ) go ( 'down' , 4 )" at bounding box center [998, 260] width 239 height 414
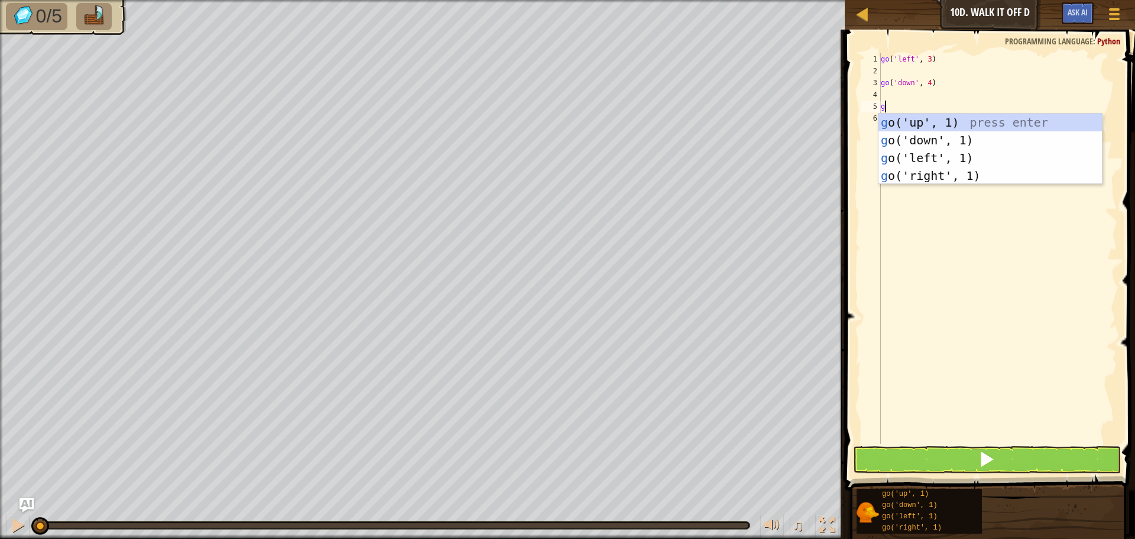
type textarea "go"
click at [929, 167] on div "go ('up', 1) press enter go ('down', 1) press enter go ('left', 1) press enter …" at bounding box center [990, 167] width 223 height 106
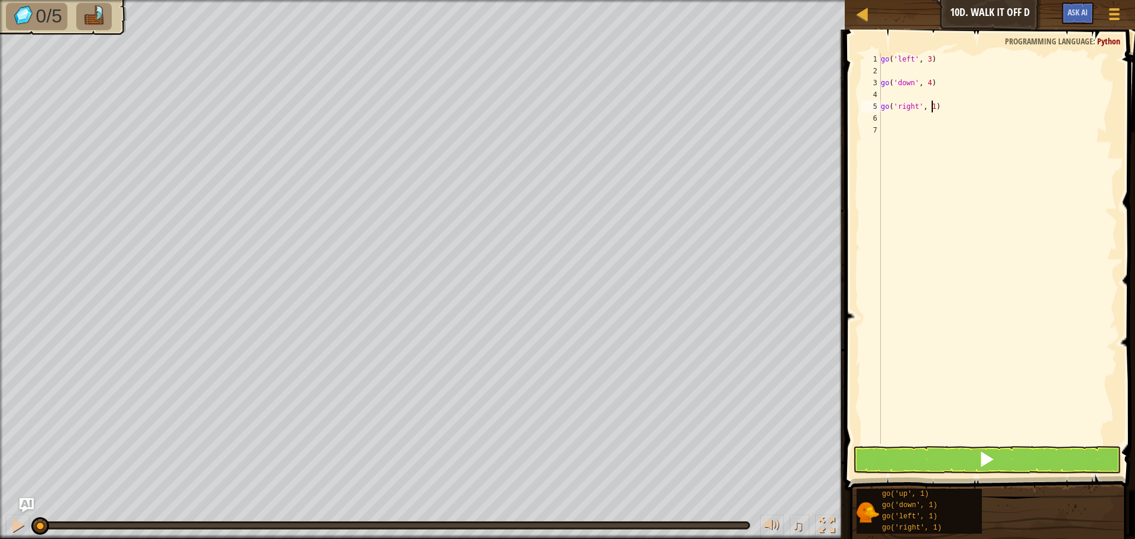
click at [932, 105] on div "go ( 'left' , 3 ) go ( 'down' , 4 ) go ( 'right' , 1 )" at bounding box center [998, 260] width 239 height 414
type textarea "go('right', 3)"
drag, startPoint x: 899, startPoint y: 127, endPoint x: 892, endPoint y: 135, distance: 10.1
click at [893, 133] on div "go ( 'left' , 3 ) go ( 'down' , 4 ) go ( 'right' , 3 )" at bounding box center [998, 260] width 239 height 414
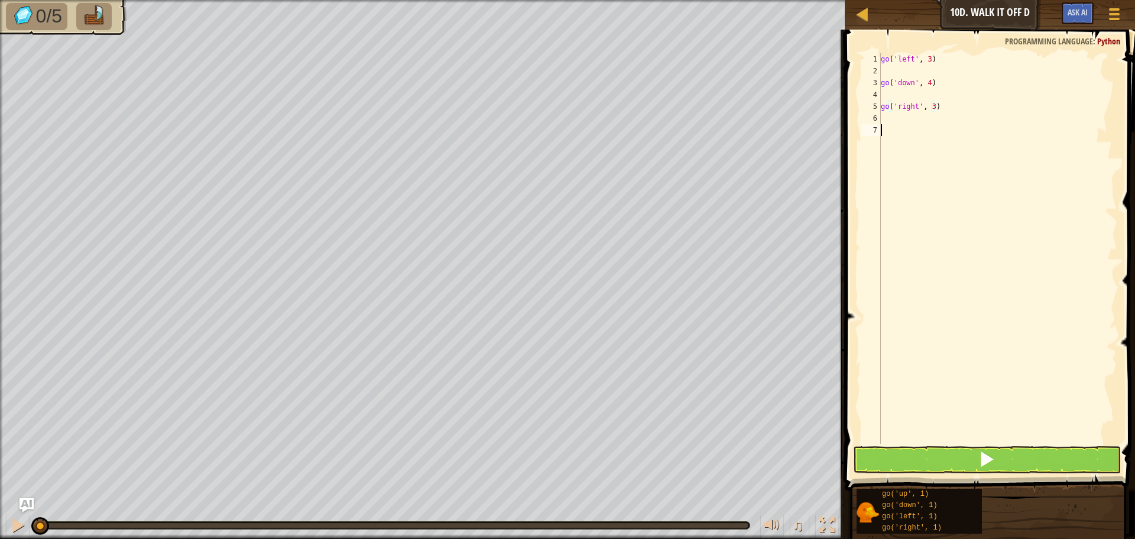
scroll to position [5, 0]
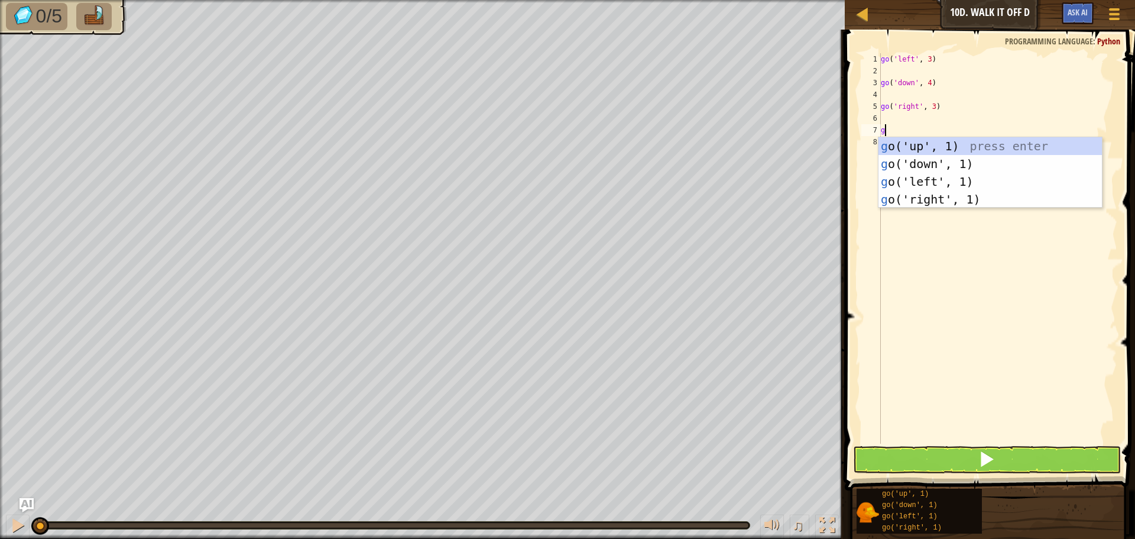
type textarea "go"
click at [911, 145] on div "go ('up', 1) press enter go ('down', 1) press enter go ('left', 1) press enter …" at bounding box center [990, 190] width 223 height 106
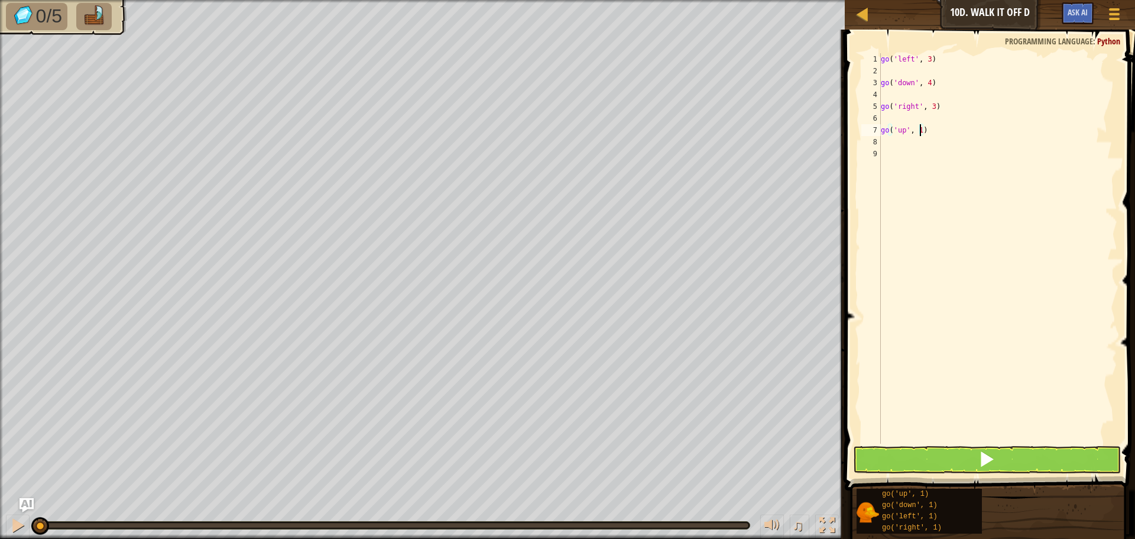
click at [920, 129] on div "go ( 'left' , 3 ) go ( 'down' , 4 ) go ( 'right' , 3 ) go ( 'up' , 1 )" at bounding box center [998, 260] width 239 height 414
type textarea "go('up', 2)"
click at [898, 458] on button at bounding box center [987, 459] width 268 height 27
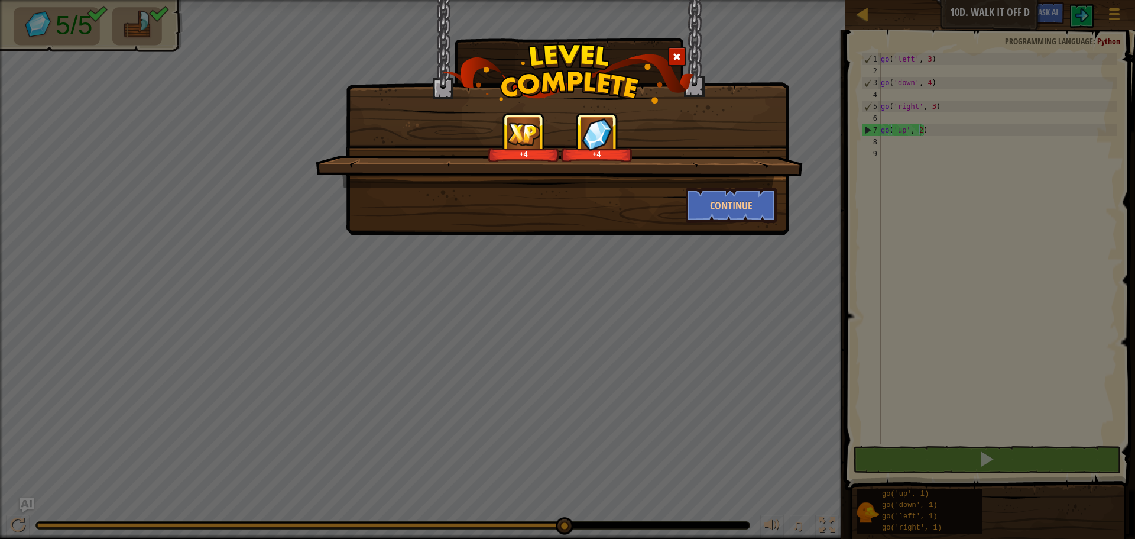
drag, startPoint x: 199, startPoint y: 528, endPoint x: 521, endPoint y: 281, distance: 406.1
click at [521, 1] on body "Map Junior 10d. Walk It Off D Game Menu Ask AI 1 הההההההההההההההההההההההההההההה…" at bounding box center [567, 0] width 1135 height 1
drag, startPoint x: 731, startPoint y: 202, endPoint x: 737, endPoint y: 182, distance: 21.0
click at [736, 185] on div "+4 +4 Continue" at bounding box center [567, 167] width 419 height 111
click at [751, 212] on button "Continue" at bounding box center [732, 204] width 92 height 35
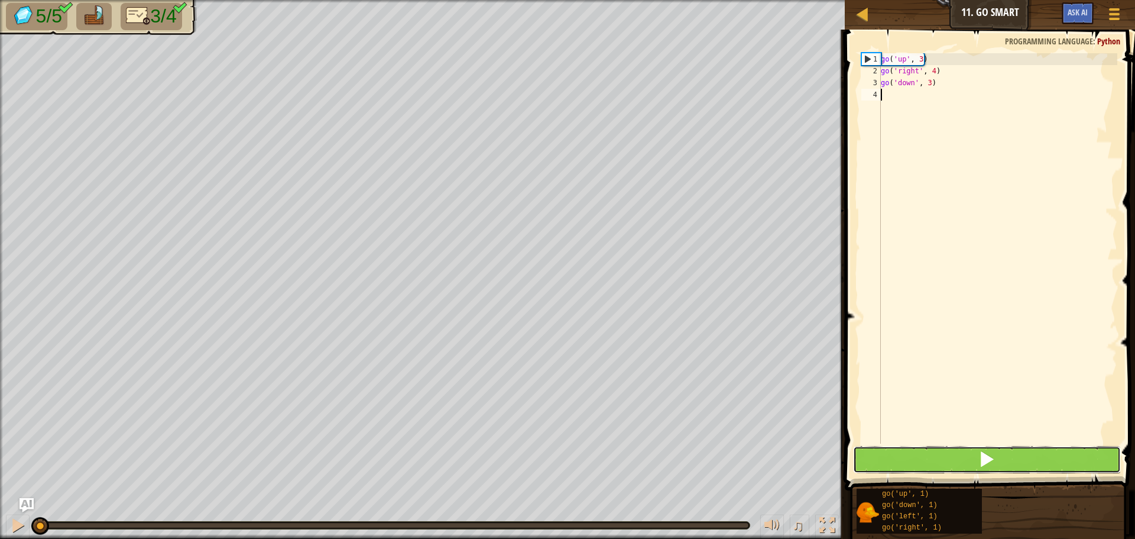
click at [923, 464] on button at bounding box center [987, 459] width 268 height 27
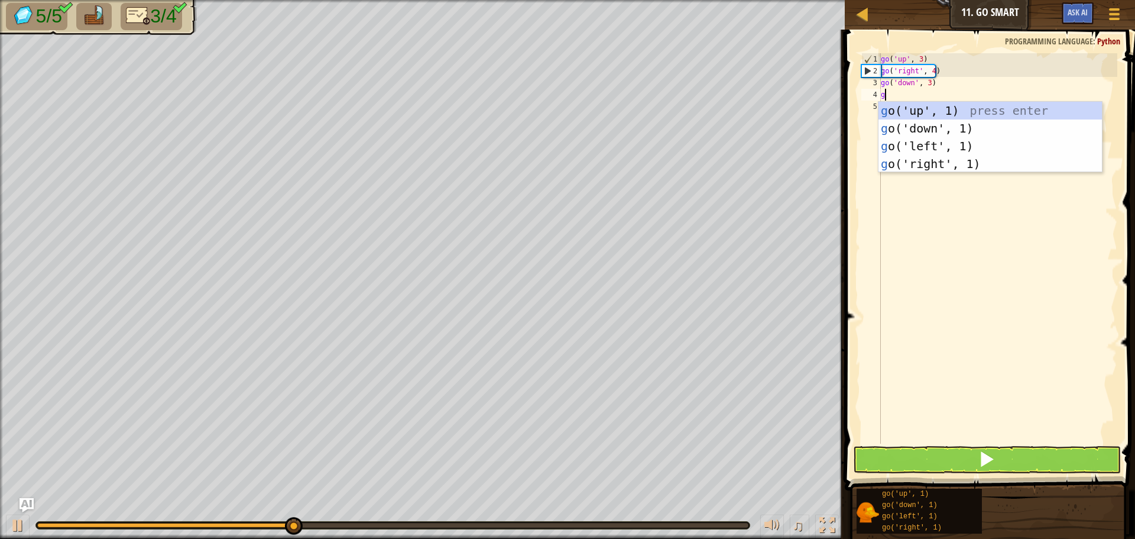
scroll to position [5, 0]
type textarea "go"
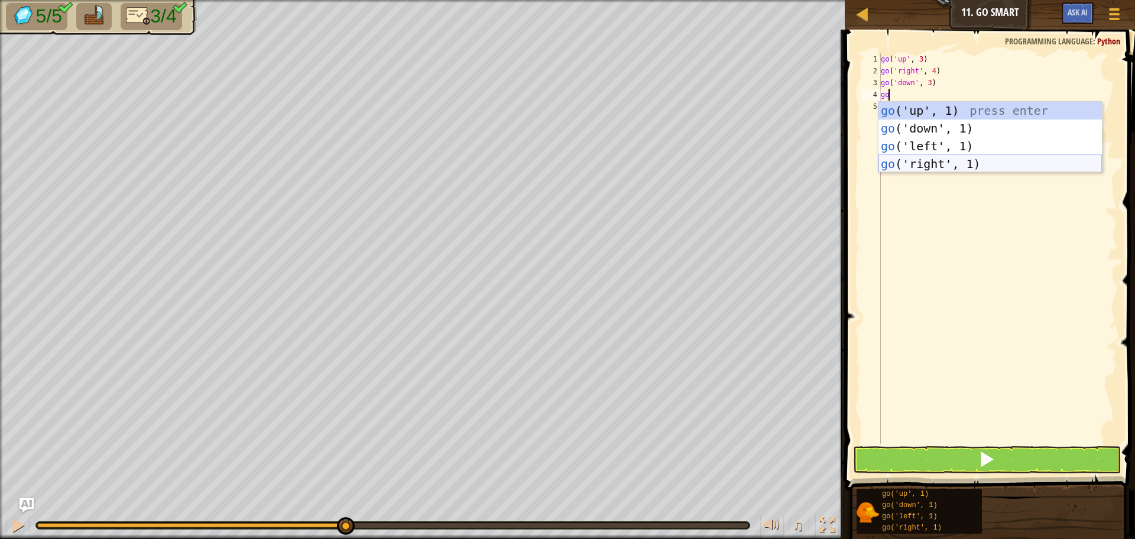
click at [906, 163] on div "go ('up', 1) press enter go ('down', 1) press enter go ('left', 1) press enter …" at bounding box center [990, 155] width 223 height 106
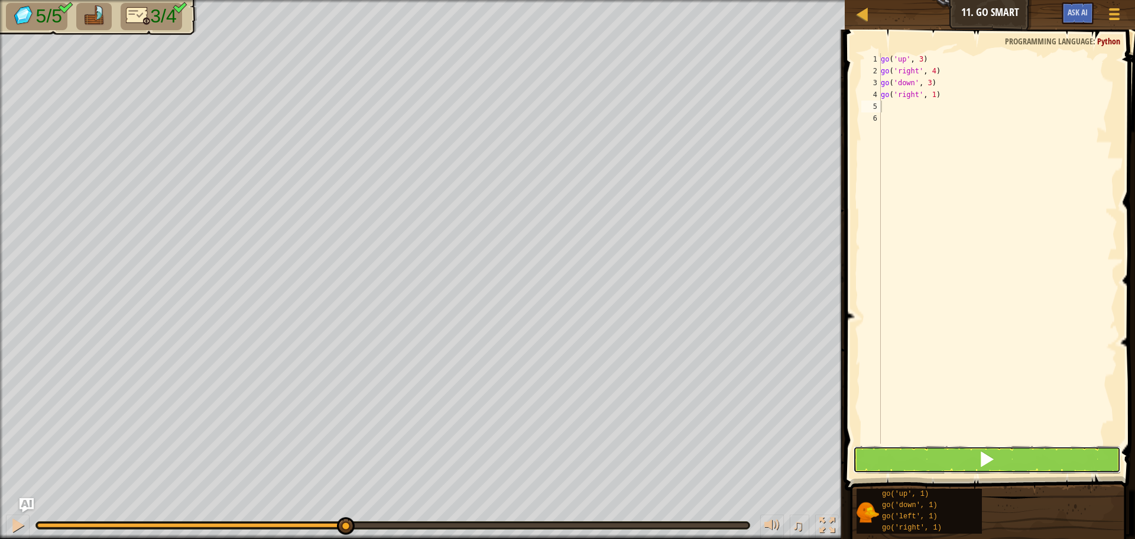
click at [915, 459] on button at bounding box center [987, 459] width 268 height 27
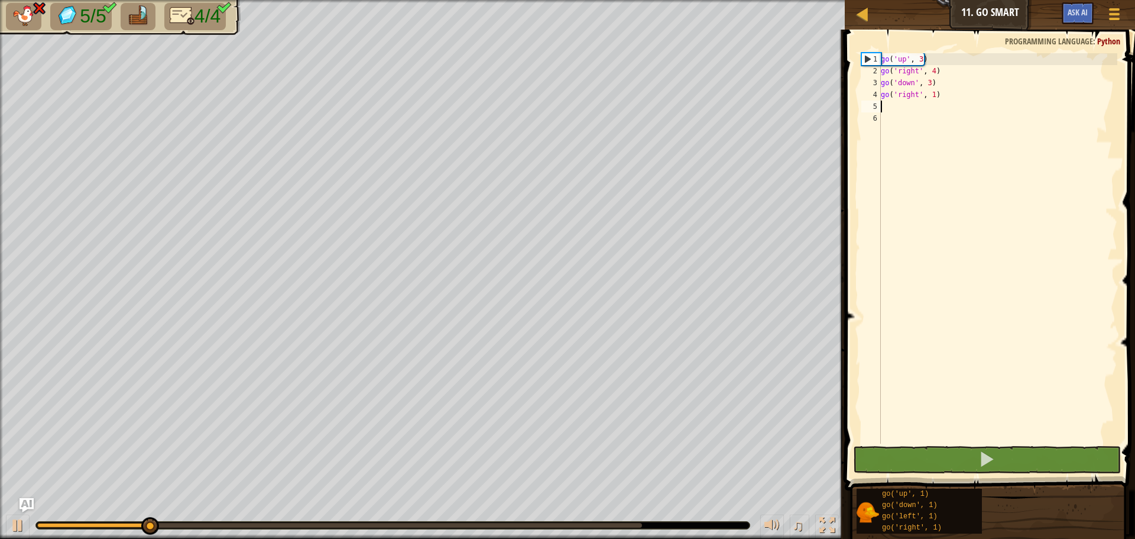
click at [913, 93] on div "go ( 'up' , 3 ) go ( 'right' , 4 ) go ( 'down' , 3 ) go ( 'right' , 1 )" at bounding box center [998, 260] width 239 height 414
click at [915, 92] on div "go ( 'up' , 3 ) go ( 'right' , 4 ) go ( 'down' , 3 ) go ( 'right' , 1 )" at bounding box center [998, 260] width 239 height 414
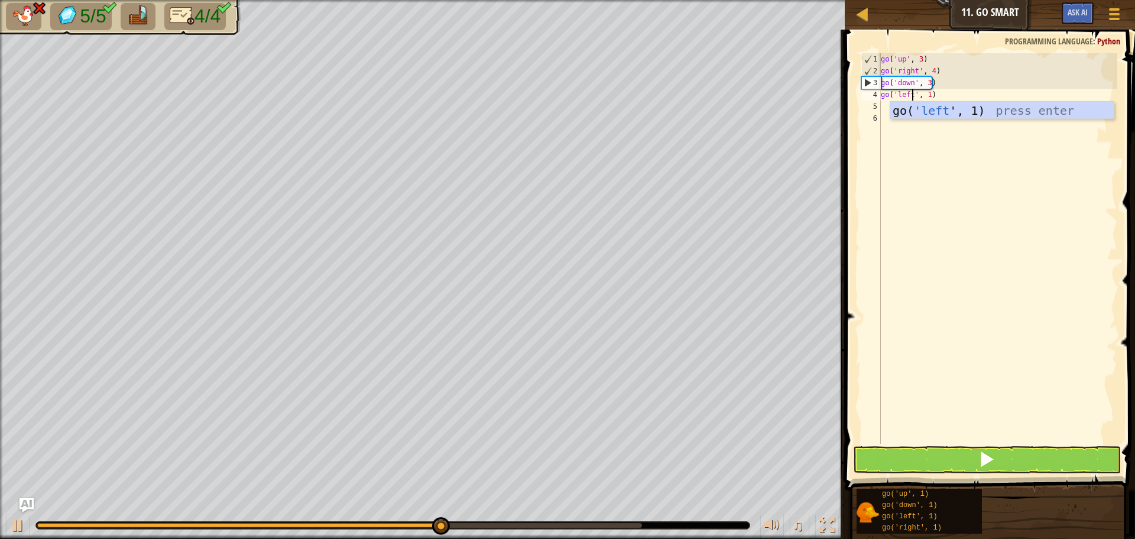
scroll to position [5, 3]
type textarea "go('left', 1)"
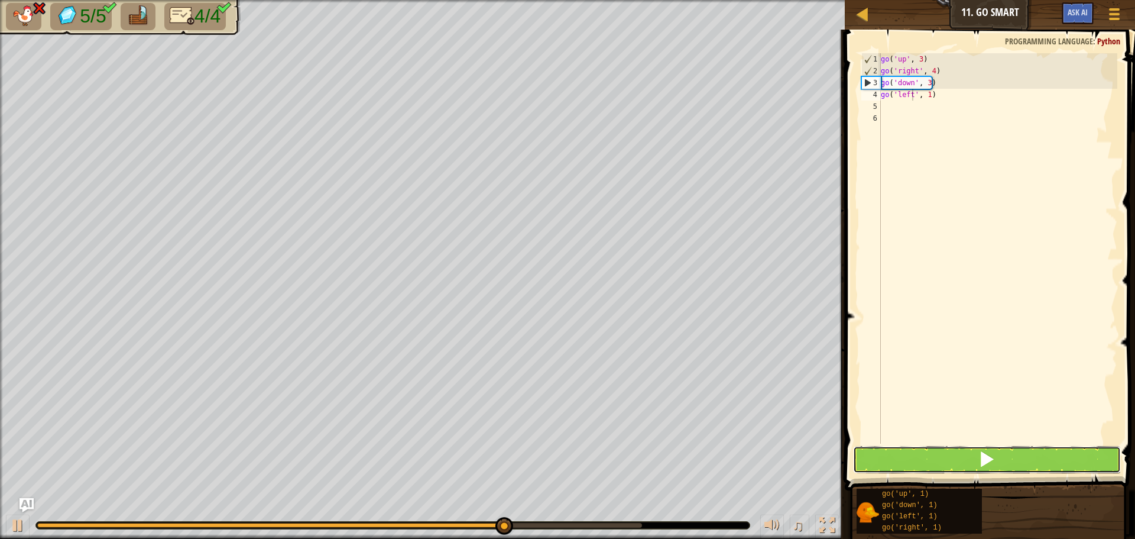
click at [895, 465] on button at bounding box center [987, 459] width 268 height 27
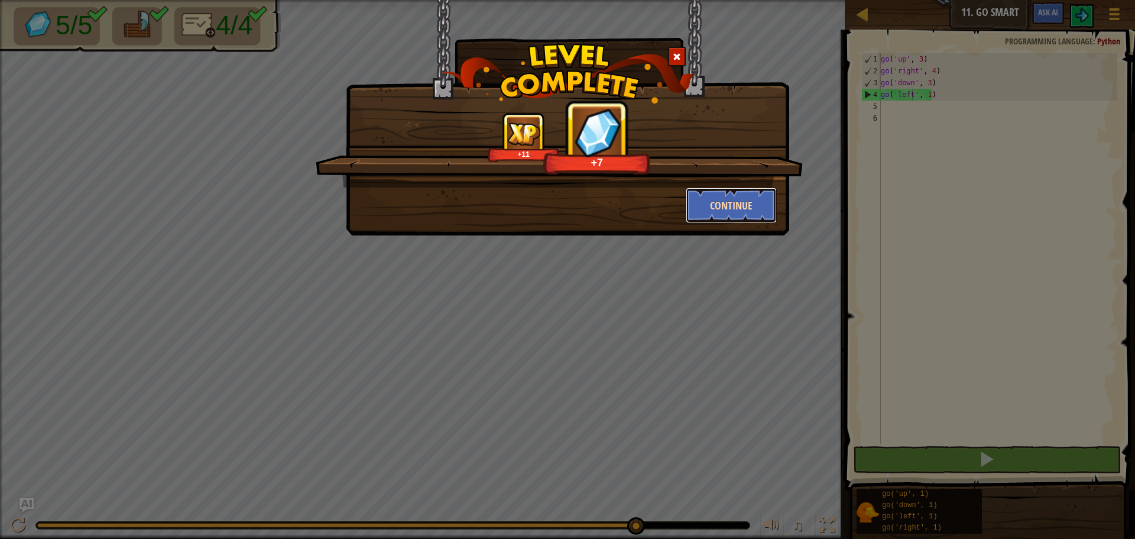
click at [718, 197] on button "Continue" at bounding box center [732, 204] width 92 height 35
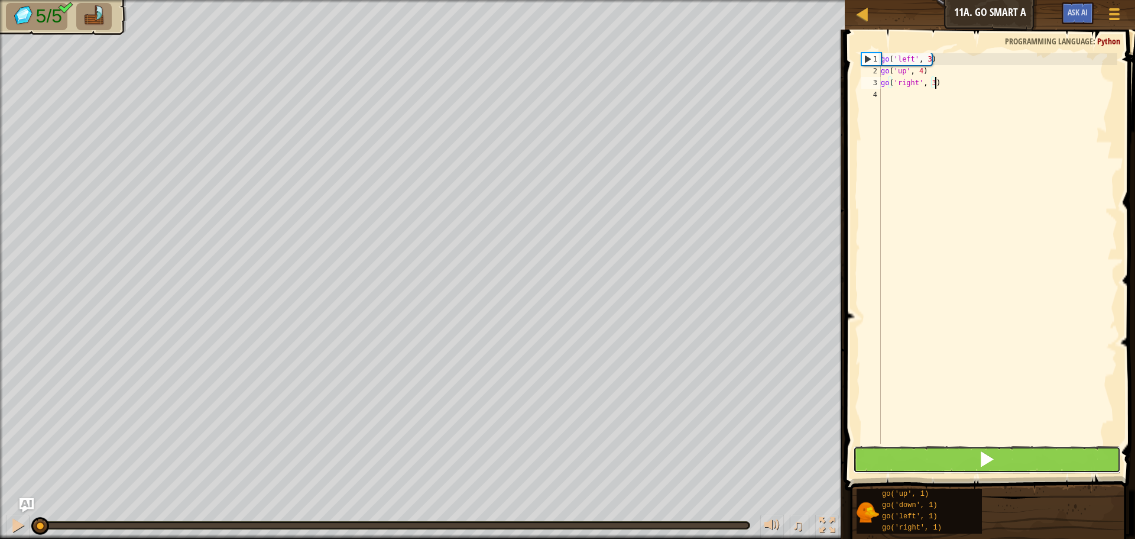
click at [893, 455] on button at bounding box center [987, 459] width 268 height 27
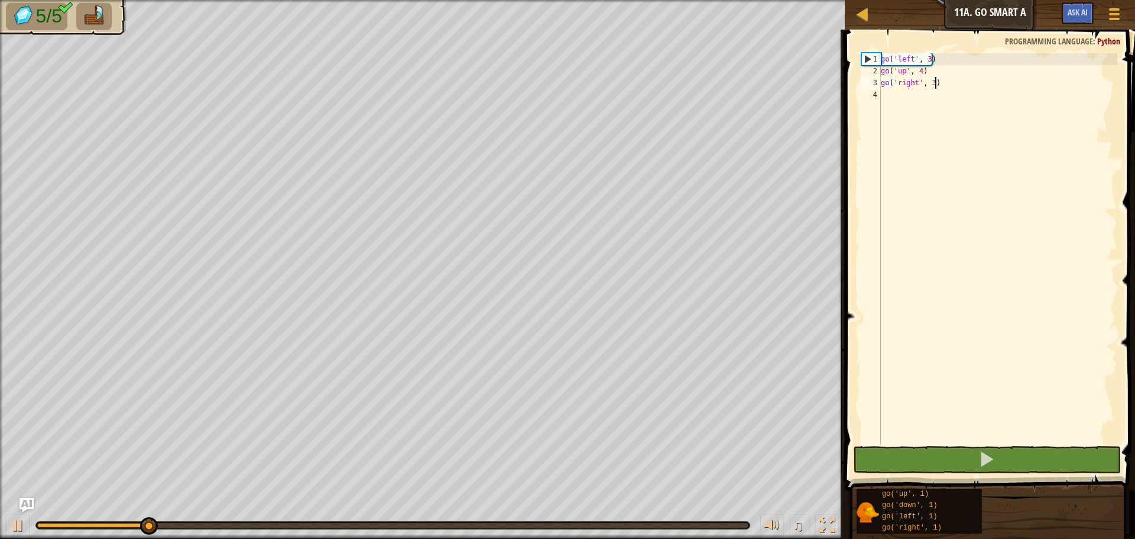
click at [893, 99] on div "go ( 'left' , 3 ) go ( 'up' , 4 ) go ( 'right' , 3 )" at bounding box center [998, 260] width 239 height 414
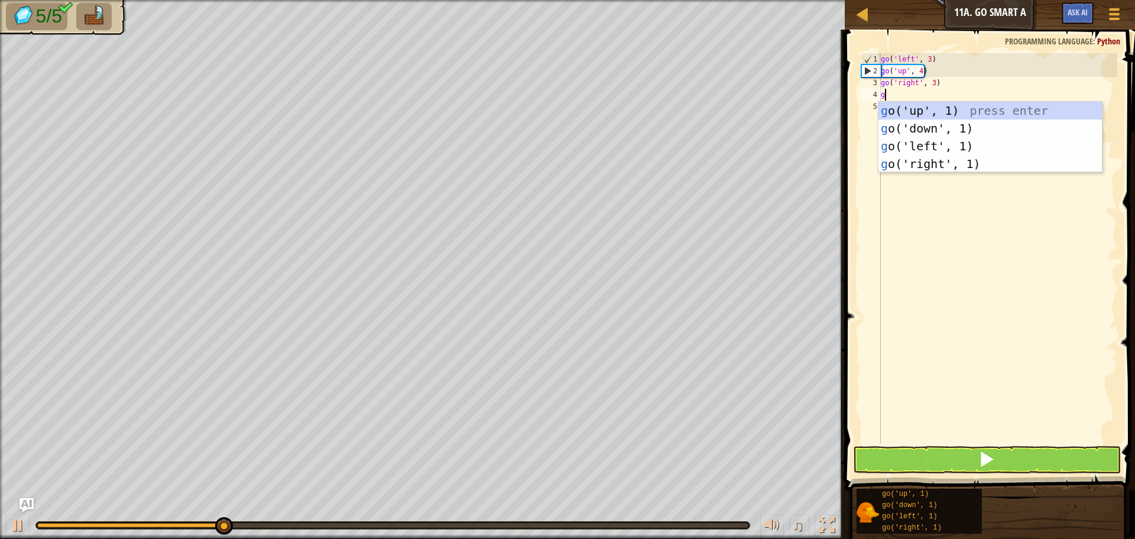
type textarea "go"
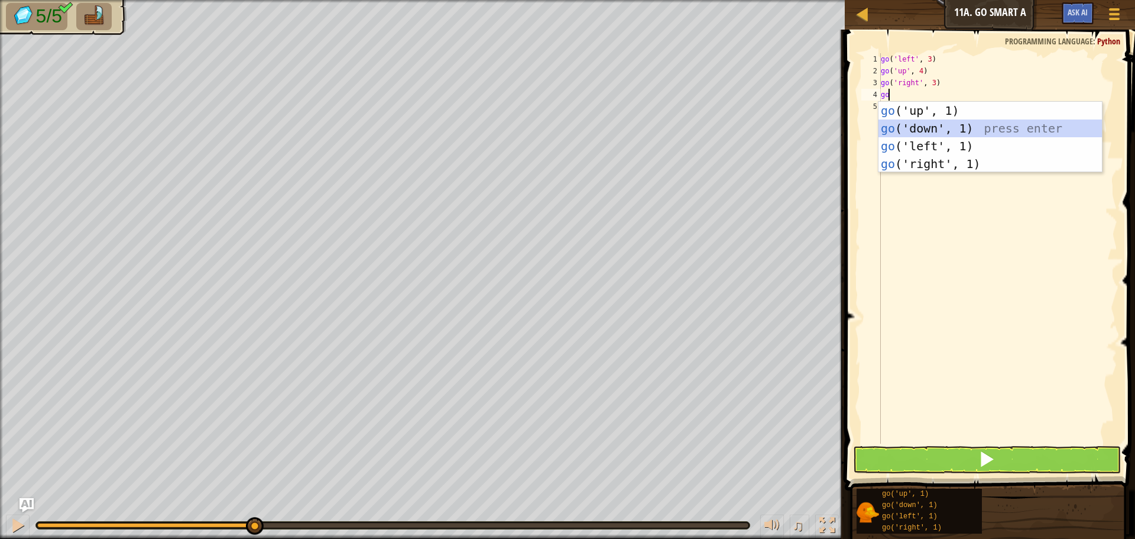
click at [931, 125] on div "go ('up', 1) press enter go ('down', 1) press enter go ('left', 1) press enter …" at bounding box center [990, 155] width 223 height 106
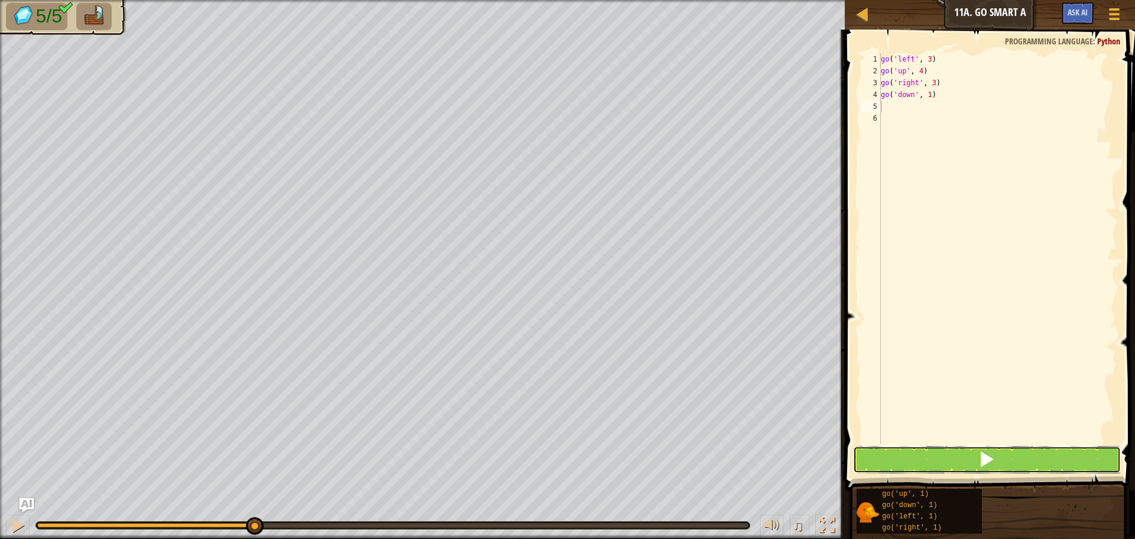
click at [907, 464] on button at bounding box center [987, 459] width 268 height 27
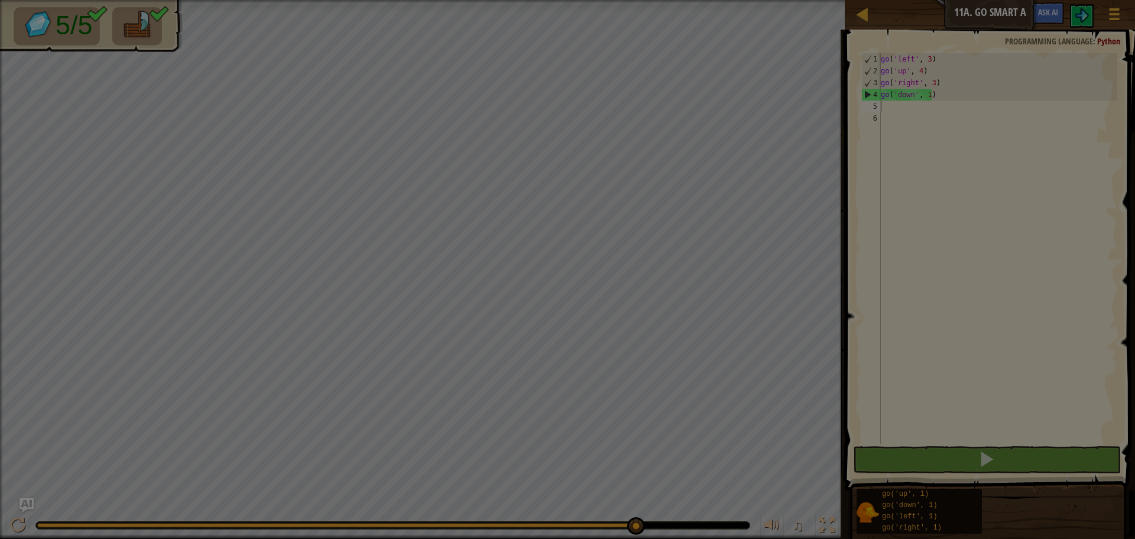
drag, startPoint x: 122, startPoint y: 522, endPoint x: 1135, endPoint y: 483, distance: 1013.6
click at [1135, 1] on body "Map Junior 11a. Go Smart A Game Menu Ask AI 1 ההההההההההההההההההההההההההההההההה…" at bounding box center [567, 0] width 1135 height 1
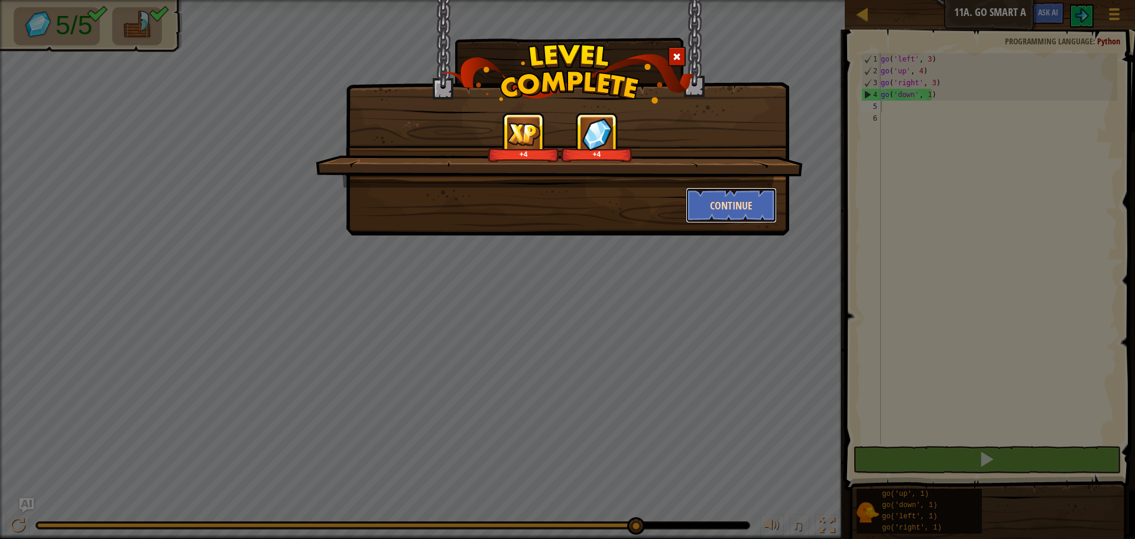
click at [728, 208] on button "Continue" at bounding box center [732, 204] width 92 height 35
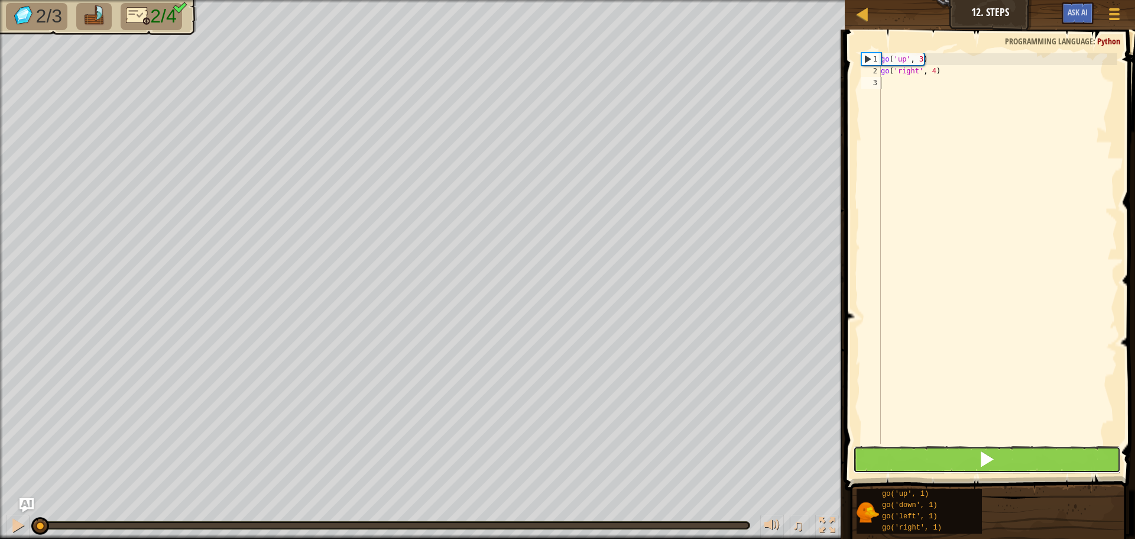
click at [924, 460] on button at bounding box center [987, 459] width 268 height 27
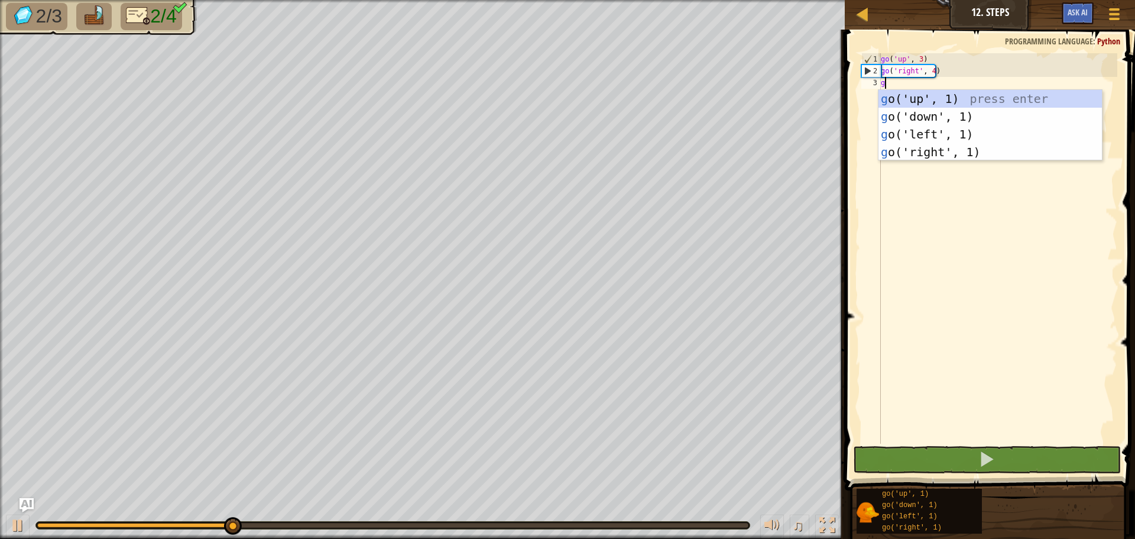
scroll to position [5, 0]
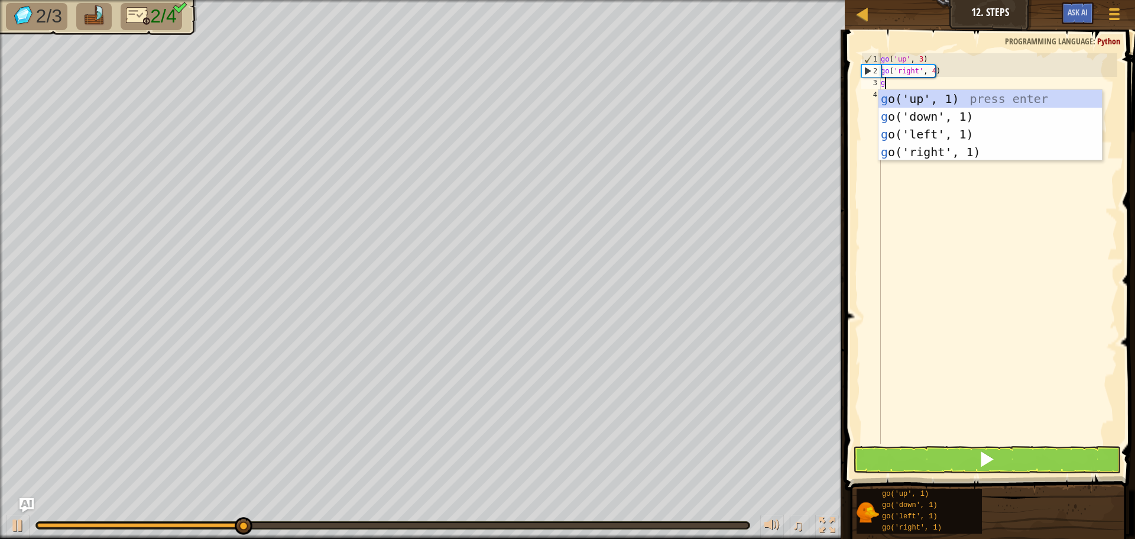
type textarea "go"
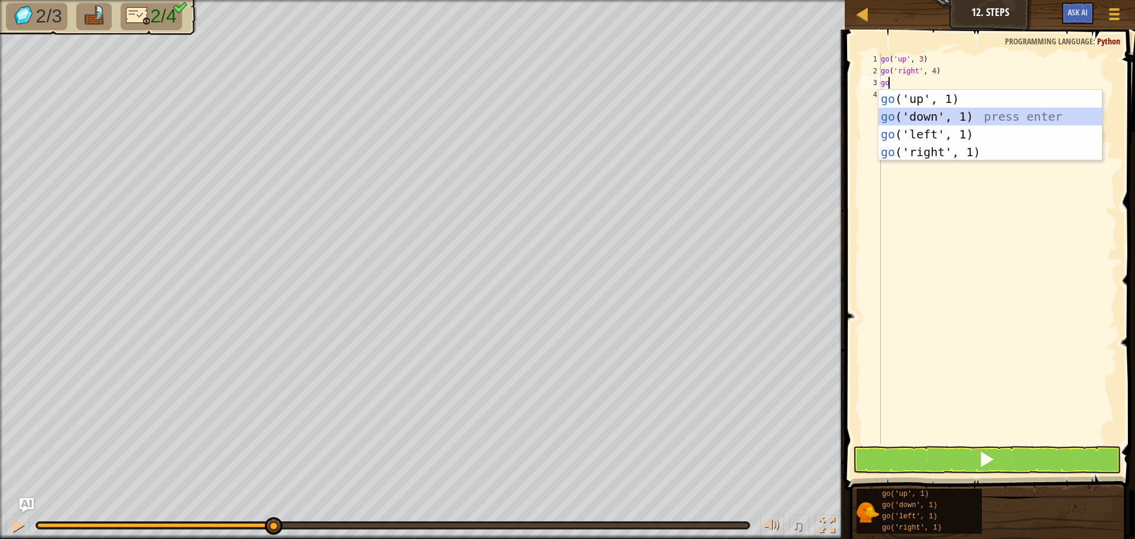
click at [928, 121] on div "go ('up', 1) press enter go ('down', 1) press enter go ('left', 1) press enter …" at bounding box center [990, 143] width 223 height 106
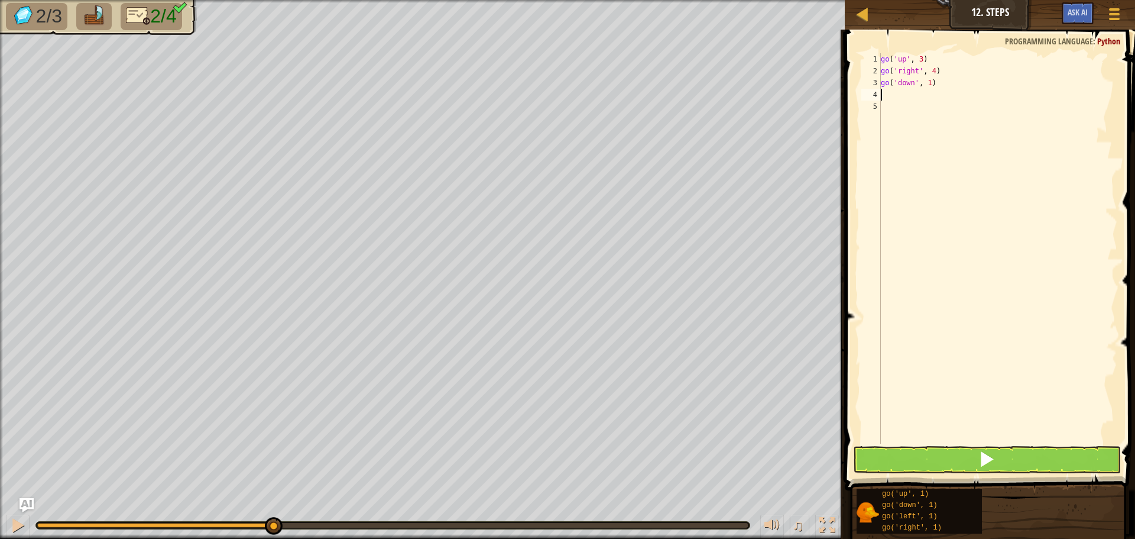
click at [927, 82] on div "go ( 'up' , 3 ) go ( 'right' , 4 ) go ( 'down' , 1 )" at bounding box center [998, 260] width 239 height 414
type textarea "go('down', 13)"
click at [920, 112] on div "go ( 'up' , 3 ) go ( 'right' , 4 ) go ( 'down' , 13 )" at bounding box center [998, 260] width 239 height 414
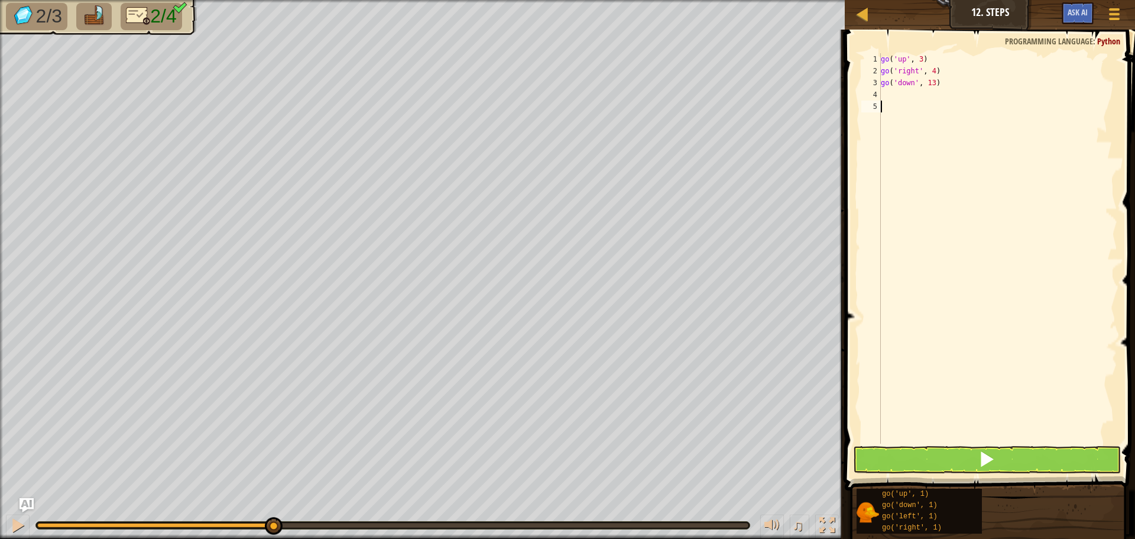
click at [925, 79] on div "go ( 'up' , 3 ) go ( 'right' , 4 ) go ( 'down' , 13 )" at bounding box center [998, 260] width 239 height 414
click at [926, 79] on div "go ( 'up' , 3 ) go ( 'right' , 4 ) go ( 'down' , 13 )" at bounding box center [998, 260] width 239 height 414
click at [926, 81] on div "go ( 'up' , 3 ) go ( 'right' , 4 ) go ( 'down' , 13 )" at bounding box center [998, 248] width 239 height 390
click at [926, 81] on div "go ( 'up' , 3 ) go ( 'right' , 4 ) go ( 'down' , 13 )" at bounding box center [998, 260] width 239 height 414
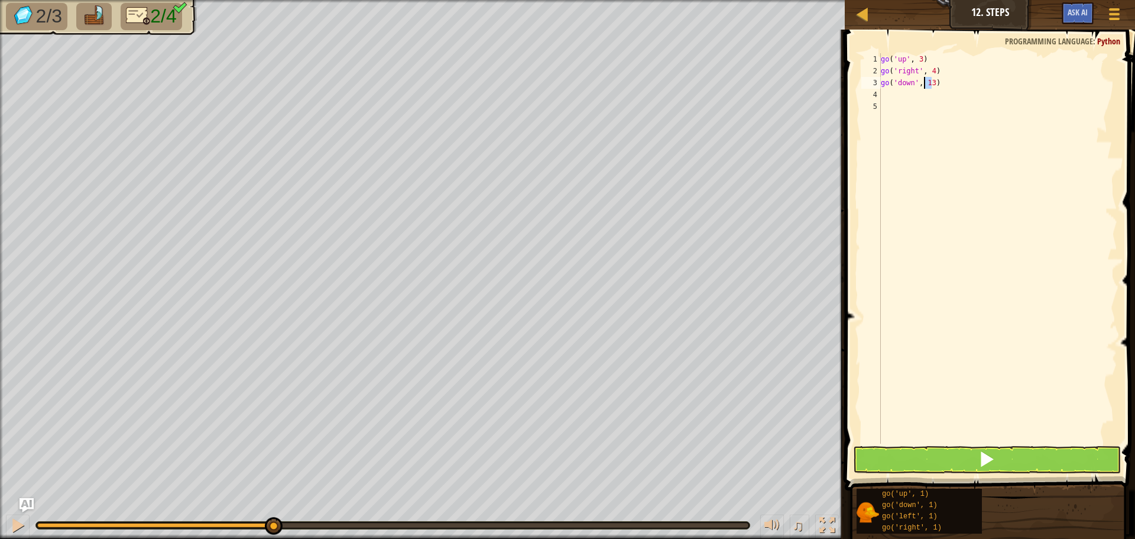
type textarea "go('down', 13)"
click at [926, 81] on div "go ( 'up' , 3 ) go ( 'right' , 4 ) go ( 'down' , 13 )" at bounding box center [998, 260] width 239 height 414
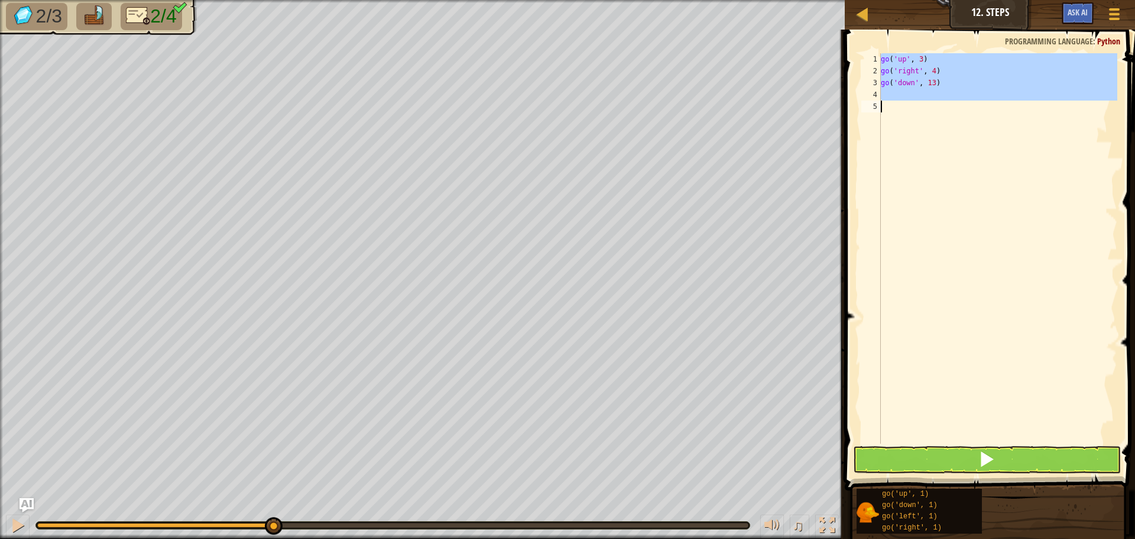
click at [926, 81] on div "go ( 'up' , 3 ) go ( 'right' , 4 ) go ( 'down' , 13 )" at bounding box center [998, 260] width 239 height 414
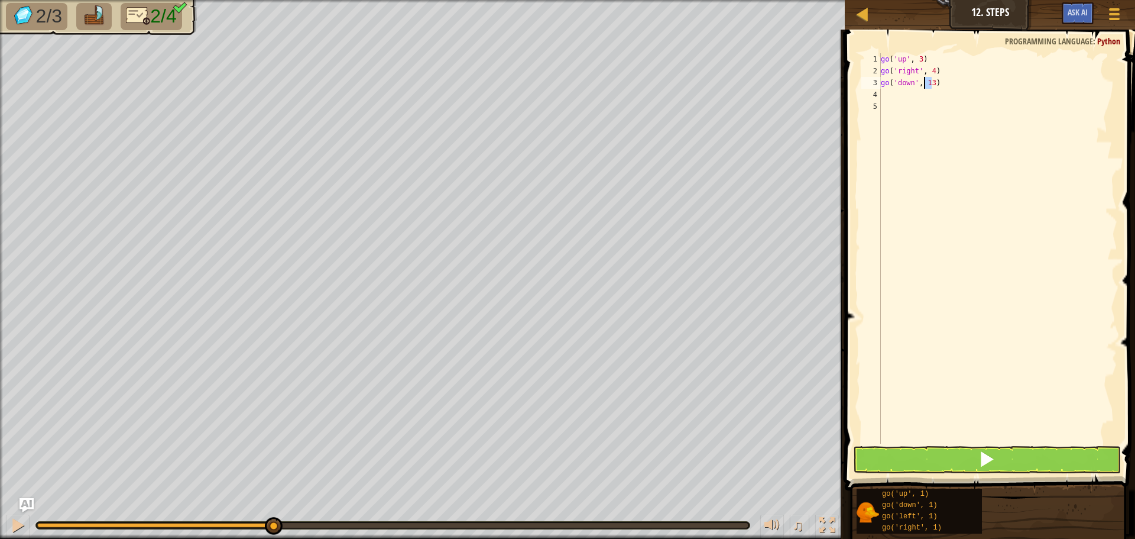
click at [926, 81] on div "go ( 'up' , 3 ) go ( 'right' , 4 ) go ( 'down' , 13 )" at bounding box center [998, 260] width 239 height 414
click at [937, 88] on div "go ( 'up' , 3 ) go ( 'right' , 4 ) go ( 'down' , 13 )" at bounding box center [998, 248] width 239 height 390
click at [928, 80] on div "go ( 'up' , 3 ) go ( 'right' , 4 ) go ( 'down' , 13 )" at bounding box center [998, 260] width 239 height 414
type textarea "go('down', 3)"
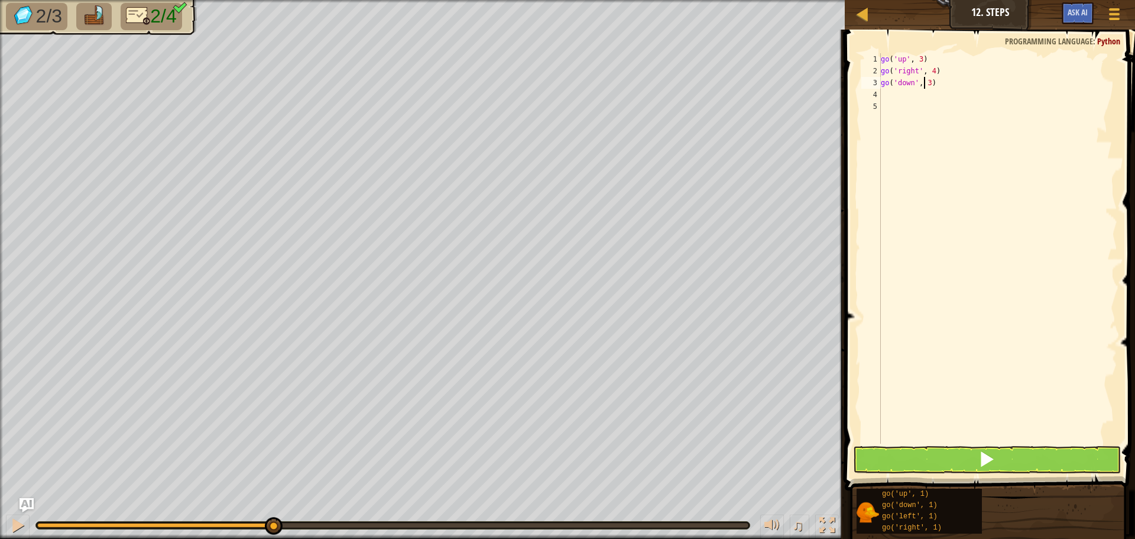
click at [886, 94] on div "go ( 'up' , 3 ) go ( 'right' , 4 ) go ( 'down' , 3 )" at bounding box center [998, 260] width 239 height 414
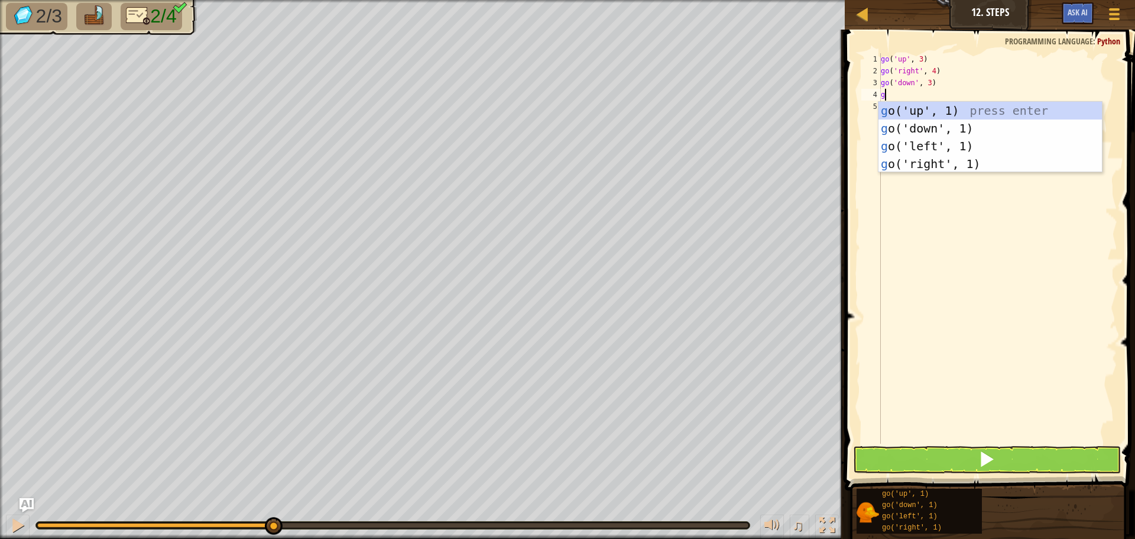
type textarea "go"
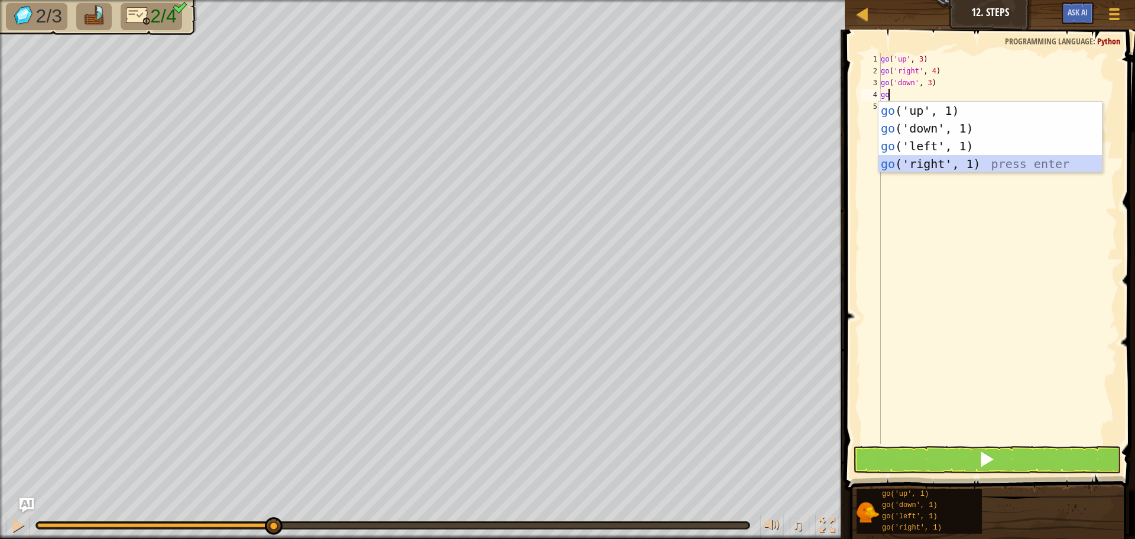
click at [906, 163] on div "go ('up', 1) press enter go ('down', 1) press enter go ('left', 1) press enter …" at bounding box center [990, 155] width 223 height 106
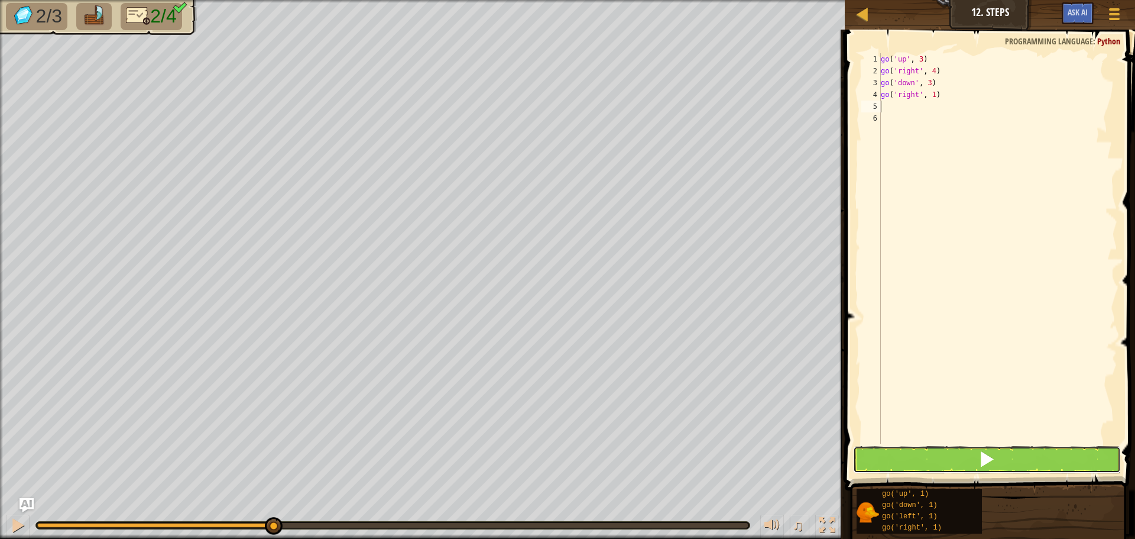
click at [892, 466] on button at bounding box center [987, 459] width 268 height 27
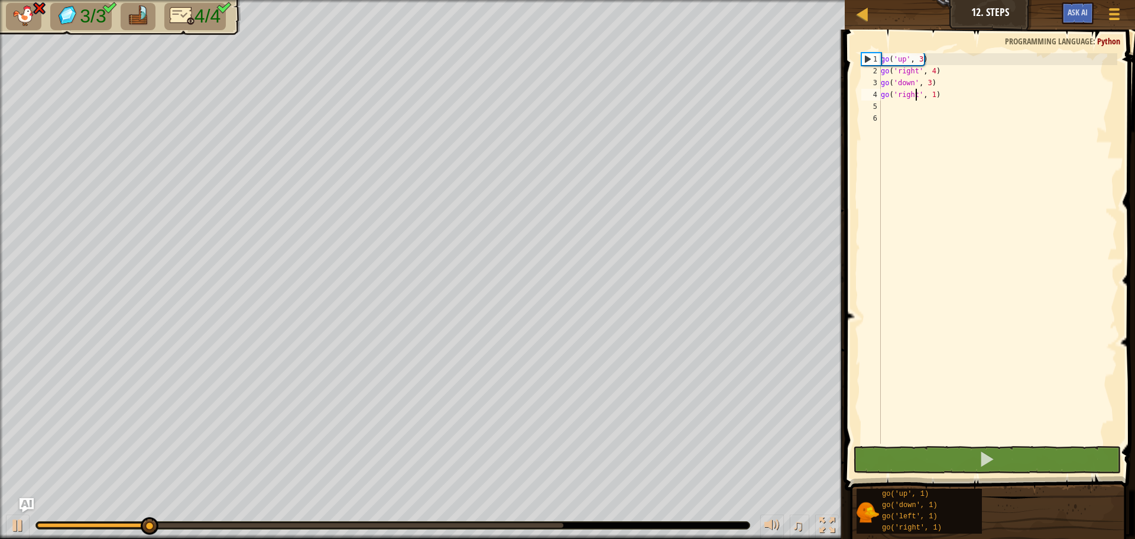
click at [916, 92] on div "go ( 'up' , 3 ) go ( 'right' , 4 ) go ( 'down' , 3 ) go ( 'right' , 1 )" at bounding box center [998, 260] width 239 height 414
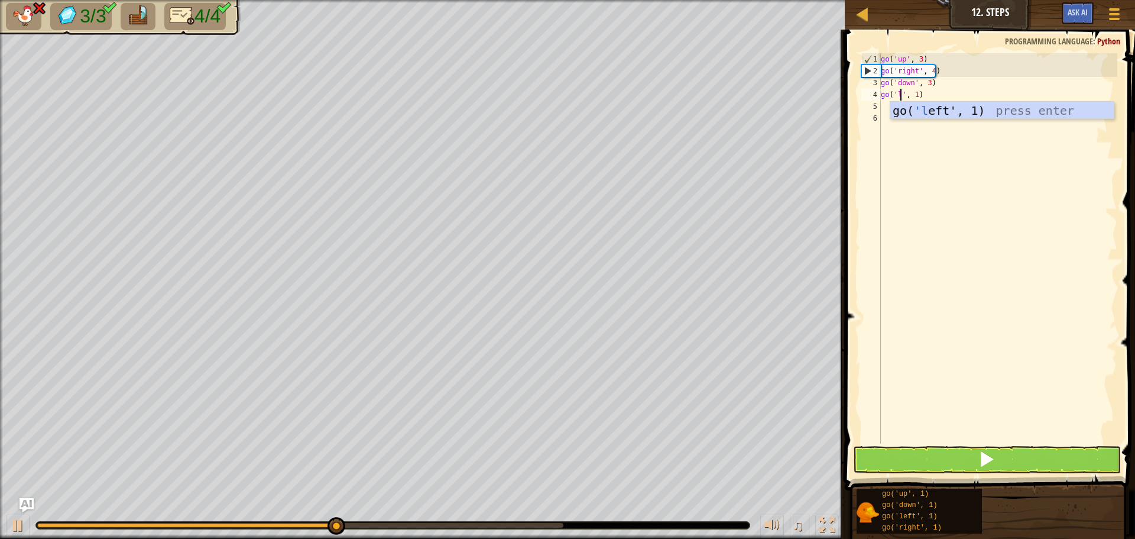
scroll to position [5, 2]
click at [893, 448] on button at bounding box center [987, 459] width 268 height 27
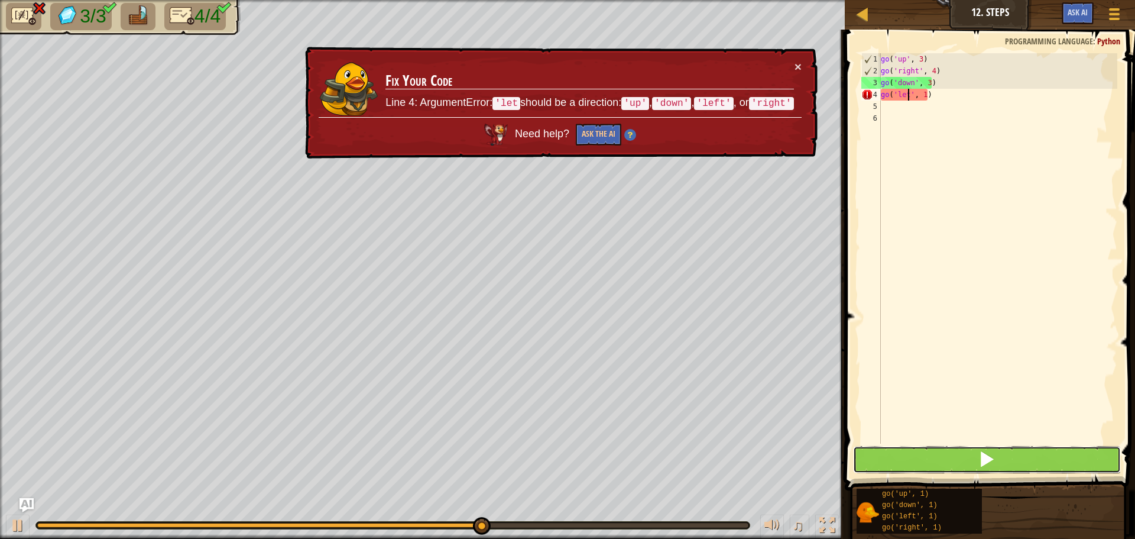
click at [893, 449] on button at bounding box center [987, 459] width 268 height 27
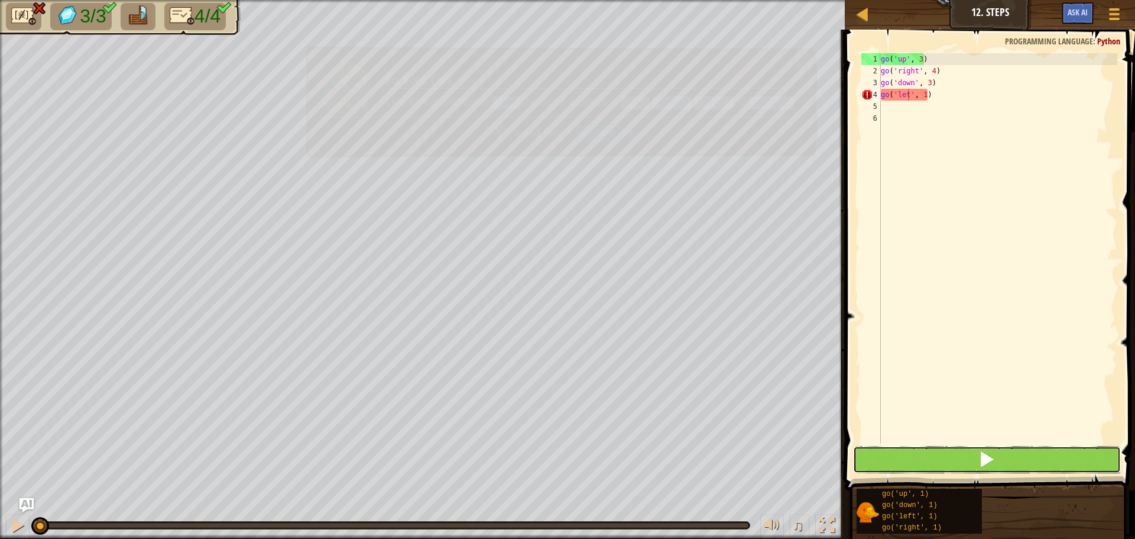
click at [893, 449] on button at bounding box center [987, 459] width 268 height 27
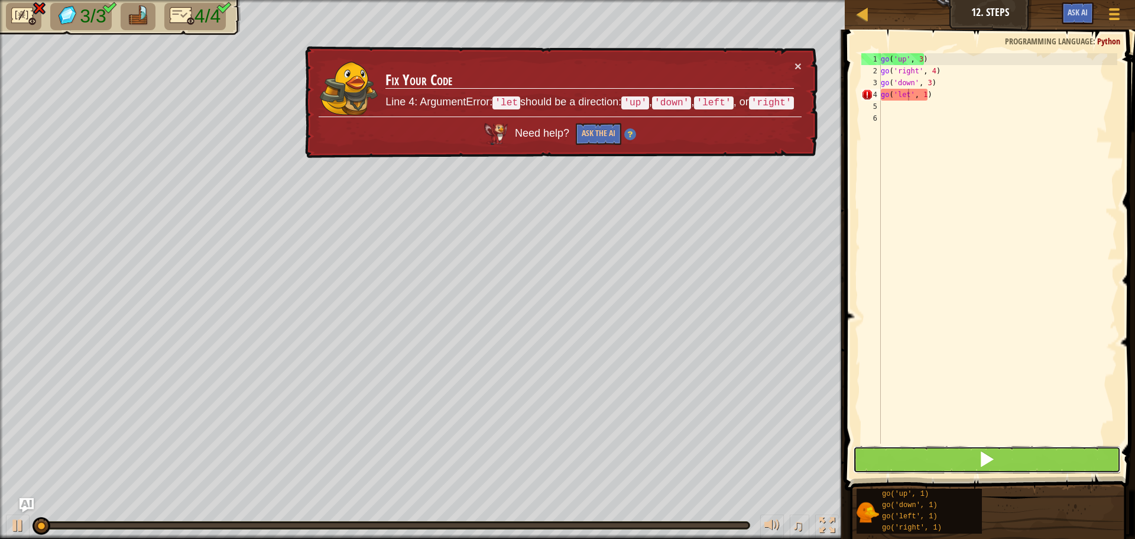
click at [893, 449] on button at bounding box center [987, 459] width 268 height 27
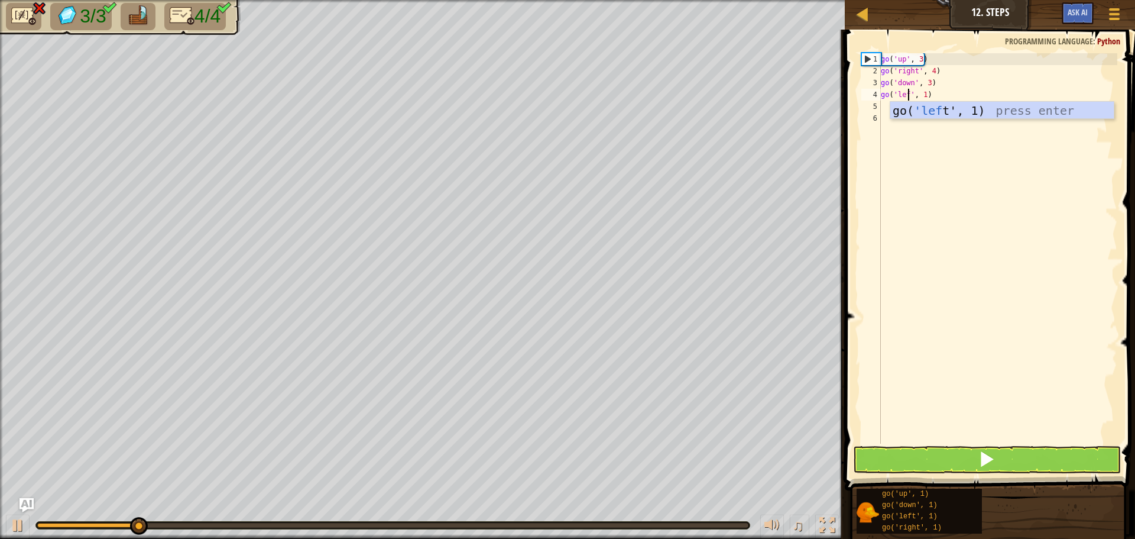
scroll to position [5, 3]
drag, startPoint x: 966, startPoint y: 456, endPoint x: 857, endPoint y: 482, distance: 111.7
click at [931, 466] on button at bounding box center [987, 459] width 268 height 27
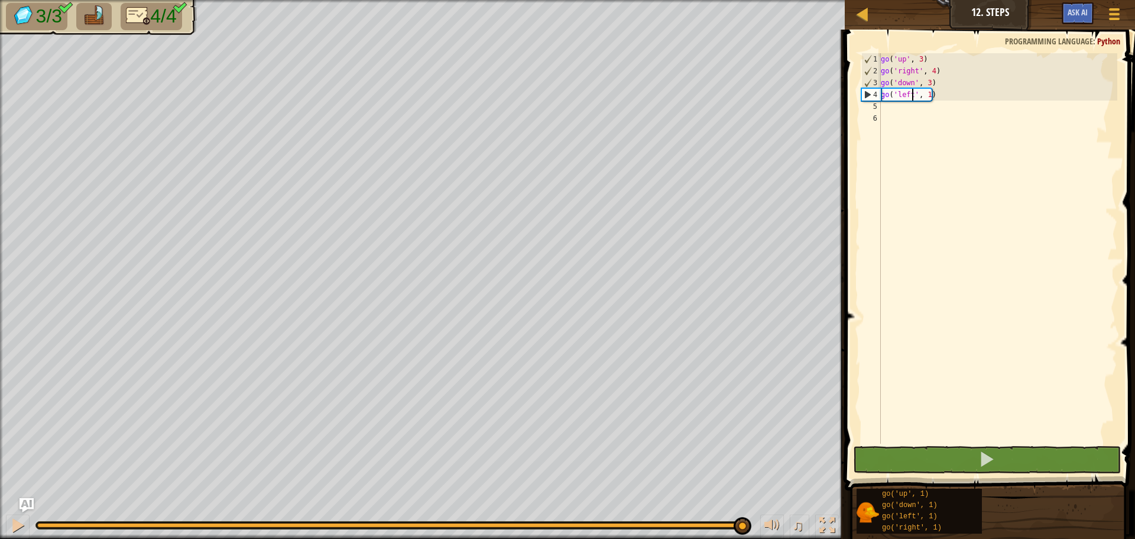
drag, startPoint x: 283, startPoint y: 524, endPoint x: 1135, endPoint y: 533, distance: 851.5
click at [1135, 533] on div "Map Junior 12. Steps Game Menu Ask AI 1 ההההההההההההההההההההההההההההההההההההההה…" at bounding box center [567, 269] width 1135 height 539
click at [746, 430] on div "3/3 4/4 ♫ Duck" at bounding box center [567, 269] width 1135 height 539
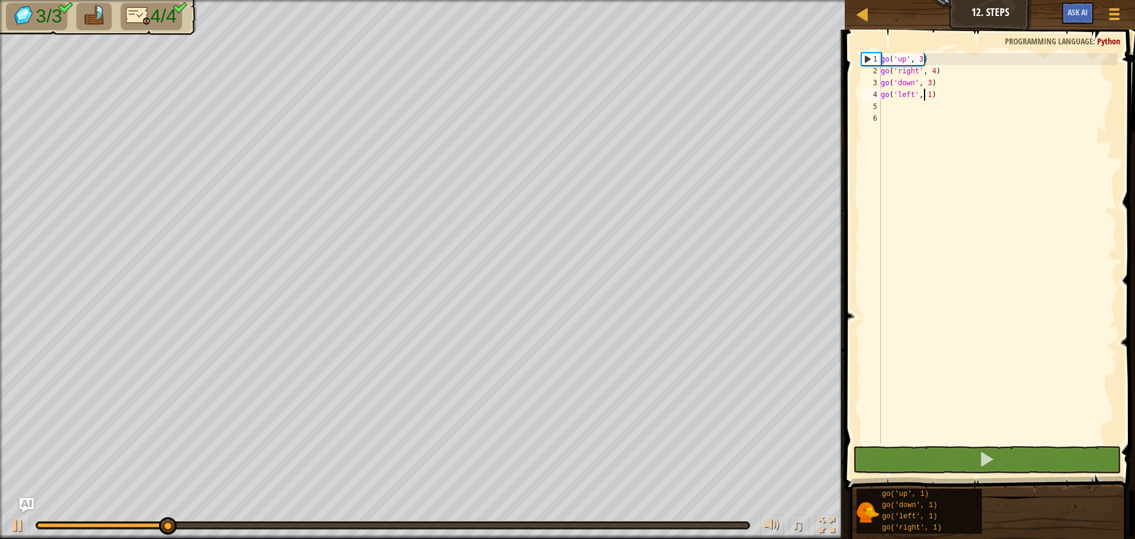
click at [925, 92] on div "go ( 'up' , 3 ) go ( 'right' , 4 ) go ( 'down' , 3 ) go ( 'left' , 1 )" at bounding box center [998, 260] width 239 height 414
click at [926, 91] on div "go ( 'up' , 3 ) go ( 'right' , 4 ) go ( 'down' , 3 ) go ( 'left' , 1 )" at bounding box center [998, 260] width 239 height 414
click at [927, 91] on div "go ( 'up' , 3 ) go ( 'right' , 4 ) go ( 'down' , 3 ) go ( 'left' , 1 )" at bounding box center [998, 248] width 239 height 390
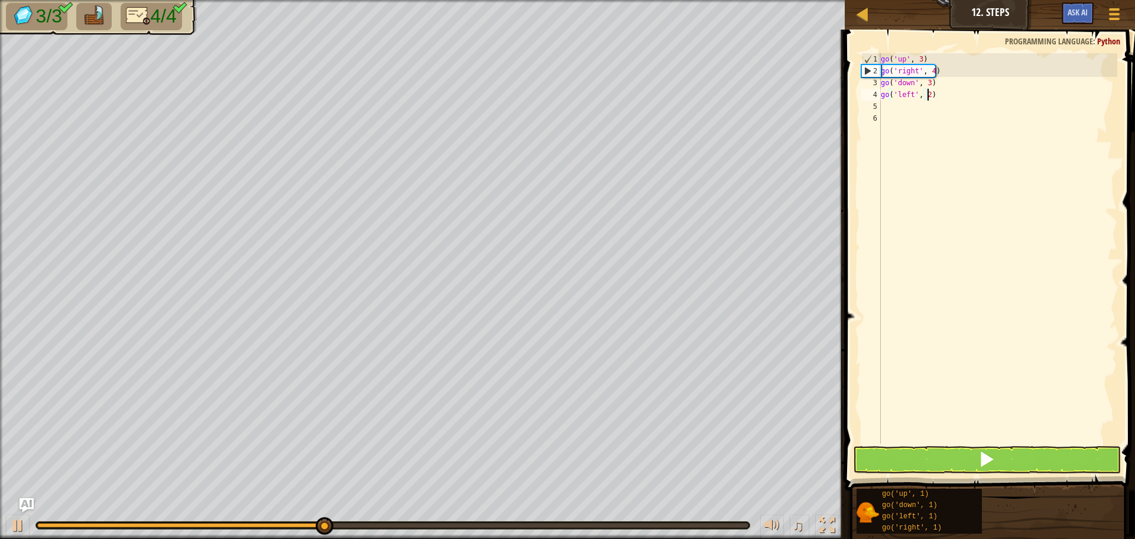
scroll to position [5, 4]
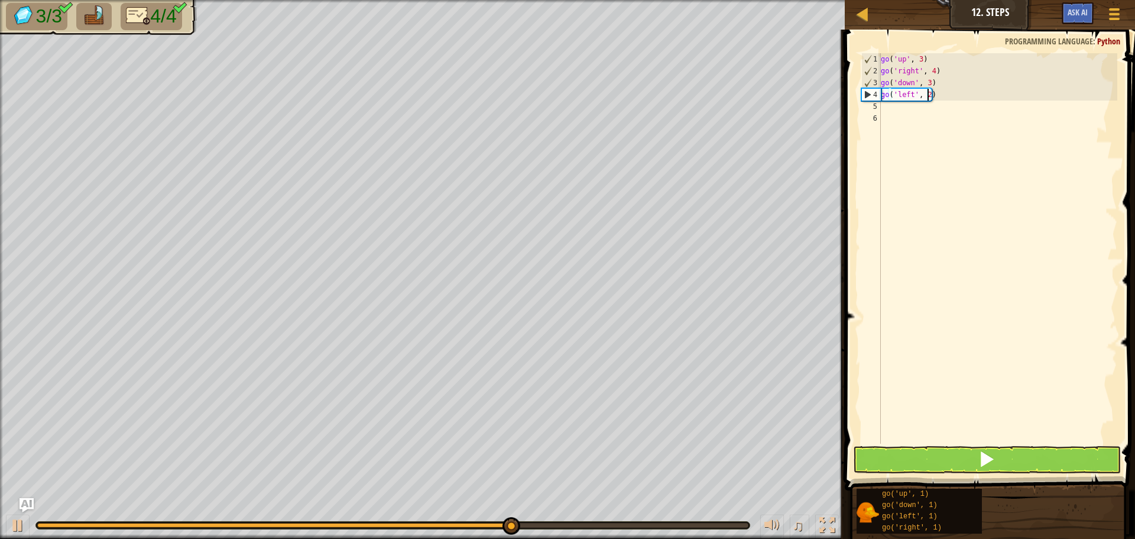
type textarea "go('left', 2)"
click at [920, 456] on button at bounding box center [987, 459] width 268 height 27
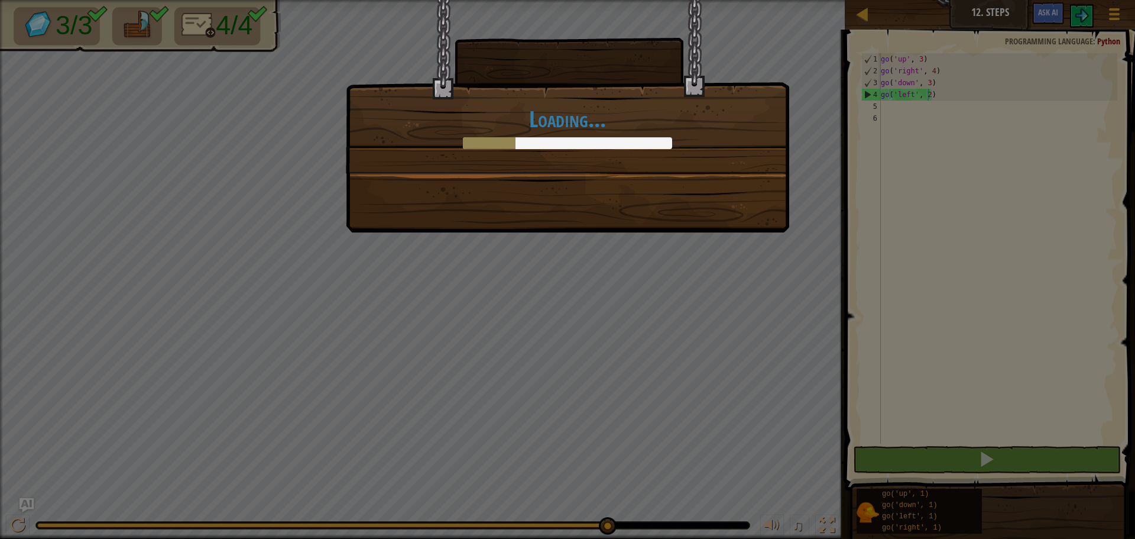
click at [653, 412] on div "Loading..." at bounding box center [567, 269] width 1135 height 539
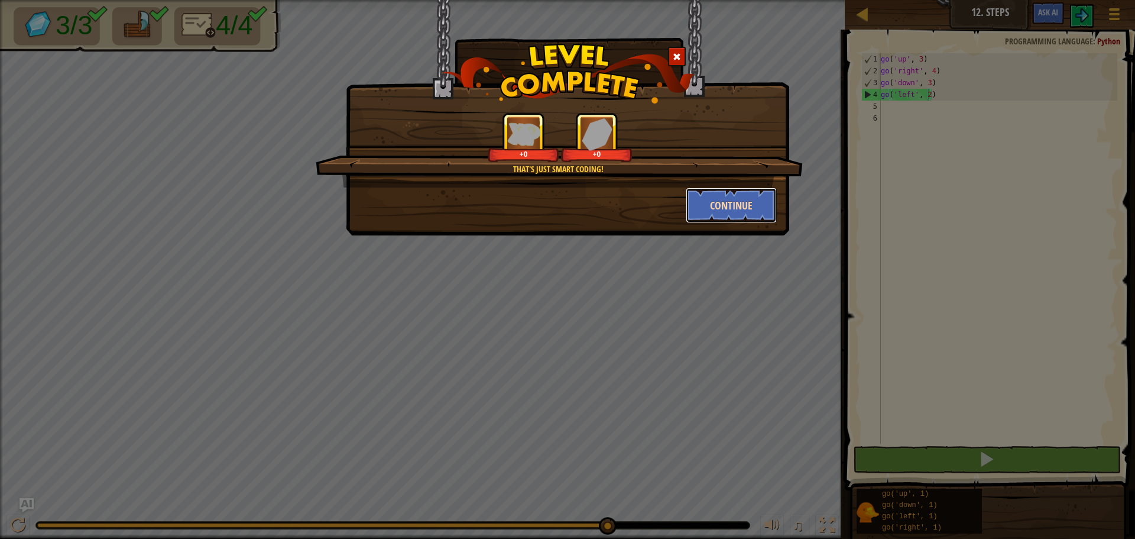
click at [754, 199] on button "Continue" at bounding box center [732, 204] width 92 height 35
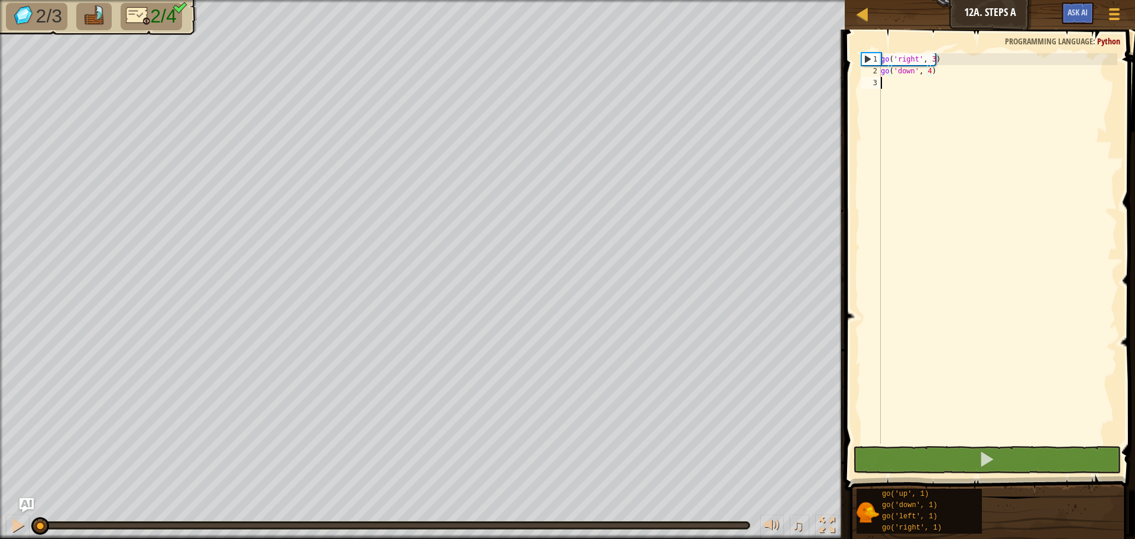
click at [886, 101] on div "go ( 'right' , 3 ) go ( 'down' , 4 )" at bounding box center [998, 260] width 239 height 414
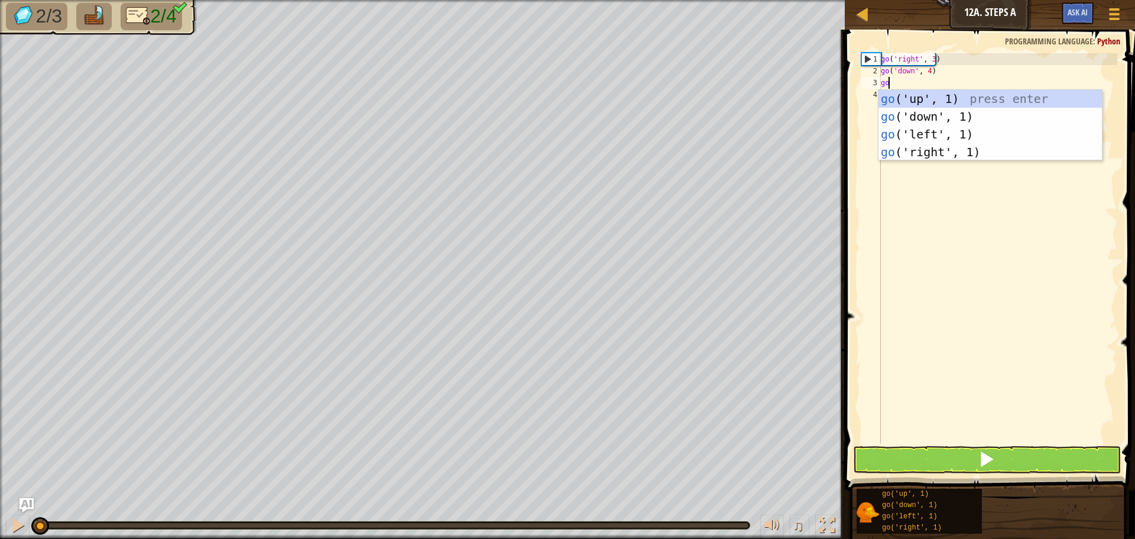
type textarea "go"
click at [950, 131] on div "go ('up', 1) press enter go ('down', 1) press enter go ('left', 1) press enter …" at bounding box center [990, 143] width 223 height 106
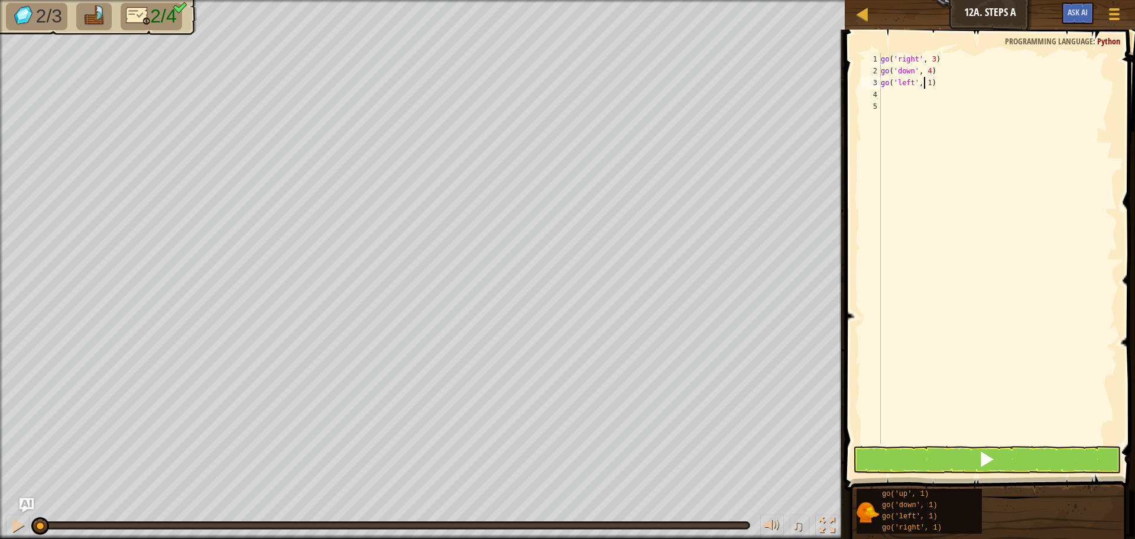
click at [925, 79] on div "go ( 'right' , 3 ) go ( 'down' , 4 ) go ( 'left' , 1 )" at bounding box center [998, 260] width 239 height 414
type textarea "go('left', 1)"
click at [926, 79] on div "go ( 'right' , 3 ) go ( 'down' , 4 ) go ( 'left' , 1 )" at bounding box center [998, 260] width 239 height 414
click at [922, 90] on div "go ( 'right' , 3 ) go ( 'down' , 4 ) go ( 'left' , 1 )" at bounding box center [998, 260] width 239 height 414
click at [928, 78] on div "go ( 'right' , 3 ) go ( 'down' , 4 ) go ( 'left' , 1 )" at bounding box center [998, 260] width 239 height 414
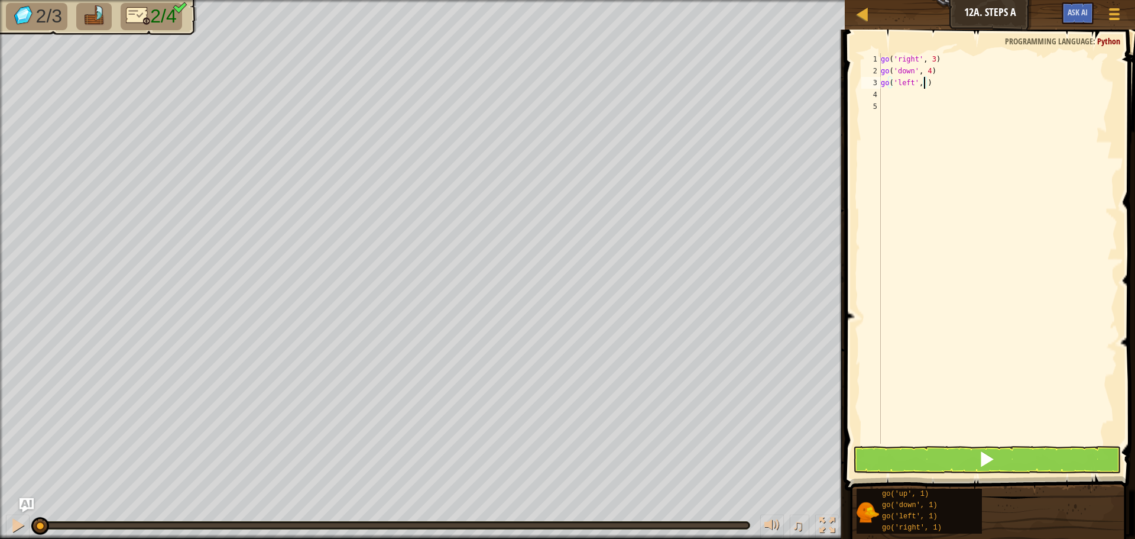
type textarea "go('left', 3)"
drag, startPoint x: 905, startPoint y: 114, endPoint x: 906, endPoint y: 105, distance: 9.0
click at [906, 106] on div "go ( 'right' , 3 ) go ( 'down' , 4 ) go ( 'left' , 3 )" at bounding box center [998, 260] width 239 height 414
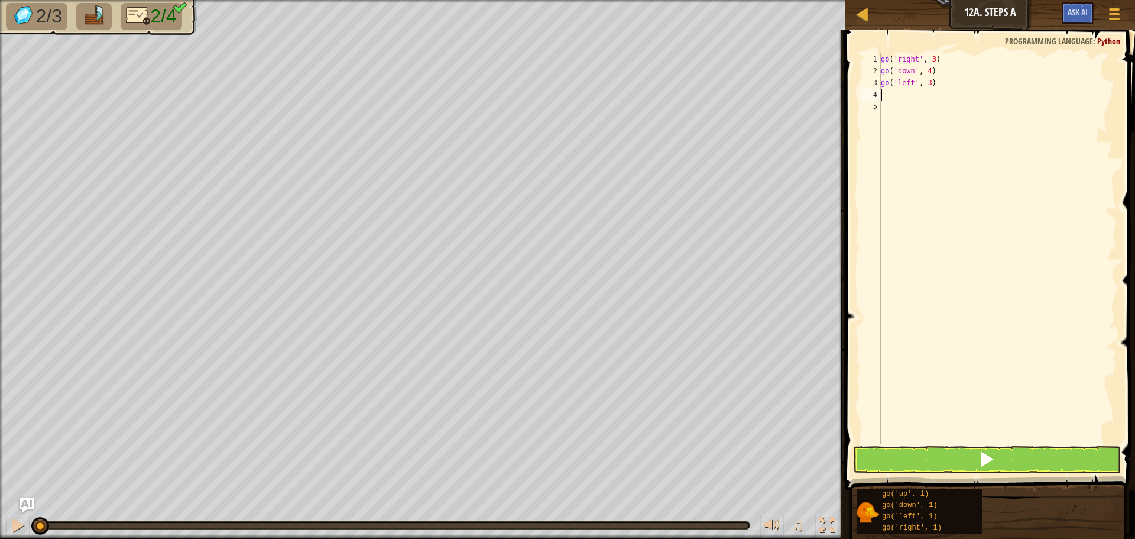
click at [905, 91] on div "go ( 'right' , 3 ) go ( 'down' , 4 ) go ( 'left' , 3 )" at bounding box center [998, 260] width 239 height 414
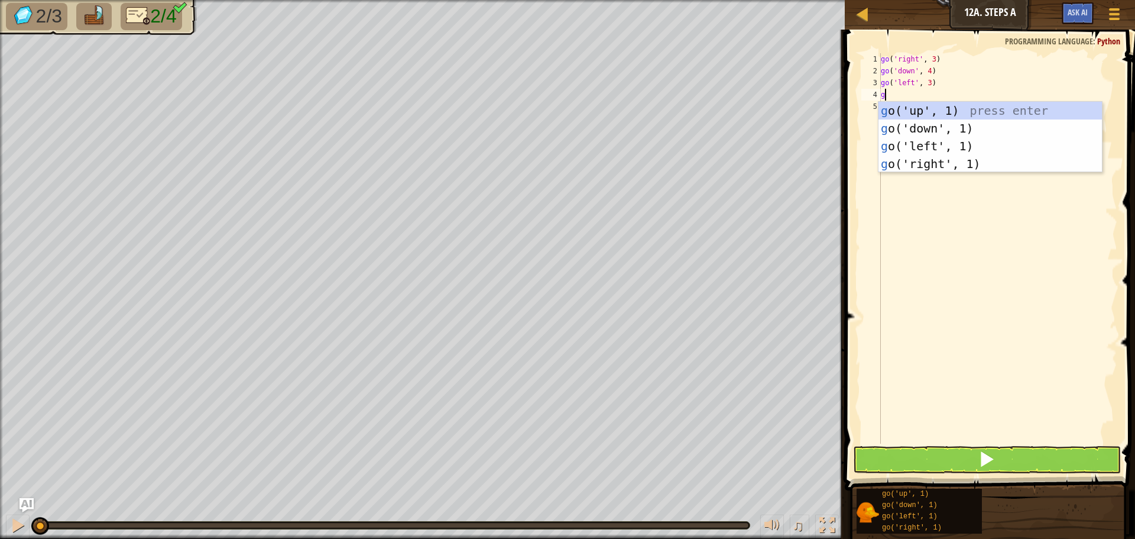
type textarea "go"
click at [934, 104] on div "go ('up', 1) press enter go ('down', 1) press enter go ('left', 1) press enter …" at bounding box center [990, 155] width 223 height 106
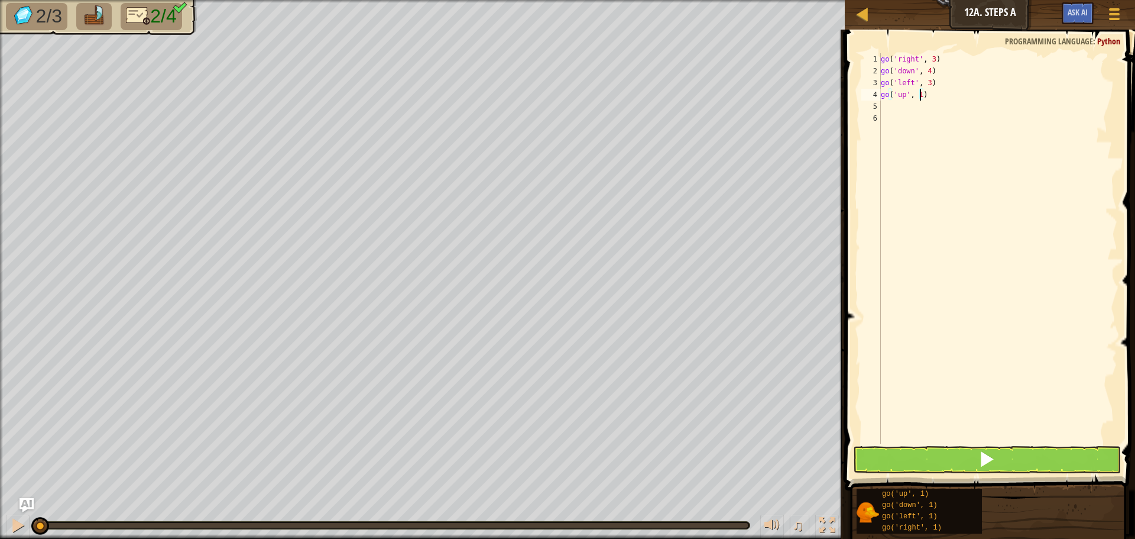
click at [918, 91] on div "go ( 'right' , 3 ) go ( 'down' , 4 ) go ( 'left' , 3 ) go ( 'up' , 1 )" at bounding box center [998, 260] width 239 height 414
type textarea "go('up', 2)"
click at [904, 453] on button at bounding box center [987, 459] width 268 height 27
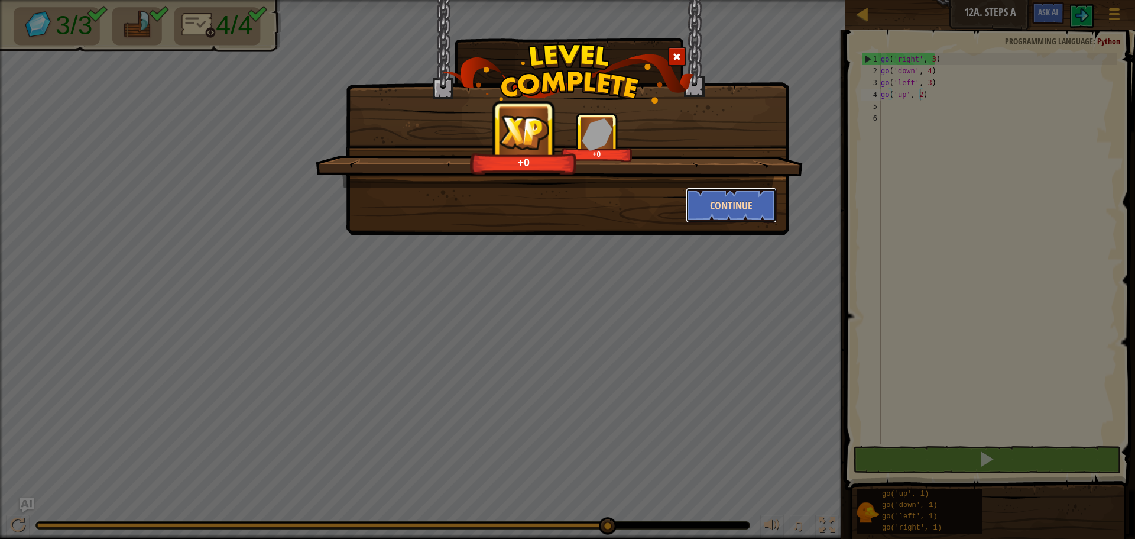
click at [733, 199] on button "Continue" at bounding box center [732, 204] width 92 height 35
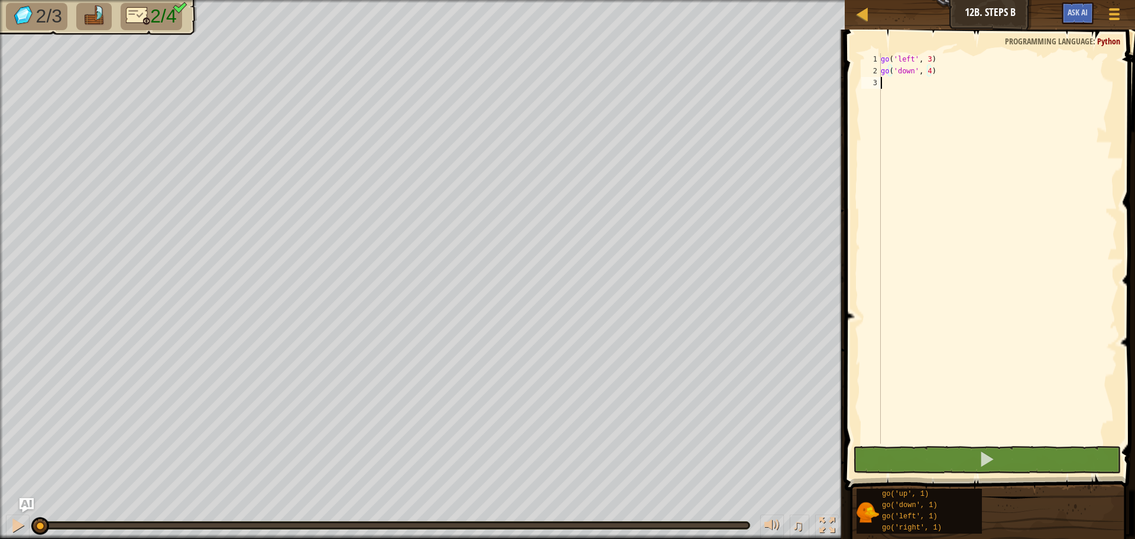
click at [892, 88] on div "go ( 'left' , 3 ) go ( 'down' , 4 )" at bounding box center [998, 260] width 239 height 414
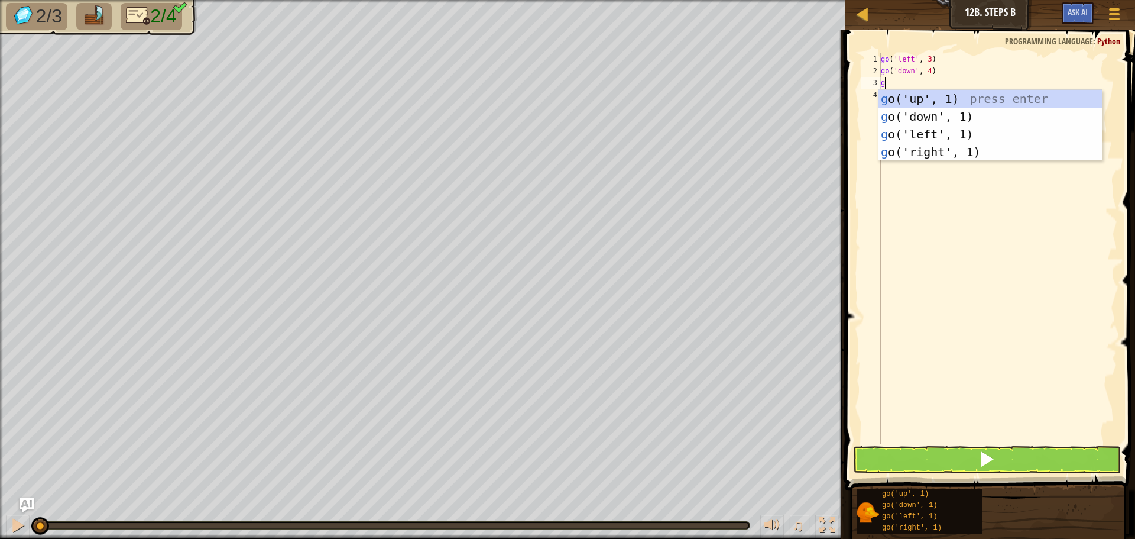
type textarea "go"
click at [930, 151] on div "go ('up', 1) press enter go ('down', 1) press enter go ('left', 1) press enter …" at bounding box center [990, 143] width 223 height 106
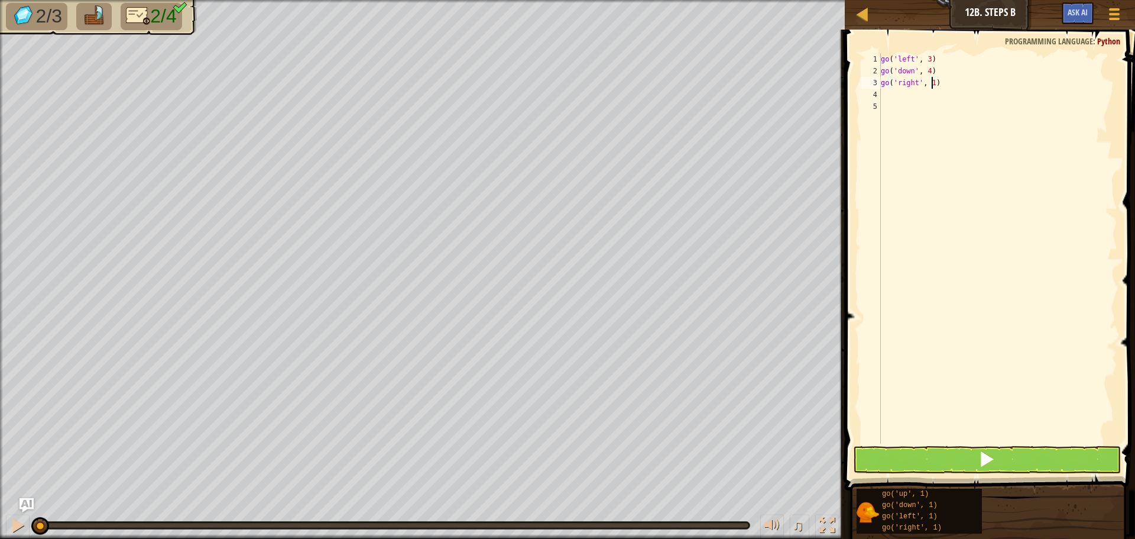
click at [930, 82] on div "go ( 'left' , 3 ) go ( 'down' , 4 ) go ( 'right' , 1 )" at bounding box center [998, 260] width 239 height 414
type textarea "go('right', 3)"
click at [921, 101] on div "go ( 'left' , 3 ) go ( 'down' , 4 ) go ( 'right' , 3 )" at bounding box center [998, 260] width 239 height 414
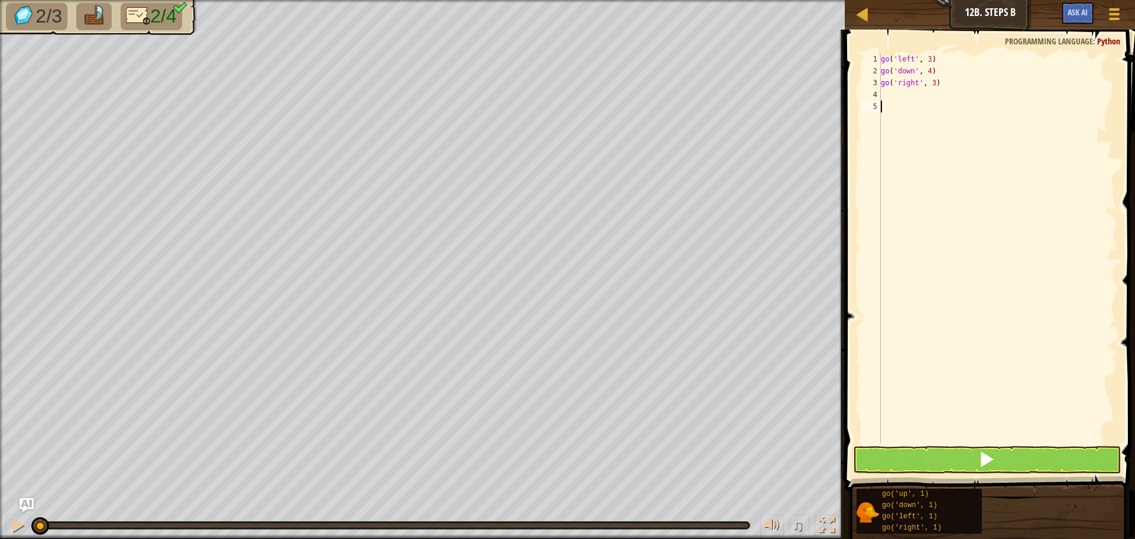
click at [920, 98] on div "go ( 'left' , 3 ) go ( 'down' , 4 ) go ( 'right' , 3 )" at bounding box center [998, 260] width 239 height 414
click at [901, 117] on div "go ( 'left' , 3 ) go ( 'down' , 4 ) go ( 'right' , 3 )" at bounding box center [998, 260] width 239 height 414
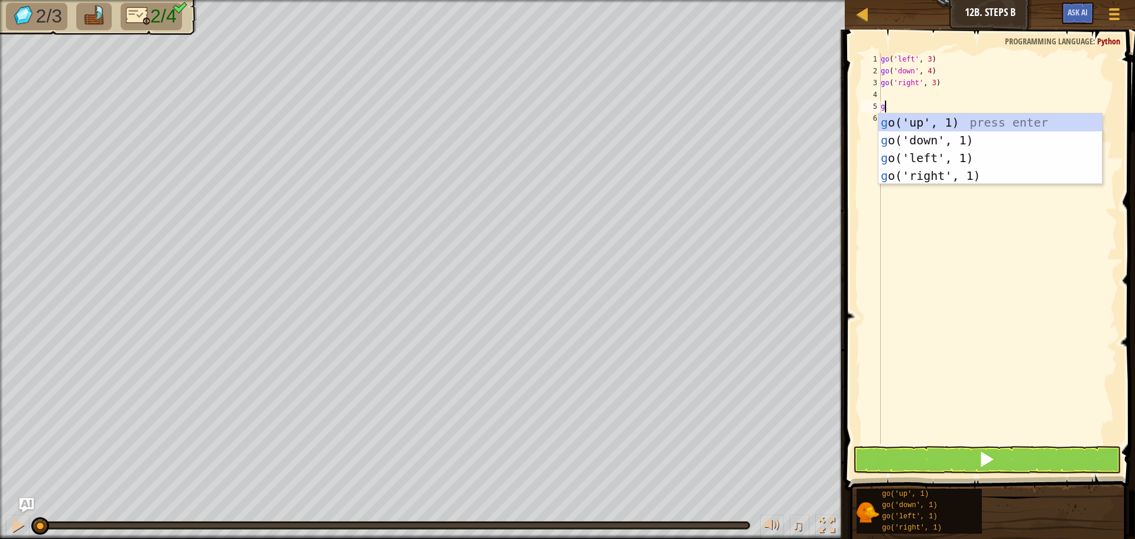
type textarea "go"
click at [916, 115] on div "go ('up', 1) press enter go ('down', 1) press enter go ('left', 1) press enter …" at bounding box center [990, 167] width 223 height 106
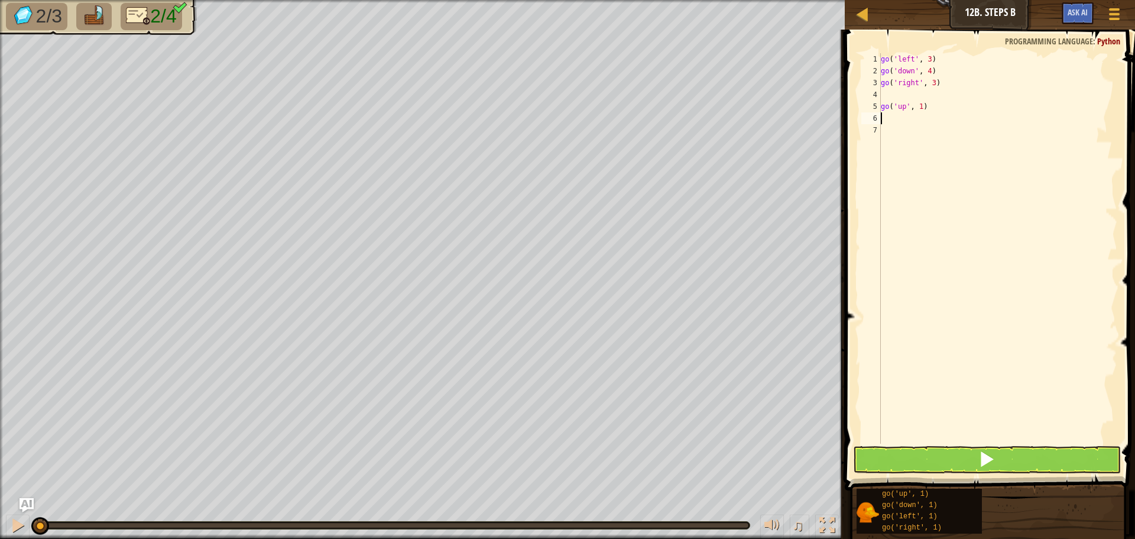
click at [920, 103] on div "go ( 'left' , 3 ) go ( 'down' , 4 ) go ( 'right' , 3 ) go ( 'up' , 1 )" at bounding box center [998, 260] width 239 height 414
type textarea "go('up', 2)"
click at [929, 462] on button at bounding box center [987, 459] width 268 height 27
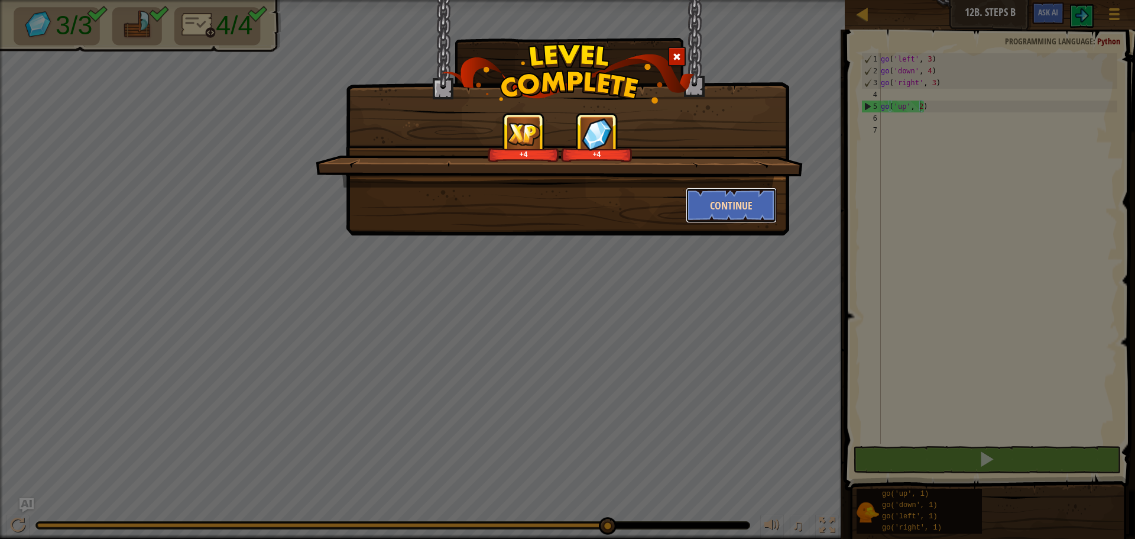
click at [733, 195] on button "Continue" at bounding box center [732, 204] width 92 height 35
